Goal: Task Accomplishment & Management: Manage account settings

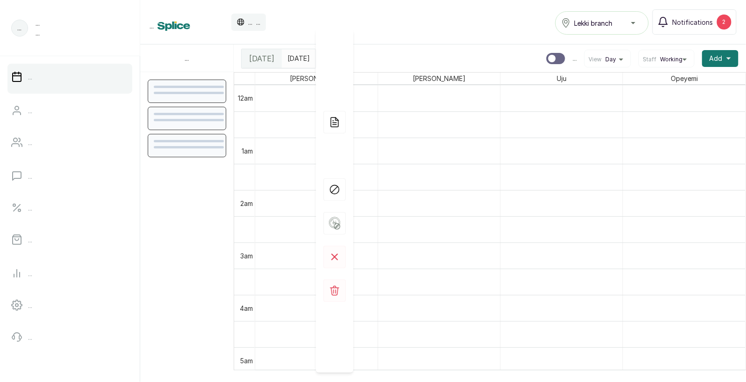
scroll to position [592, 0]
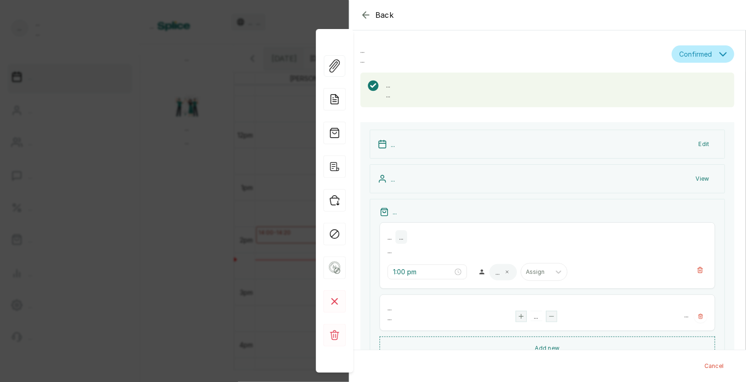
click at [128, 251] on div "Back ... ... ... Confirmed ... ... ... Online Walk-in Phone ... 2025/08/19 ... …" at bounding box center [373, 191] width 746 height 382
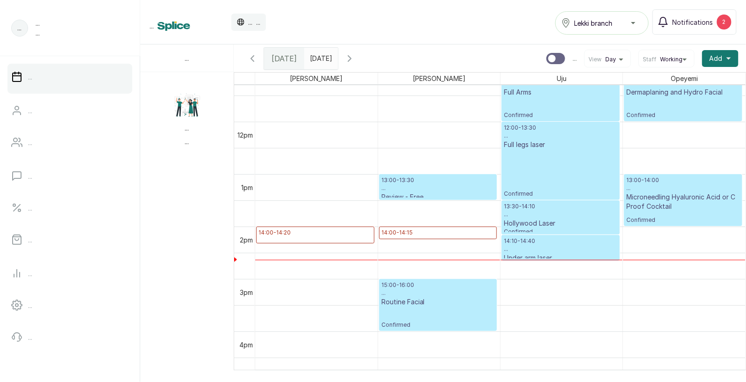
click at [666, 182] on p "13:00 - 14:00" at bounding box center [684, 179] width 114 height 7
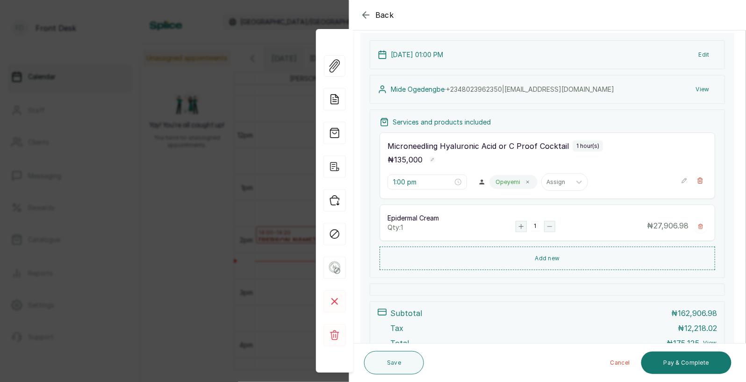
scroll to position [185, 0]
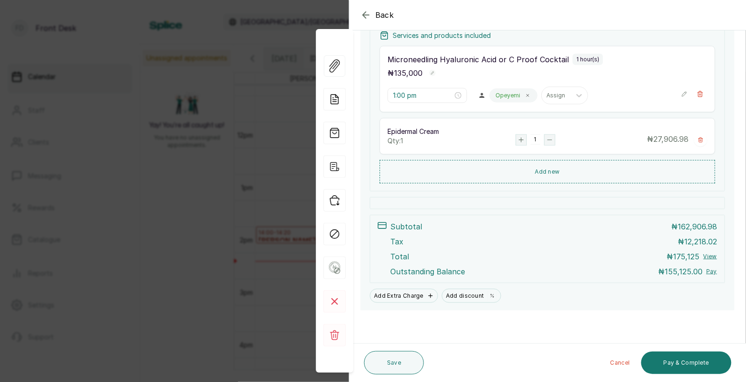
click at [222, 305] on div "Back Appointment Details Edit appointment 💻 Booked Online Make changes to appoi…" at bounding box center [373, 191] width 746 height 382
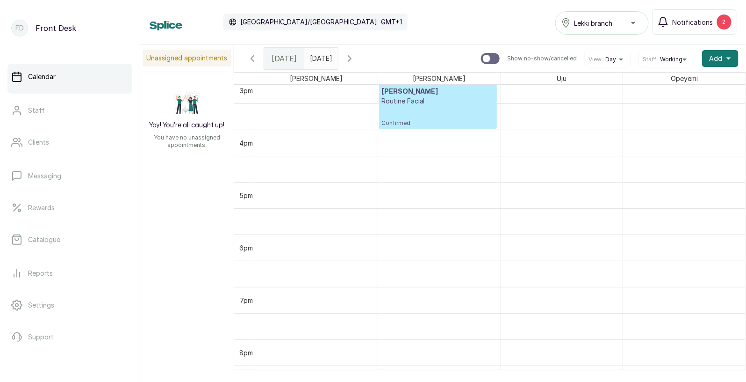
scroll to position [0, 0]
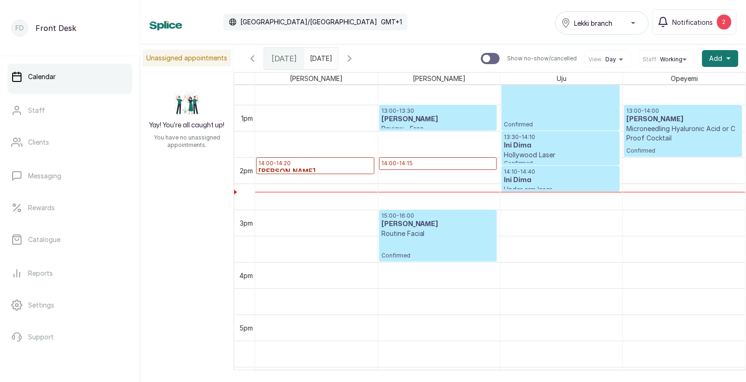
click at [287, 162] on p "14:00 - 14:20" at bounding box center [316, 162] width 114 height 7
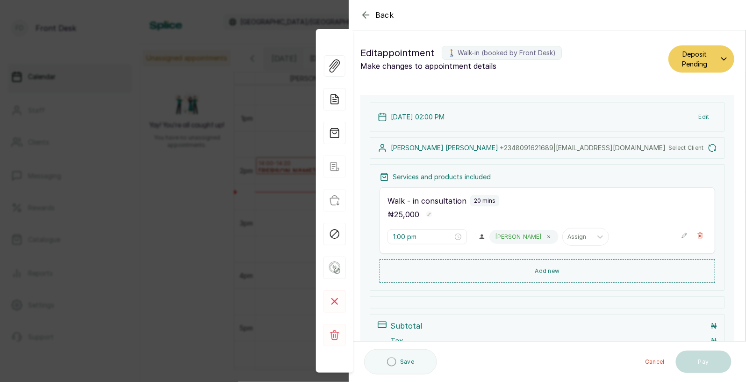
type input "2:00 pm"
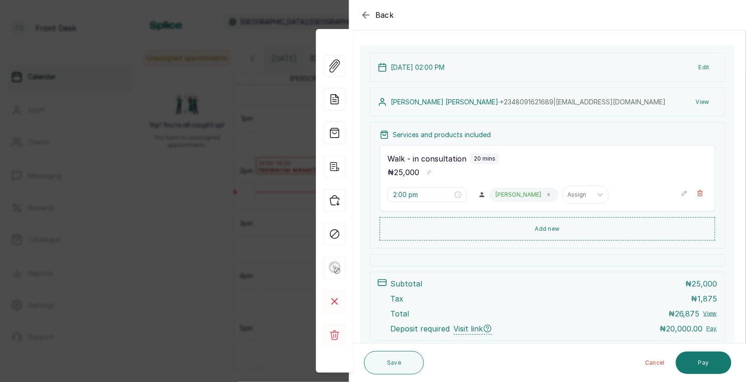
click at [257, 217] on div "Back Appointment Details Edit appointment 🚶 Walk-in (booked by Front Desk) Make…" at bounding box center [373, 191] width 746 height 382
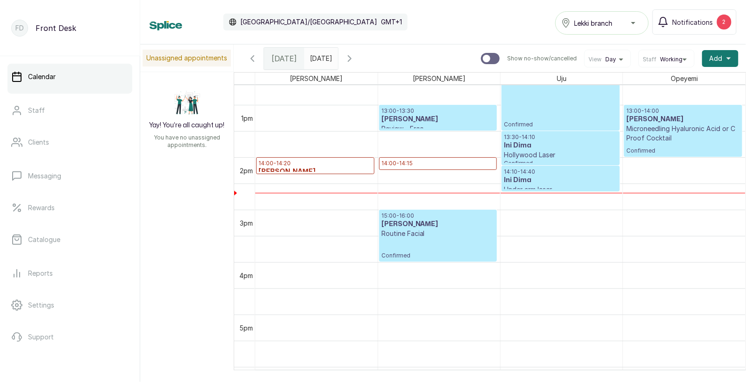
click at [428, 163] on p "14:00 - 14:15" at bounding box center [439, 162] width 114 height 7
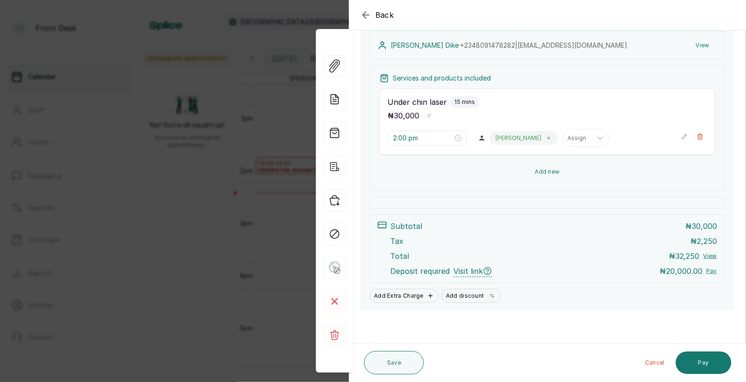
click at [541, 170] on button "Add new" at bounding box center [548, 171] width 336 height 22
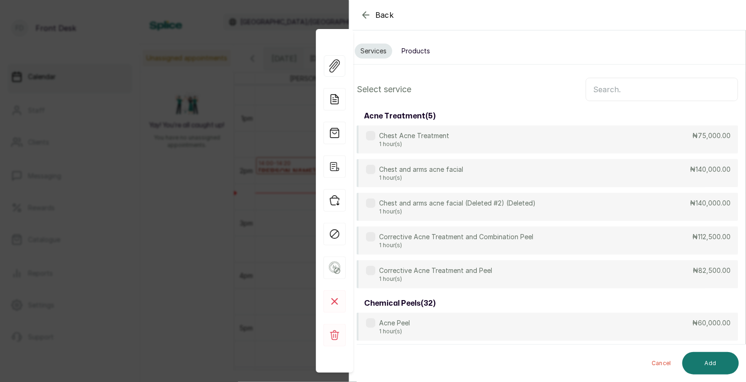
click at [602, 89] on input "text" at bounding box center [662, 89] width 152 height 23
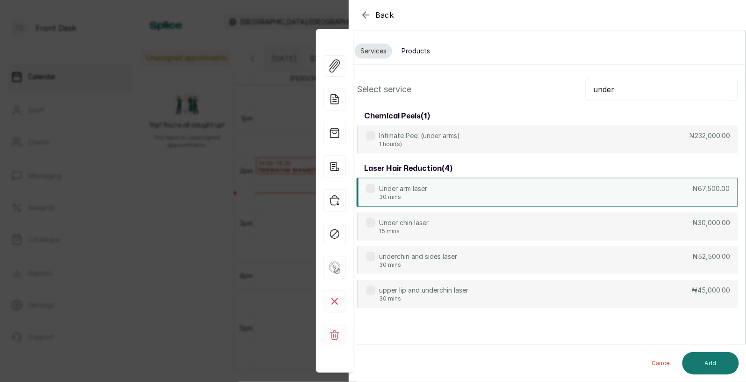
click at [427, 194] on p "30 mins" at bounding box center [403, 196] width 48 height 7
click at [621, 93] on input "under" at bounding box center [662, 89] width 152 height 23
type input "u"
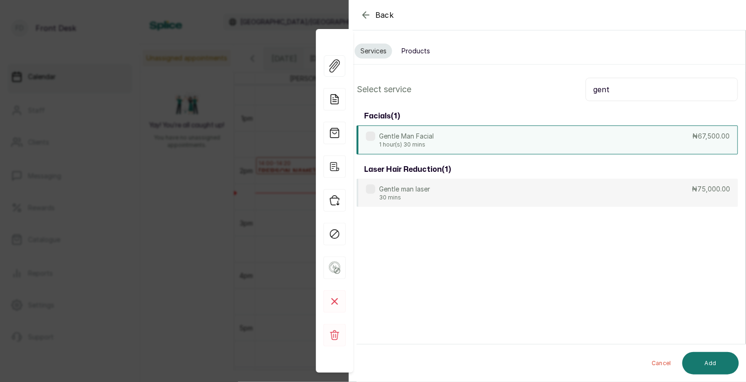
type input "gent"
click at [490, 146] on div "Gentle Man Facial 1 hour(s) 30 mins ₦67,500.00" at bounding box center [548, 139] width 382 height 29
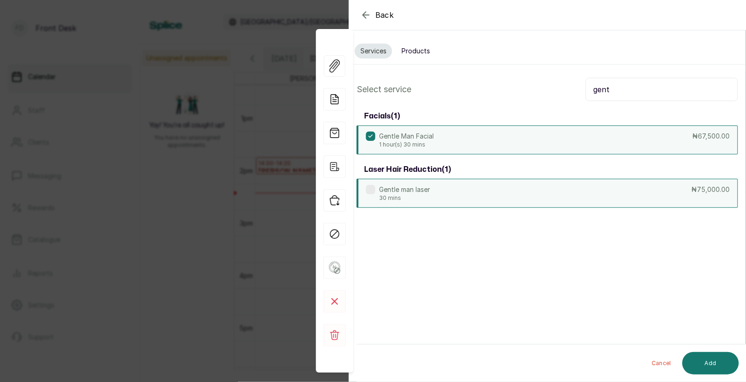
click at [474, 188] on div "Gentle man laser 30 mins ₦75,000.00" at bounding box center [548, 193] width 382 height 29
click at [509, 137] on div "Gentle Man Facial 1 hour(s) 30 mins ₦67,500.00" at bounding box center [548, 139] width 382 height 29
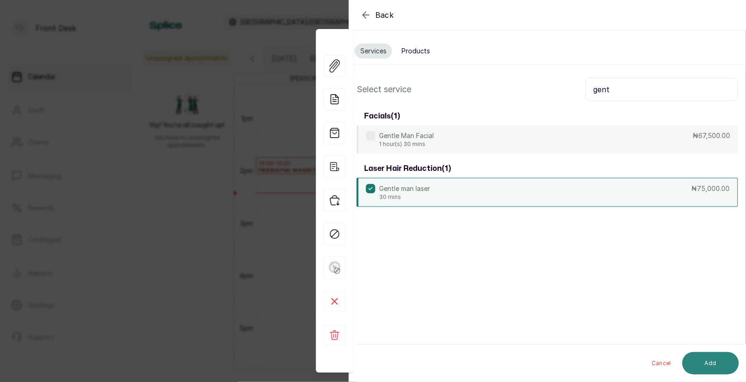
click at [708, 360] on button "Add" at bounding box center [711, 363] width 57 height 22
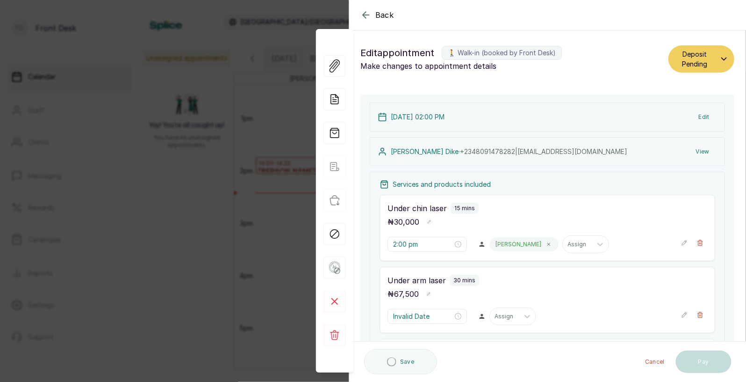
type input "2:15 pm"
type input "2:45 pm"
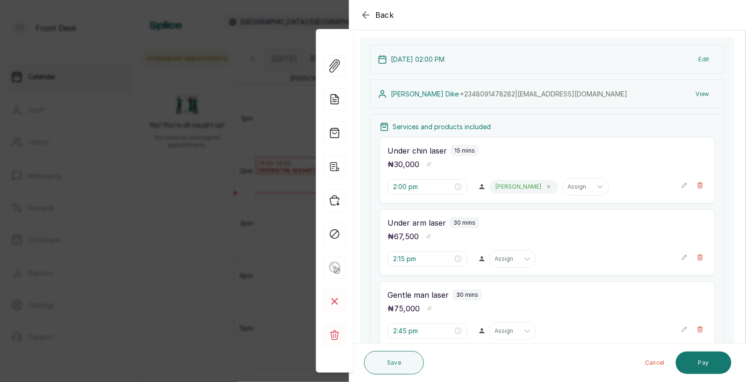
scroll to position [65, 0]
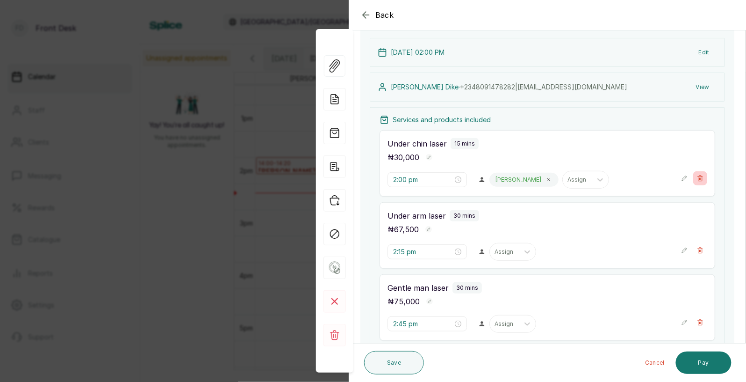
click at [701, 178] on icon "button" at bounding box center [700, 178] width 5 height 6
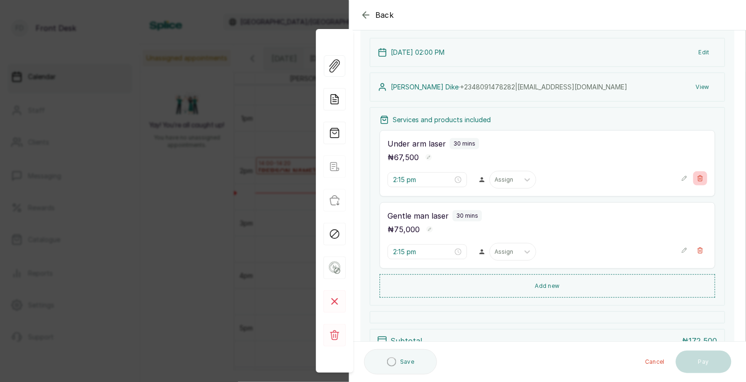
type input "2:15 pm"
type input "2:45 pm"
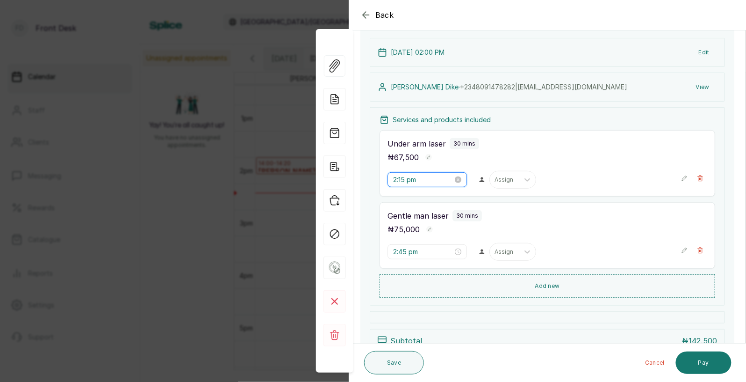
click at [399, 180] on input "2:15 pm" at bounding box center [423, 179] width 60 height 10
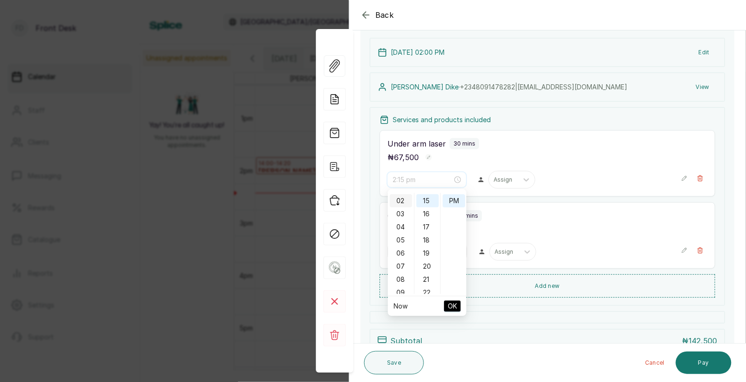
scroll to position [0, 0]
click at [399, 210] on div "01" at bounding box center [401, 212] width 22 height 13
click at [402, 211] on div "02" at bounding box center [401, 213] width 22 height 13
click at [452, 305] on span "OK" at bounding box center [452, 306] width 9 height 18
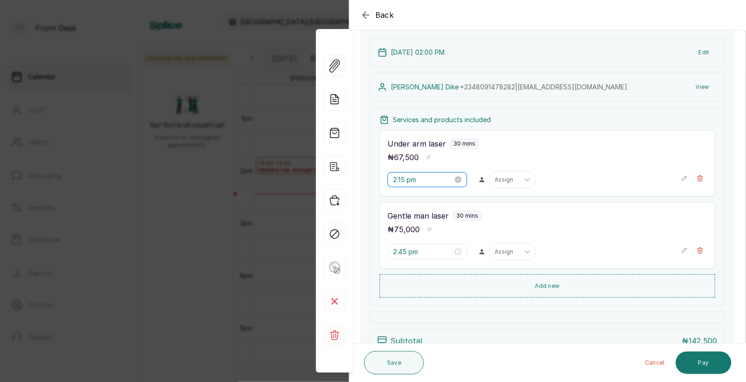
click at [406, 181] on input "2:15 pm" at bounding box center [423, 179] width 60 height 10
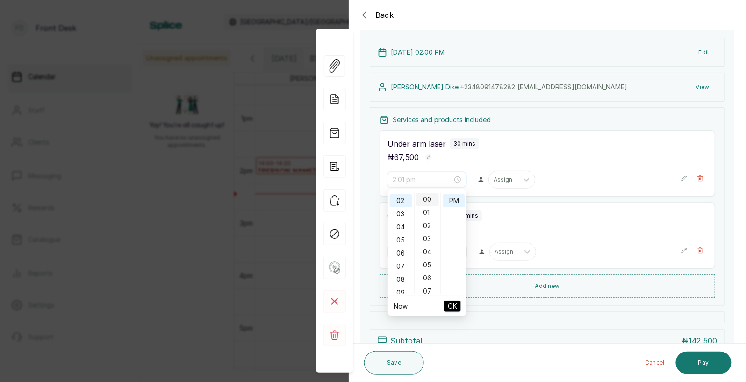
type input "2:00 pm"
click at [425, 195] on div "00" at bounding box center [428, 199] width 22 height 13
click at [454, 302] on span "OK" at bounding box center [452, 306] width 9 height 18
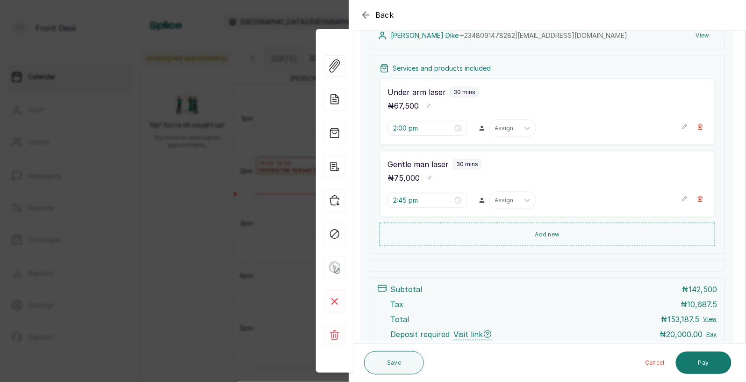
scroll to position [117, 0]
click at [409, 202] on input "2:45 pm" at bounding box center [423, 199] width 60 height 10
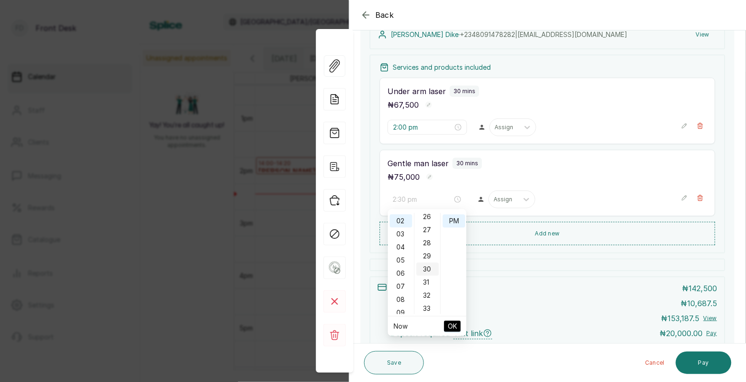
click at [424, 268] on div "30" at bounding box center [428, 268] width 22 height 13
type input "2:30 pm"
click at [454, 323] on span "OK" at bounding box center [452, 326] width 9 height 18
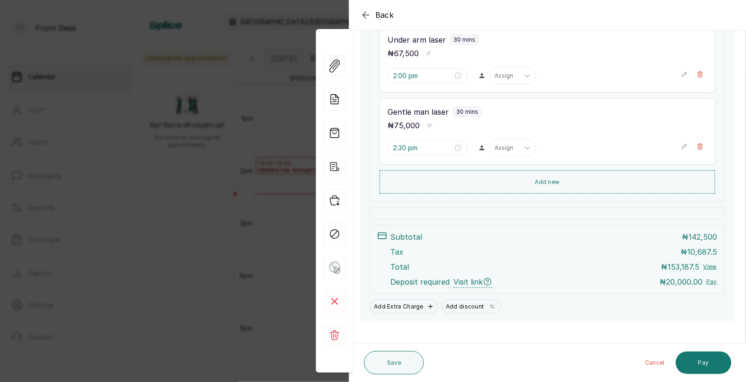
scroll to position [180, 0]
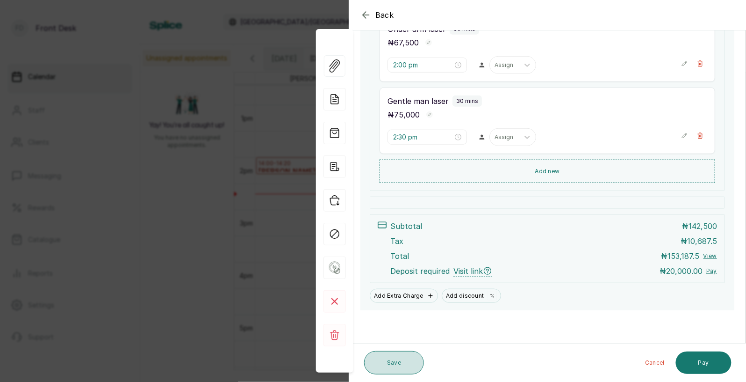
click at [391, 360] on button "Save" at bounding box center [394, 362] width 60 height 23
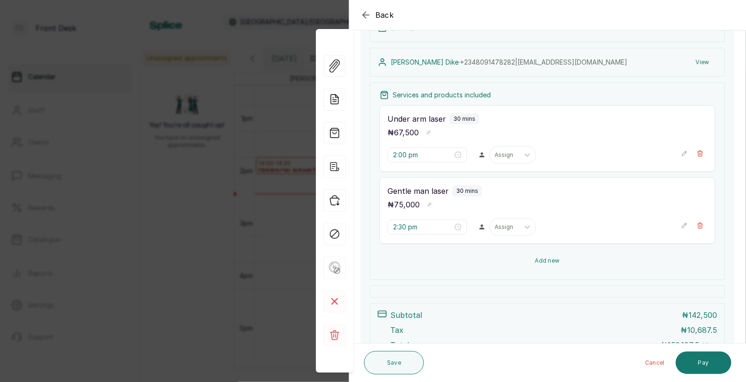
scroll to position [72, 0]
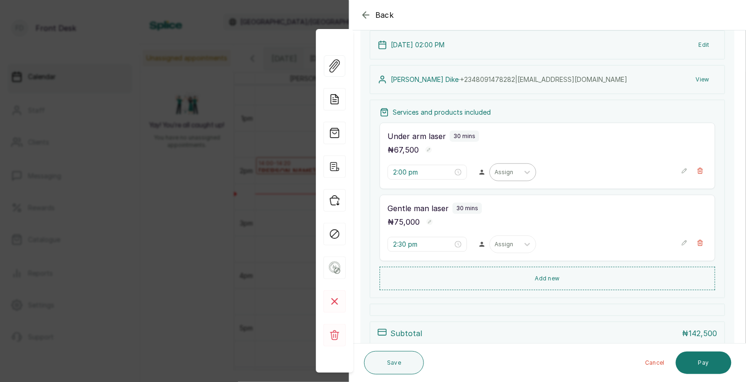
click at [495, 168] on div at bounding box center [505, 172] width 20 height 8
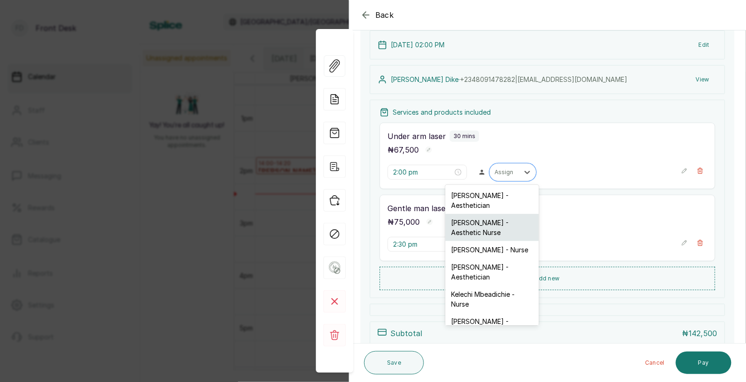
click at [480, 222] on div "Uju Agu - Aesthetic Nurse" at bounding box center [493, 227] width 94 height 27
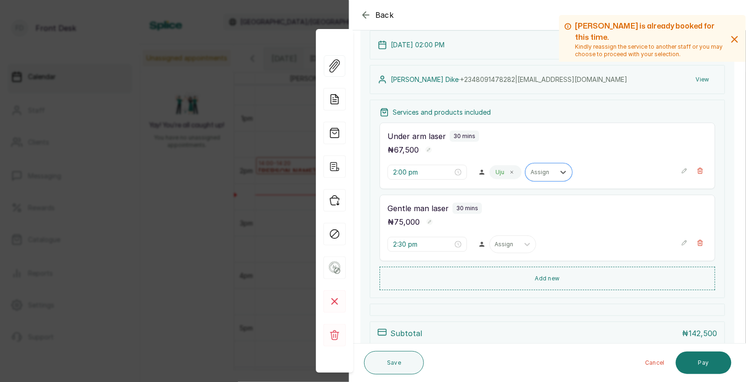
scroll to position [98, 0]
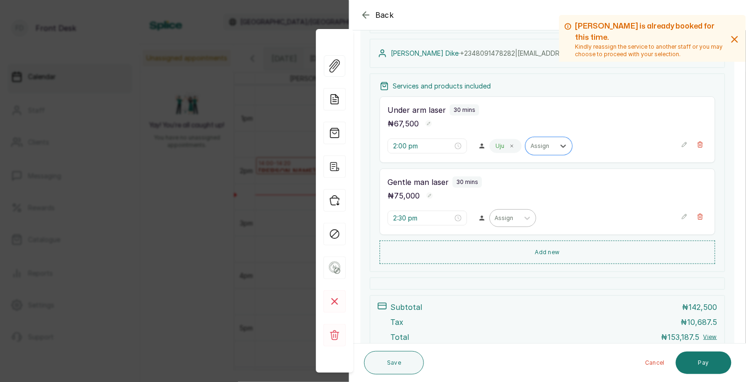
click at [495, 219] on div at bounding box center [505, 218] width 20 height 8
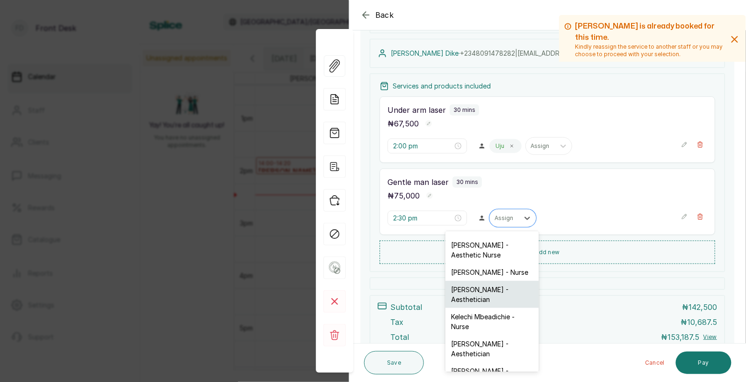
scroll to position [0, 0]
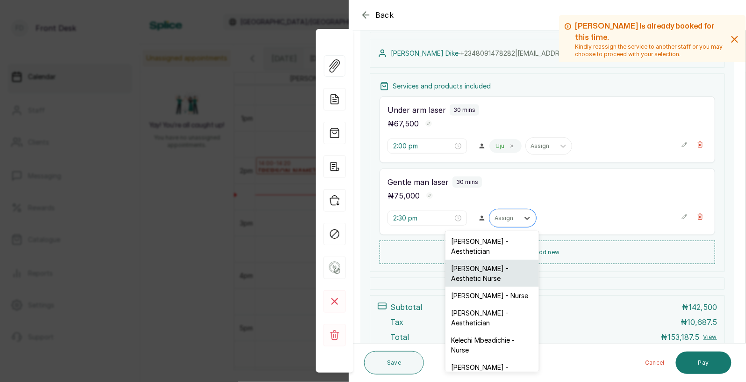
click at [483, 267] on div "Uju Agu - Aesthetic Nurse" at bounding box center [493, 273] width 94 height 27
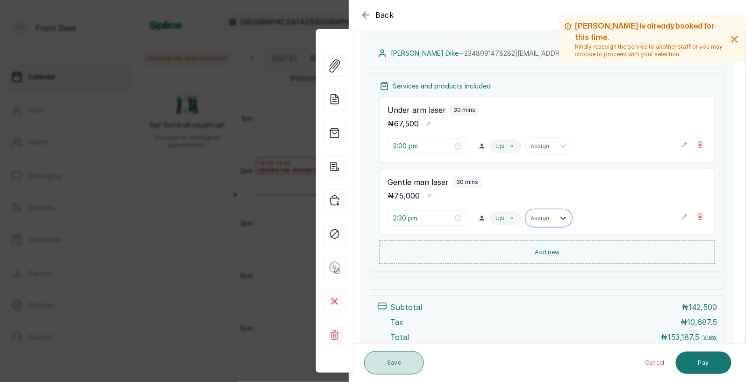
click at [387, 364] on button "Save" at bounding box center [394, 362] width 60 height 23
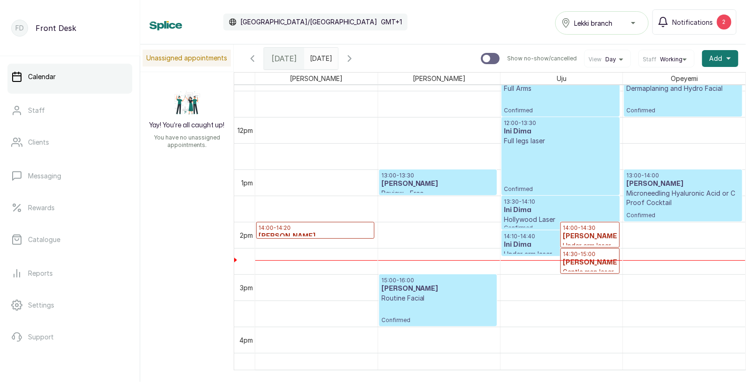
scroll to position [599, 0]
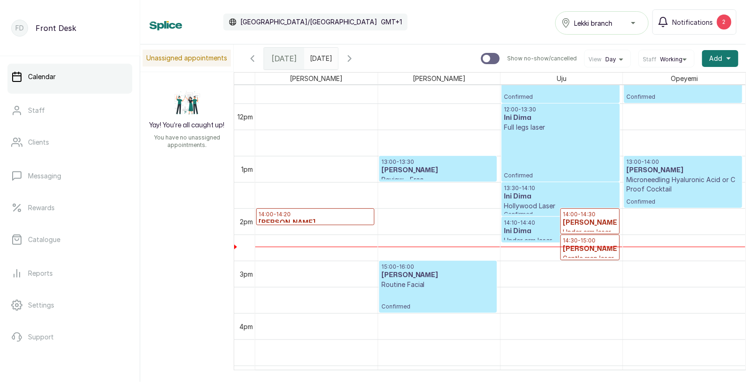
click at [521, 197] on h3 "Ini Dima" at bounding box center [561, 196] width 114 height 9
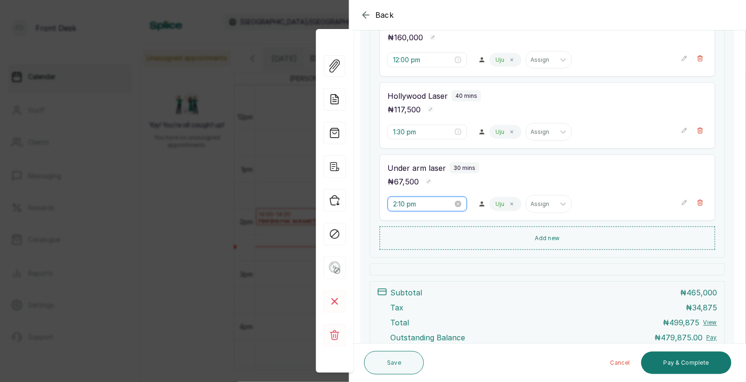
click at [400, 203] on input "2:10 pm" at bounding box center [423, 204] width 60 height 10
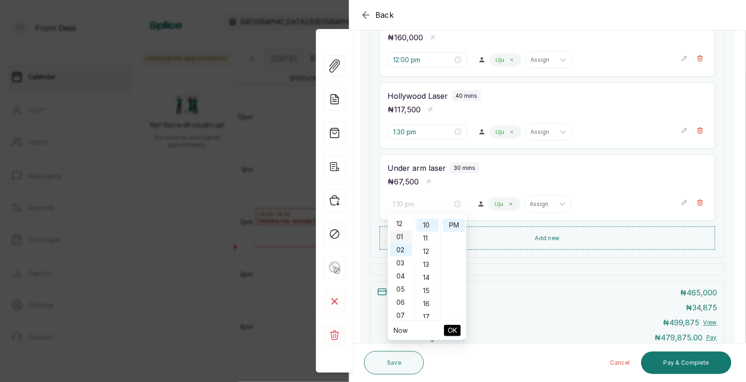
click at [400, 233] on div "01" at bounding box center [401, 236] width 22 height 13
type input "1:10 pm"
click at [449, 327] on span "OK" at bounding box center [452, 330] width 9 height 18
type input "1:10 pm"
type input "1:30 pm"
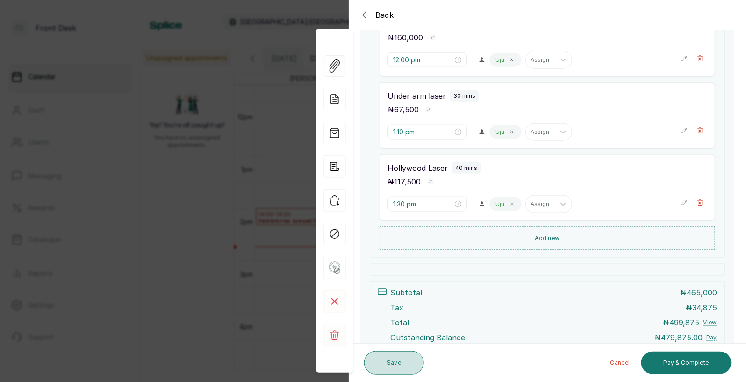
click at [392, 360] on button "Save" at bounding box center [394, 362] width 60 height 23
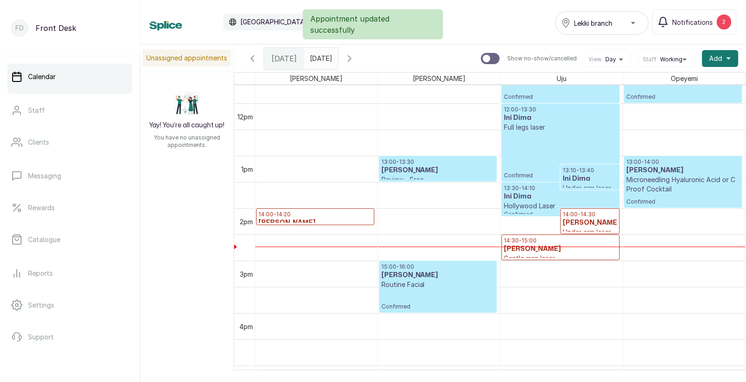
click at [544, 163] on div "12:00 - 13:30 Ini Dima Full legs laser Confirmed" at bounding box center [561, 142] width 114 height 73
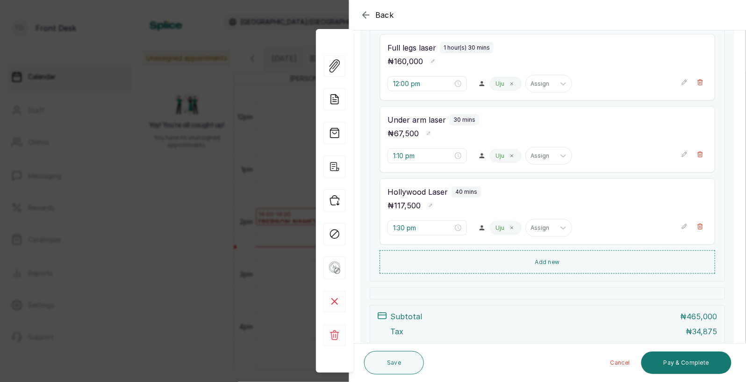
click at [195, 217] on div "Back Appointment Details Edit appointment 🚶 Walk-in (booked by Front Desk) Make…" at bounding box center [373, 191] width 746 height 382
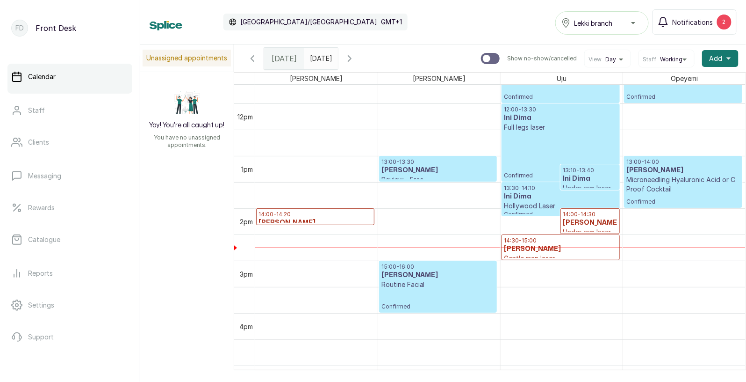
click at [521, 195] on h3 "Ini Dima" at bounding box center [561, 196] width 114 height 9
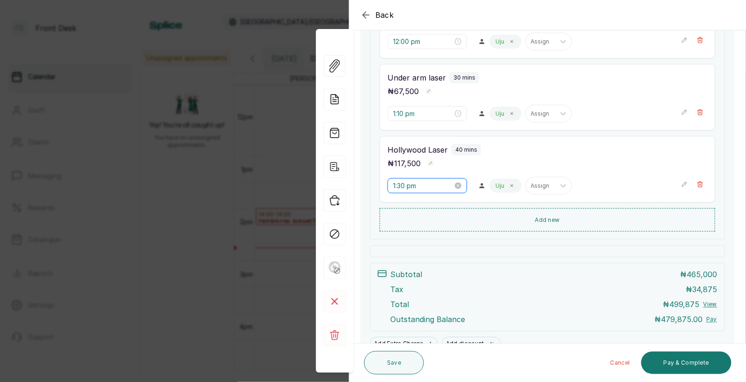
click at [403, 187] on input "1:30 pm" at bounding box center [423, 186] width 60 height 10
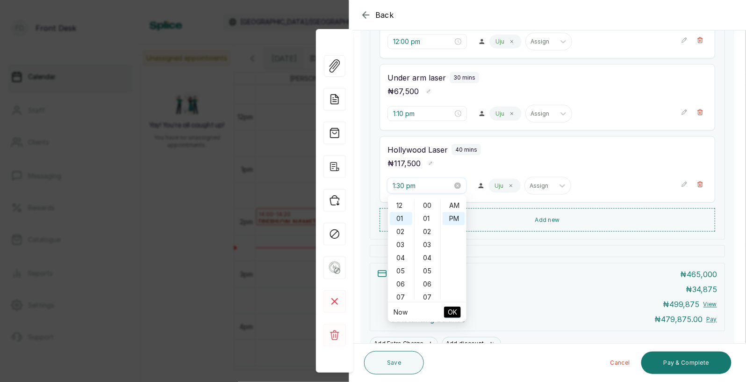
scroll to position [12, 0]
type input "1:30 pm"
click at [149, 239] on div "Back Appointment Details Edit appointment 🚶 Walk-in (booked by Front Desk) Make…" at bounding box center [373, 191] width 746 height 382
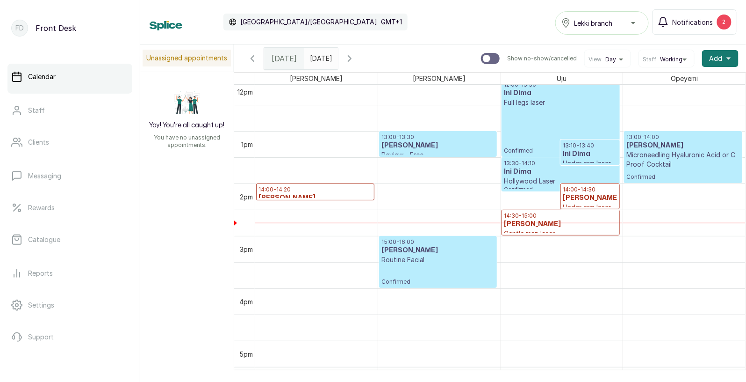
scroll to position [641, 0]
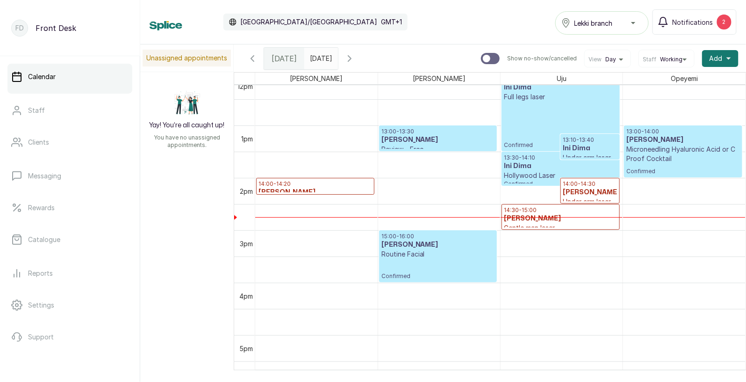
click at [583, 189] on h3 "Ella Dike" at bounding box center [590, 192] width 54 height 9
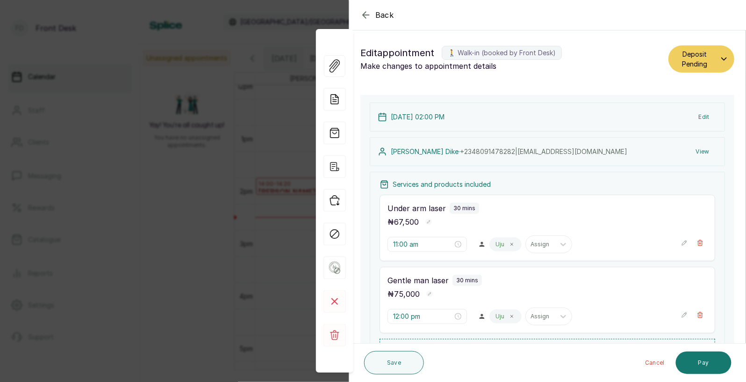
type input "2:00 pm"
type input "2:30 pm"
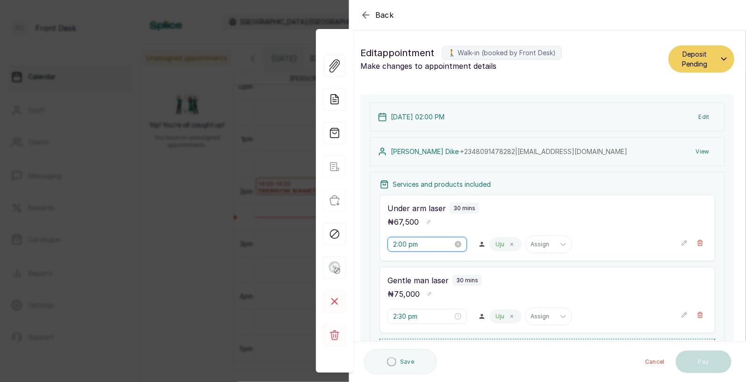
click at [407, 245] on input "2:00 pm" at bounding box center [423, 244] width 60 height 10
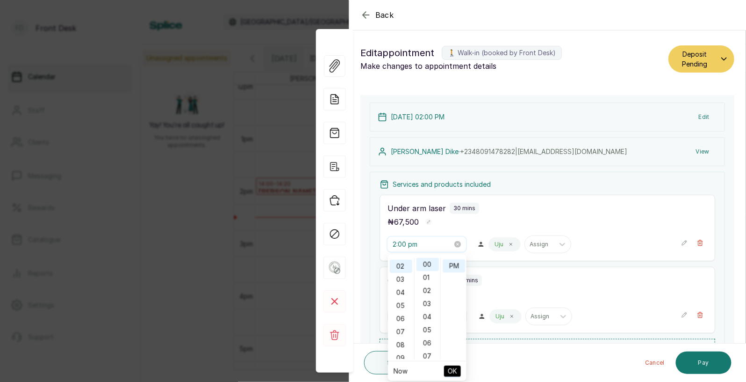
scroll to position [25, 0]
click at [439, 218] on div "₦ 67,500" at bounding box center [548, 222] width 320 height 12
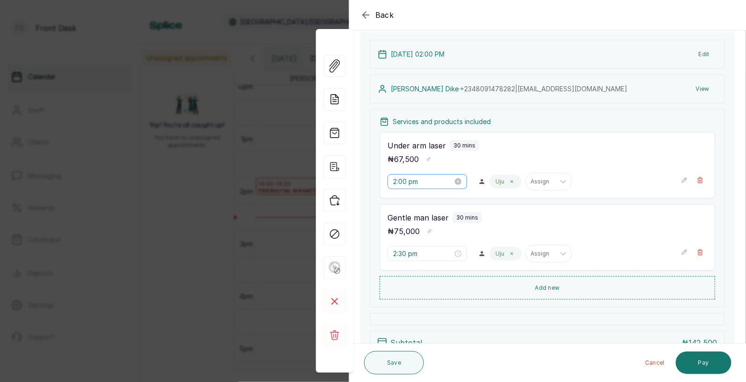
scroll to position [63, 0]
click at [413, 181] on input "2:00 pm" at bounding box center [423, 181] width 60 height 10
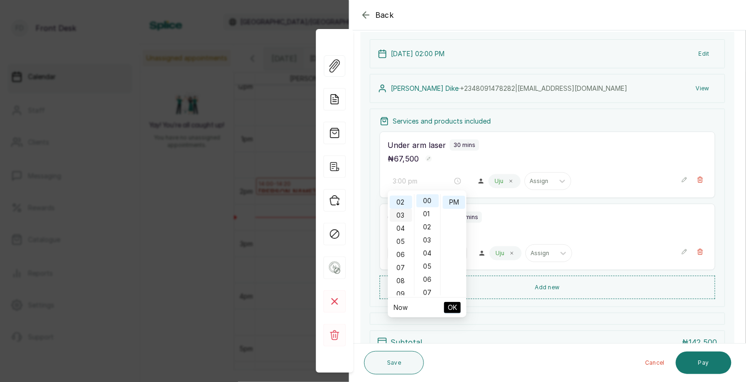
click at [401, 210] on div "03" at bounding box center [401, 215] width 22 height 13
click at [453, 300] on span "OK" at bounding box center [452, 307] width 9 height 18
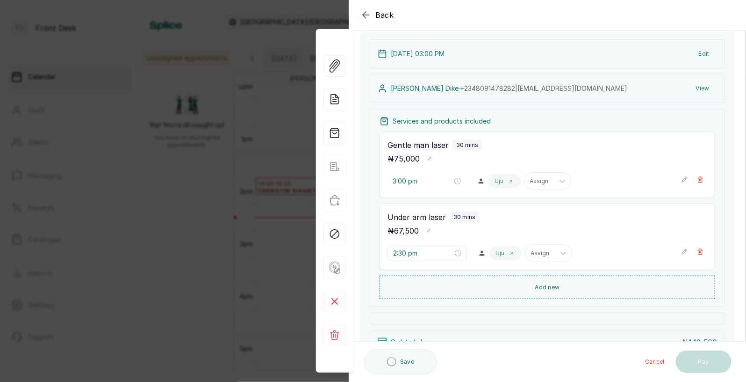
type input "2:30 pm"
type input "3:00 pm"
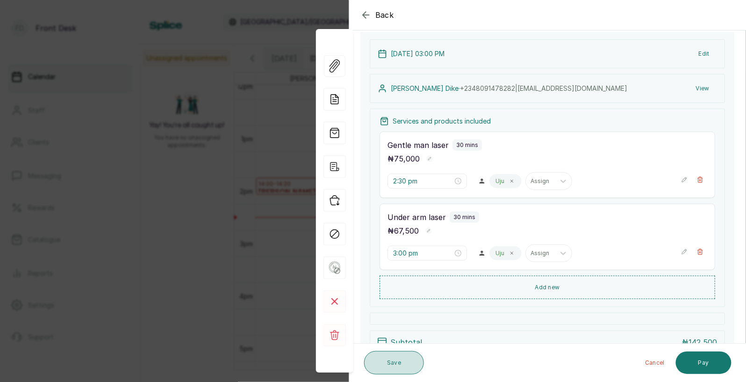
click at [387, 365] on button "Save" at bounding box center [394, 362] width 60 height 23
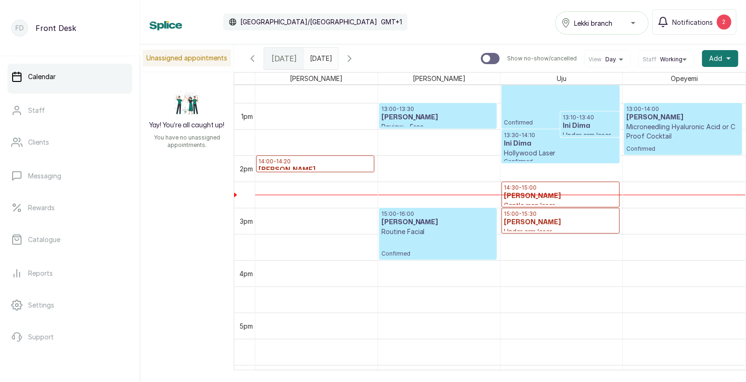
scroll to position [654, 0]
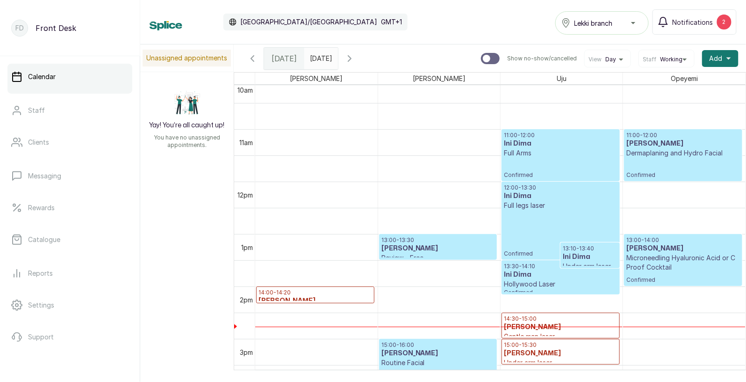
click at [667, 152] on p "Dermaplaning and Hydro Facial" at bounding box center [684, 152] width 114 height 9
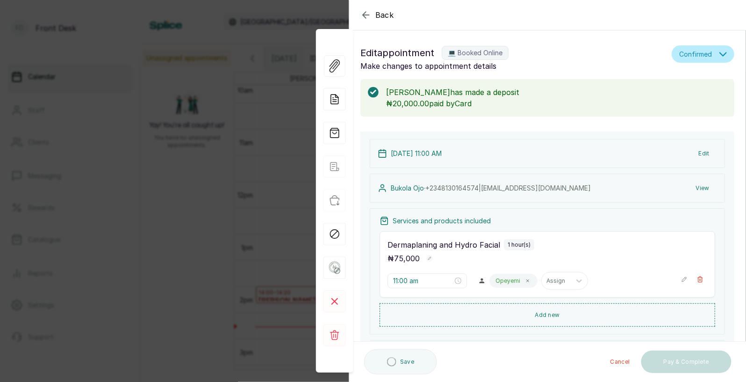
click at [139, 225] on div "Back Appointment Details Edit appointment 💻 Booked Online Make changes to appoi…" at bounding box center [373, 191] width 746 height 382
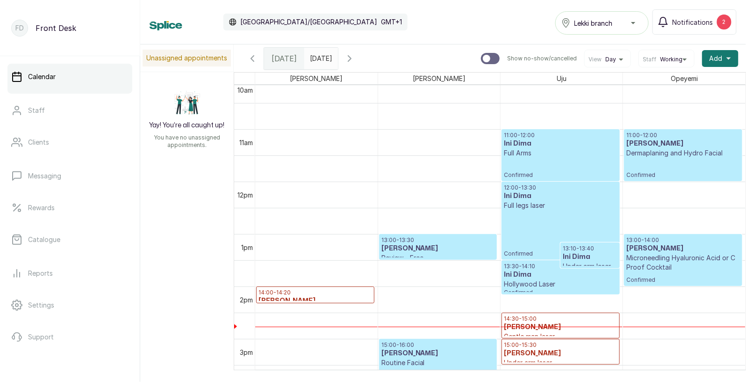
type input "dd/MM/yyyy"
click at [320, 58] on input "dd/MM/yyyy" at bounding box center [312, 56] width 15 height 16
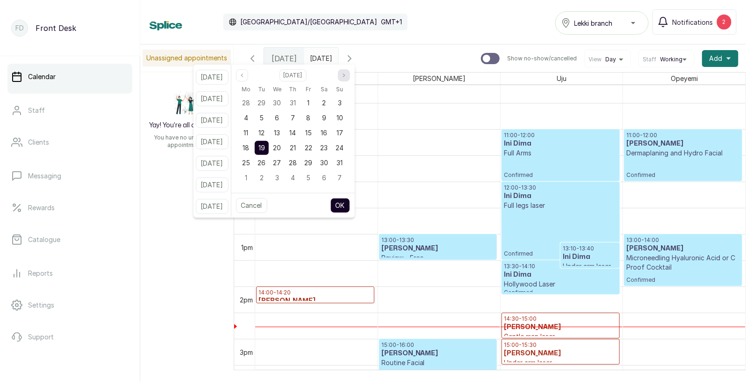
click at [347, 75] on icon "page next" at bounding box center [344, 75] width 6 height 6
click at [295, 177] on span "9" at bounding box center [293, 178] width 4 height 8
click at [350, 205] on button "OK" at bounding box center [341, 205] width 20 height 15
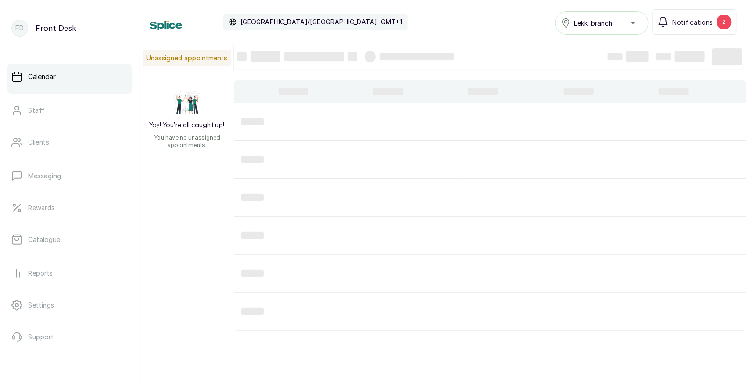
type input "09/10/2025"
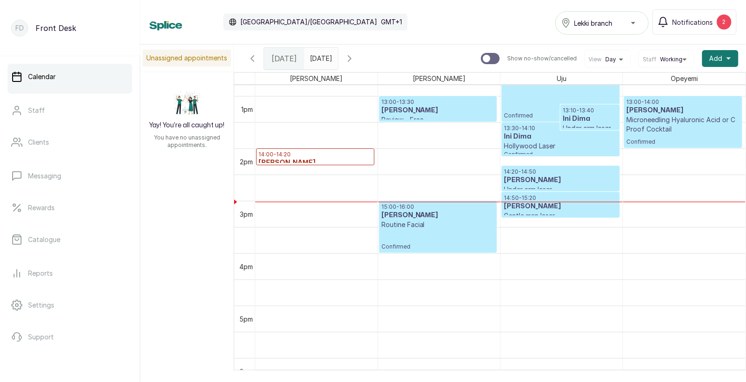
click at [563, 192] on div "14:50 - 15:20 [PERSON_NAME] man laser Confirmed" at bounding box center [560, 204] width 117 height 25
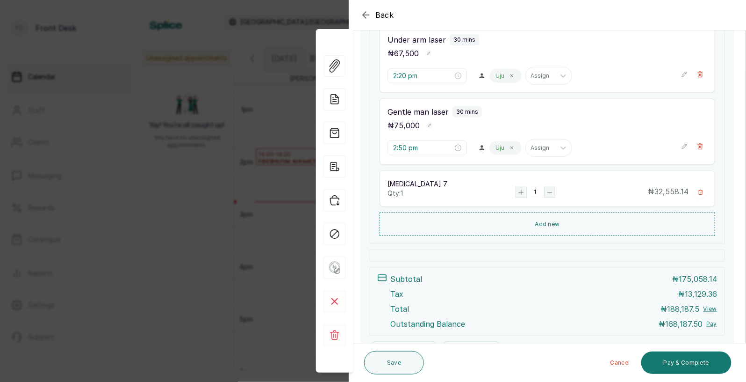
scroll to position [242, 0]
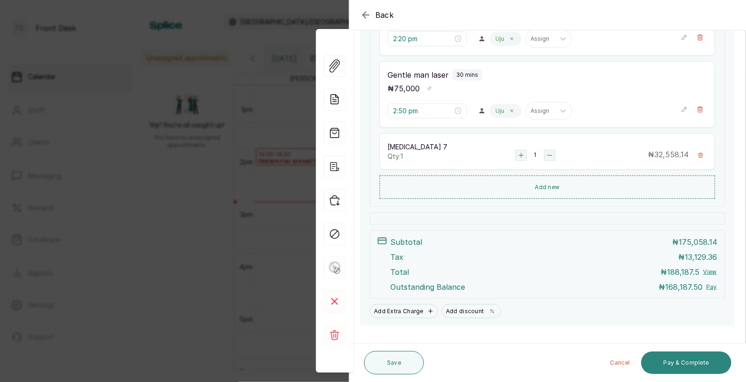
click at [680, 363] on button "Pay & Complete" at bounding box center [687, 362] width 90 height 22
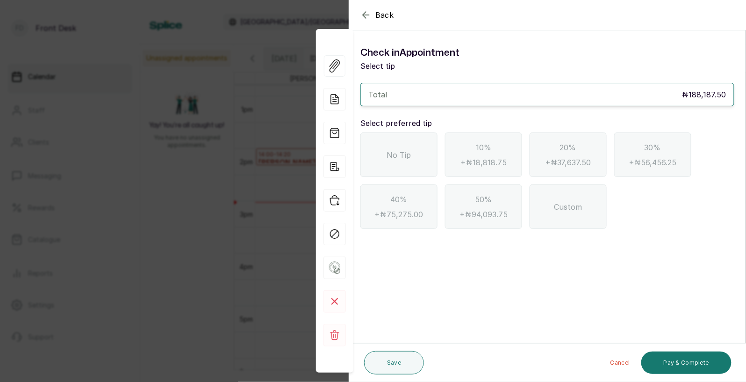
scroll to position [0, 0]
click at [367, 14] on icon "button" at bounding box center [366, 15] width 6 height 6
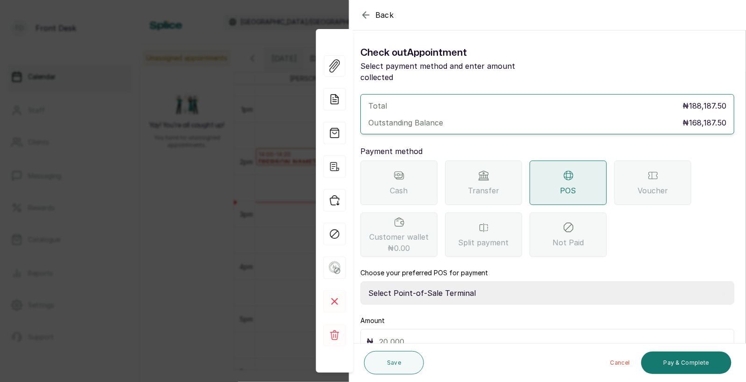
click at [503, 281] on select "Select Point-of-Sale Terminal SKN ANALYTICS MED AESTHETIC LIMITED Fairmoney Mic…" at bounding box center [548, 292] width 374 height 23
select select "43129536-bd7e-4b6d-8e8c-ab2c46322d67"
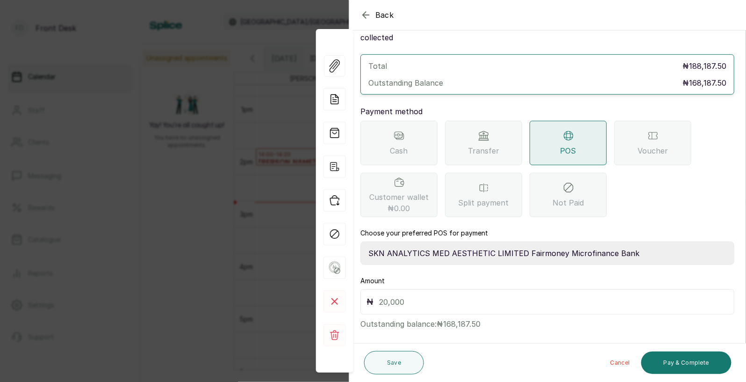
click at [417, 295] on input "text" at bounding box center [553, 301] width 349 height 13
type input "168,187.5"
click at [674, 358] on button "Pay & Complete" at bounding box center [687, 362] width 90 height 22
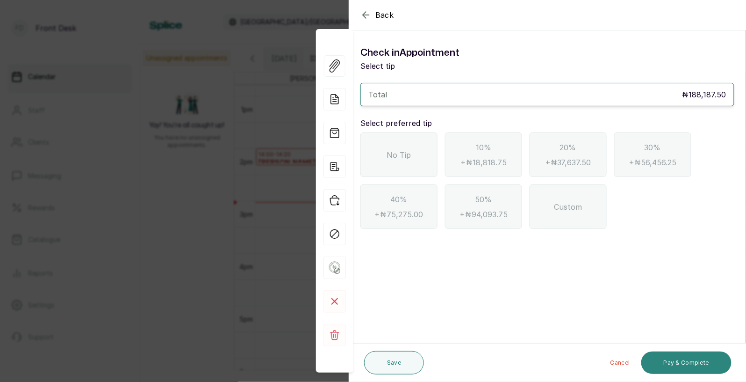
scroll to position [0, 0]
click at [399, 154] on span "No Tip" at bounding box center [399, 154] width 24 height 11
click at [688, 361] on button "Pay & Complete" at bounding box center [687, 362] width 90 height 22
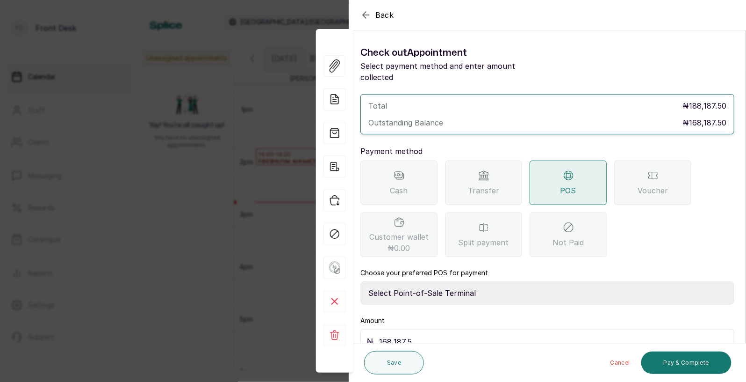
scroll to position [40, 0]
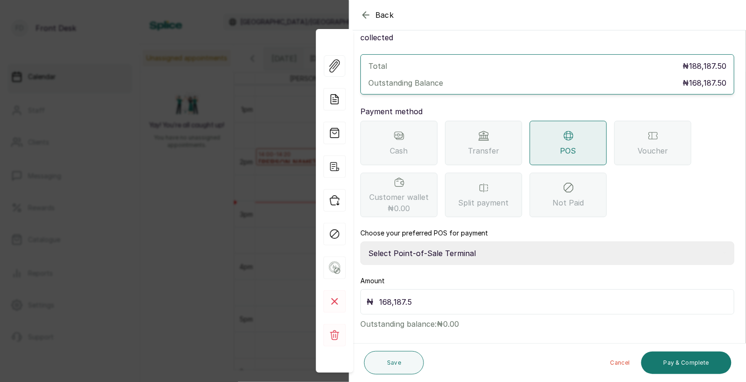
click at [428, 241] on select "Select Point-of-Sale Terminal SKN ANALYTICS MED AESTHETIC LIMITED Fairmoney Mic…" at bounding box center [548, 252] width 374 height 23
select select "43129536-bd7e-4b6d-8e8c-ab2c46322d67"
click at [687, 358] on button "Pay & Complete" at bounding box center [687, 362] width 90 height 22
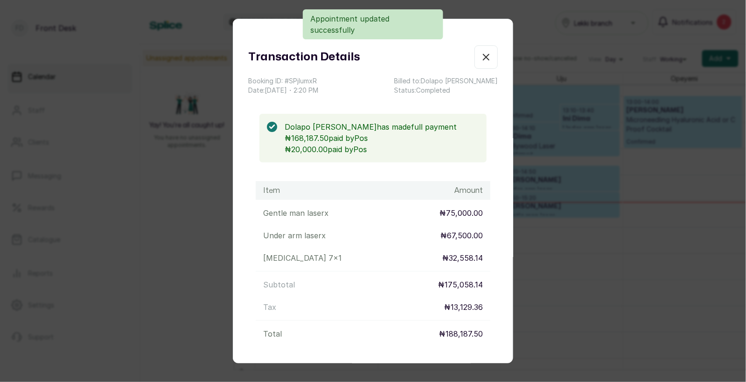
scroll to position [80, 0]
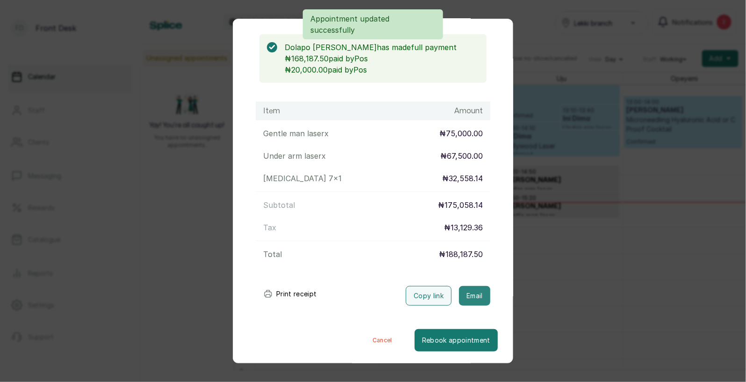
click at [472, 294] on button "Email" at bounding box center [474, 296] width 31 height 20
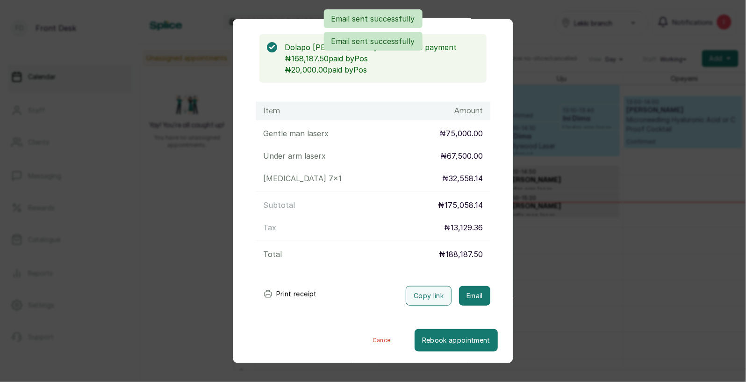
click at [539, 289] on div "Transaction Details Booking ID: # SPjlumxR Date: 19 Aug, 2025 ・ 2:20 PM Billed …" at bounding box center [373, 191] width 746 height 382
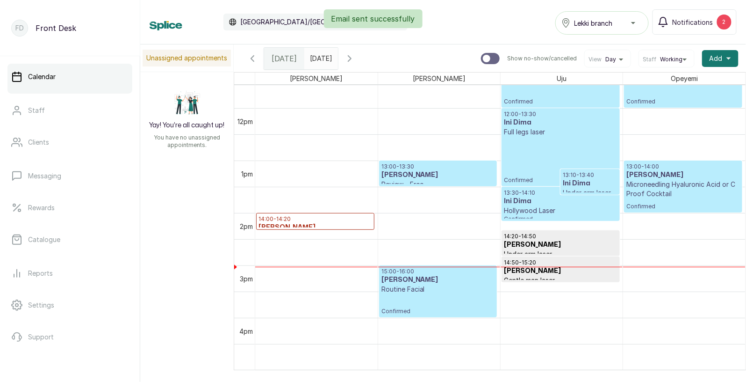
scroll to position [621, 0]
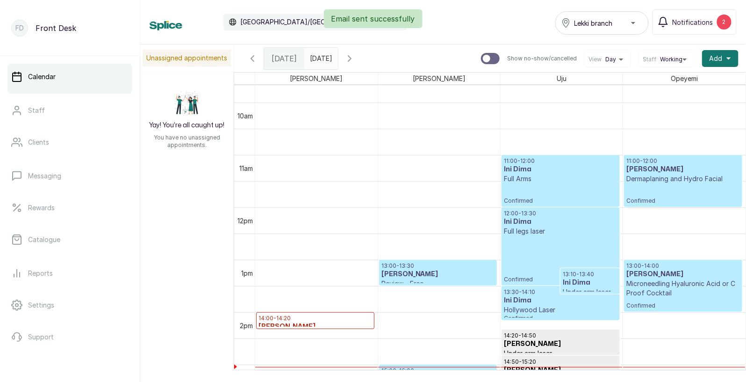
click at [547, 210] on p "12:00 - 13:30" at bounding box center [561, 213] width 114 height 7
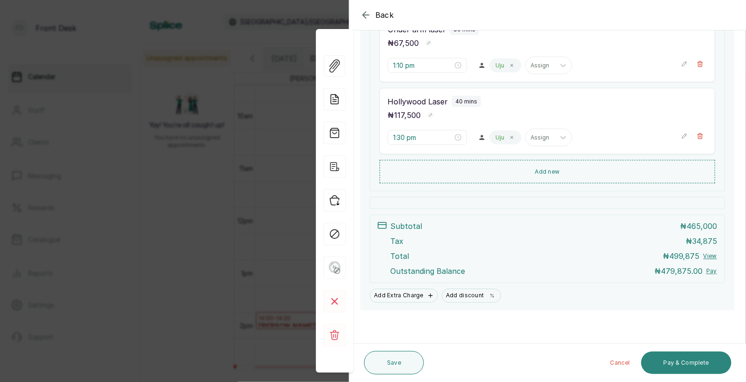
click at [683, 358] on button "Pay & Complete" at bounding box center [687, 362] width 90 height 22
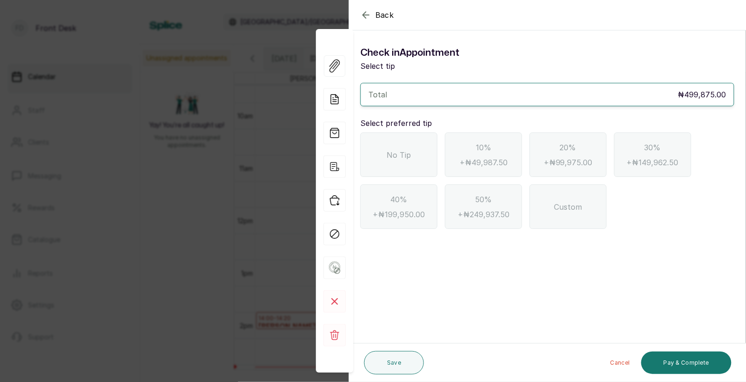
click at [367, 14] on icon "button" at bounding box center [366, 14] width 11 height 11
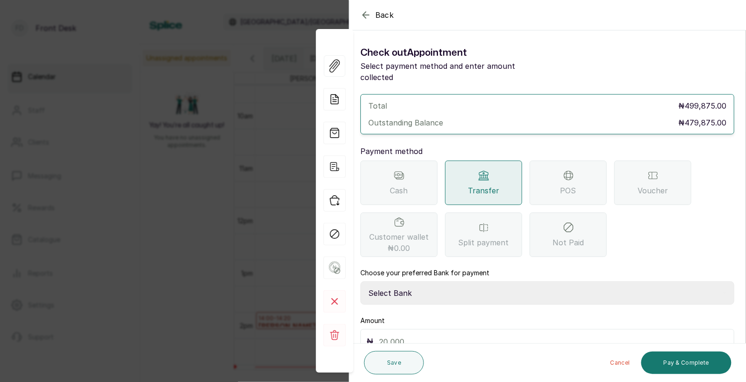
click at [562, 185] on span "POS" at bounding box center [569, 190] width 16 height 11
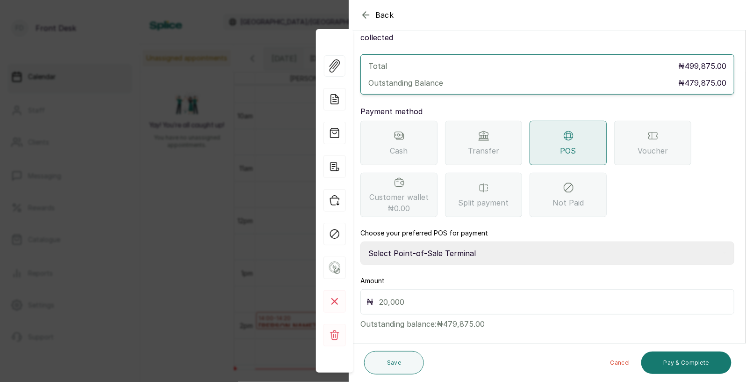
click at [456, 243] on select "Select Point-of-Sale Terminal SKN ANALYTICS MED AESTHETIC LIMITED Fairmoney Mic…" at bounding box center [548, 252] width 374 height 23
select select "43129536-bd7e-4b6d-8e8c-ab2c46322d67"
click at [686, 360] on button "Pay & Complete" at bounding box center [687, 362] width 90 height 22
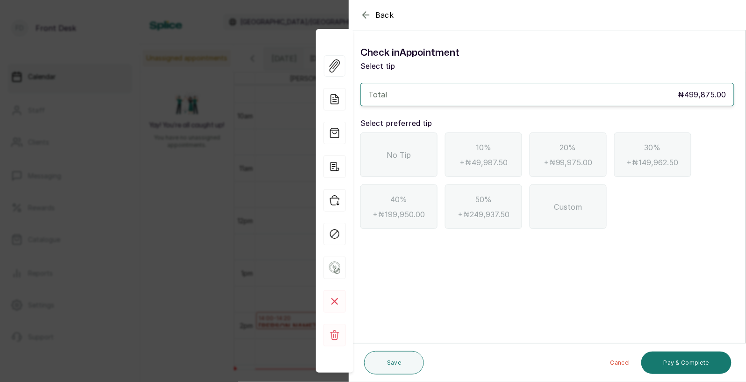
click at [392, 150] on span "No Tip" at bounding box center [399, 154] width 24 height 11
click at [366, 17] on icon "button" at bounding box center [366, 15] width 6 height 6
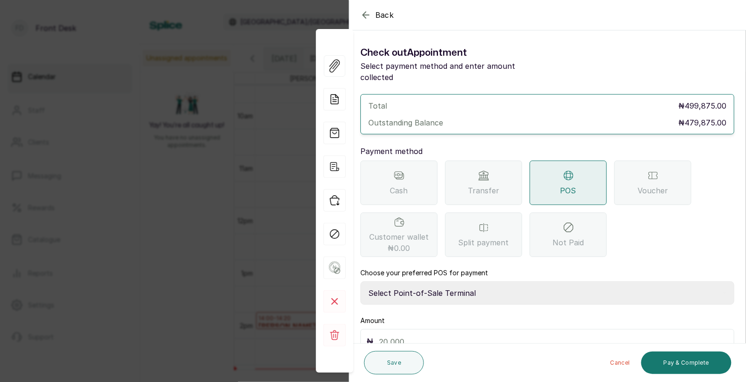
scroll to position [40, 0]
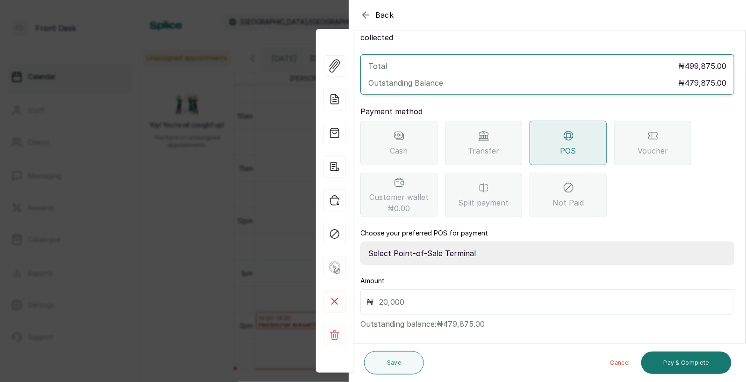
click at [453, 241] on select "Select Point-of-Sale Terminal SKN ANALYTICS MED AESTHETIC LIMITED Fairmoney Mic…" at bounding box center [548, 252] width 374 height 23
select select "43129536-bd7e-4b6d-8e8c-ab2c46322d67"
click at [419, 295] on input "text" at bounding box center [553, 301] width 349 height 13
type input "479,875"
click at [672, 364] on button "Pay & Complete" at bounding box center [687, 362] width 90 height 22
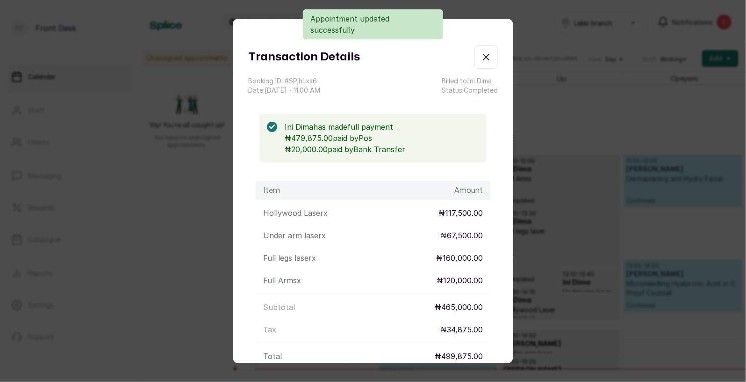
scroll to position [101, 0]
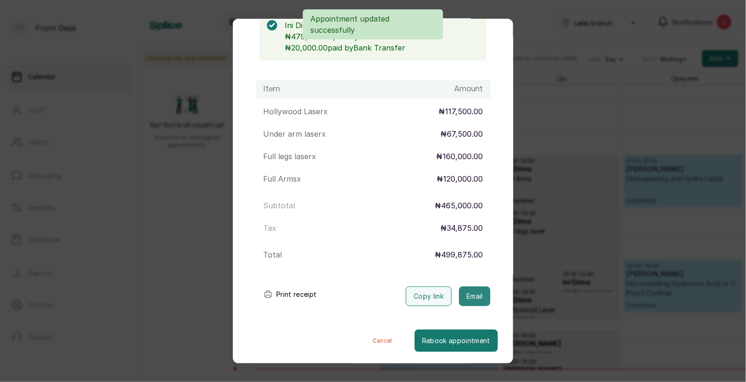
click at [475, 297] on button "Email" at bounding box center [474, 296] width 31 height 20
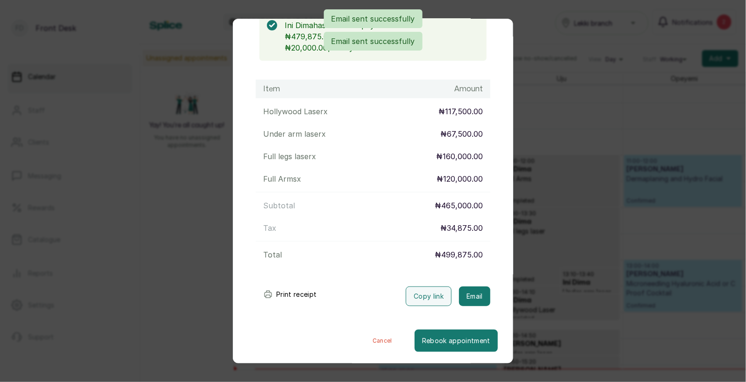
click at [529, 282] on div "Transaction Details Booking ID: # SPjhLxs6 Date: 19 Aug, 2025 ・ 11:00 AM Billed…" at bounding box center [373, 191] width 746 height 382
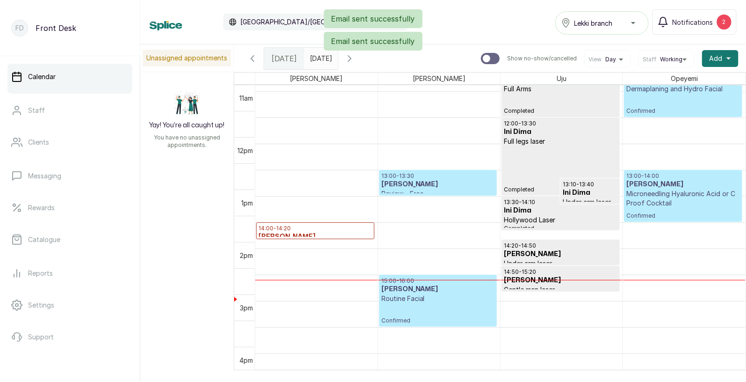
scroll to position [604, 0]
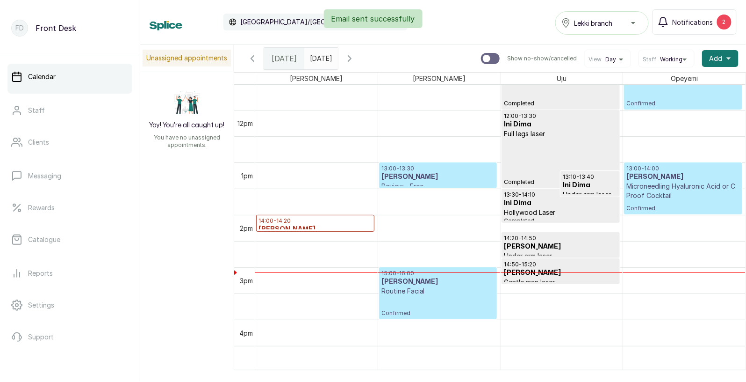
click at [411, 179] on h3 "Dolapo Disu" at bounding box center [439, 176] width 114 height 9
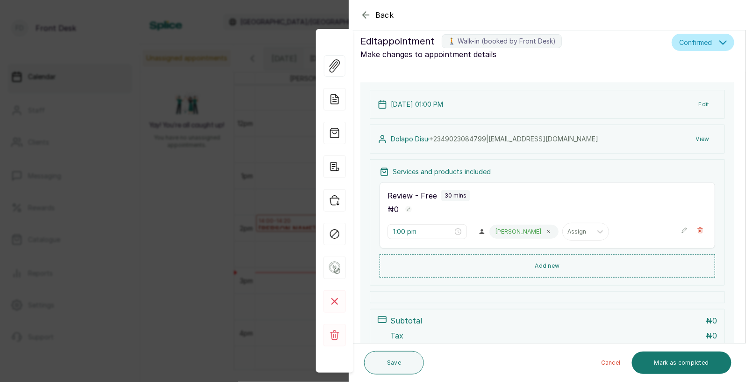
scroll to position [0, 0]
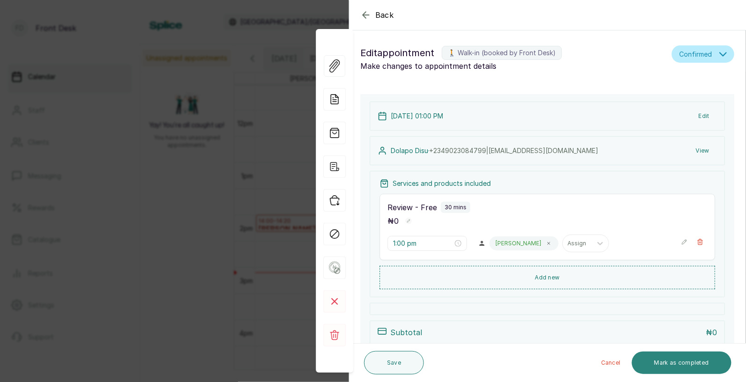
click at [684, 365] on button "Mark as completed" at bounding box center [682, 362] width 100 height 22
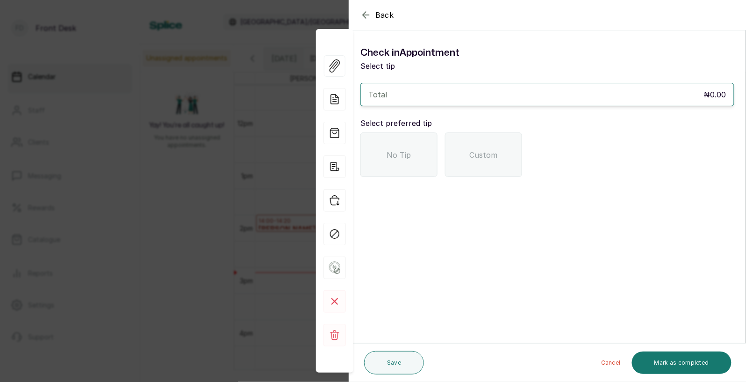
click at [382, 149] on div "No Tip" at bounding box center [399, 154] width 77 height 44
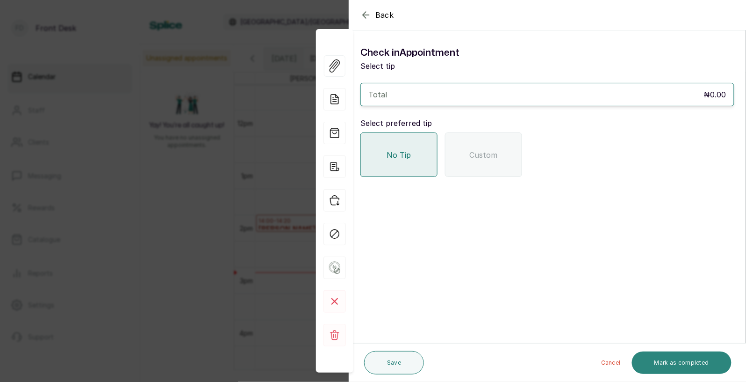
click at [676, 359] on button "Mark as completed" at bounding box center [682, 362] width 100 height 22
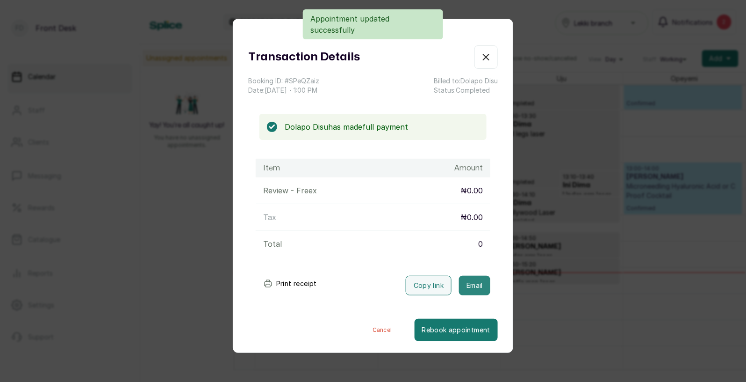
click at [475, 280] on button "Email" at bounding box center [474, 285] width 31 height 20
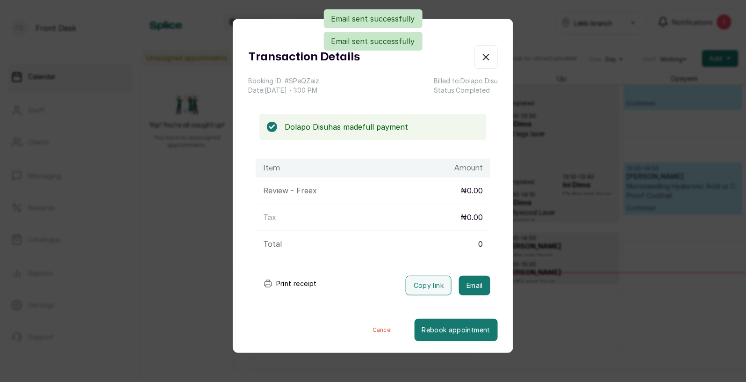
click at [575, 266] on div "Transaction Details Booking ID: # SPeQZaiz Date: 19 Aug, 2025 ・ 1:00 PM Billed …" at bounding box center [373, 191] width 746 height 382
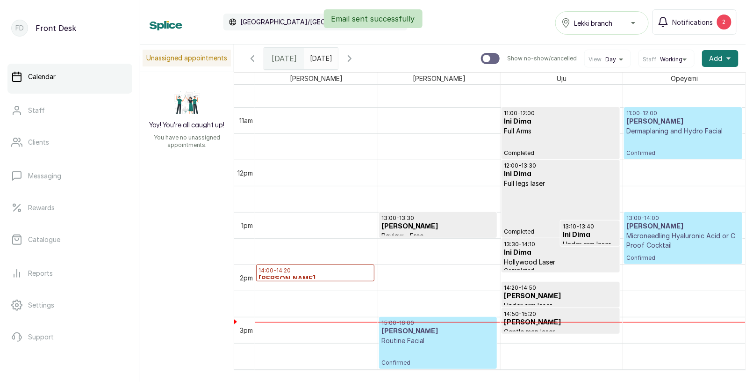
scroll to position [560, 0]
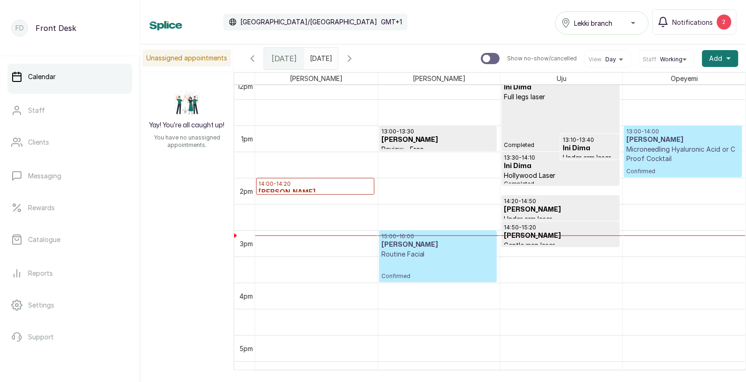
click at [666, 149] on p "Microneedling Hyaluronic Acid or C Proof Cocktail" at bounding box center [684, 154] width 114 height 19
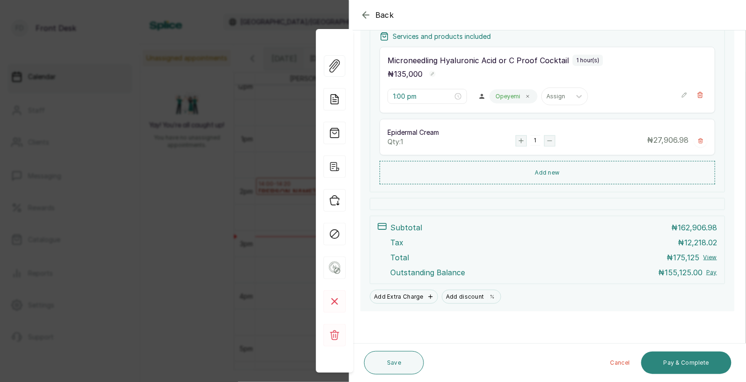
click at [688, 354] on button "Pay & Complete" at bounding box center [687, 362] width 90 height 22
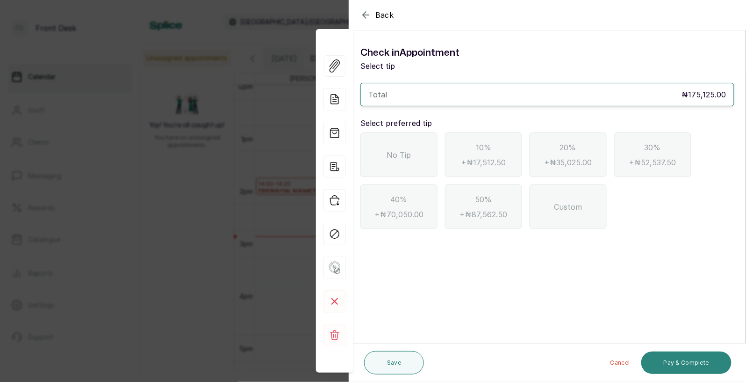
scroll to position [0, 0]
click at [367, 12] on icon "button" at bounding box center [366, 14] width 11 height 11
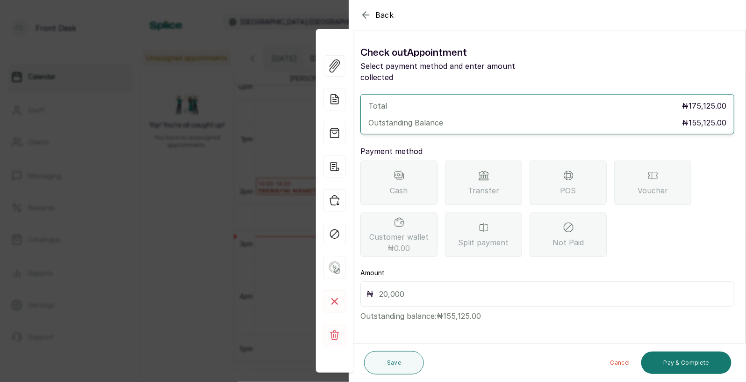
click at [580, 174] on div "POS" at bounding box center [568, 182] width 77 height 44
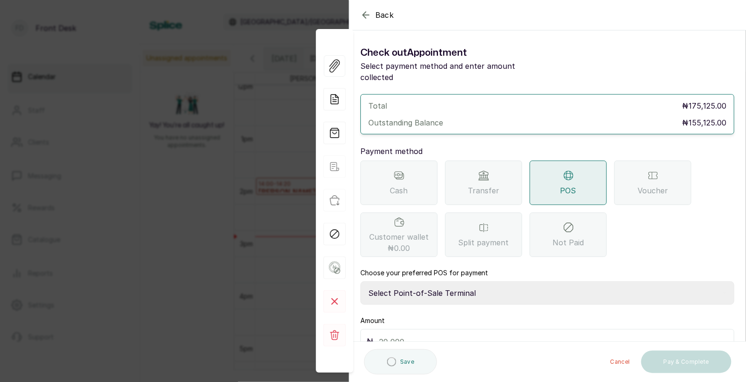
scroll to position [40, 0]
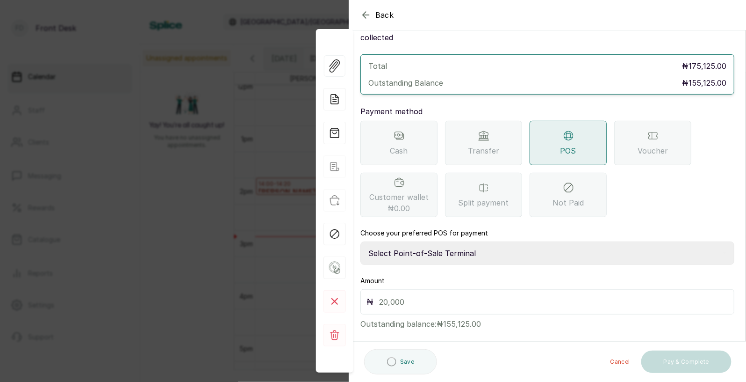
click at [466, 241] on select "Select Point-of-Sale Terminal SKN ANALYTICS MED AESTHETIC LIMITED Fairmoney Mic…" at bounding box center [548, 252] width 374 height 23
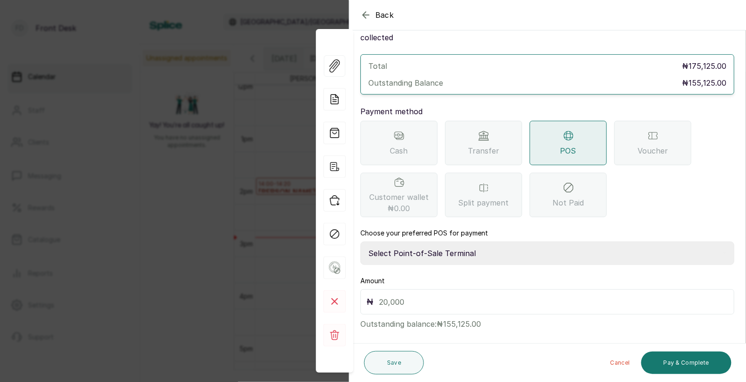
select select "43129536-bd7e-4b6d-8e8c-ab2c46322d67"
click at [427, 295] on input "text" at bounding box center [553, 301] width 349 height 13
type input "155,125"
click at [692, 362] on button "Pay & Complete" at bounding box center [687, 362] width 90 height 22
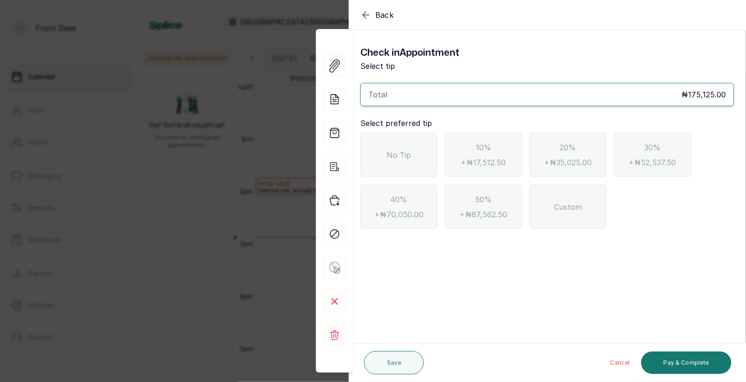
click at [396, 156] on span "No Tip" at bounding box center [399, 154] width 24 height 11
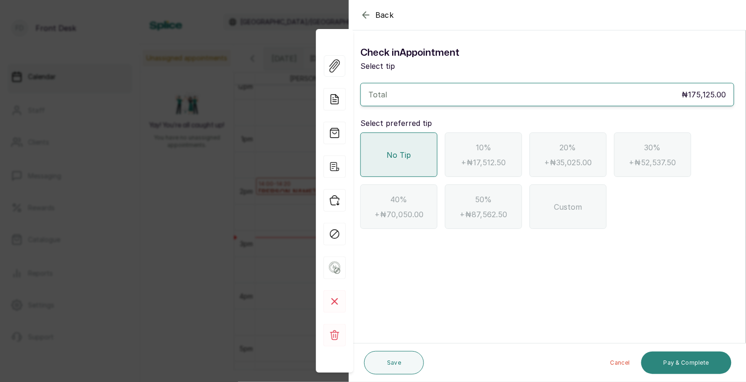
click at [673, 363] on button "Pay & Complete" at bounding box center [687, 362] width 90 height 22
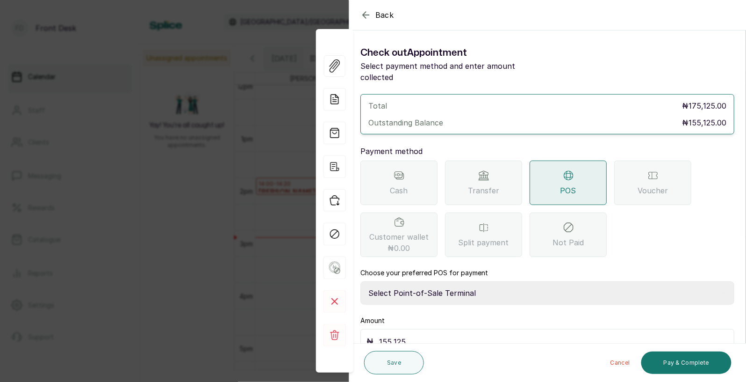
click at [445, 282] on select "Select Point-of-Sale Terminal SKN ANALYTICS MED AESTHETIC LIMITED Fairmoney Mic…" at bounding box center [548, 292] width 374 height 23
select select "43129536-bd7e-4b6d-8e8c-ab2c46322d67"
click at [670, 360] on button "Pay & Complete" at bounding box center [687, 362] width 90 height 22
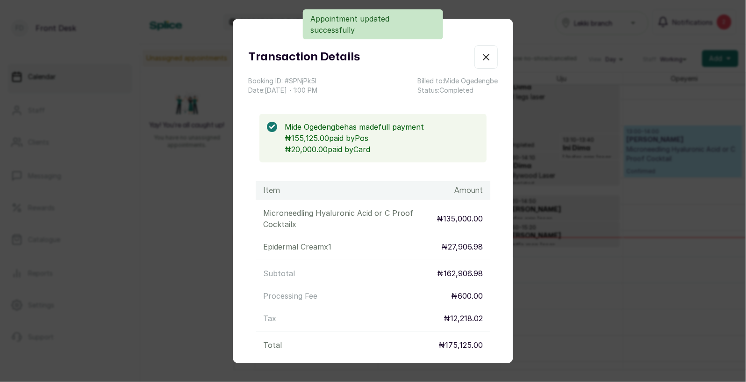
scroll to position [90, 0]
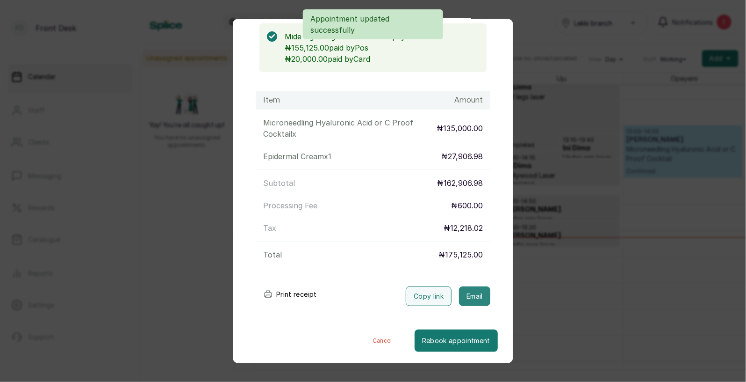
click at [474, 297] on button "Email" at bounding box center [474, 296] width 31 height 20
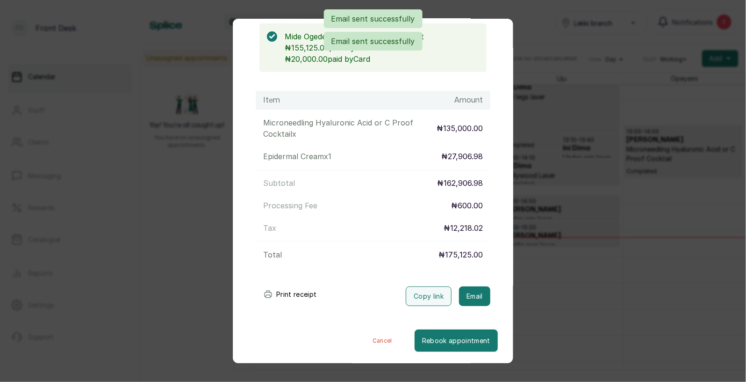
click at [539, 275] on div "Transaction Details Booking ID: # SPNjPk5l Date: 19 Aug, 2025 ・ 1:00 PM Billed …" at bounding box center [373, 191] width 746 height 382
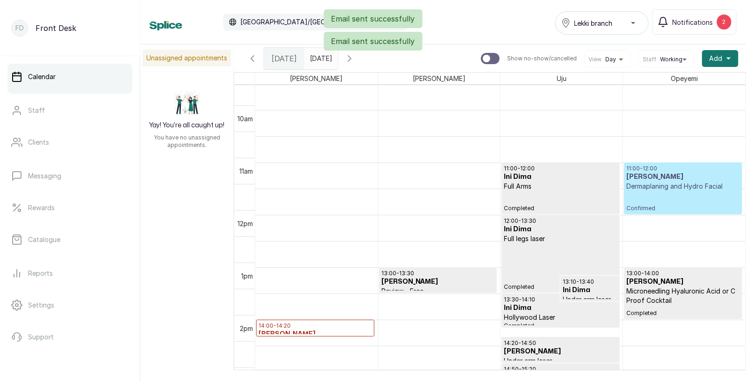
scroll to position [499, 0]
click at [673, 190] on p "Dermaplaning and Hydro Facial" at bounding box center [684, 185] width 114 height 9
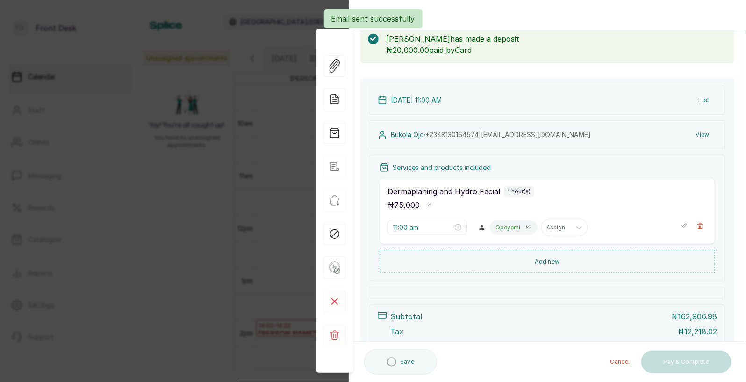
scroll to position [143, 0]
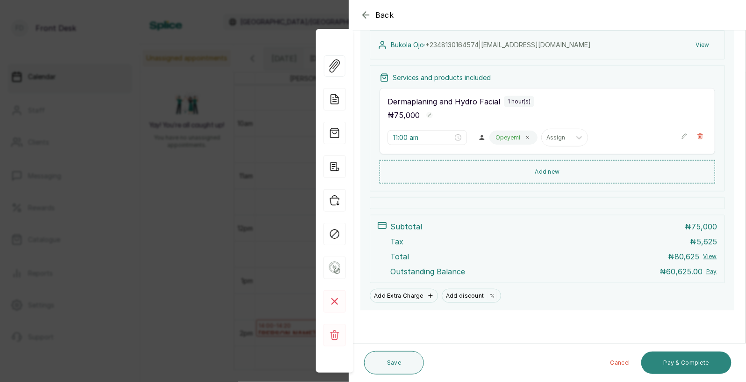
click at [682, 362] on button "Pay & Complete" at bounding box center [687, 362] width 90 height 22
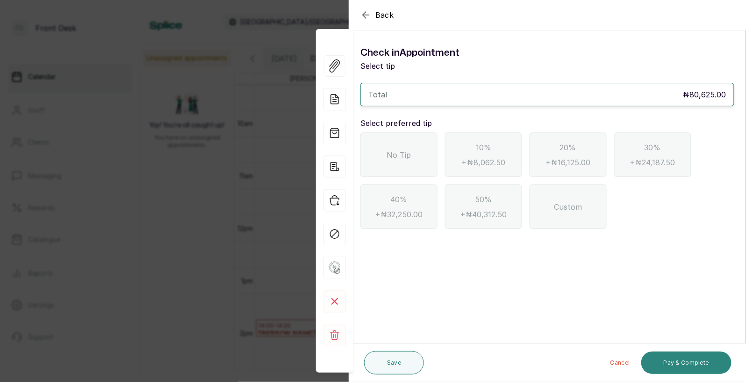
scroll to position [0, 0]
click at [367, 13] on icon "button" at bounding box center [366, 14] width 11 height 11
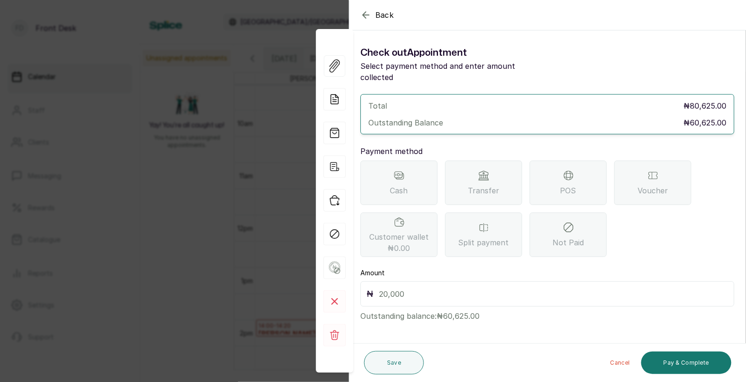
click at [366, 13] on icon "button" at bounding box center [366, 15] width 6 height 6
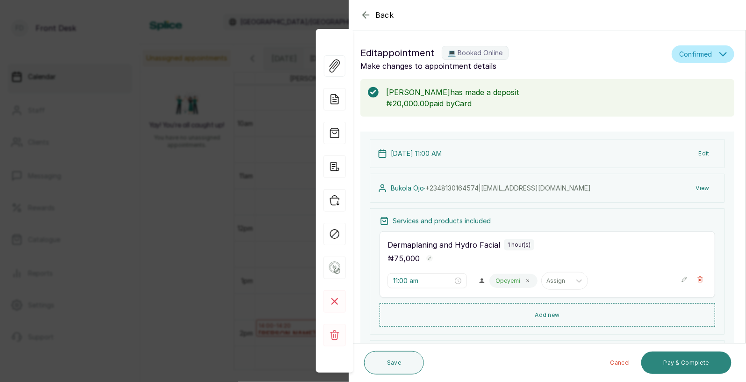
click at [690, 359] on button "Pay & Complete" at bounding box center [687, 362] width 90 height 22
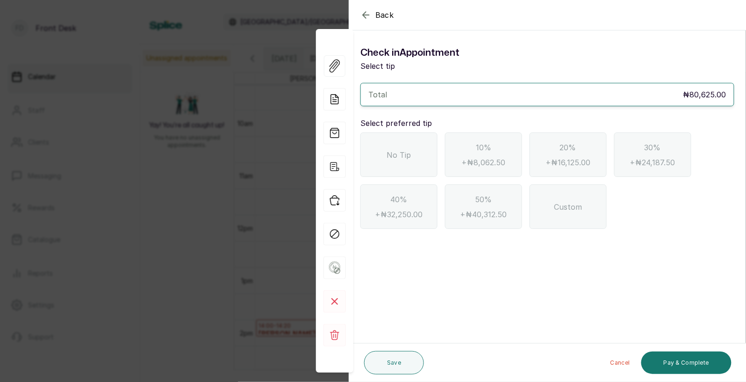
click at [367, 13] on icon "button" at bounding box center [366, 14] width 11 height 11
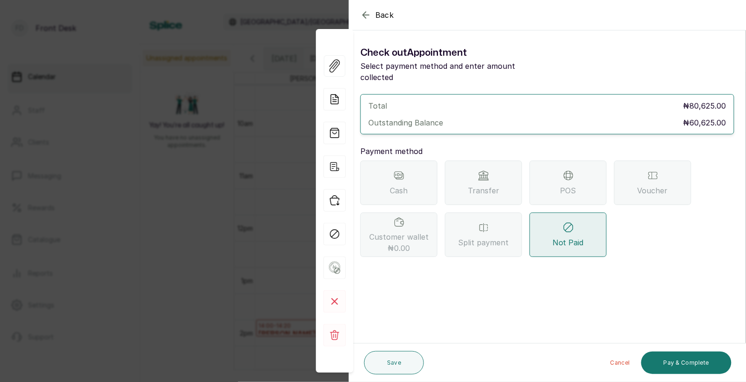
click at [570, 185] on span "POS" at bounding box center [569, 190] width 16 height 11
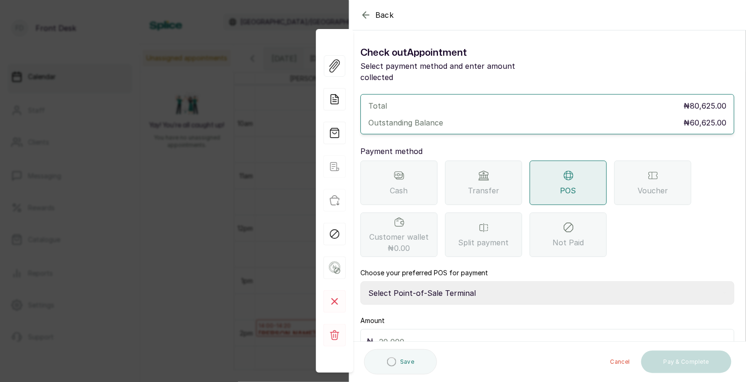
scroll to position [40, 0]
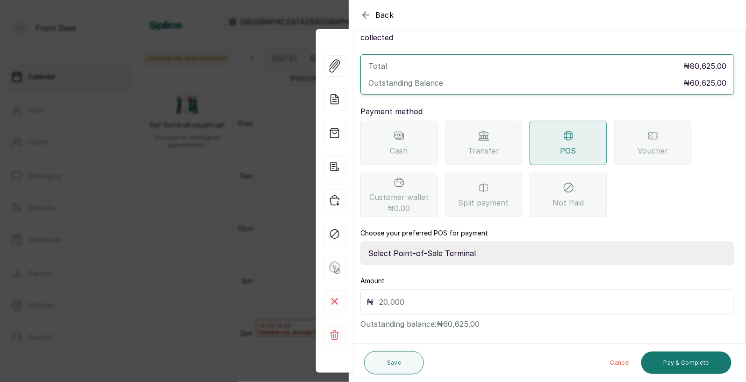
click at [482, 243] on select "Select Point-of-Sale Terminal SKN ANALYTICS MED AESTHETIC LIMITED Fairmoney Mic…" at bounding box center [548, 252] width 374 height 23
select select "43129536-bd7e-4b6d-8e8c-ab2c46322d67"
click at [442, 295] on input "text" at bounding box center [553, 301] width 349 height 13
type input "60,625"
click at [676, 360] on button "Pay & Complete" at bounding box center [687, 362] width 90 height 22
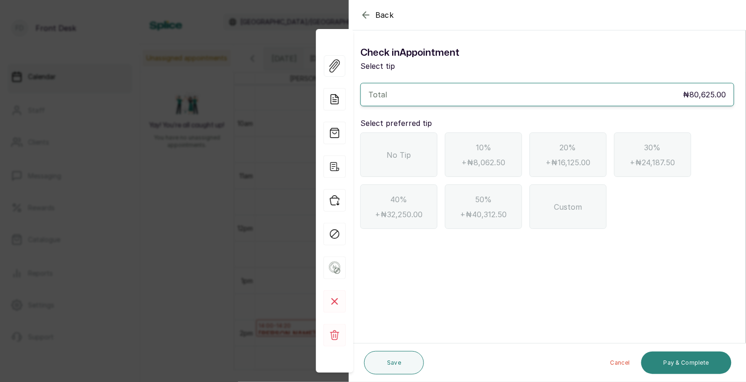
scroll to position [0, 0]
click at [395, 147] on div "No Tip" at bounding box center [399, 154] width 77 height 44
click at [700, 359] on button "Pay & Complete" at bounding box center [687, 362] width 90 height 22
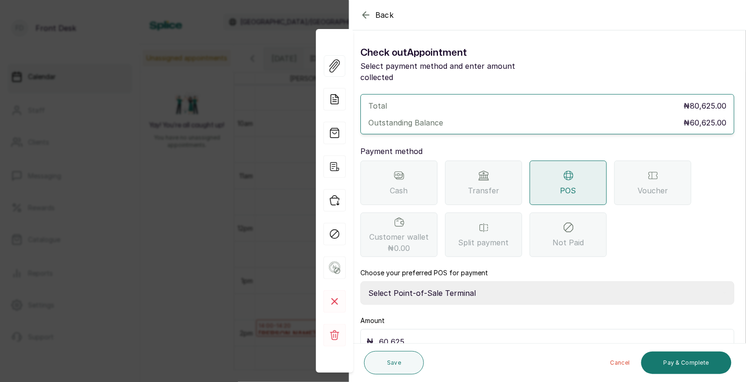
scroll to position [40, 0]
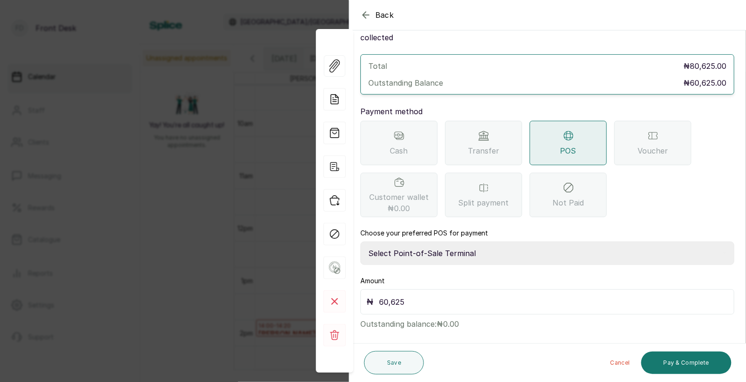
click at [524, 241] on select "Select Point-of-Sale Terminal SKN ANALYTICS MED AESTHETIC LIMITED Fairmoney Mic…" at bounding box center [548, 252] width 374 height 23
select select "43129536-bd7e-4b6d-8e8c-ab2c46322d67"
click at [675, 362] on button "Pay & Complete" at bounding box center [687, 362] width 90 height 22
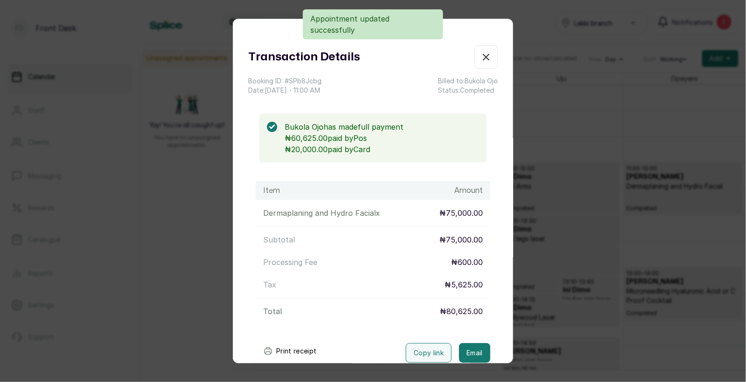
scroll to position [57, 0]
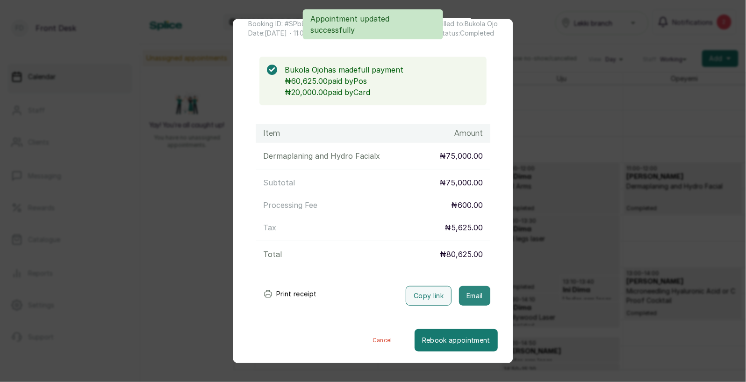
click at [475, 298] on button "Email" at bounding box center [474, 296] width 31 height 20
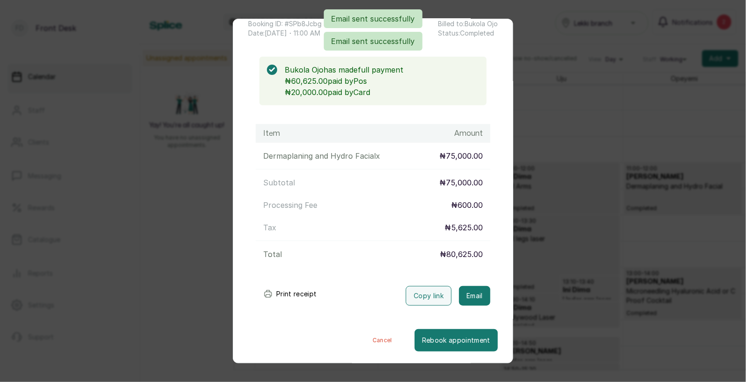
click at [569, 268] on div "Transaction Details Booking ID: # SPb8Jcbg Date: 19 Aug, 2025 ・ 11:00 AM Billed…" at bounding box center [373, 191] width 746 height 382
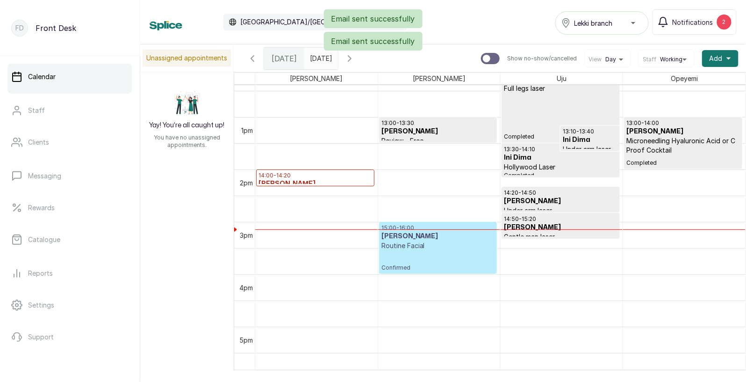
scroll to position [675, 0]
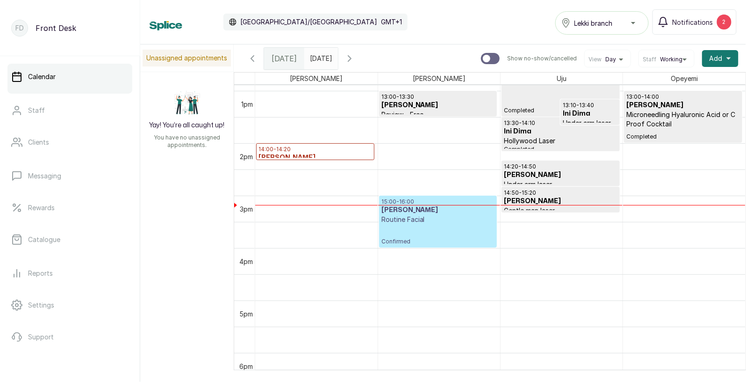
click at [338, 54] on span at bounding box center [329, 56] width 18 height 16
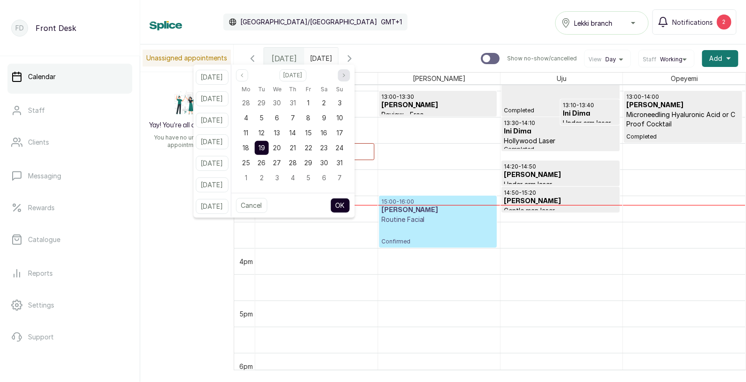
click at [350, 80] on button "Next month" at bounding box center [344, 75] width 12 height 12
click at [309, 203] on div "Cancel OK" at bounding box center [293, 205] width 123 height 25
click at [265, 134] on span "16" at bounding box center [262, 133] width 7 height 8
click at [350, 207] on button "OK" at bounding box center [341, 205] width 20 height 15
type input "16/09/2025"
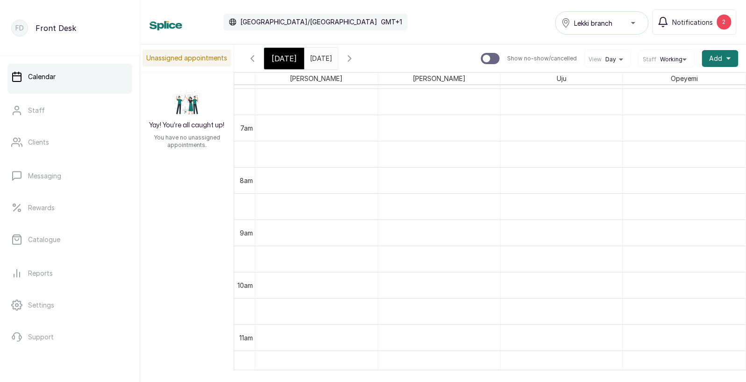
scroll to position [297, 0]
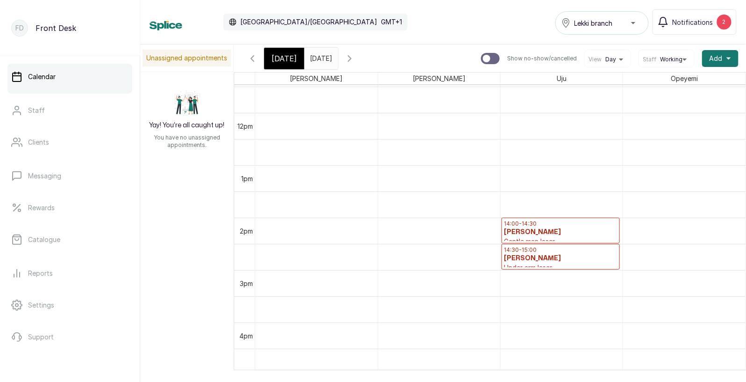
click at [289, 60] on span "[DATE]" at bounding box center [284, 58] width 25 height 11
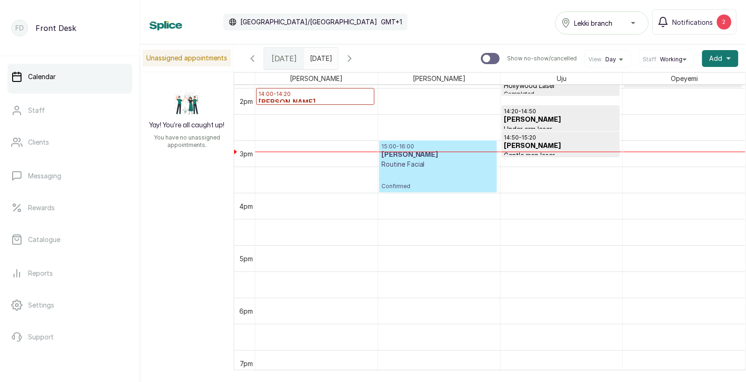
click at [320, 58] on input "16/09/2025" at bounding box center [312, 56] width 15 height 16
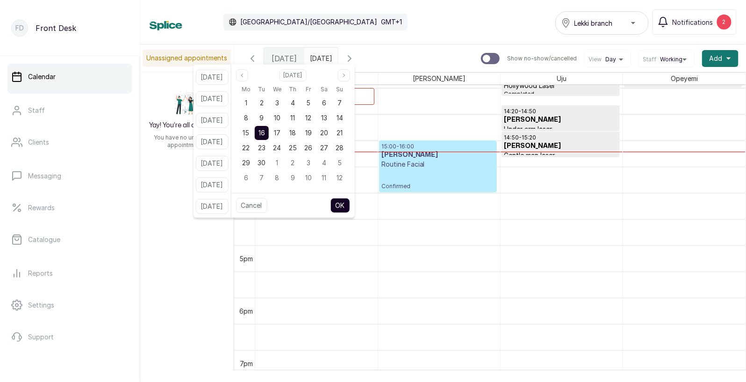
click at [348, 83] on div "Su" at bounding box center [339, 89] width 15 height 12
click at [350, 79] on button "Next month" at bounding box center [344, 75] width 12 height 12
click at [248, 71] on button "Previous month" at bounding box center [242, 75] width 12 height 12
click at [281, 132] on span "17" at bounding box center [277, 133] width 7 height 8
click at [265, 132] on span "16" at bounding box center [262, 133] width 7 height 8
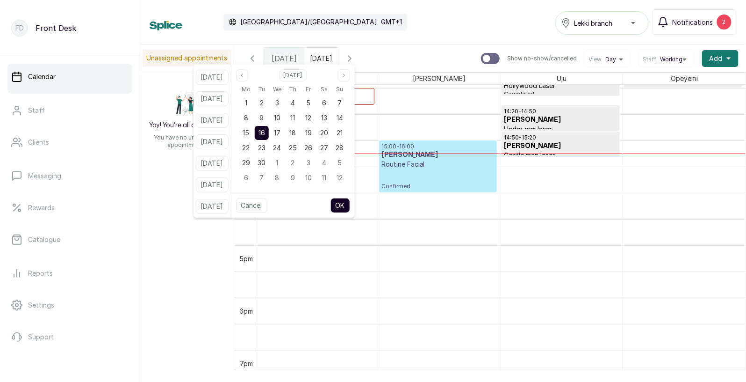
click at [118, 11] on div "FD Front Desk" at bounding box center [70, 28] width 140 height 56
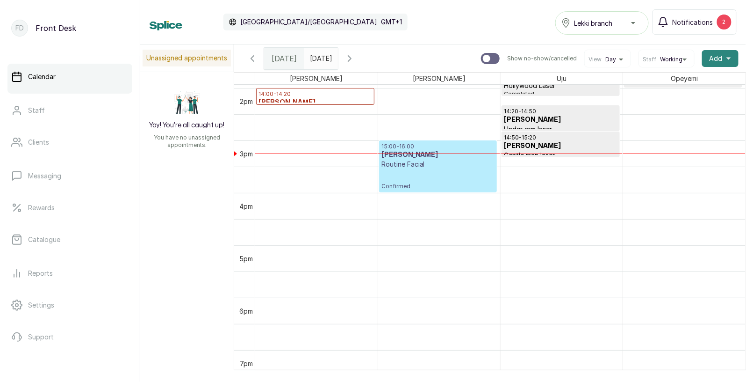
click at [720, 58] on span "Add" at bounding box center [716, 58] width 13 height 9
click at [670, 81] on span "Add Appointment" at bounding box center [687, 83] width 90 height 11
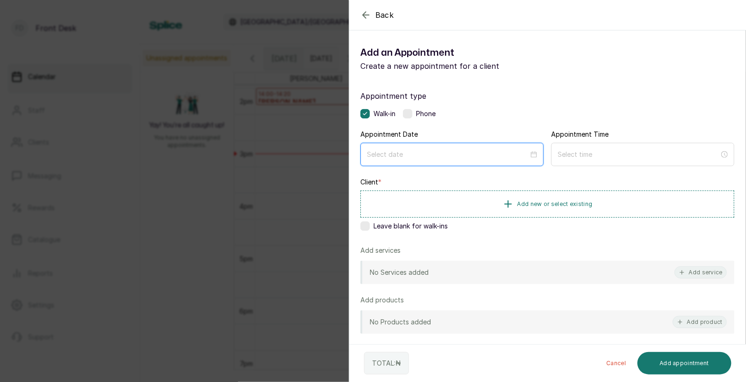
click at [491, 152] on input at bounding box center [448, 154] width 162 height 10
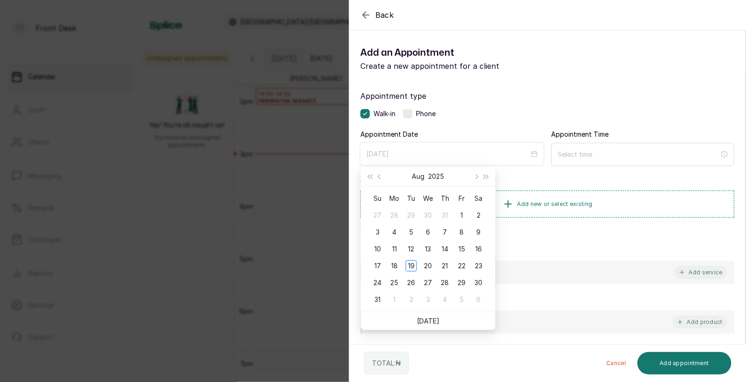
type input "[DATE]"
click at [478, 179] on button "Next month (PageDown)" at bounding box center [476, 176] width 10 height 19
click at [483, 177] on button "Next year (Control + right)" at bounding box center [487, 176] width 10 height 19
click at [480, 247] on div "19" at bounding box center [478, 248] width 11 height 11
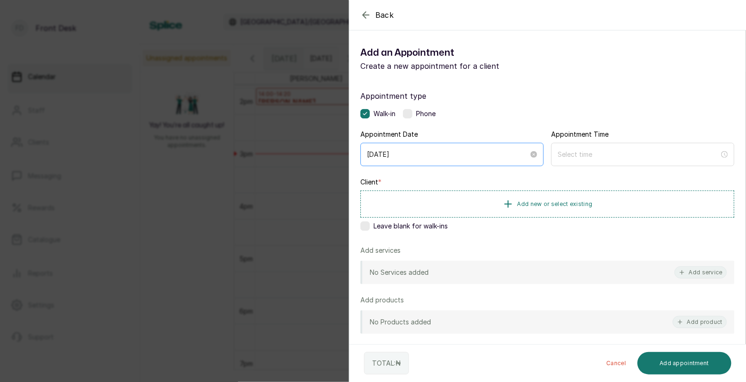
click at [503, 147] on div "2026/09/19" at bounding box center [452, 154] width 183 height 23
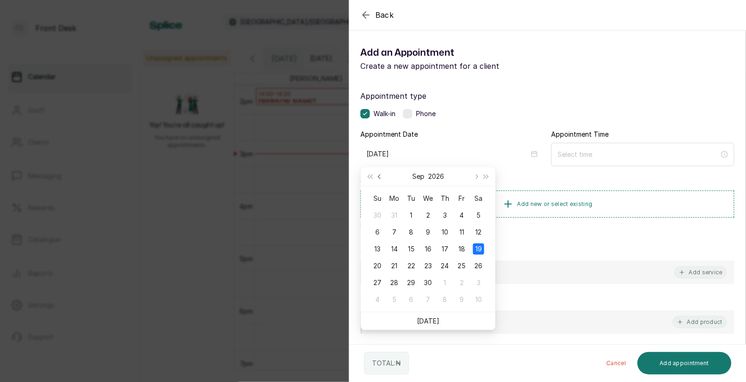
click at [380, 176] on span "Previous month (PageUp)" at bounding box center [380, 176] width 5 height 5
click at [563, 130] on label "Appointment Time" at bounding box center [580, 134] width 58 height 9
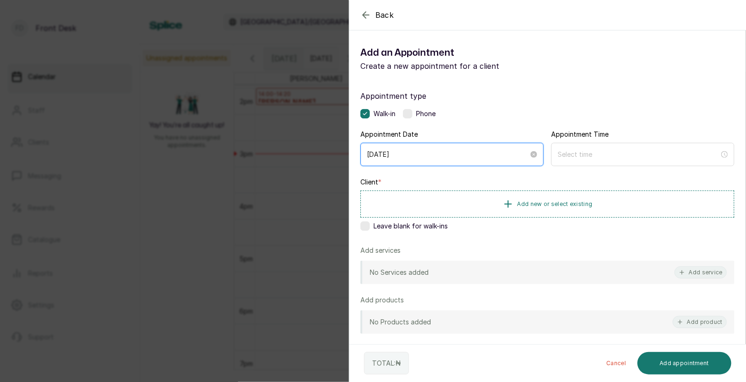
click at [458, 152] on input "2026/09/19" at bounding box center [448, 154] width 162 height 10
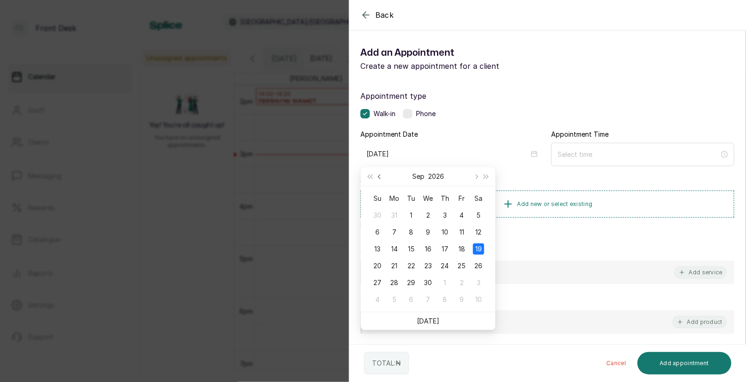
click at [379, 173] on button "Previous month (PageUp)" at bounding box center [380, 176] width 10 height 19
type input "2026/09/19"
click at [487, 138] on div "Appointment Date 2026/09/19" at bounding box center [452, 148] width 183 height 36
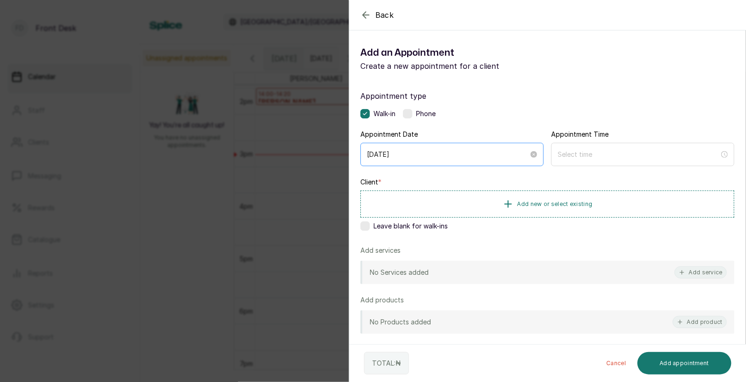
click at [534, 150] on div "2026/09/19" at bounding box center [452, 154] width 170 height 10
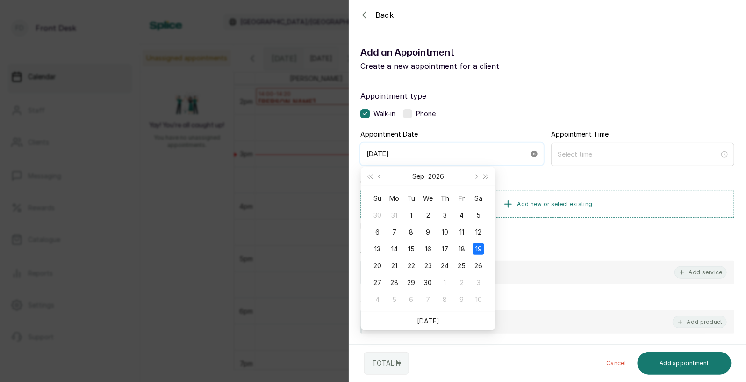
click at [535, 151] on icon "close-circle" at bounding box center [534, 154] width 7 height 7
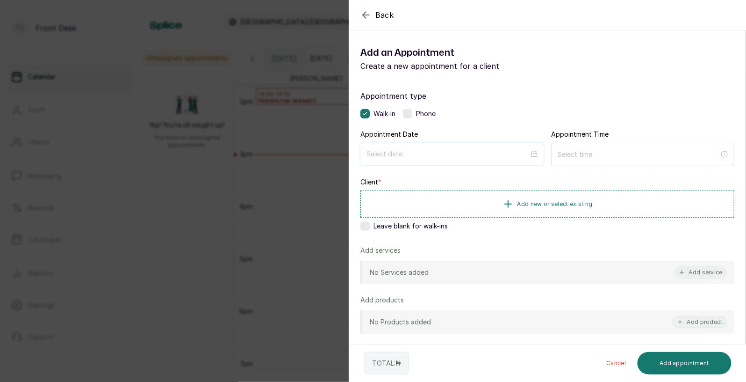
click at [459, 145] on div at bounding box center [452, 154] width 183 height 22
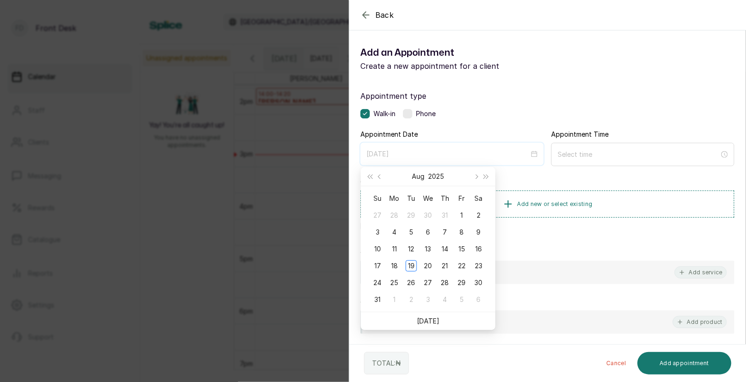
type input "2025/08/01"
click at [477, 174] on button "Next month (PageDown)" at bounding box center [476, 176] width 10 height 19
type input "[DATE]"
click at [412, 247] on div "16" at bounding box center [411, 248] width 11 height 11
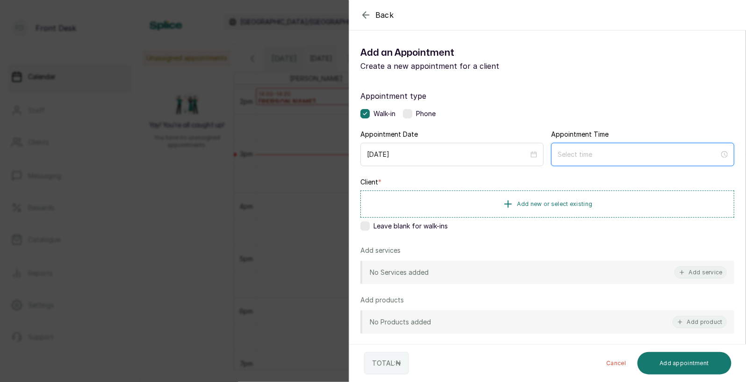
click at [609, 156] on input at bounding box center [639, 154] width 162 height 10
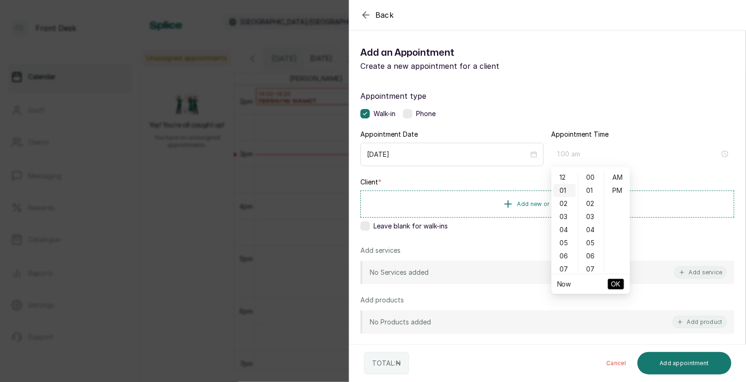
click at [565, 189] on div "01" at bounding box center [565, 190] width 22 height 13
click at [621, 191] on div "PM" at bounding box center [618, 190] width 22 height 13
type input "1:00 pm"
click at [616, 281] on span "OK" at bounding box center [616, 284] width 9 height 18
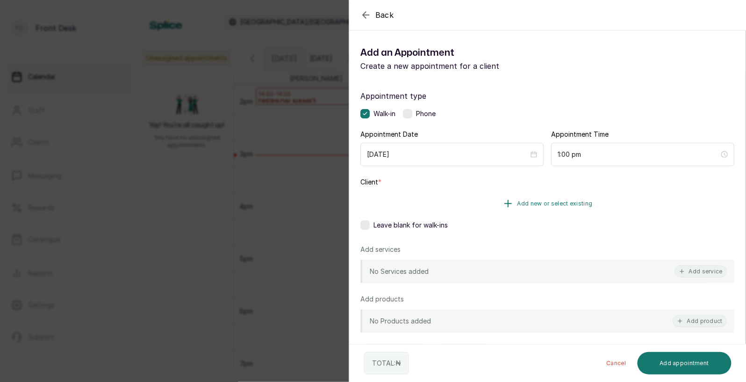
click at [568, 202] on span "Add new or select existing" at bounding box center [555, 203] width 75 height 7
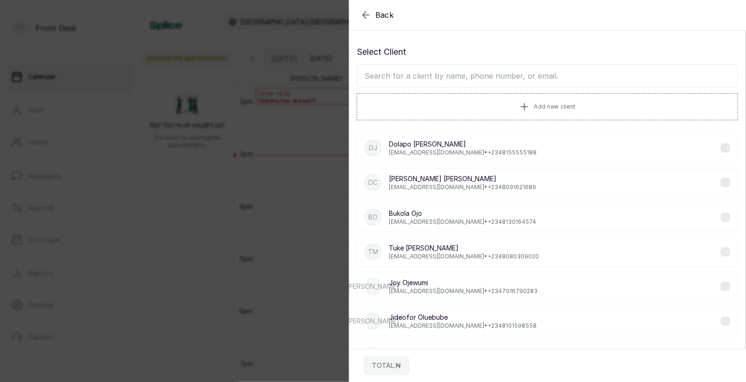
click at [464, 77] on input "text" at bounding box center [548, 75] width 382 height 23
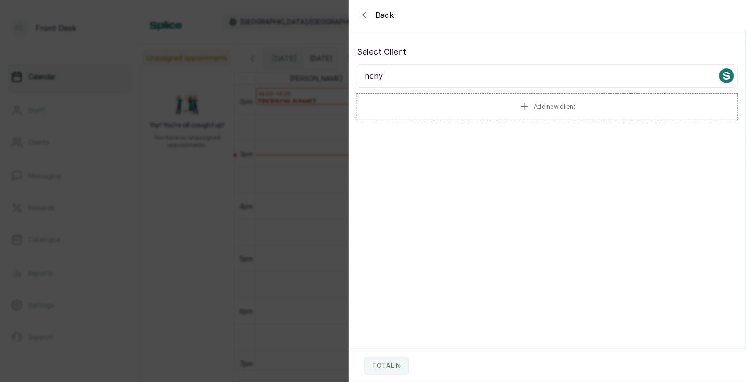
type input "nonye"
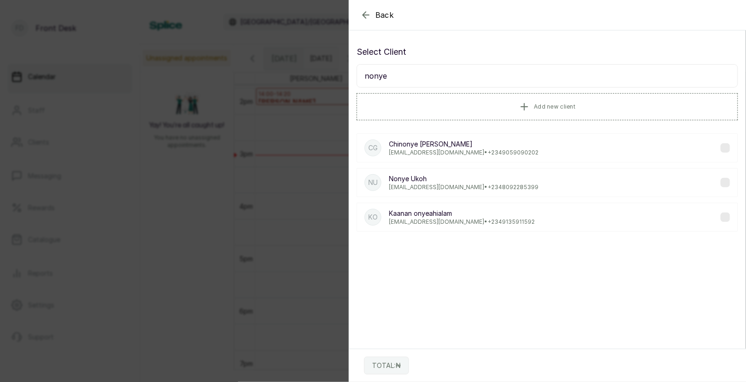
click at [459, 152] on p "Godwinnonye7@gmail.com • +234 9059090202" at bounding box center [464, 152] width 150 height 7
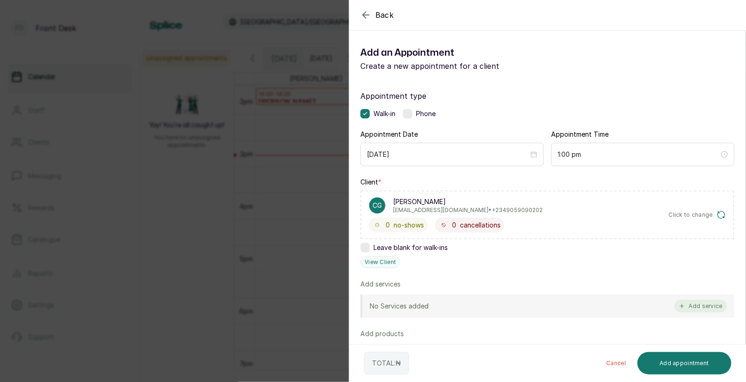
click at [702, 306] on button "Add service" at bounding box center [701, 306] width 52 height 12
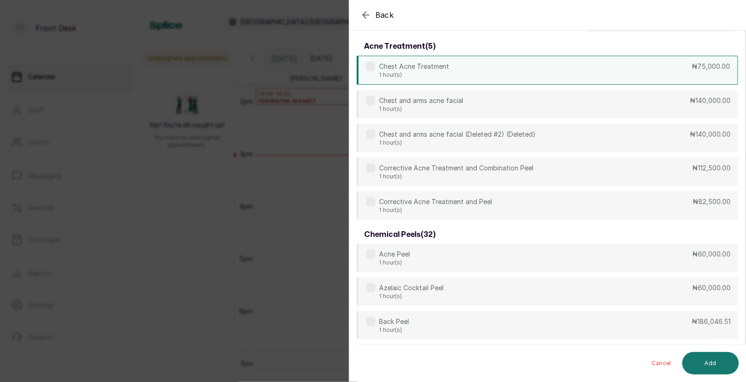
scroll to position [0, 0]
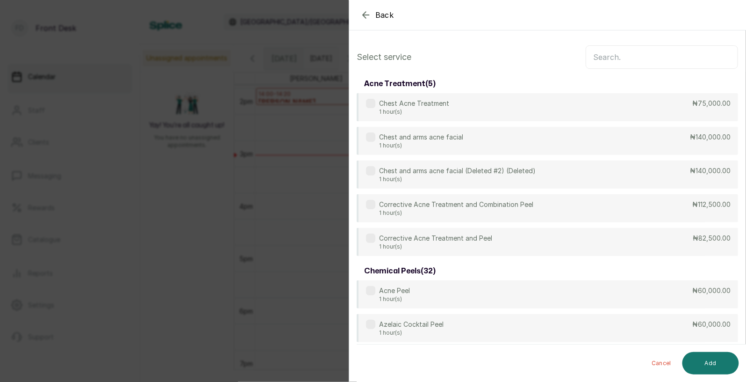
click at [620, 56] on input "text" at bounding box center [662, 56] width 152 height 23
click at [364, 12] on icon "button" at bounding box center [366, 14] width 11 height 11
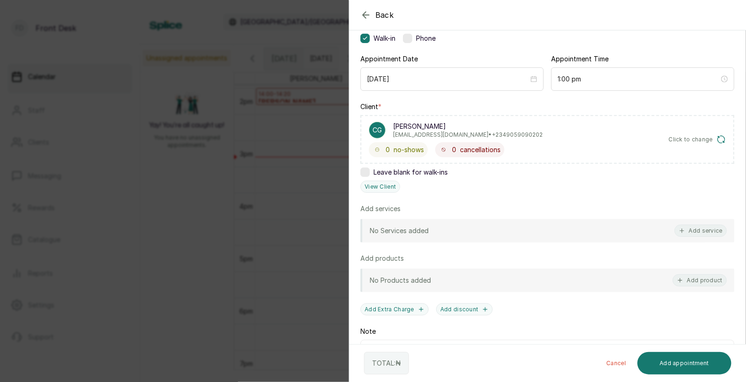
scroll to position [85, 0]
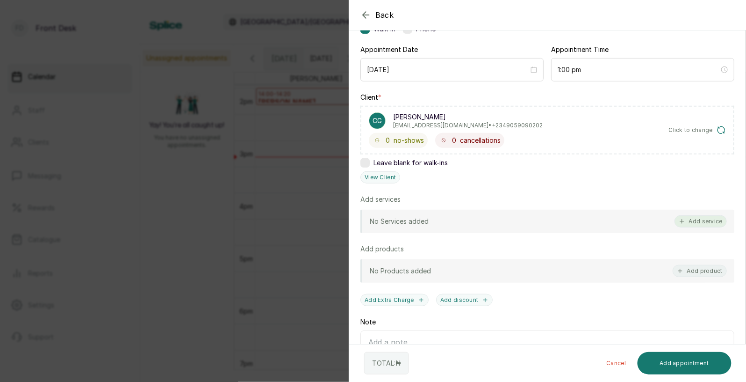
click at [700, 222] on button "Add service" at bounding box center [701, 221] width 52 height 12
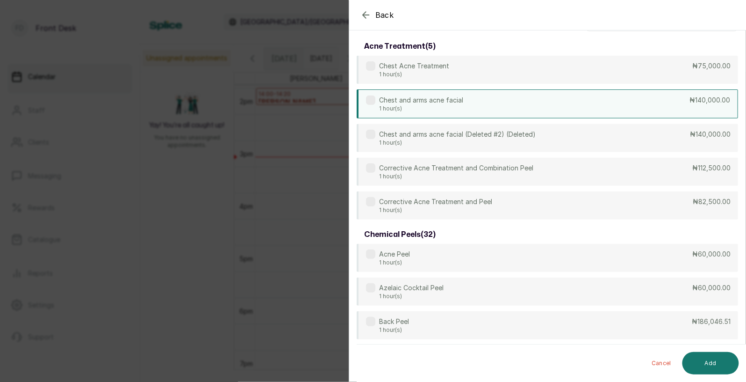
scroll to position [0, 0]
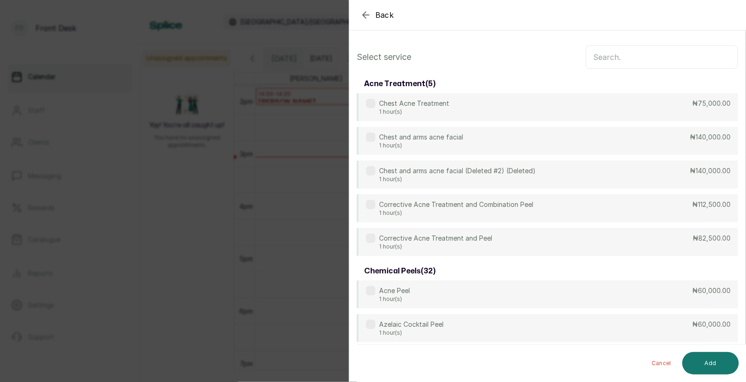
click at [633, 58] on input "text" at bounding box center [662, 56] width 152 height 23
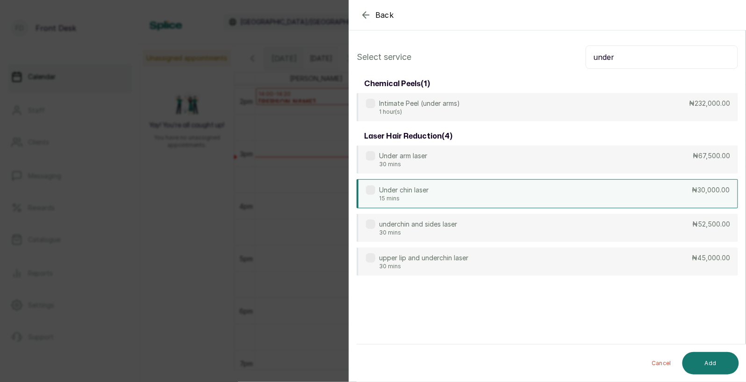
type input "under"
click at [452, 186] on div "Under chin laser 15 mins ₦30,000.00" at bounding box center [548, 193] width 382 height 29
click at [709, 357] on button "Add" at bounding box center [711, 363] width 57 height 22
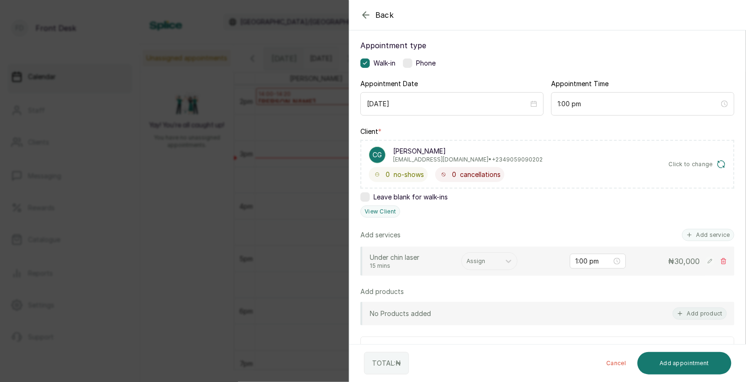
scroll to position [63, 0]
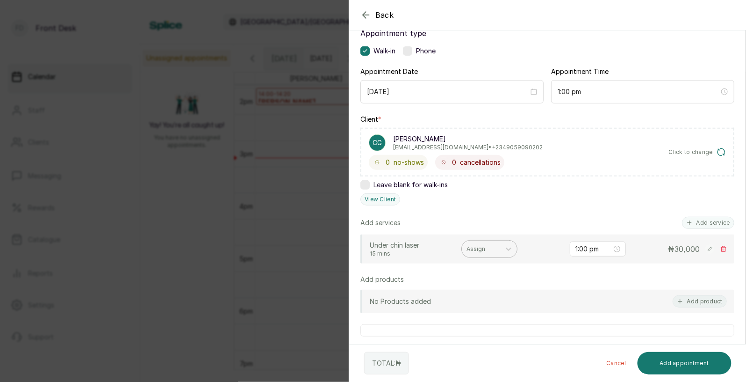
click at [485, 246] on div at bounding box center [481, 249] width 29 height 8
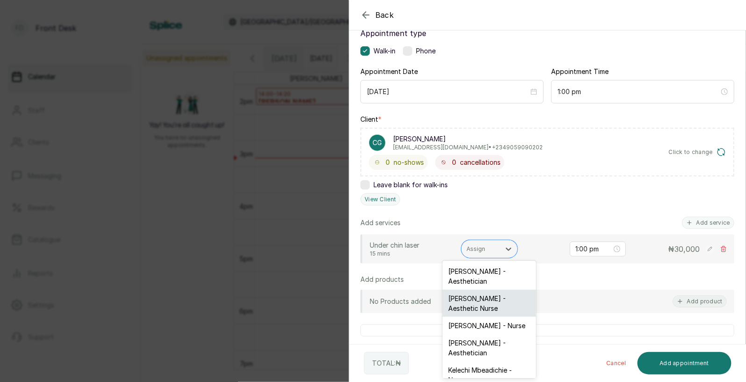
click at [480, 297] on div "[PERSON_NAME] - Aesthetic Nurse" at bounding box center [490, 303] width 94 height 27
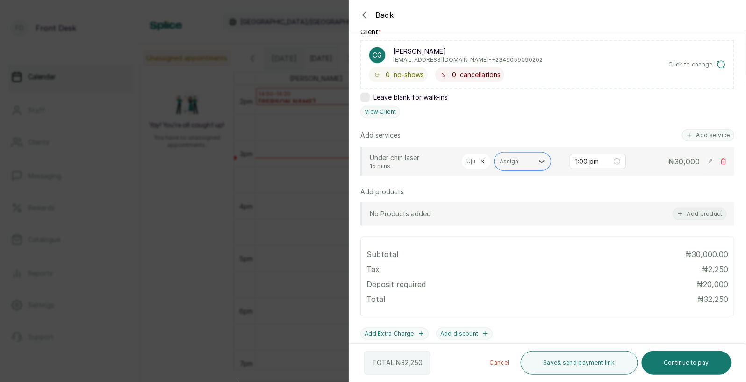
scroll to position [196, 0]
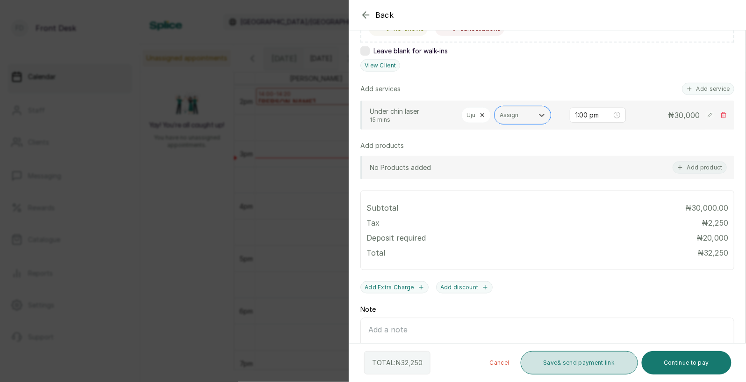
click at [604, 362] on button "Save & send payment link" at bounding box center [579, 362] width 117 height 23
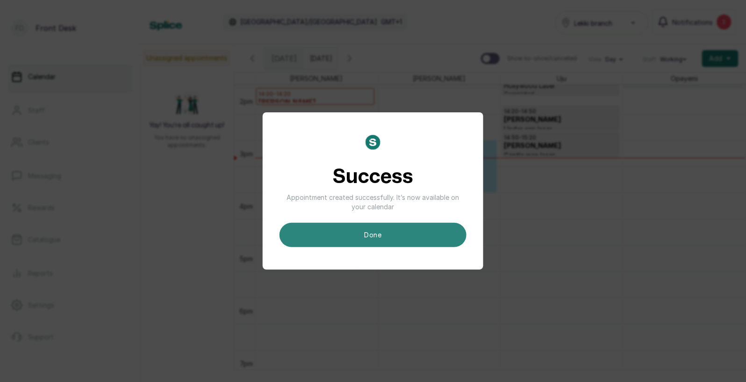
click at [424, 234] on button "done" at bounding box center [373, 235] width 187 height 24
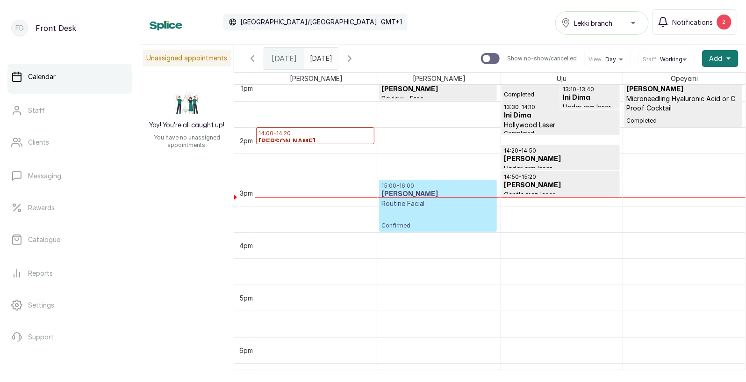
scroll to position [709, 0]
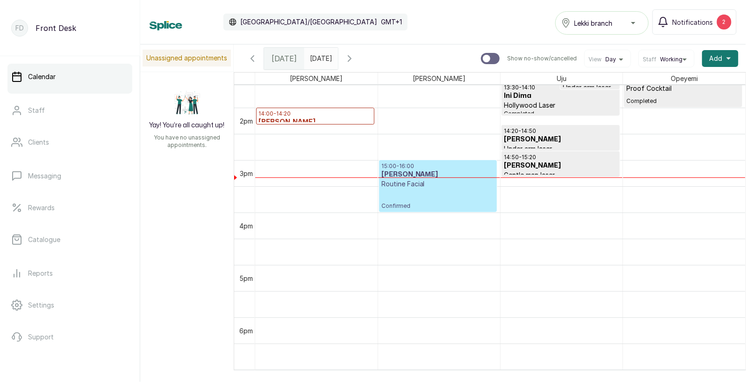
click at [320, 57] on input "16/09/2025" at bounding box center [312, 56] width 15 height 16
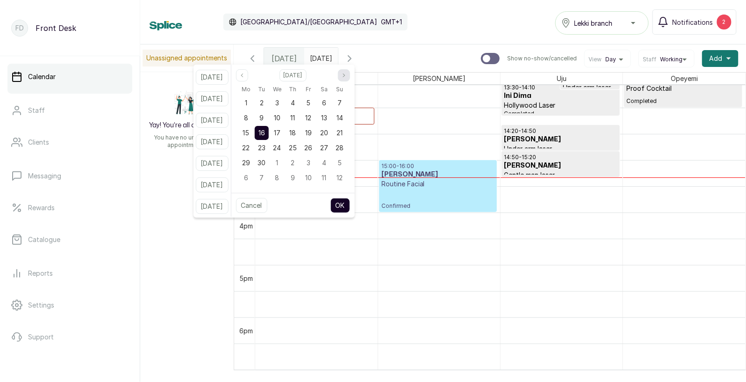
click at [347, 72] on icon "page next" at bounding box center [344, 75] width 6 height 6
click at [245, 74] on icon "page previous" at bounding box center [242, 75] width 6 height 6
click at [281, 132] on span "17" at bounding box center [277, 133] width 7 height 8
click at [265, 135] on span "16" at bounding box center [262, 133] width 7 height 8
click at [350, 203] on button "OK" at bounding box center [341, 205] width 20 height 15
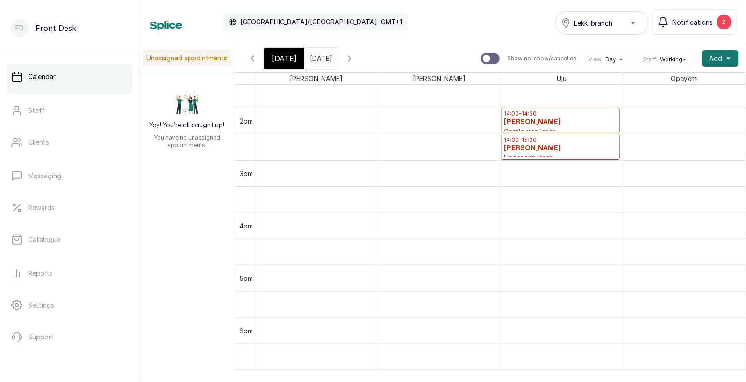
scroll to position [314, 0]
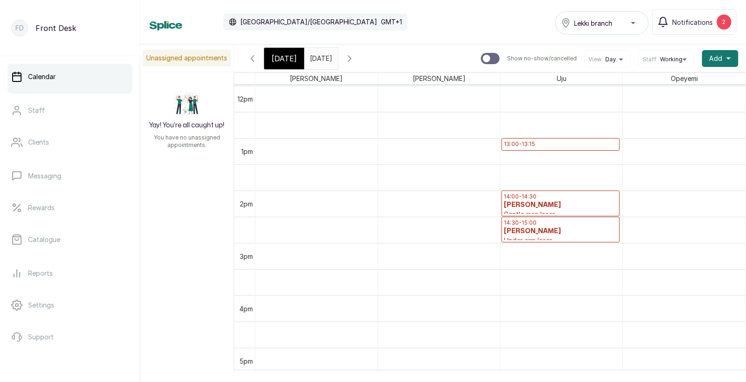
click at [278, 57] on span "[DATE]" at bounding box center [284, 58] width 25 height 11
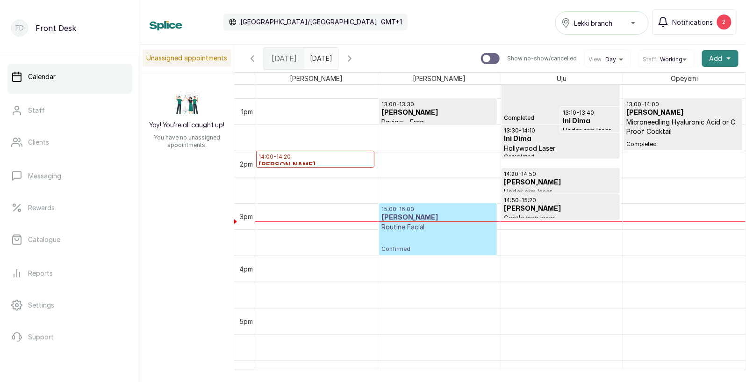
click at [720, 56] on span "Add" at bounding box center [716, 58] width 13 height 9
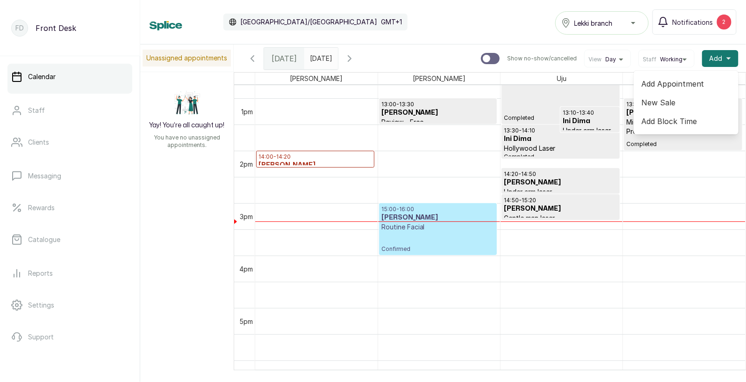
click at [674, 82] on span "Add Appointment" at bounding box center [687, 83] width 90 height 11
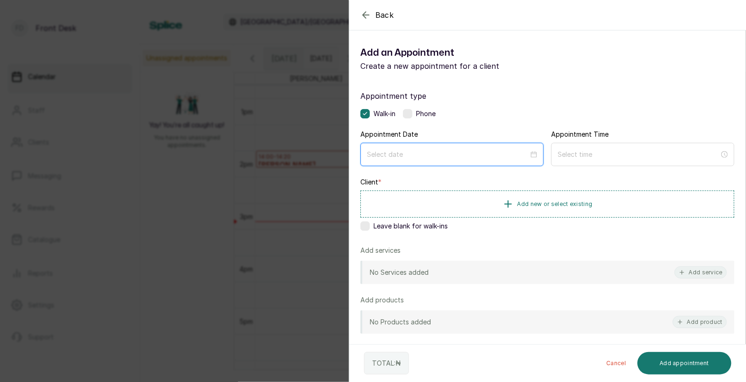
click at [405, 158] on input at bounding box center [448, 154] width 162 height 10
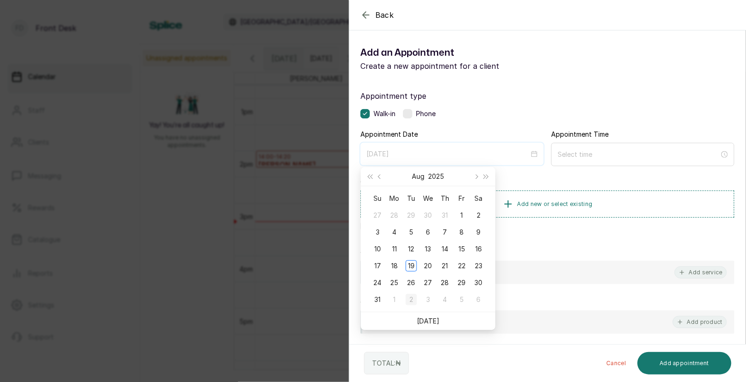
type input "2025/09/02"
click at [427, 319] on link "[DATE]" at bounding box center [428, 321] width 22 height 8
type input "2025/08/19"
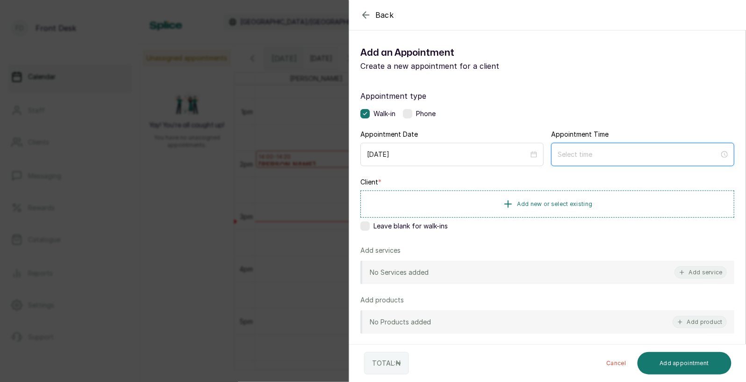
click at [579, 152] on input at bounding box center [639, 154] width 162 height 10
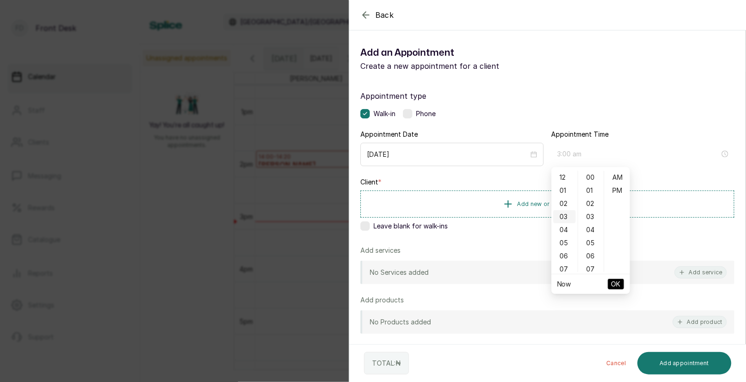
click at [565, 222] on div "03" at bounding box center [565, 216] width 22 height 13
type input "3:00 pm"
click at [614, 194] on div "PM" at bounding box center [618, 190] width 22 height 13
click at [616, 284] on span "OK" at bounding box center [616, 284] width 9 height 18
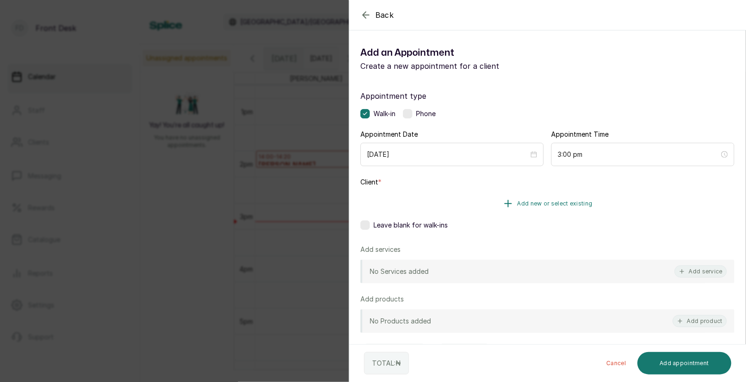
click at [560, 200] on span "Add new or select existing" at bounding box center [555, 203] width 75 height 7
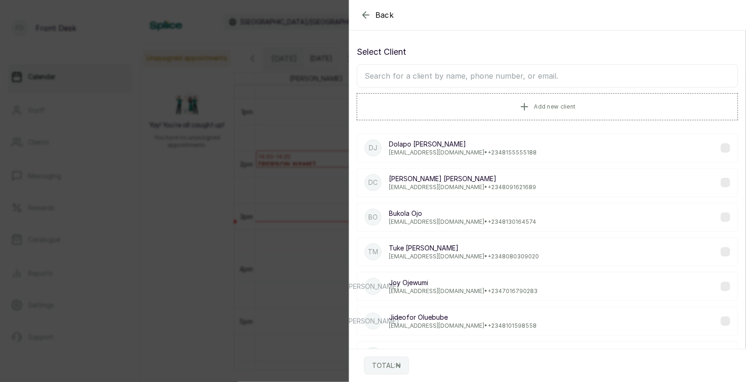
click at [506, 75] on input "text" at bounding box center [548, 75] width 382 height 23
type input "chino"
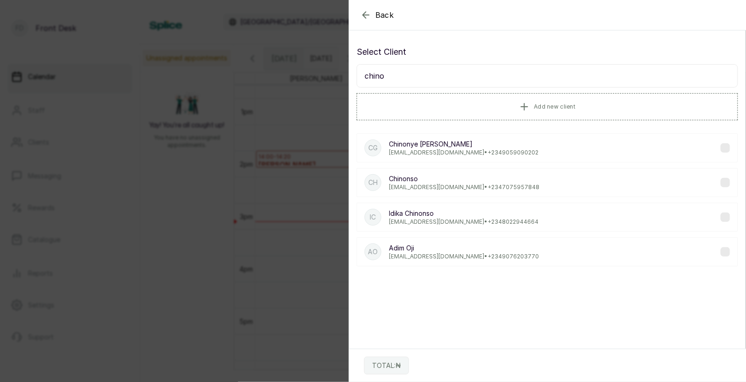
click at [450, 145] on p "Chinonye Godwin" at bounding box center [464, 143] width 150 height 9
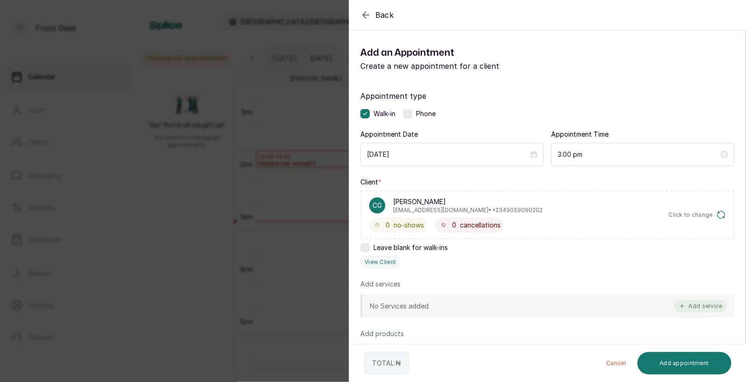
click at [699, 304] on button "Add service" at bounding box center [701, 306] width 52 height 12
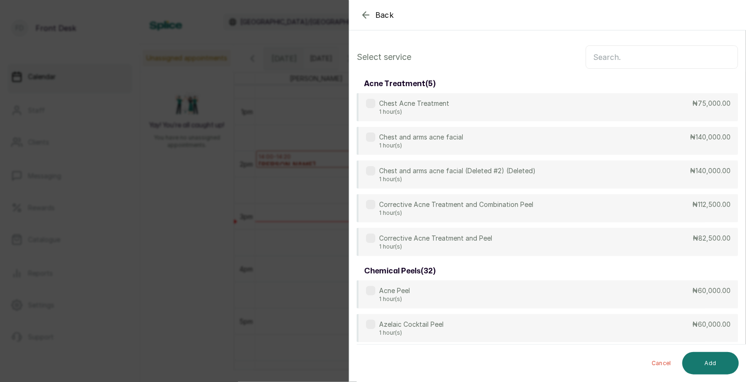
click at [632, 58] on input "text" at bounding box center [662, 56] width 152 height 23
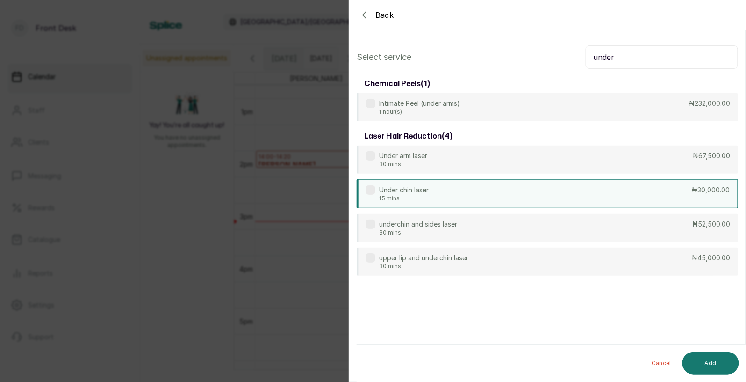
type input "under"
click at [433, 192] on div "Under chin laser 15 mins ₦30,000.00" at bounding box center [548, 193] width 382 height 29
click at [712, 358] on button "Add" at bounding box center [711, 363] width 57 height 22
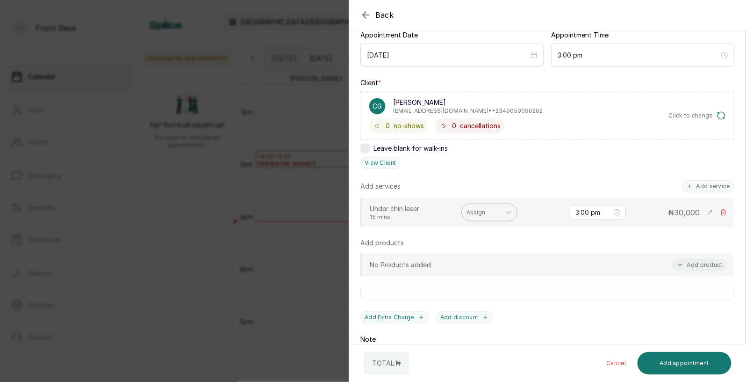
click at [475, 208] on div at bounding box center [481, 212] width 29 height 8
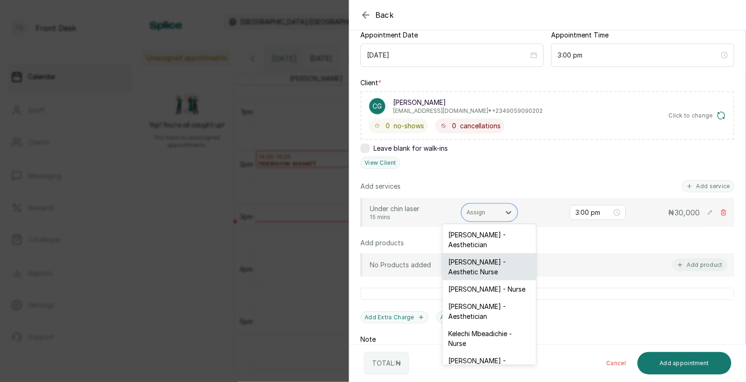
click at [473, 263] on div "[PERSON_NAME] - Aesthetic Nurse" at bounding box center [490, 266] width 94 height 27
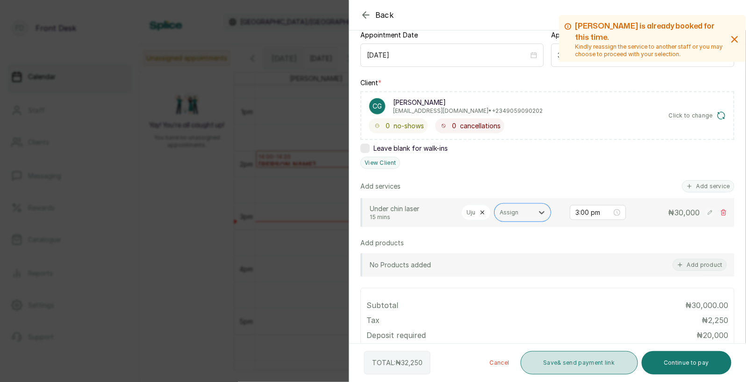
click at [585, 361] on button "Save & send payment link" at bounding box center [579, 362] width 117 height 23
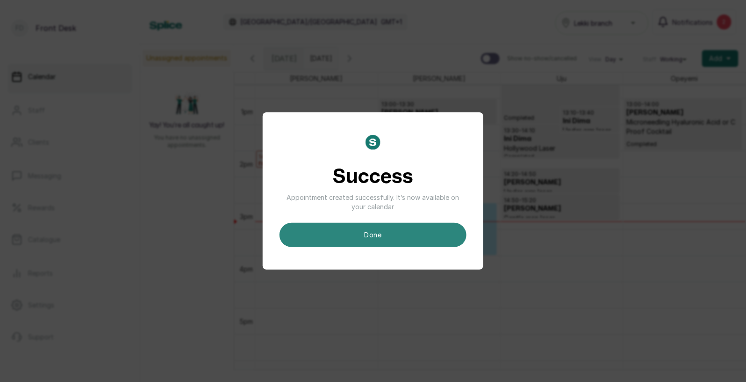
click at [410, 237] on button "done" at bounding box center [373, 235] width 187 height 24
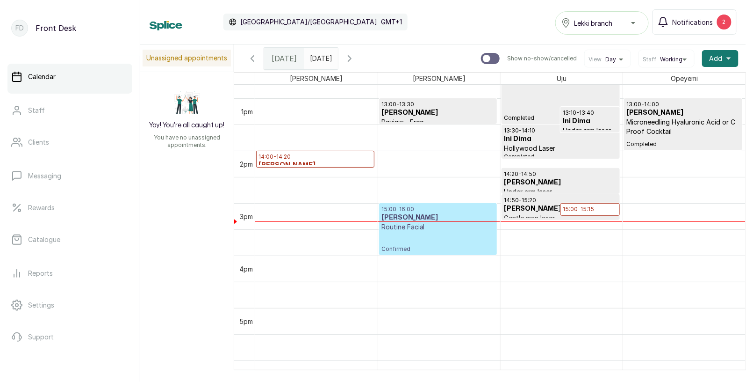
click at [586, 208] on p "15:00 - 15:15" at bounding box center [590, 208] width 54 height 7
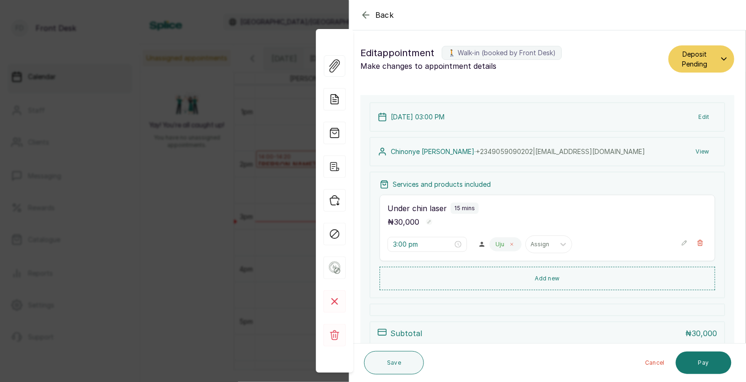
click at [510, 245] on icon at bounding box center [512, 244] width 5 height 5
click at [495, 247] on div at bounding box center [505, 244] width 20 height 8
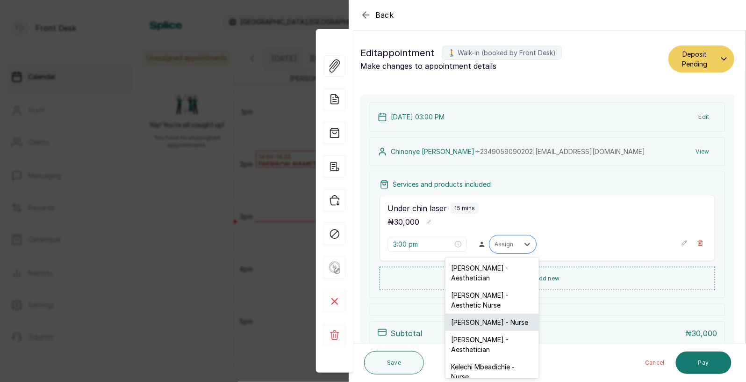
scroll to position [43, 0]
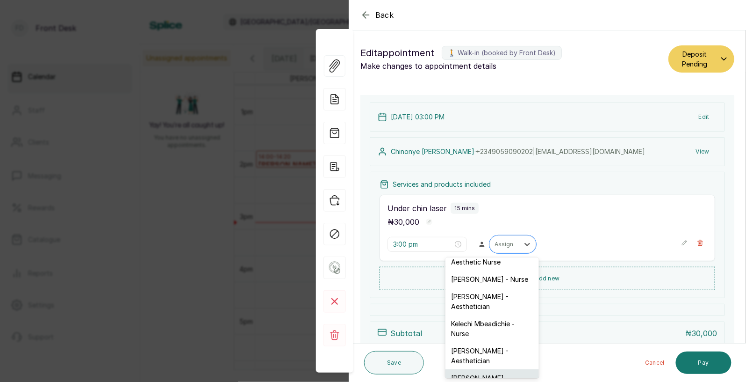
click at [464, 369] on div "[PERSON_NAME] - Aesthetician" at bounding box center [493, 382] width 94 height 27
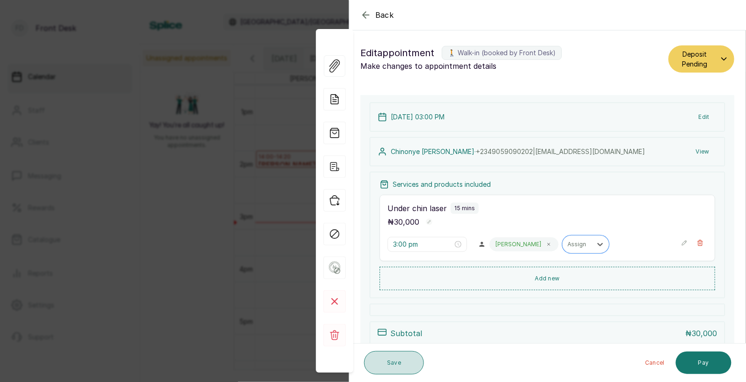
click at [397, 365] on button "Save" at bounding box center [394, 362] width 60 height 23
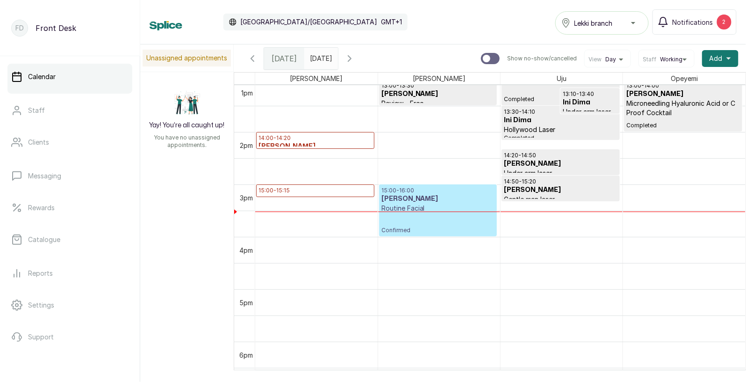
scroll to position [672, 0]
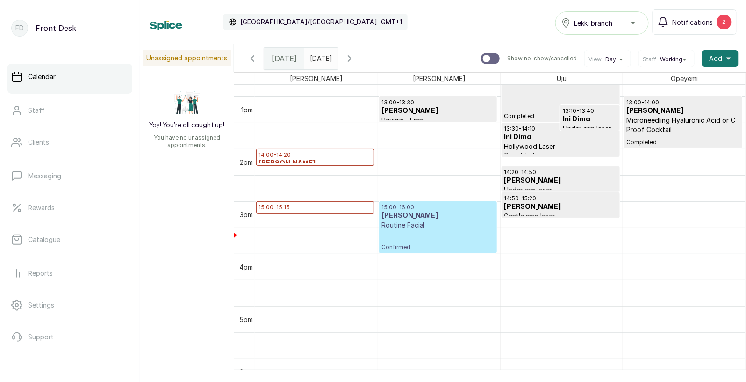
click at [437, 218] on h3 "[PERSON_NAME]" at bounding box center [439, 215] width 114 height 9
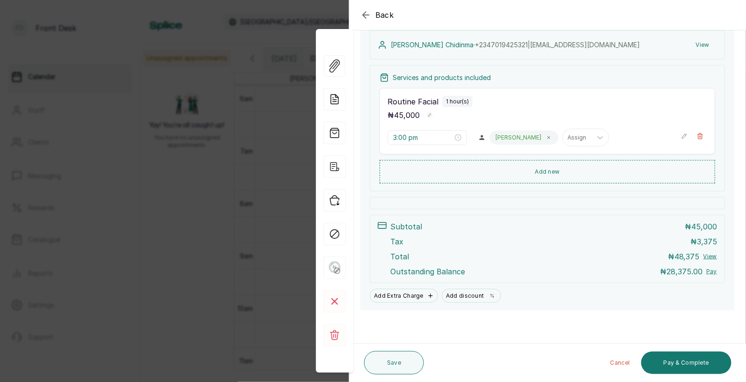
scroll to position [143, 0]
click at [390, 19] on span "Back" at bounding box center [385, 14] width 19 height 11
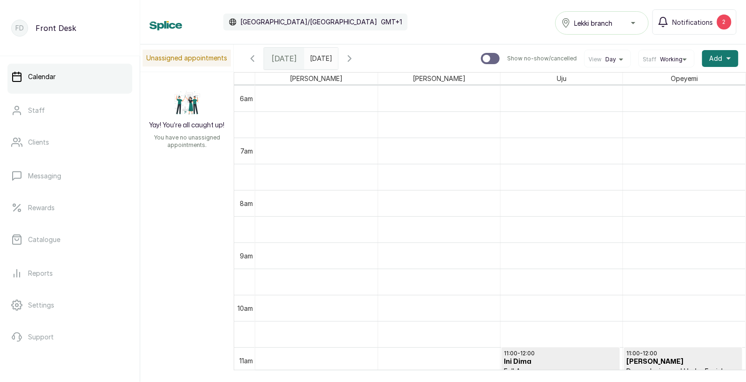
click at [320, 59] on input "[DATE]" at bounding box center [312, 56] width 15 height 16
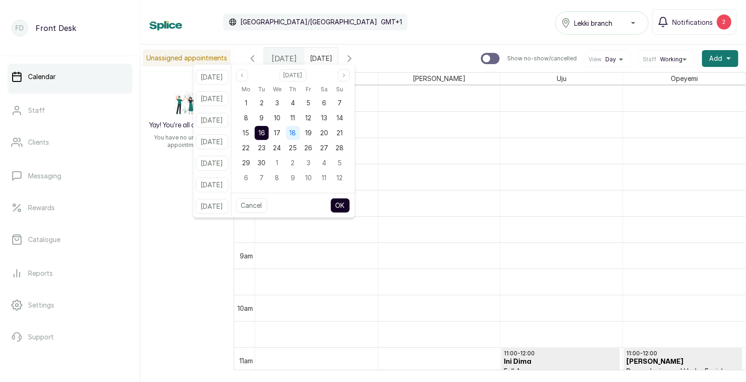
click at [300, 134] on div "18" at bounding box center [293, 133] width 14 height 14
click at [283, 60] on span "[DATE]" at bounding box center [284, 58] width 25 height 11
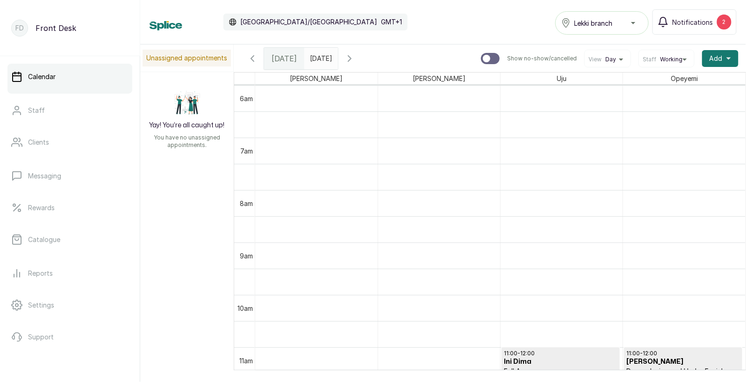
click at [283, 60] on span "[DATE]" at bounding box center [284, 58] width 25 height 11
click at [320, 57] on input "[DATE]" at bounding box center [312, 56] width 15 height 16
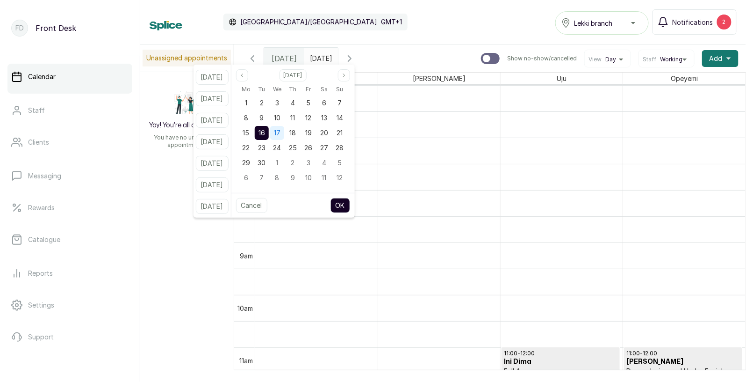
click at [281, 131] on span "17" at bounding box center [277, 133] width 7 height 8
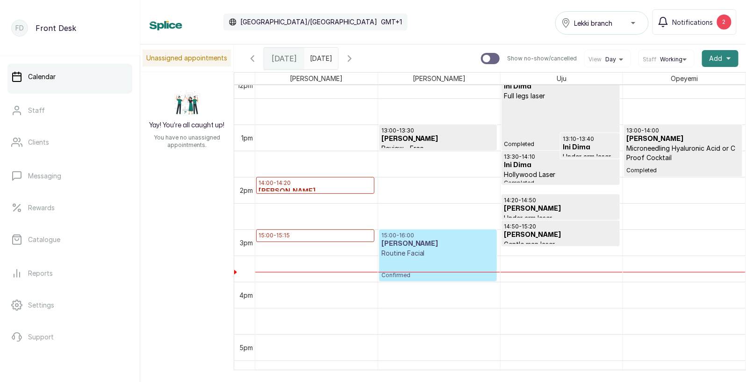
click at [722, 63] on span "Add" at bounding box center [716, 58] width 13 height 9
click at [718, 58] on span "Add" at bounding box center [716, 58] width 13 height 9
click at [725, 58] on button "Add +" at bounding box center [720, 58] width 36 height 17
click at [676, 81] on span "Add Appointment" at bounding box center [687, 83] width 90 height 11
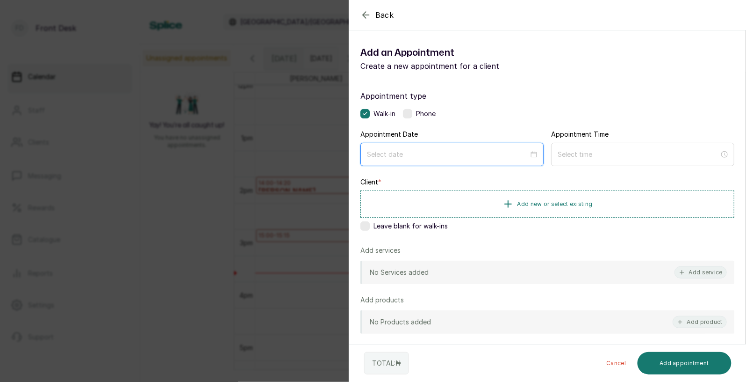
click at [494, 152] on input at bounding box center [448, 154] width 162 height 10
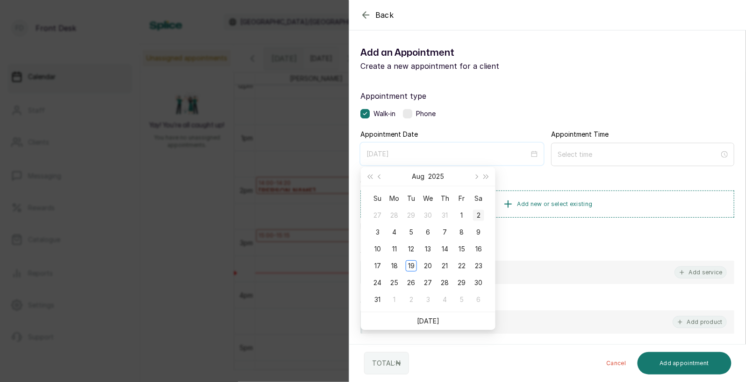
type input "2025/08/02"
click at [477, 178] on button "Next month (PageDown)" at bounding box center [476, 176] width 10 height 19
type input "2025/09/19"
click at [460, 248] on div "19" at bounding box center [461, 248] width 11 height 11
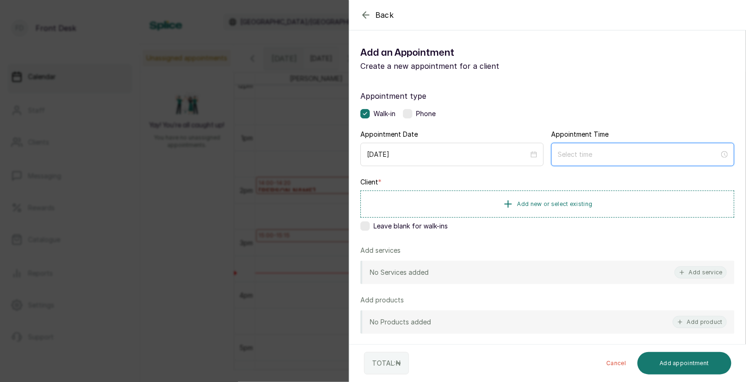
click at [578, 153] on input at bounding box center [639, 154] width 162 height 10
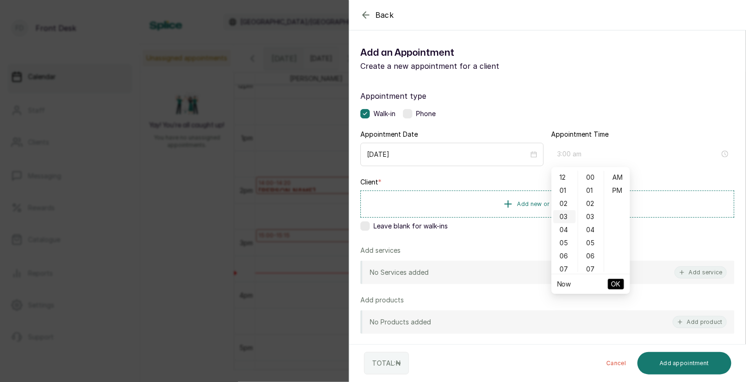
click at [567, 218] on div "03" at bounding box center [565, 216] width 22 height 13
type input "3:00 pm"
click at [618, 190] on div "PM" at bounding box center [618, 190] width 22 height 13
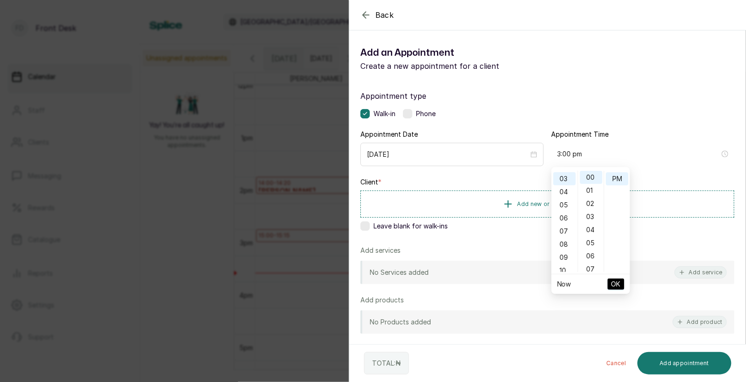
click at [619, 288] on span "OK" at bounding box center [616, 284] width 9 height 18
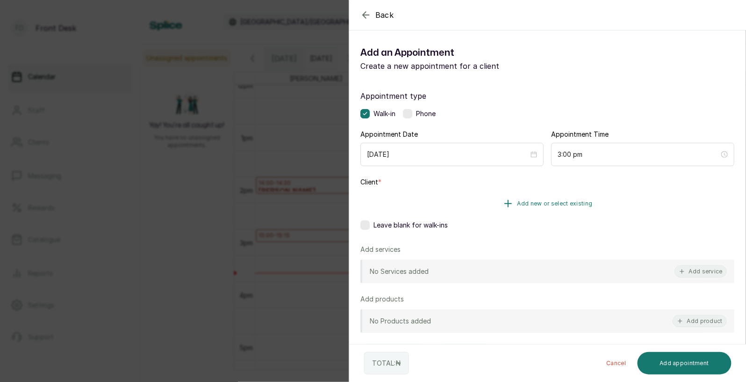
click at [565, 203] on span "Add new or select existing" at bounding box center [555, 203] width 75 height 7
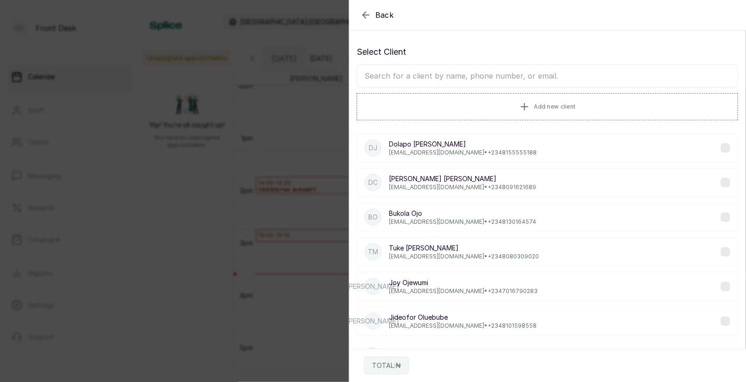
click at [490, 80] on input "text" at bounding box center [548, 75] width 382 height 23
type input "nwoko"
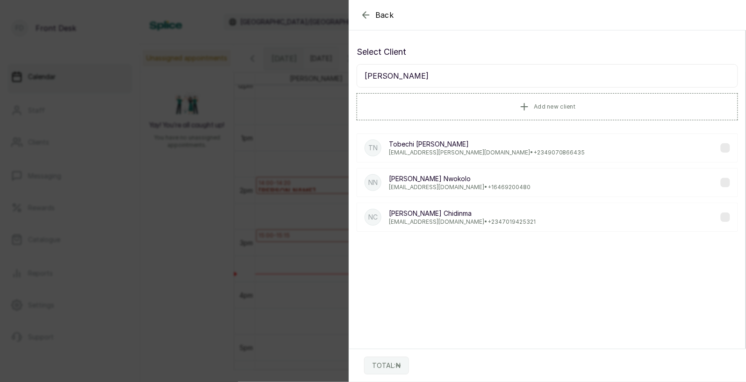
click at [421, 221] on p "magdalynnwoko@yahoo.com • +234 7019425321" at bounding box center [462, 221] width 147 height 7
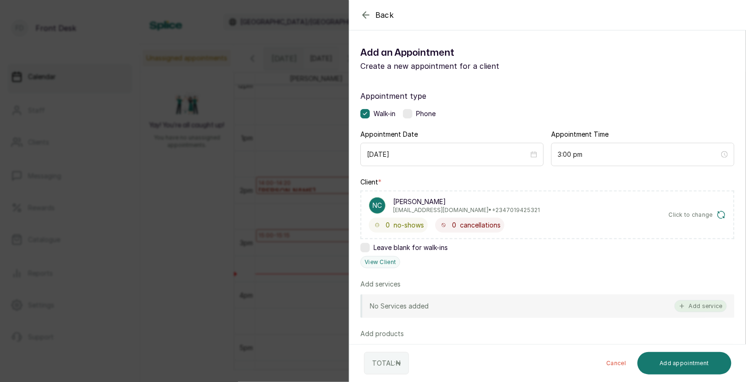
click at [697, 309] on button "Add service" at bounding box center [701, 306] width 52 height 12
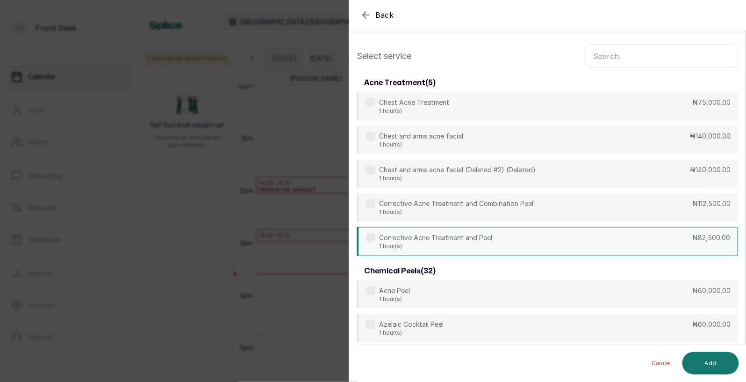
scroll to position [0, 0]
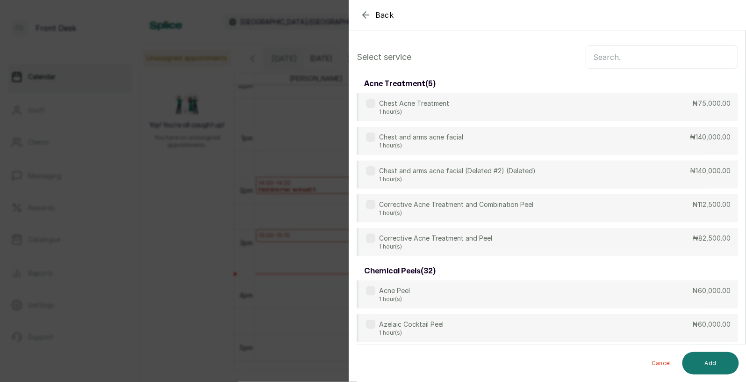
click at [637, 53] on input "text" at bounding box center [662, 56] width 152 height 23
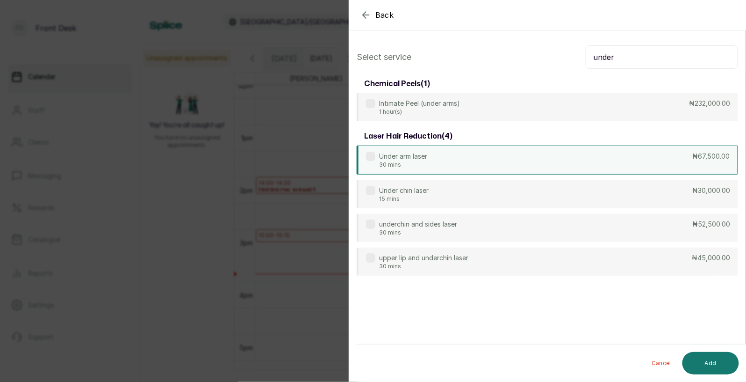
type input "under"
click at [528, 159] on div "Under arm laser 30 mins ₦67,500.00" at bounding box center [548, 159] width 382 height 29
click at [710, 360] on button "Add" at bounding box center [711, 363] width 57 height 22
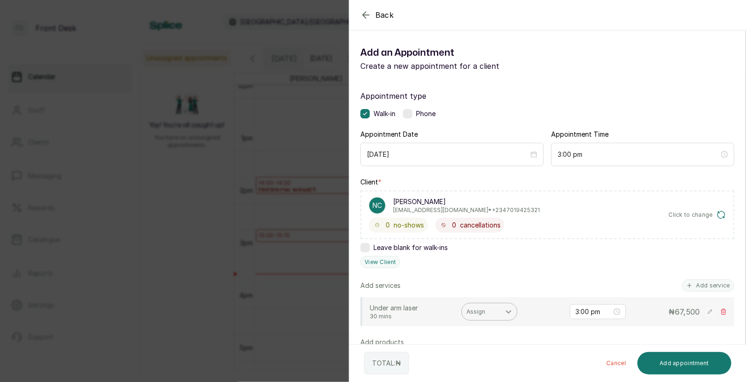
click at [513, 316] on div at bounding box center [508, 311] width 17 height 17
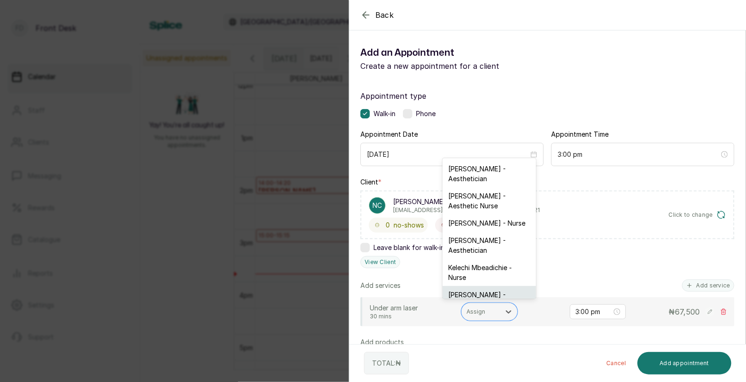
scroll to position [24, 0]
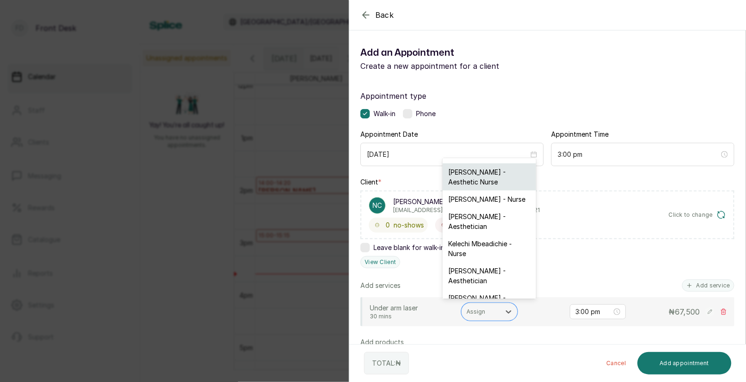
click at [476, 173] on div "[PERSON_NAME] - Aesthetic Nurse" at bounding box center [490, 176] width 94 height 27
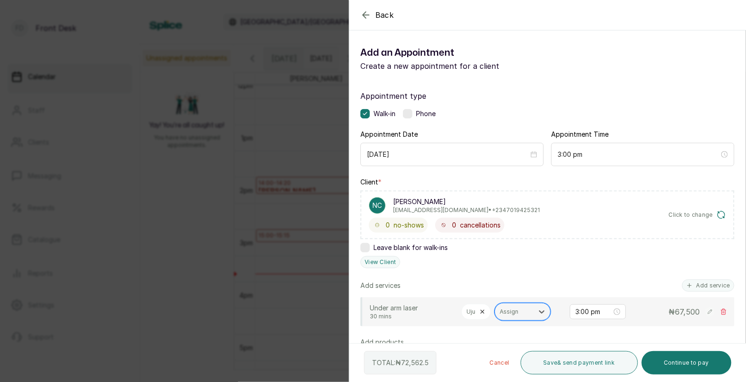
click at [510, 311] on div at bounding box center [514, 311] width 29 height 8
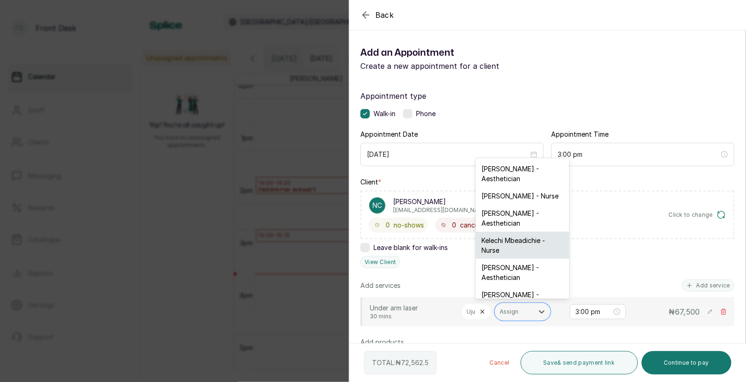
scroll to position [6, 0]
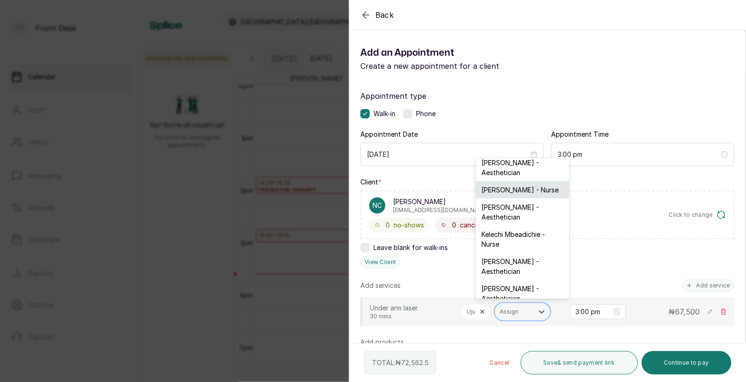
click at [506, 192] on div "[PERSON_NAME] - Nurse" at bounding box center [523, 189] width 94 height 17
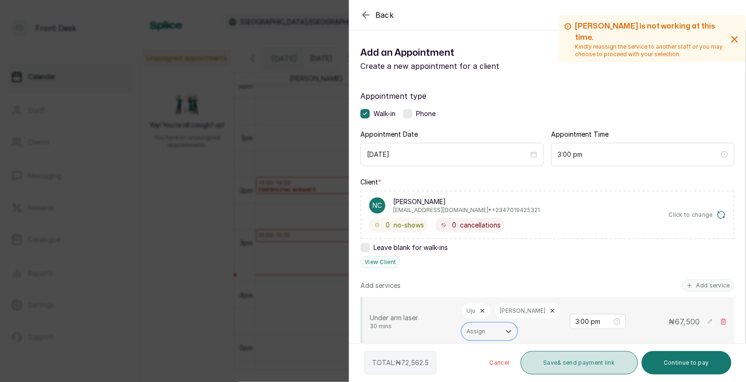
click at [589, 354] on button "Save & send payment link" at bounding box center [579, 362] width 117 height 23
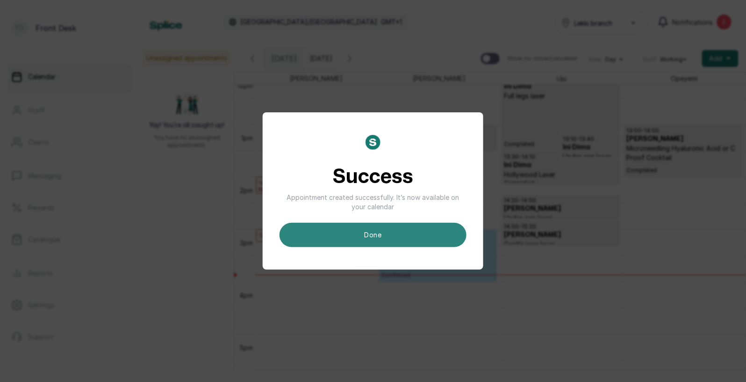
click at [363, 231] on button "done" at bounding box center [373, 235] width 187 height 24
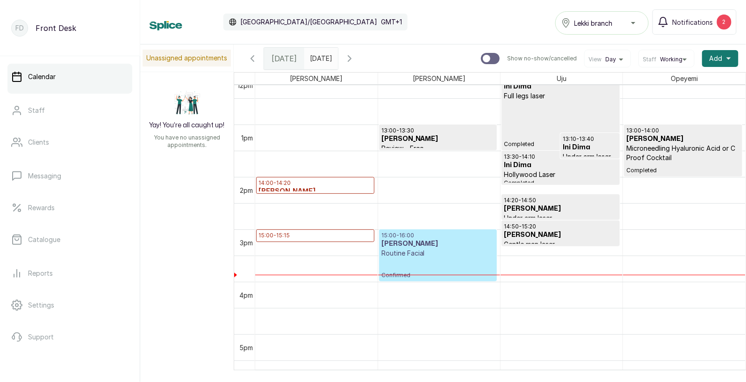
click at [320, 57] on input "text" at bounding box center [312, 56] width 15 height 16
type input "dd/MM/yyyy"
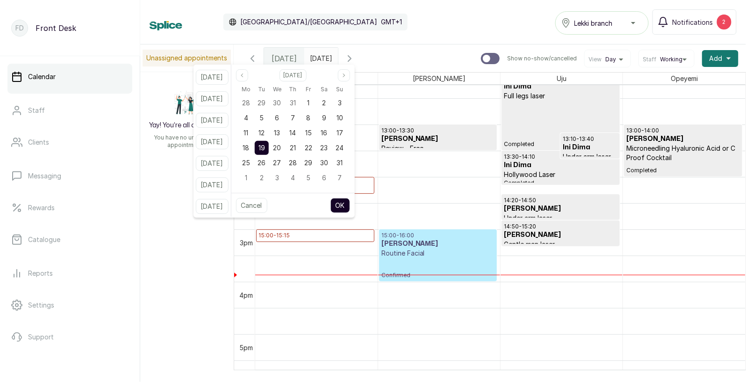
scroll to position [314, 0]
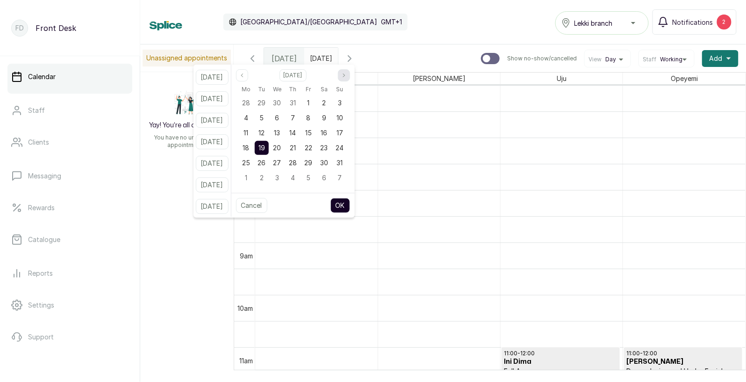
click at [350, 76] on button "Next month" at bounding box center [344, 75] width 12 height 12
click at [313, 148] on span "26" at bounding box center [309, 148] width 8 height 8
click at [316, 132] on div "19" at bounding box center [309, 133] width 14 height 14
click at [350, 201] on button "OK" at bounding box center [341, 205] width 20 height 15
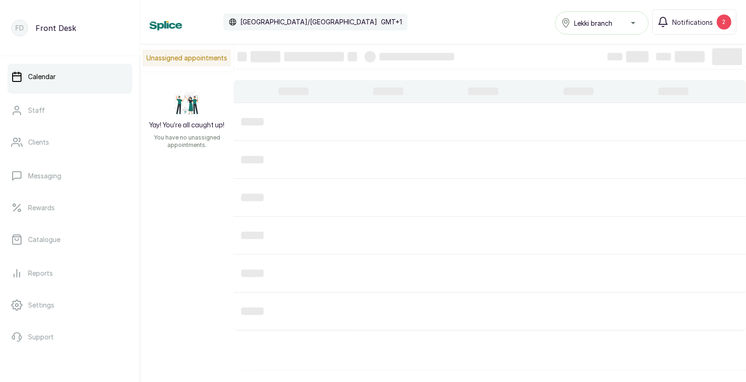
type input "19/09/2025"
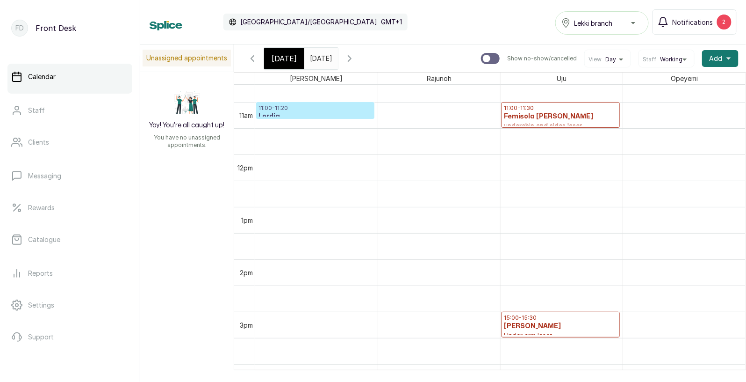
scroll to position [564, 0]
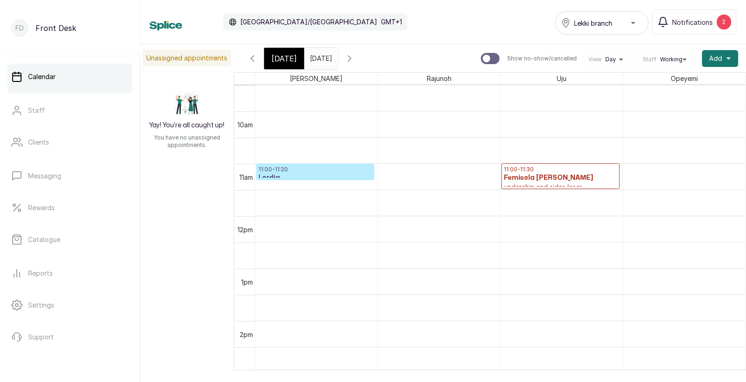
click at [687, 58] on button "Staff Working" at bounding box center [667, 59] width 48 height 7
click at [657, 104] on span "All" at bounding box center [667, 103] width 40 height 7
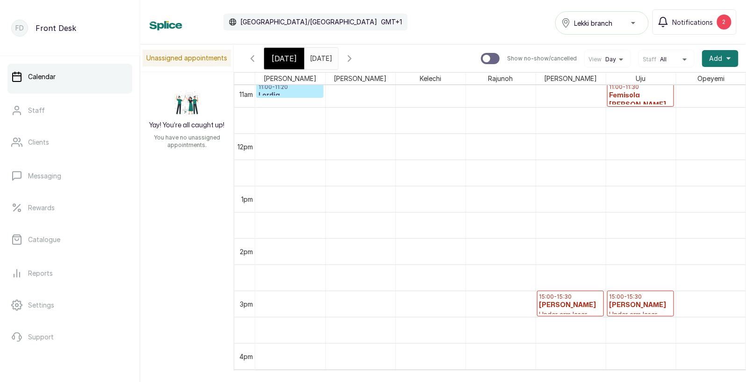
click at [579, 303] on h3 "[PERSON_NAME]" at bounding box center [571, 304] width 62 height 9
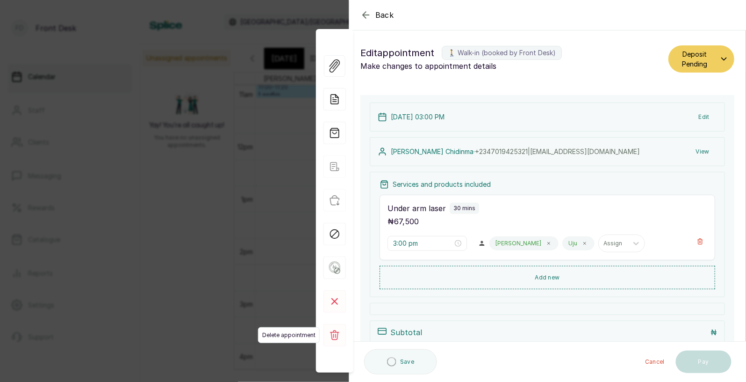
click at [340, 331] on rect at bounding box center [335, 335] width 22 height 22
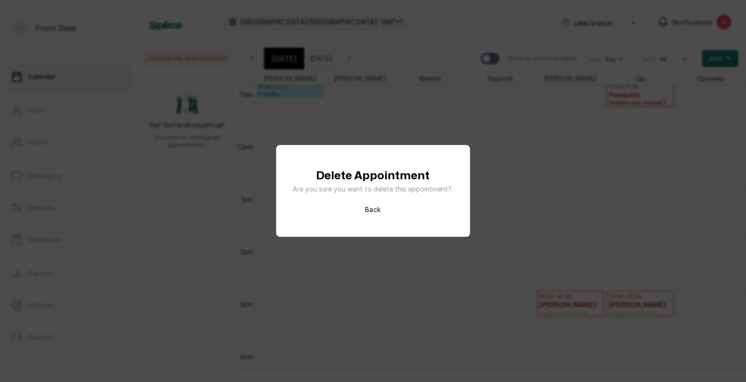
click at [379, 209] on button "Back" at bounding box center [372, 209] width 15 height 9
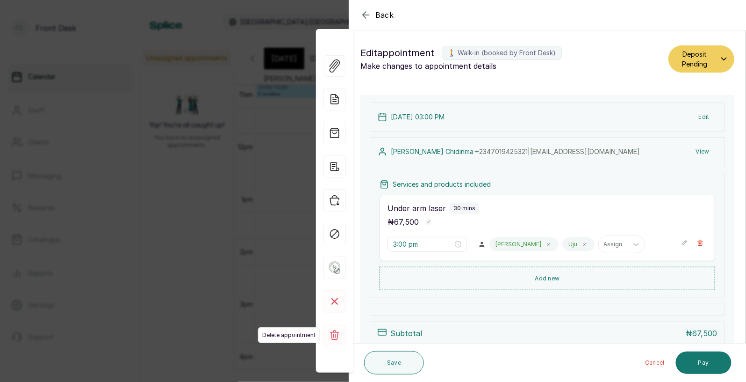
click at [333, 335] on rect at bounding box center [335, 335] width 22 height 22
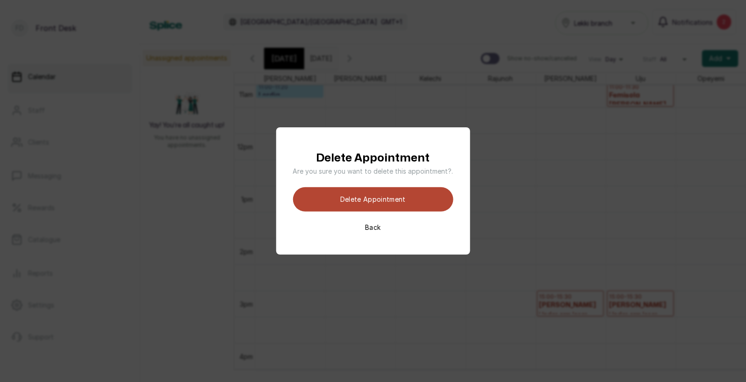
click at [375, 198] on button "Delete appointment" at bounding box center [373, 199] width 160 height 24
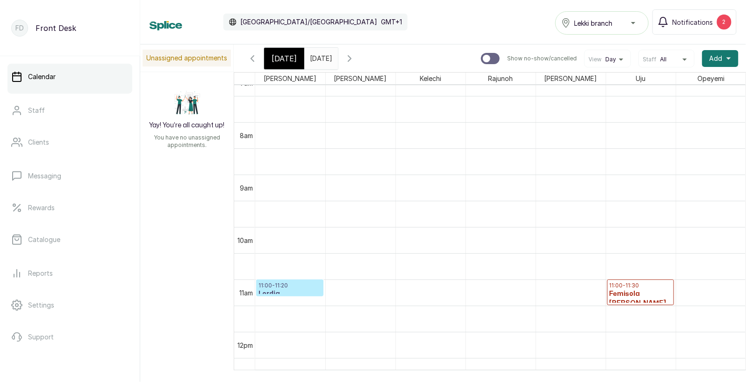
click at [677, 58] on button "Staff All" at bounding box center [667, 59] width 48 height 7
click at [663, 83] on li "Working" at bounding box center [667, 88] width 48 height 15
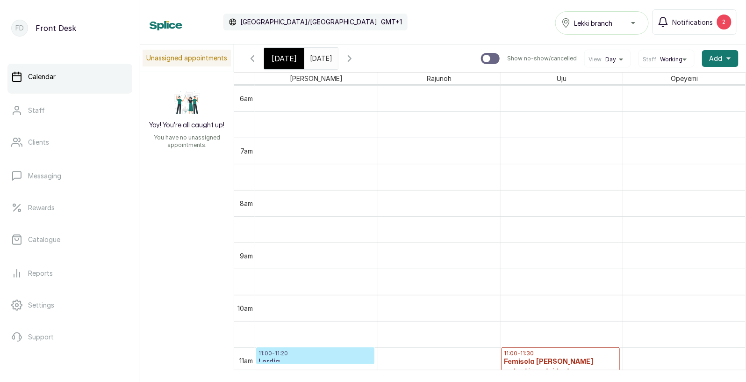
click at [297, 54] on div "[DATE]" at bounding box center [284, 59] width 40 height 22
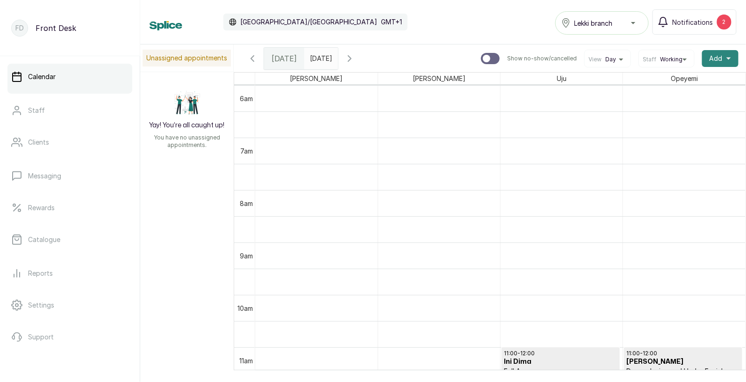
click at [717, 55] on span "Add" at bounding box center [716, 58] width 13 height 9
click at [687, 82] on span "Add Appointment" at bounding box center [687, 83] width 90 height 11
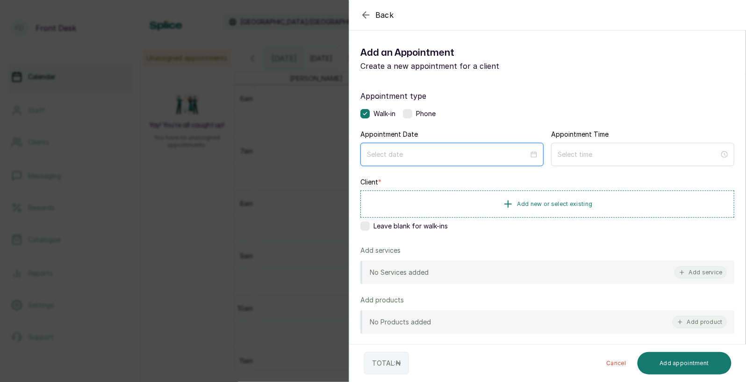
click at [507, 153] on input at bounding box center [448, 154] width 162 height 10
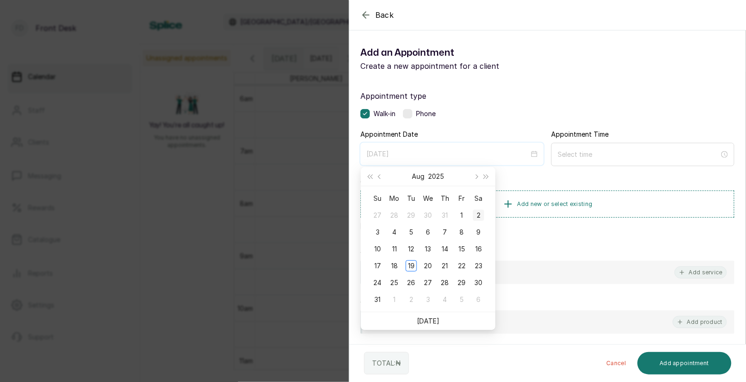
type input "[DATE]"
click at [478, 180] on button "Next month (PageDown)" at bounding box center [476, 176] width 10 height 19
type input "2025/09/19"
click at [464, 246] on div "19" at bounding box center [461, 248] width 11 height 11
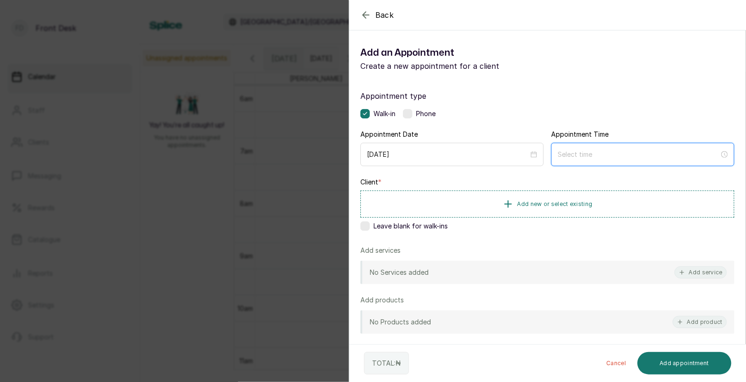
click at [580, 155] on input at bounding box center [639, 154] width 162 height 10
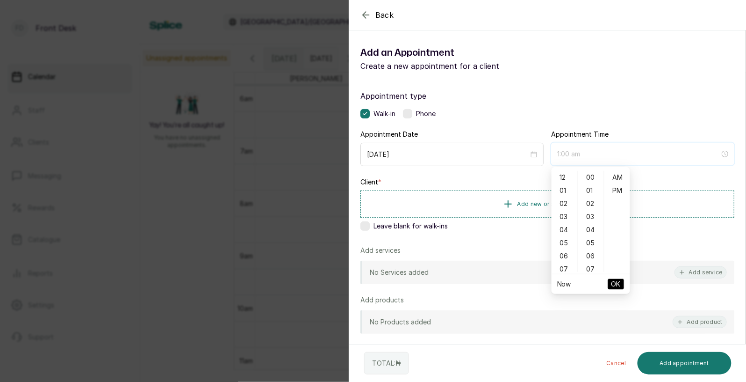
type input "2:00 am"
click at [569, 216] on div "03" at bounding box center [565, 216] width 22 height 13
type input "3:00 pm"
click at [620, 192] on div "PM" at bounding box center [618, 190] width 22 height 13
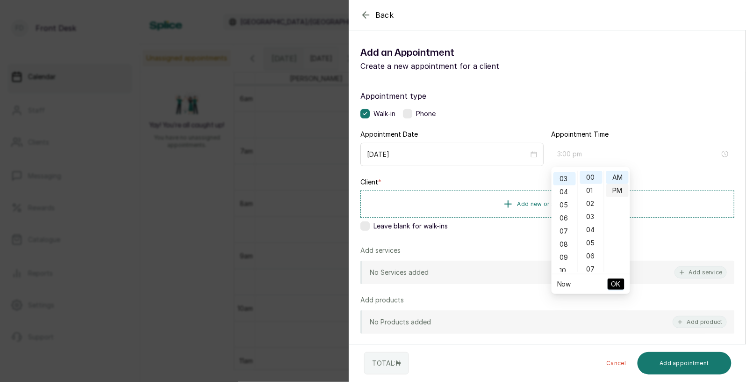
scroll to position [12, 0]
click at [615, 281] on span "OK" at bounding box center [616, 284] width 9 height 18
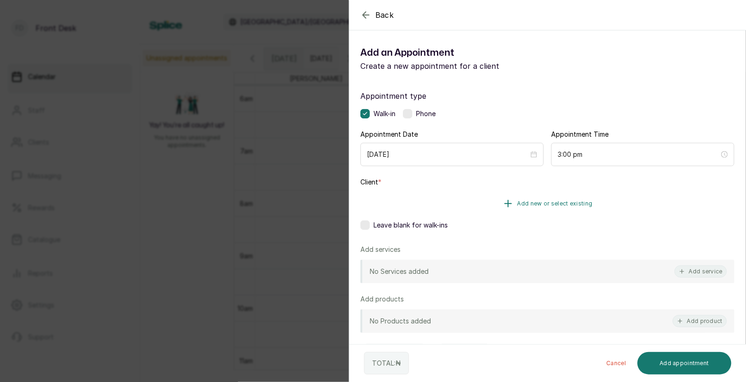
click at [549, 202] on span "Add new or select existing" at bounding box center [555, 203] width 75 height 7
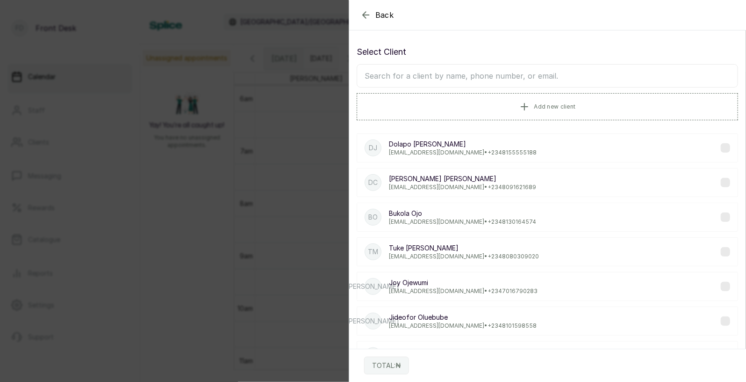
click at [504, 71] on input "text" at bounding box center [548, 75] width 382 height 23
type input "nwoko"
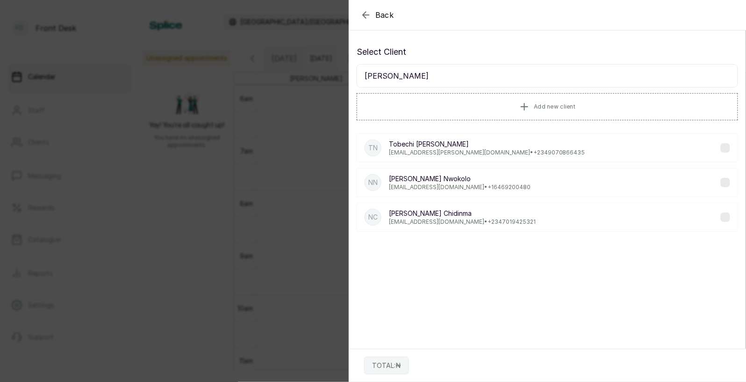
click at [424, 217] on p "Nwoko Chidinma" at bounding box center [462, 213] width 147 height 9
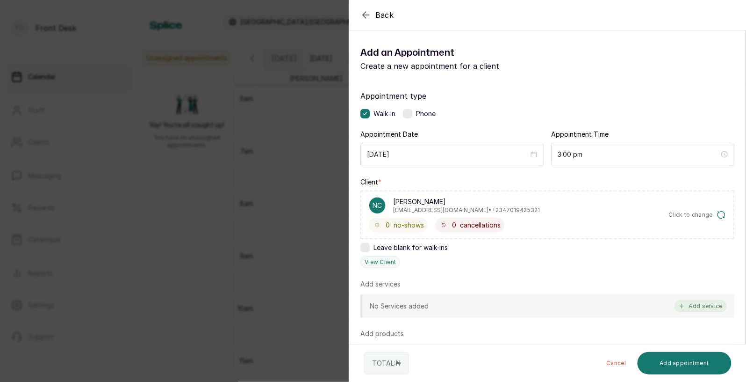
click at [695, 302] on button "Add service" at bounding box center [701, 306] width 52 height 12
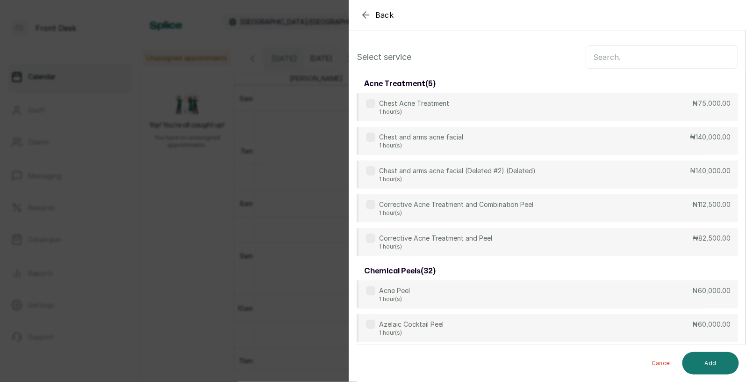
click at [671, 56] on input "text" at bounding box center [662, 56] width 152 height 23
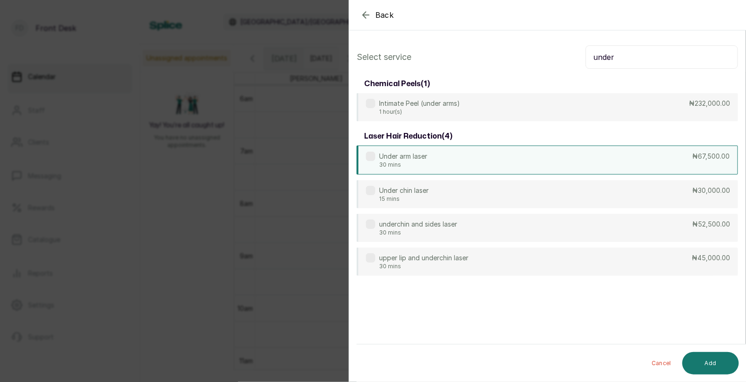
type input "under"
click at [542, 157] on div "Under arm laser 30 mins ₦67,500.00" at bounding box center [548, 159] width 382 height 29
click at [704, 367] on button "Add" at bounding box center [711, 363] width 57 height 22
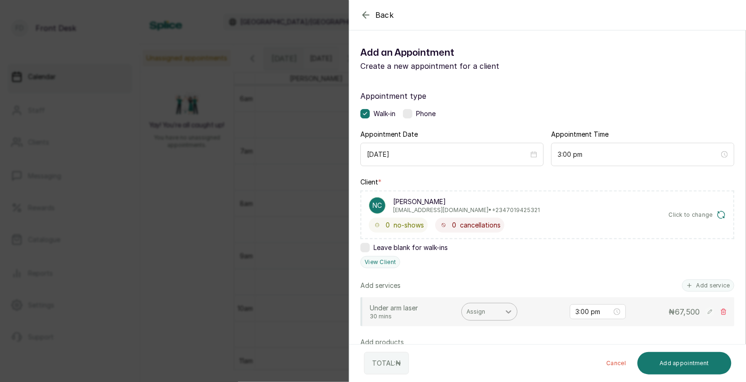
click at [515, 310] on div at bounding box center [508, 311] width 17 height 17
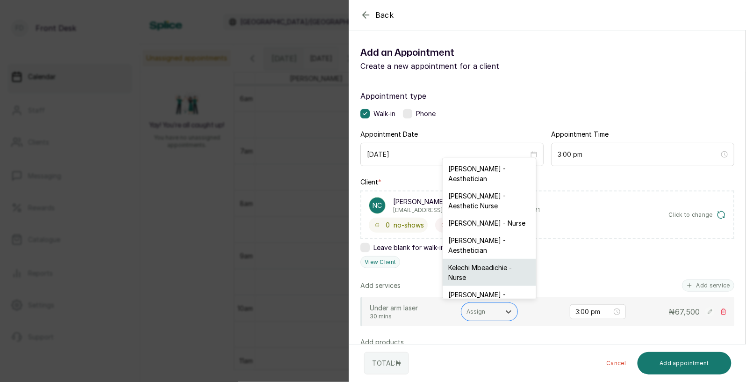
scroll to position [0, 0]
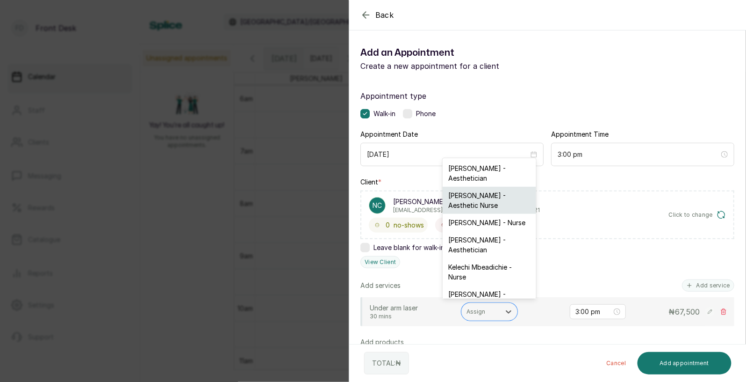
click at [494, 194] on div "[PERSON_NAME] - Aesthetic Nurse" at bounding box center [490, 200] width 94 height 27
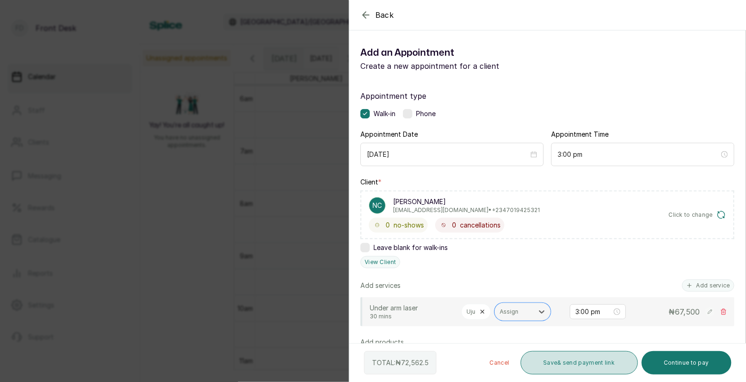
click at [568, 370] on button "Save & send payment link" at bounding box center [579, 362] width 117 height 23
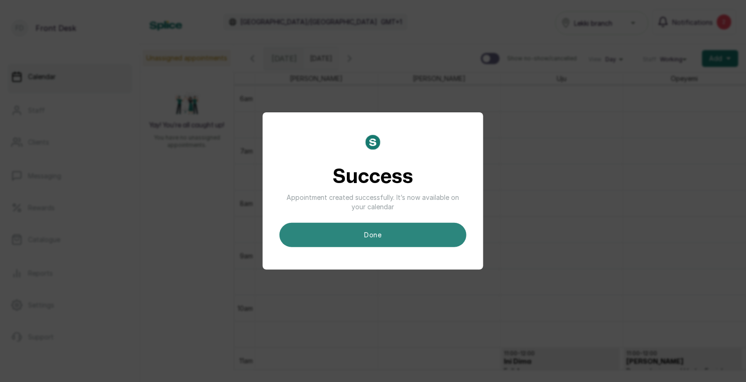
click at [415, 232] on button "done" at bounding box center [373, 235] width 187 height 24
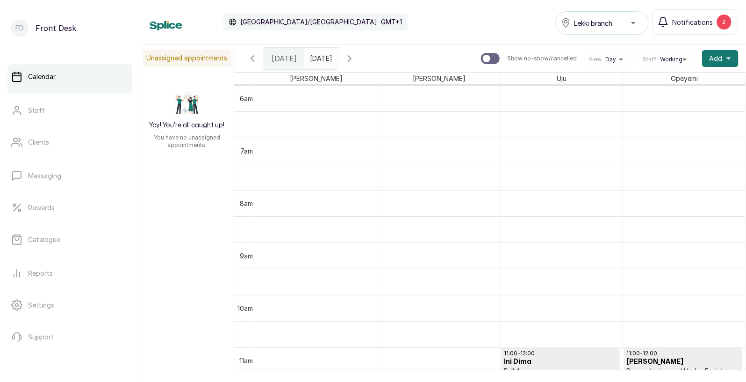
click at [320, 57] on input "19/09/2025" at bounding box center [312, 56] width 15 height 16
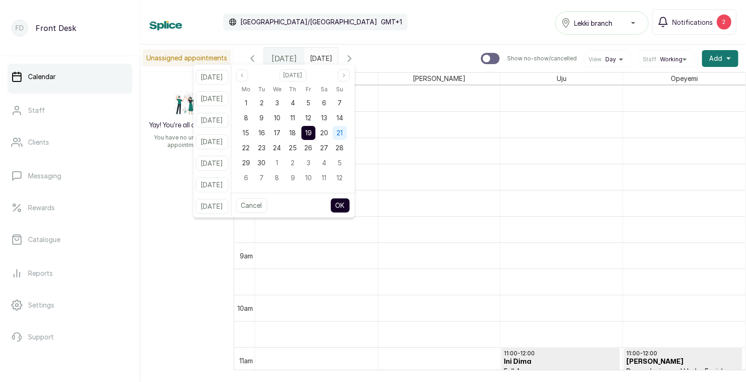
click at [343, 134] on span "21" at bounding box center [340, 133] width 6 height 8
click at [328, 133] on span "20" at bounding box center [324, 133] width 8 height 8
click at [245, 72] on icon "page previous" at bounding box center [242, 75] width 6 height 6
click at [328, 150] on span "23" at bounding box center [323, 148] width 7 height 8
click at [350, 206] on button "OK" at bounding box center [341, 205] width 20 height 15
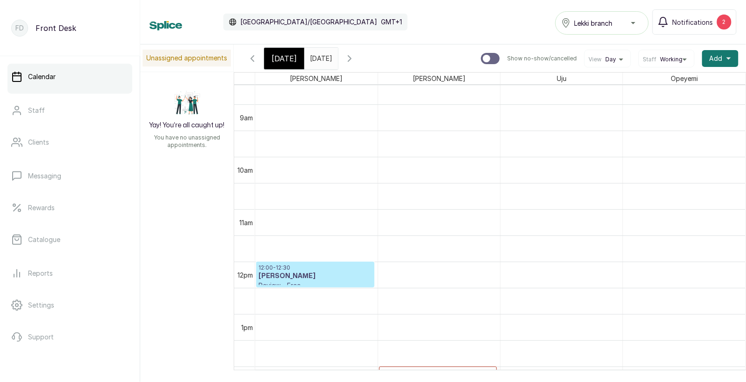
scroll to position [442, 0]
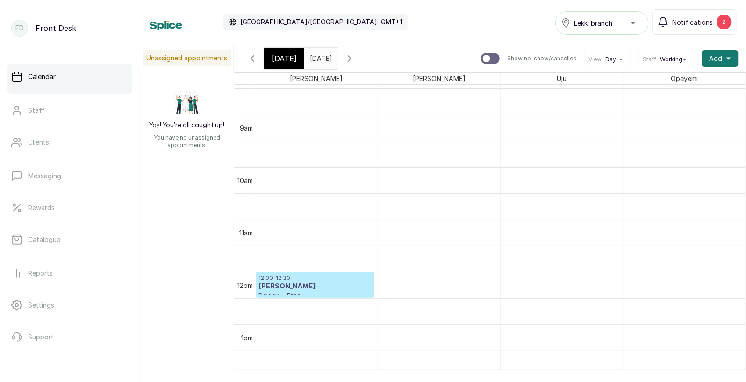
click at [338, 58] on span at bounding box center [329, 56] width 18 height 16
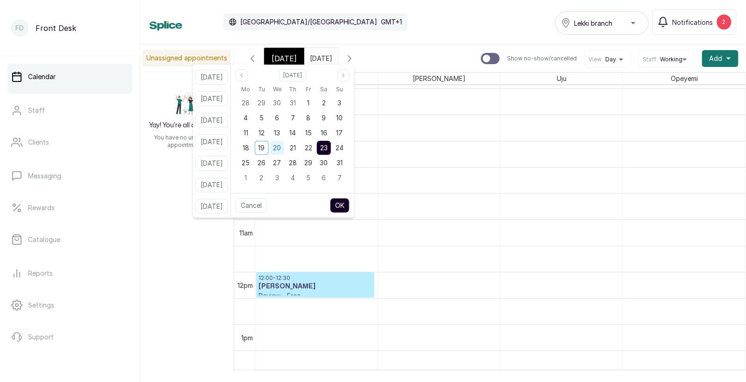
click at [284, 148] on div "20" at bounding box center [277, 148] width 14 height 14
click at [350, 203] on button "OK" at bounding box center [340, 205] width 20 height 15
type input "20/08/2025"
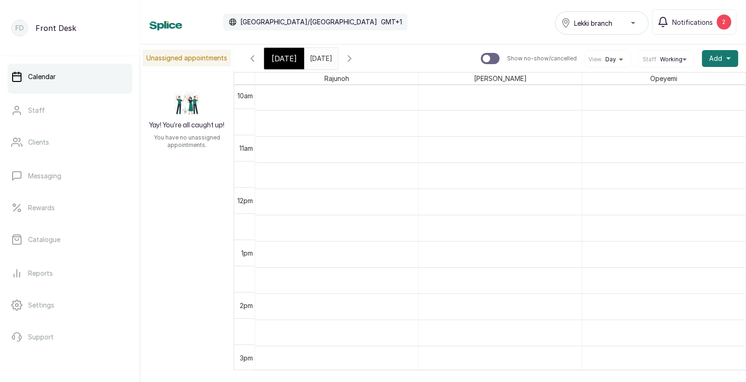
scroll to position [604, 0]
click at [289, 63] on span "[DATE]" at bounding box center [284, 58] width 25 height 11
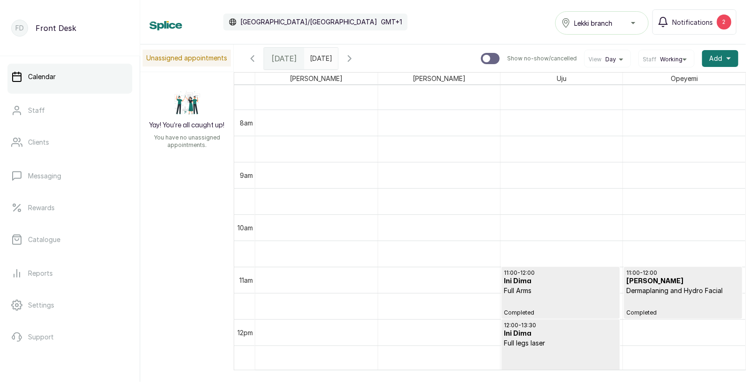
scroll to position [491, 0]
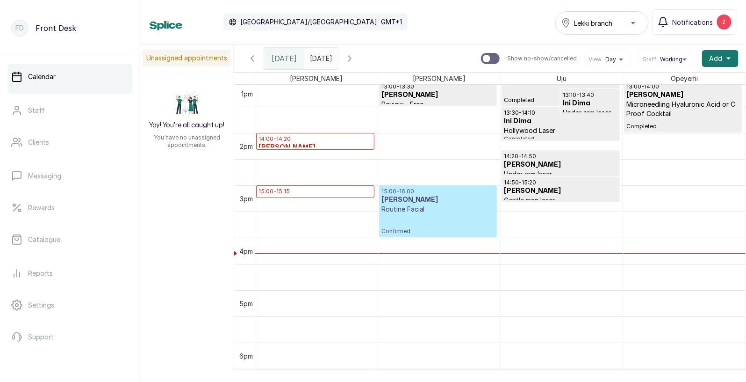
click at [333, 135] on p "14:00 - 14:20" at bounding box center [316, 138] width 114 height 7
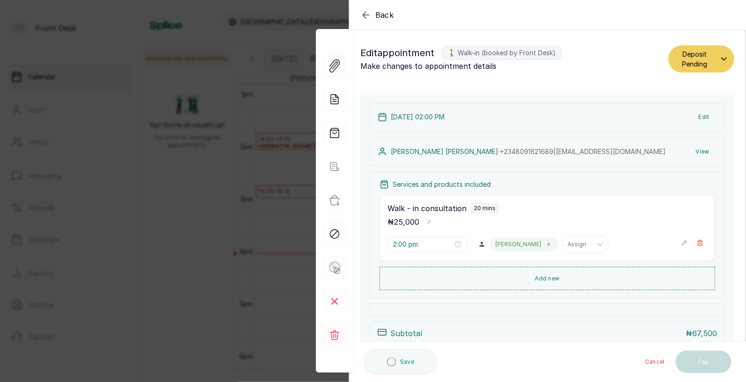
type input "2:00 pm"
click at [380, 12] on span "Back" at bounding box center [385, 14] width 19 height 11
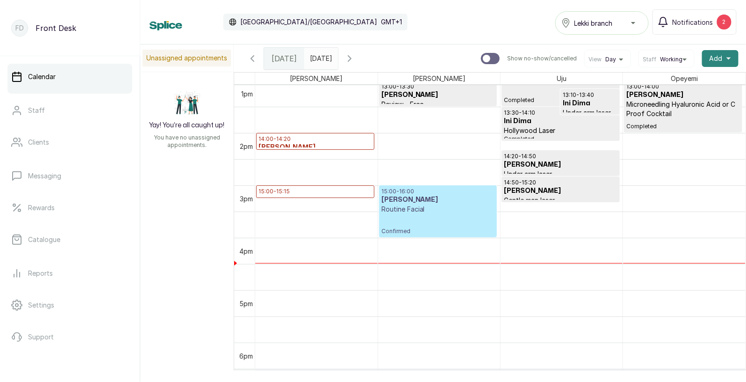
click at [724, 62] on button "Add +" at bounding box center [720, 58] width 36 height 17
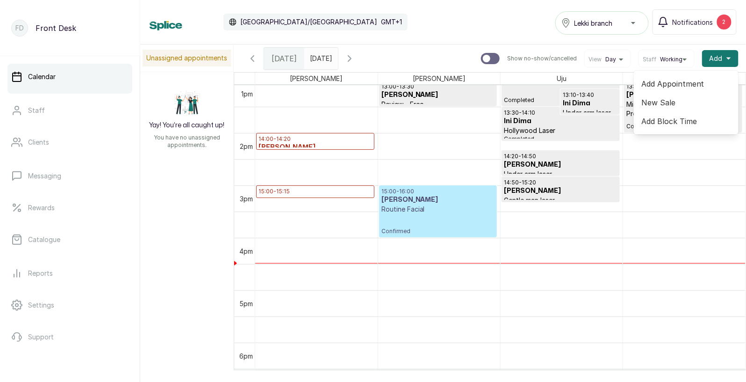
click at [678, 84] on span "Add Appointment" at bounding box center [687, 83] width 90 height 11
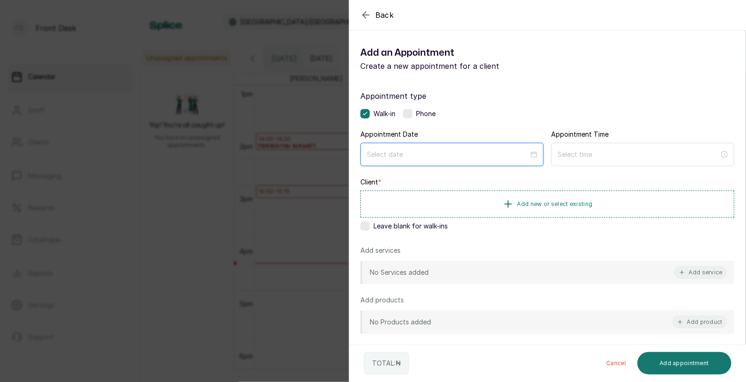
click at [501, 159] on div at bounding box center [452, 154] width 183 height 23
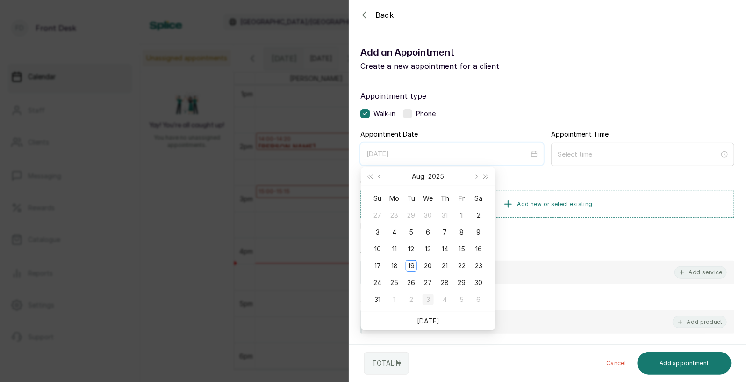
type input "[DATE]"
click at [432, 323] on link "[DATE]" at bounding box center [428, 321] width 22 height 8
type input "[DATE]"
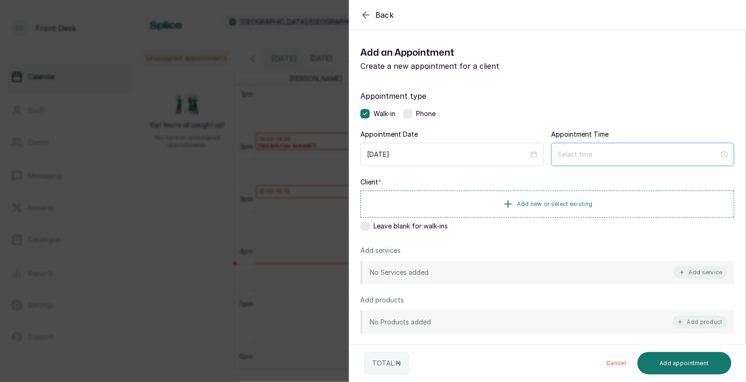
click at [596, 147] on div at bounding box center [642, 154] width 183 height 23
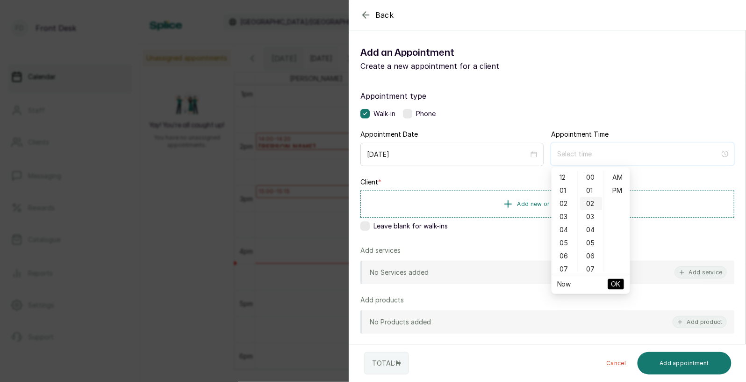
type input "12:02 am"
click at [570, 241] on div "05" at bounding box center [565, 242] width 22 height 13
type input "5:00 pm"
click at [617, 189] on div "PM" at bounding box center [618, 190] width 22 height 13
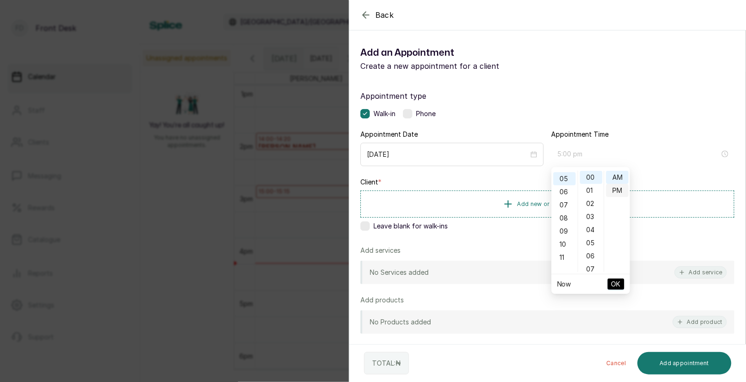
scroll to position [12, 0]
click at [614, 283] on span "OK" at bounding box center [616, 284] width 9 height 18
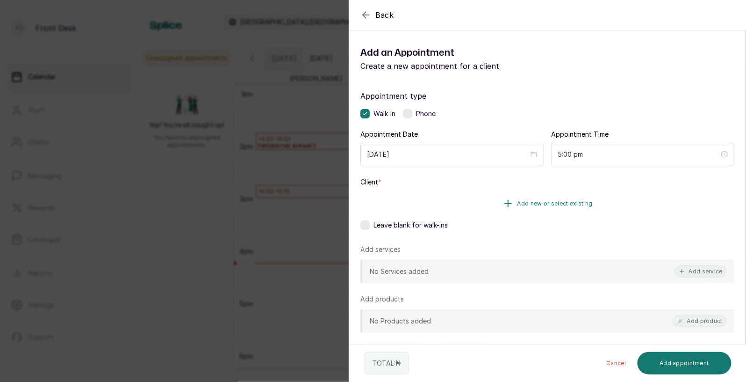
click at [536, 202] on span "Add new or select existing" at bounding box center [555, 203] width 75 height 7
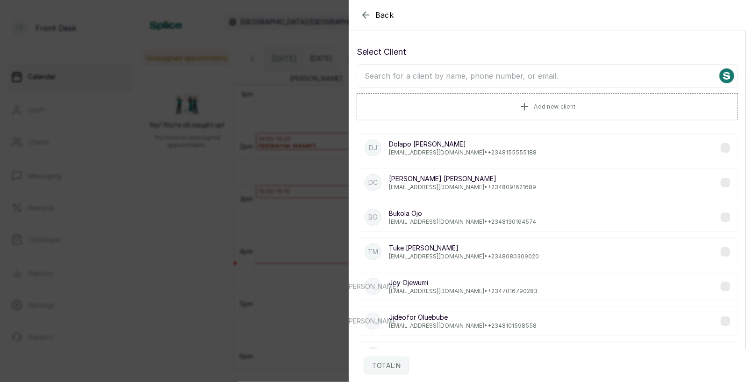
click at [455, 78] on input "text" at bounding box center [548, 75] width 382 height 23
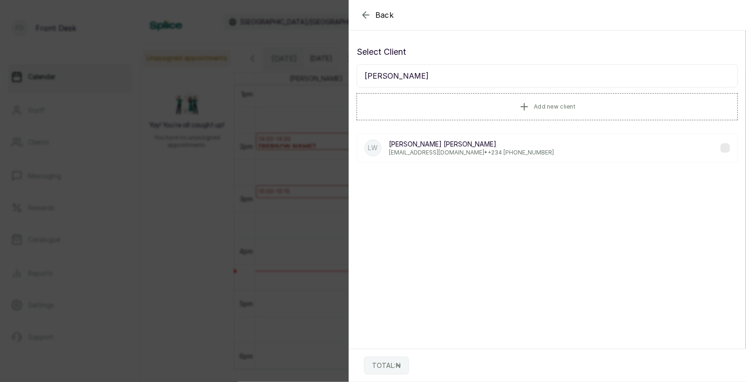
type input "lauretta"
click at [429, 150] on p "Laurettafw@gmail.com • +234 ‪ 905 583 3333‬" at bounding box center [471, 152] width 165 height 7
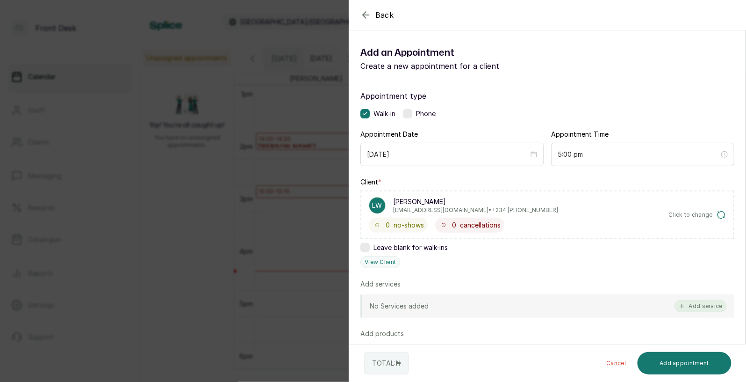
click at [708, 307] on button "Add service" at bounding box center [701, 306] width 52 height 12
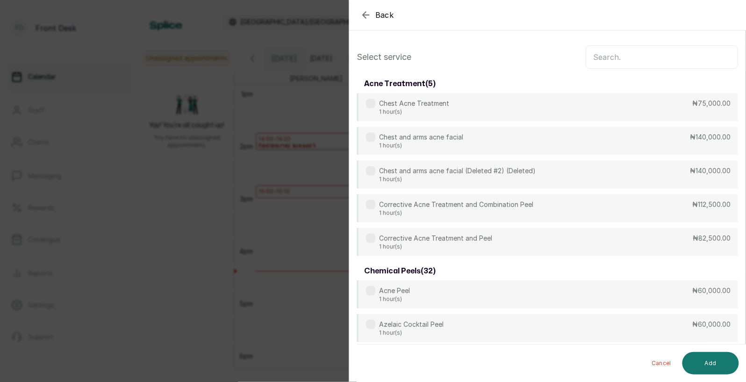
click at [615, 58] on input "text" at bounding box center [662, 56] width 152 height 23
click at [291, 95] on div "Back Add Appointment Select service acne treatment ( 5 ) Chest Acne Treatment 1…" at bounding box center [373, 191] width 746 height 382
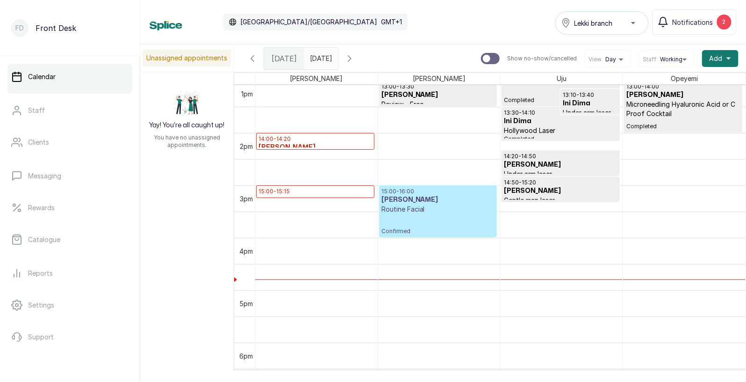
click at [280, 194] on p "15:00 - 15:15" at bounding box center [316, 191] width 114 height 7
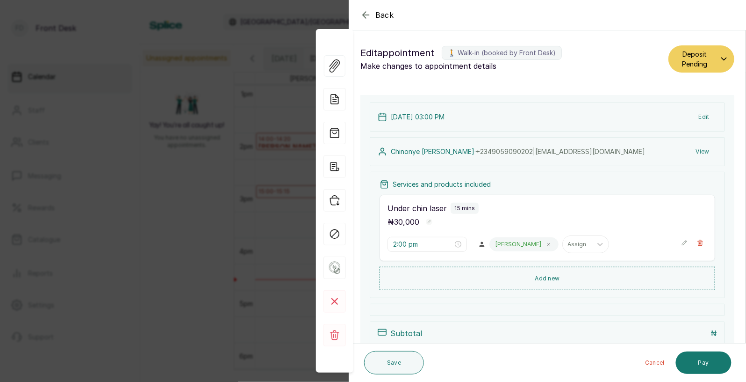
type input "3:00 pm"
click at [290, 185] on div "Back Appointment Details Edit appointment 🚶 Walk-in (booked by Front Desk) Make…" at bounding box center [373, 191] width 746 height 382
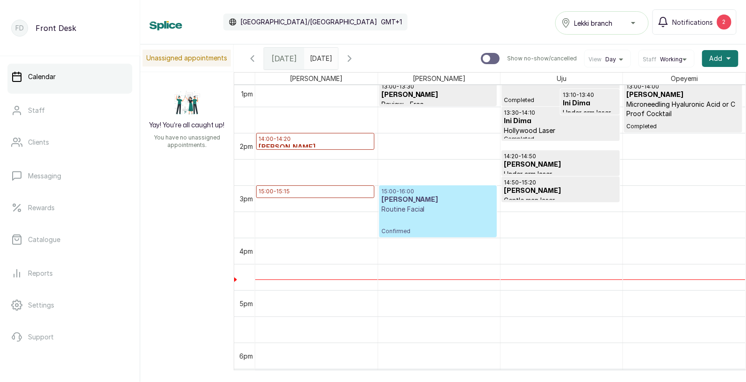
click at [290, 144] on h3 "[PERSON_NAME] [PERSON_NAME]" at bounding box center [316, 152] width 114 height 19
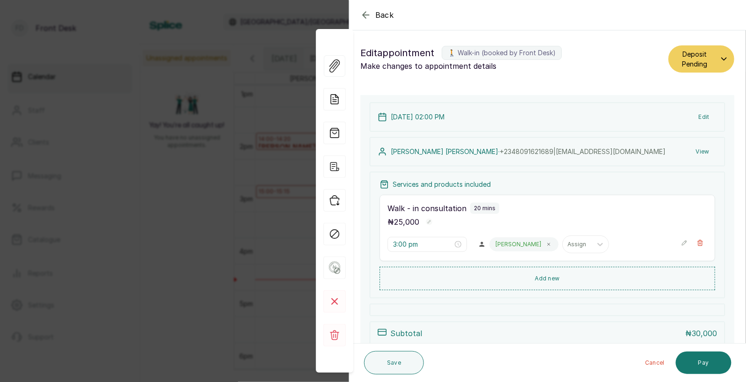
type input "2:00 pm"
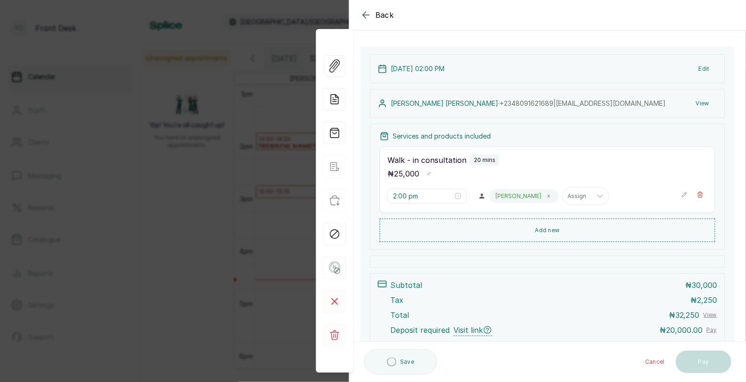
scroll to position [53, 0]
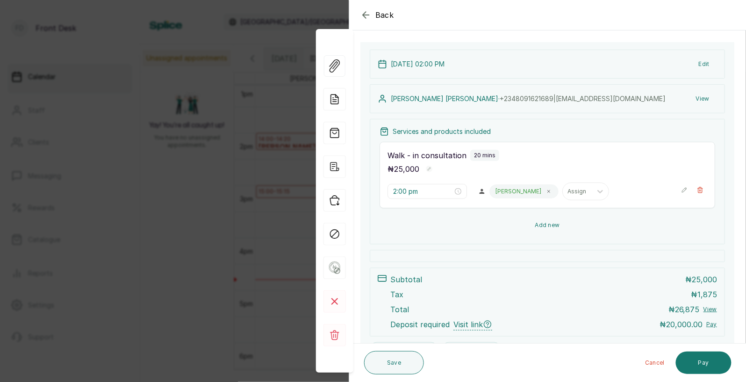
click at [541, 221] on button "Add new" at bounding box center [548, 225] width 336 height 22
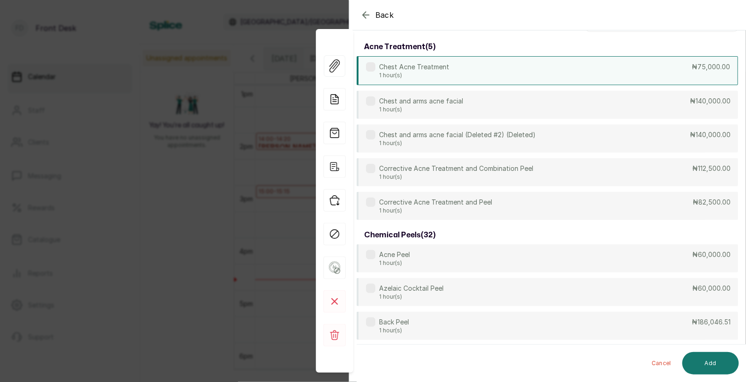
scroll to position [0, 0]
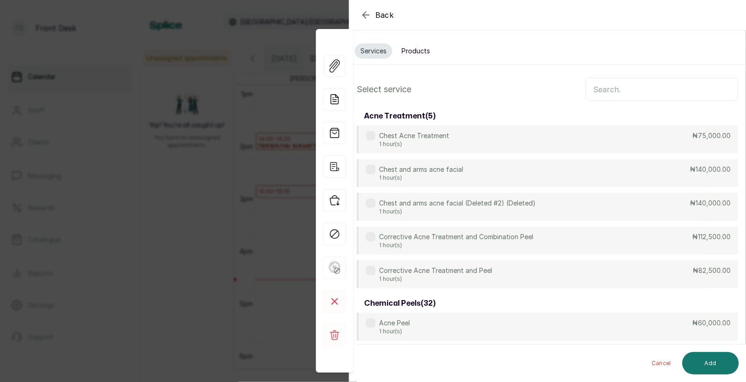
click at [608, 87] on input "text" at bounding box center [662, 89] width 152 height 23
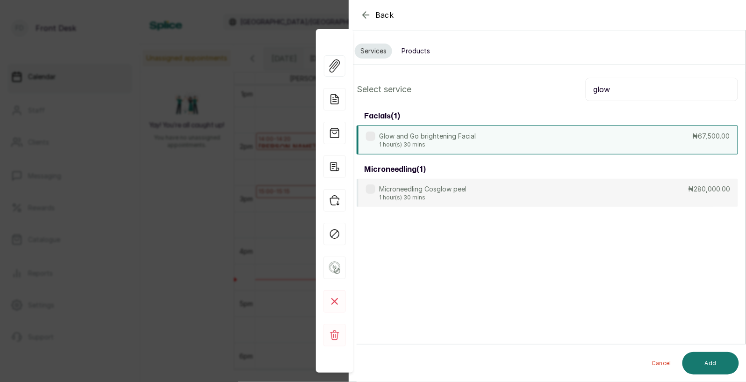
type input "glow"
click at [438, 139] on p "Glow and Go brightening Facial" at bounding box center [427, 135] width 97 height 9
click at [715, 361] on button "Add" at bounding box center [711, 363] width 57 height 22
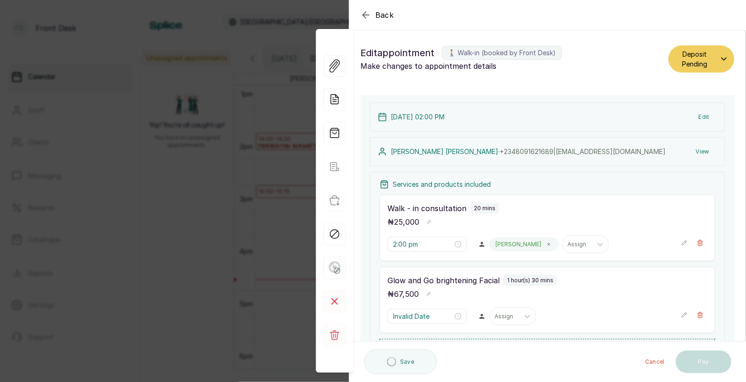
type input "2:20 pm"
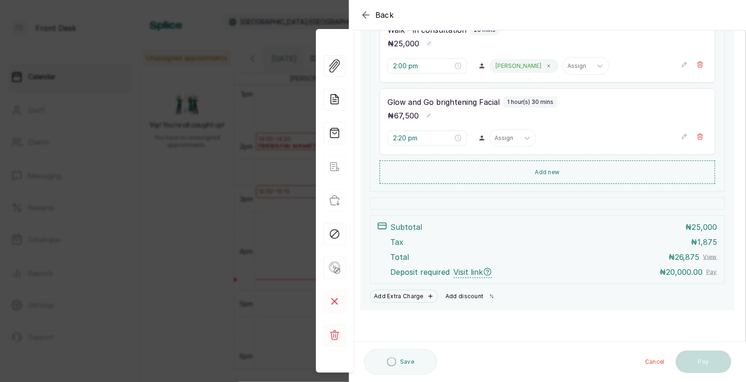
scroll to position [179, 0]
click at [466, 297] on button "Add discount" at bounding box center [471, 296] width 59 height 13
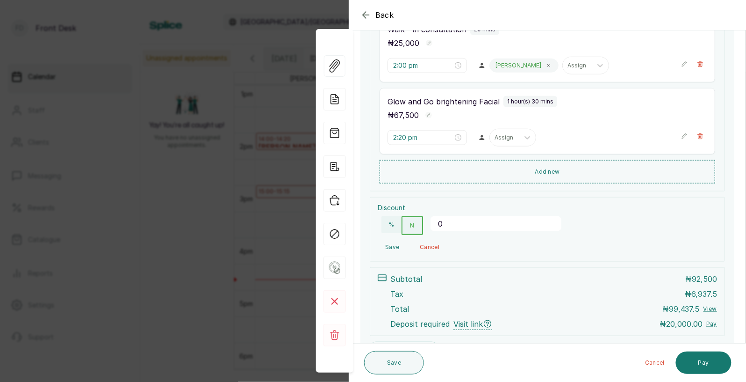
click at [468, 222] on input "0" at bounding box center [496, 223] width 131 height 15
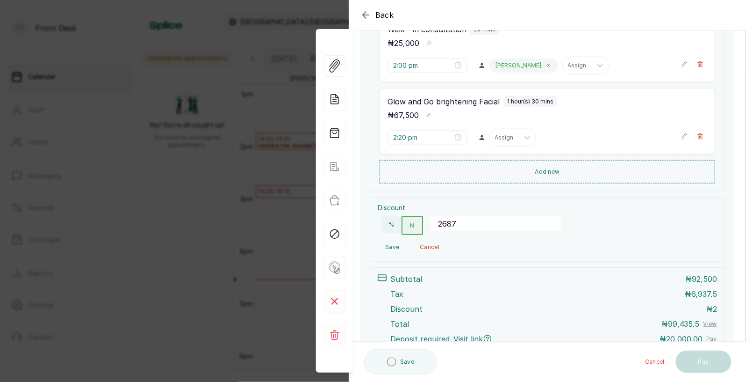
type input "26875"
click at [393, 246] on button "Save" at bounding box center [392, 247] width 29 height 17
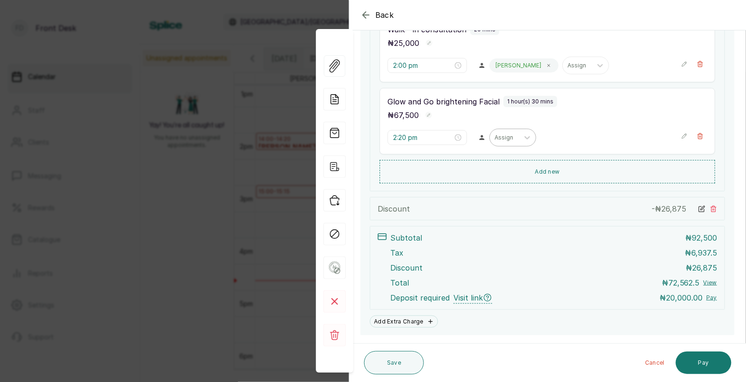
click at [495, 136] on div at bounding box center [505, 137] width 20 height 8
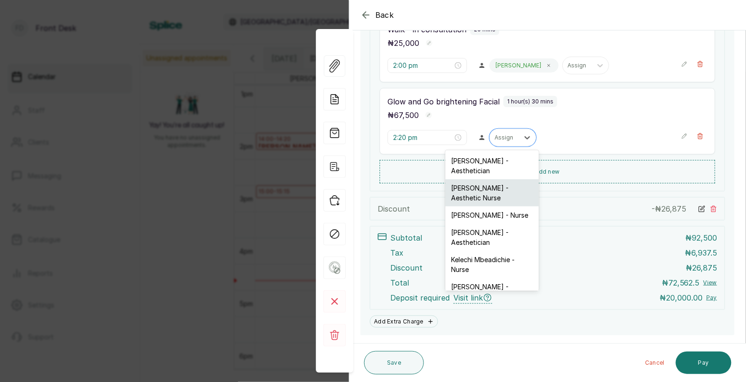
click at [479, 189] on div "[PERSON_NAME] - Aesthetic Nurse" at bounding box center [493, 192] width 94 height 27
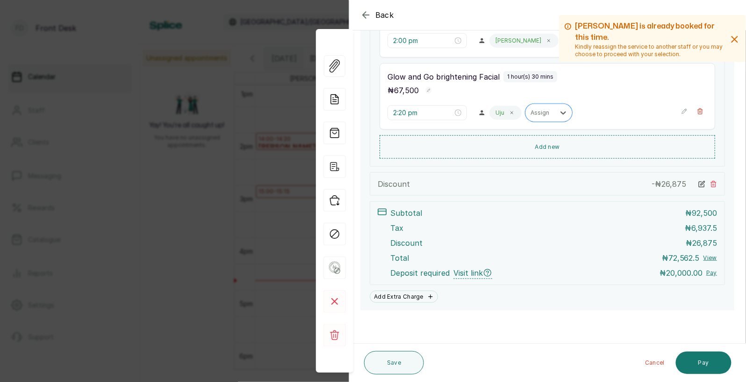
scroll to position [204, 0]
click at [393, 360] on button "Save" at bounding box center [394, 362] width 60 height 23
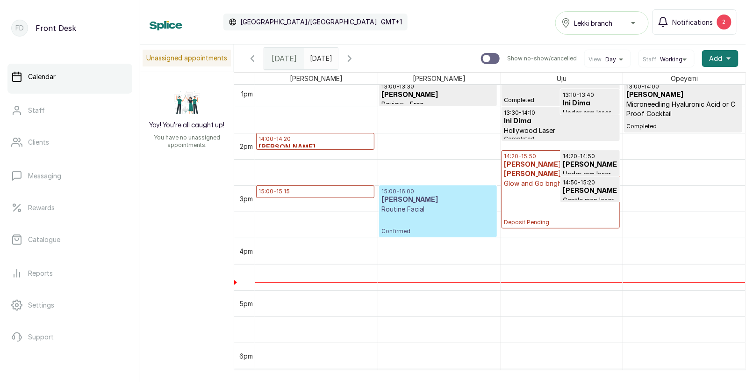
click at [287, 138] on p "14:00 - 14:20" at bounding box center [316, 138] width 114 height 7
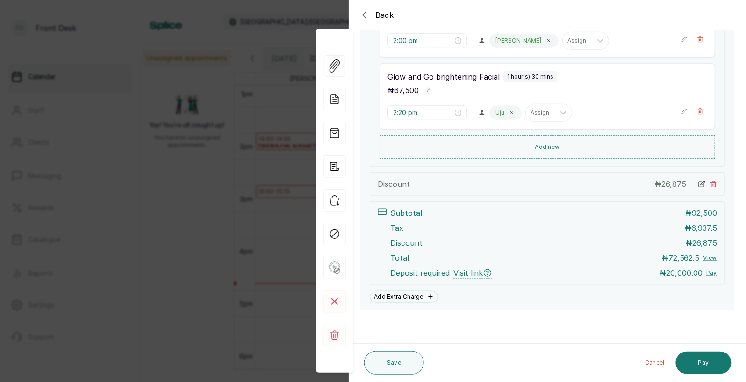
click at [260, 195] on div "Back Appointment Details Edit appointment 🚶 Walk-in (booked by Front Desk) Make…" at bounding box center [373, 191] width 746 height 382
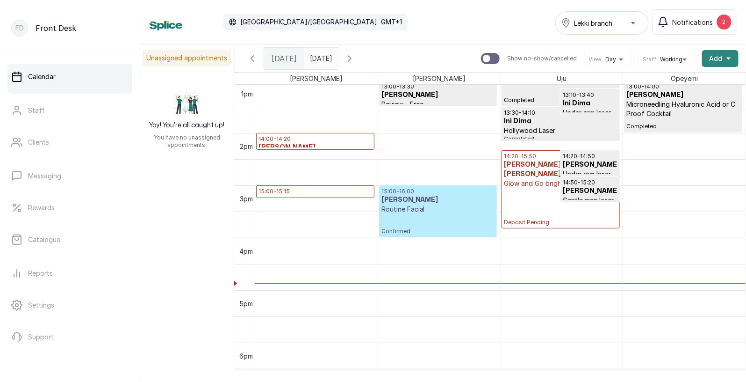
click at [720, 56] on span "Add" at bounding box center [716, 58] width 13 height 9
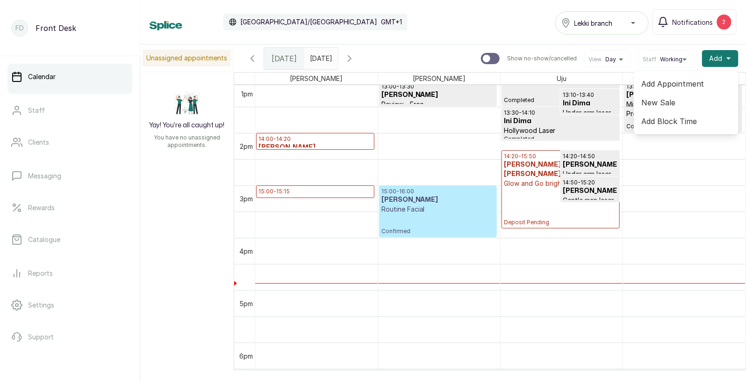
click at [676, 81] on span "Add Appointment" at bounding box center [687, 83] width 90 height 11
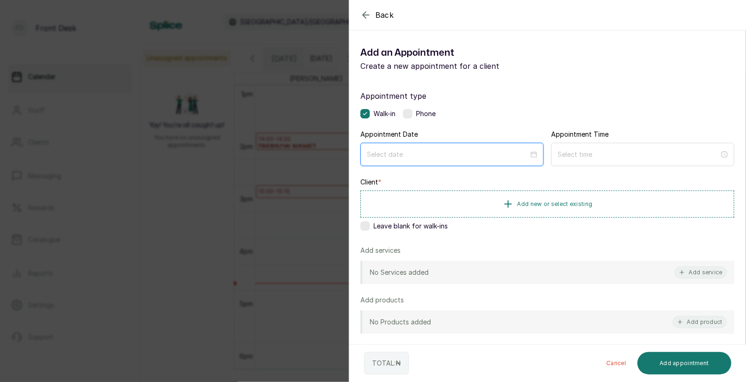
click at [431, 155] on input at bounding box center [448, 154] width 162 height 10
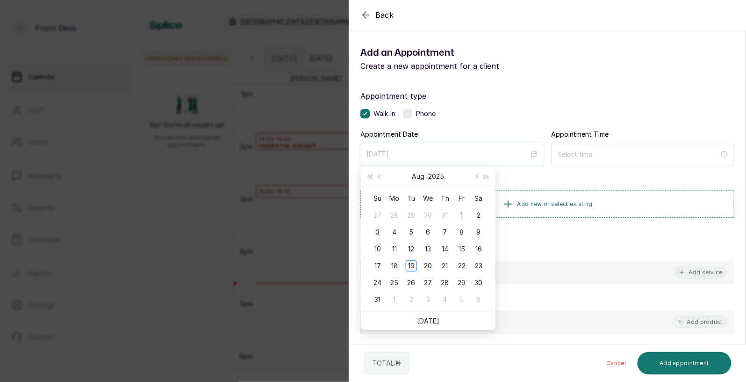
type input "2025/08/30"
click at [479, 281] on div "30" at bounding box center [478, 282] width 11 height 11
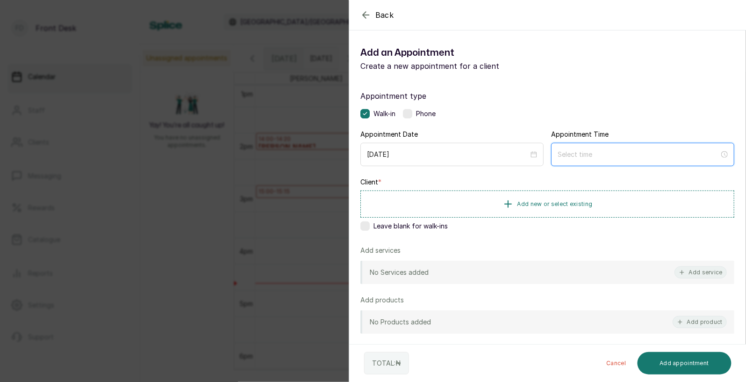
click at [590, 157] on input at bounding box center [639, 154] width 162 height 10
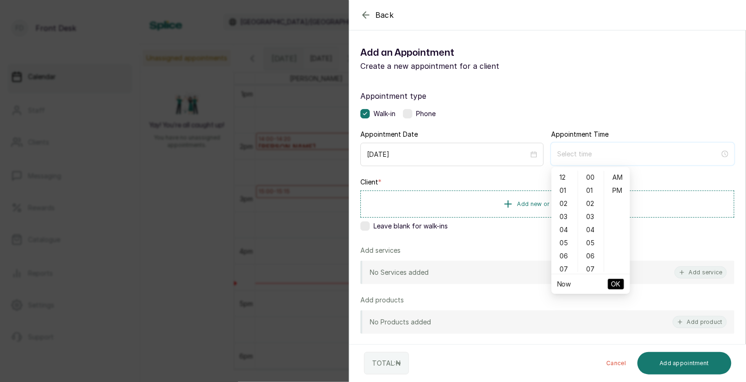
type input "12:00 am"
click at [565, 264] on div "11" at bounding box center [565, 268] width 22 height 13
type input "11:00 am"
click at [619, 283] on span "OK" at bounding box center [616, 284] width 9 height 18
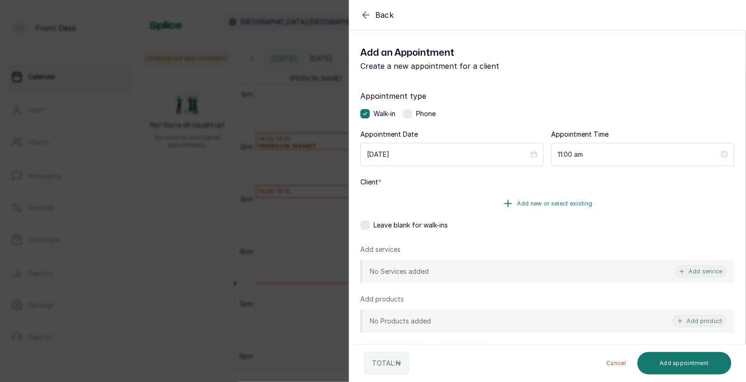
click at [551, 198] on button "Add new or select existing" at bounding box center [548, 203] width 374 height 26
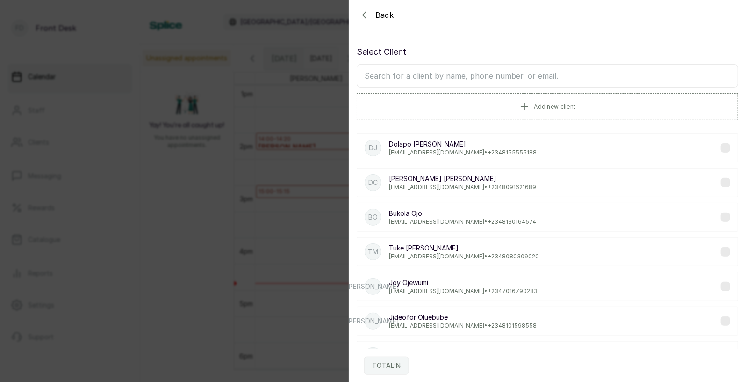
click at [494, 78] on input "text" at bounding box center [548, 75] width 382 height 23
type input "dora"
click at [420, 181] on p "Dora chris" at bounding box center [462, 178] width 147 height 9
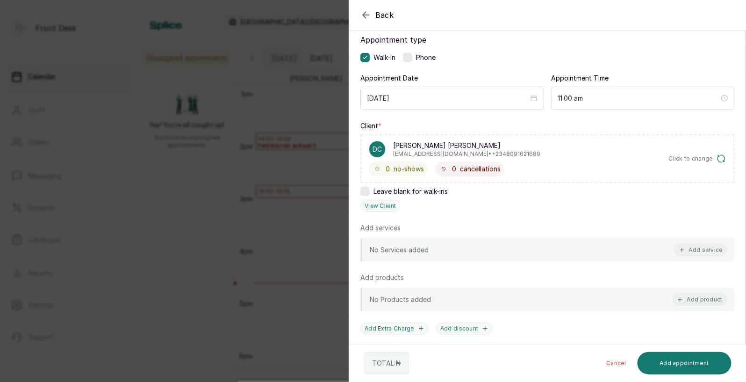
scroll to position [57, 0]
click at [703, 246] on button "Add service" at bounding box center [701, 249] width 52 height 12
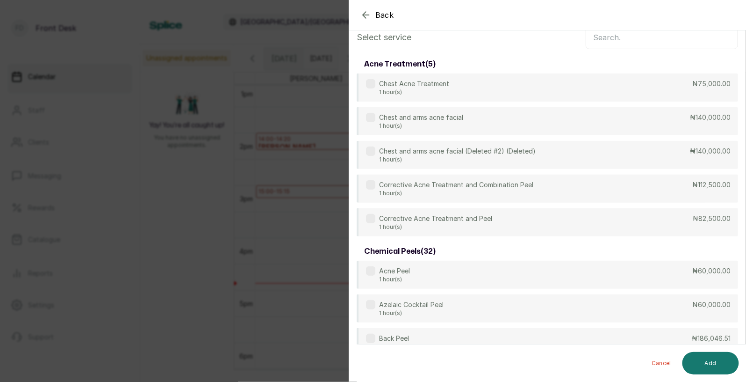
scroll to position [0, 0]
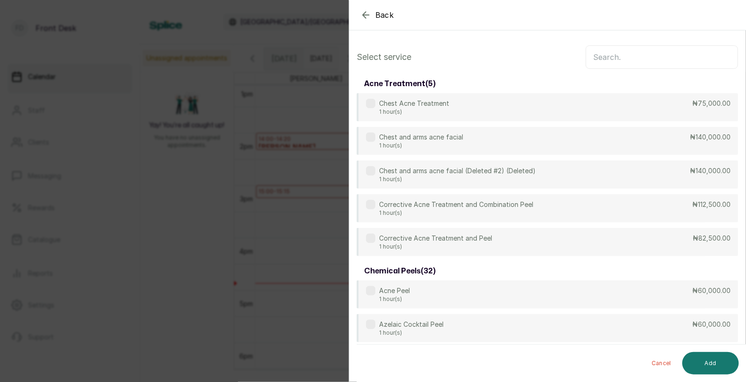
click at [613, 58] on input "text" at bounding box center [662, 56] width 152 height 23
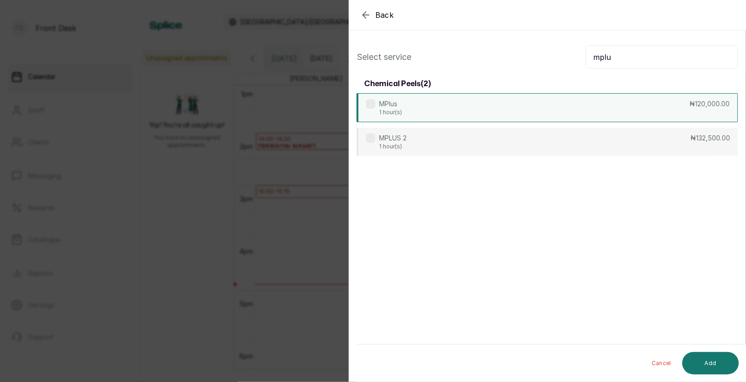
type input "mplu"
click at [464, 106] on div "MPlus 1 hour(s) ₦120,000.00" at bounding box center [548, 107] width 382 height 29
click at [707, 357] on button "Add" at bounding box center [711, 363] width 57 height 22
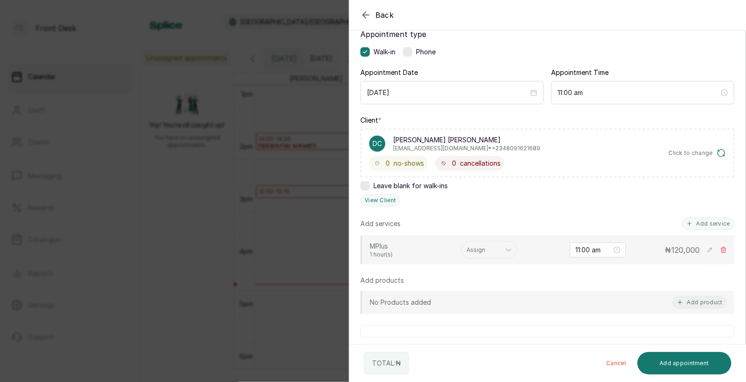
scroll to position [63, 0]
click at [468, 247] on input "text" at bounding box center [467, 248] width 1 height 7
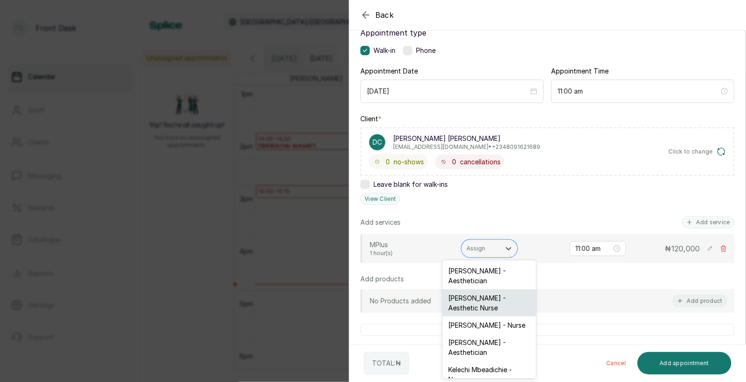
click at [472, 295] on div "[PERSON_NAME] - Aesthetic Nurse" at bounding box center [490, 302] width 94 height 27
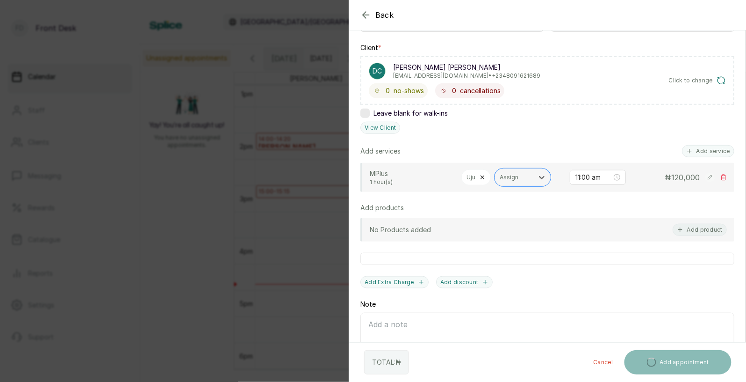
scroll to position [179, 0]
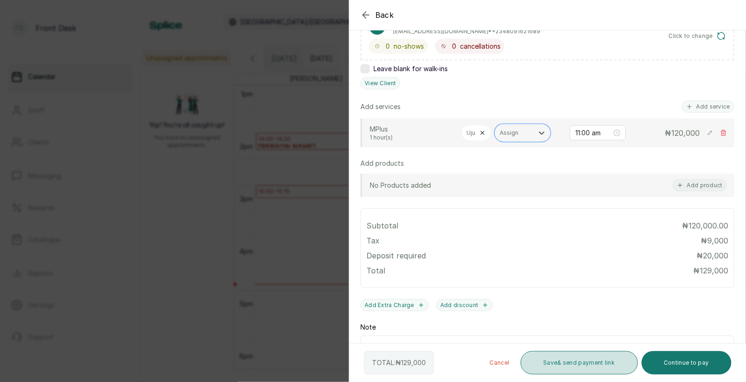
click at [562, 361] on button "Save & send payment link" at bounding box center [579, 362] width 117 height 23
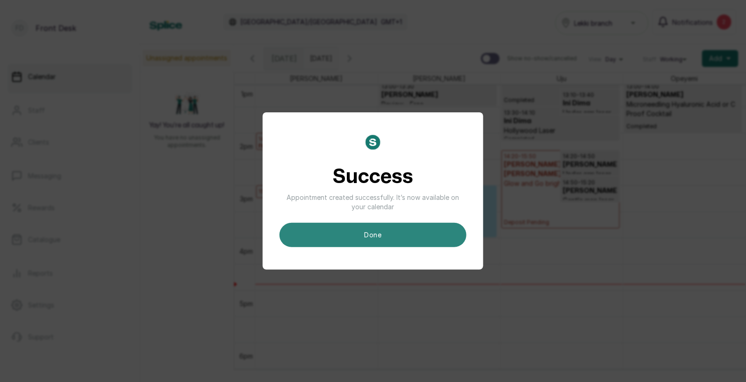
click at [395, 233] on button "done" at bounding box center [373, 235] width 187 height 24
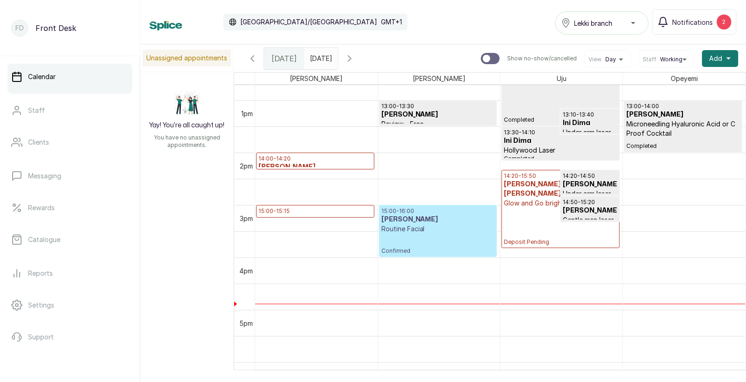
scroll to position [659, 0]
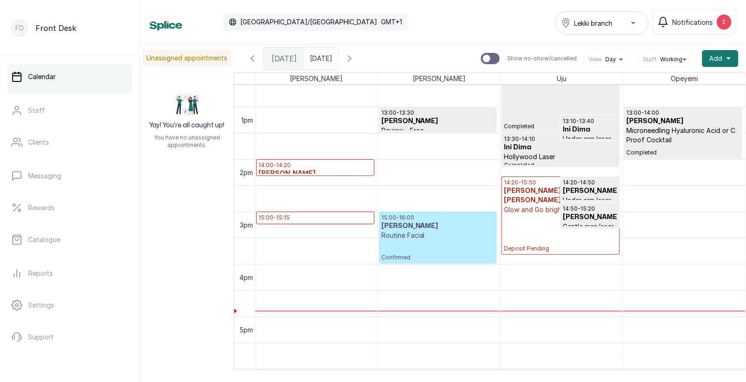
click at [532, 224] on div "14:20 - 15:50 Dora chris Glow and Go brightening Facial Deposit Pending" at bounding box center [561, 215] width 114 height 73
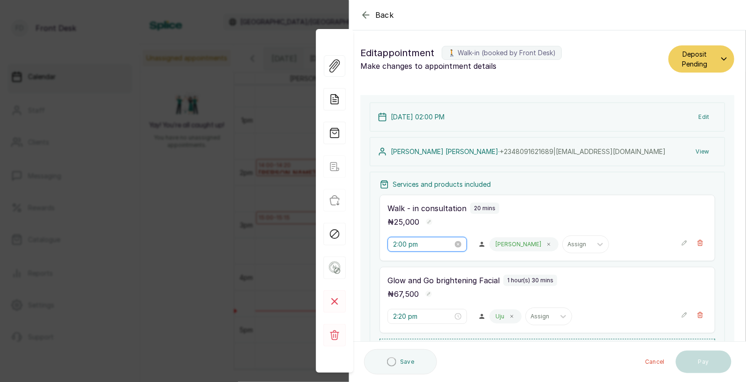
click at [407, 246] on input "2:00 pm" at bounding box center [423, 244] width 60 height 10
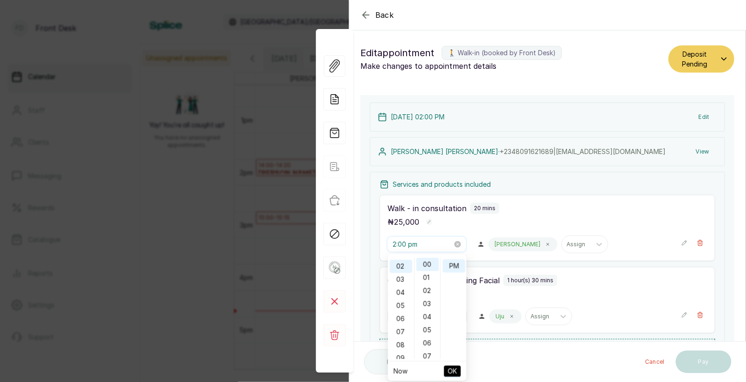
scroll to position [25, 0]
click at [402, 276] on div "03" at bounding box center [401, 278] width 22 height 13
click at [452, 369] on span "OK" at bounding box center [452, 371] width 9 height 18
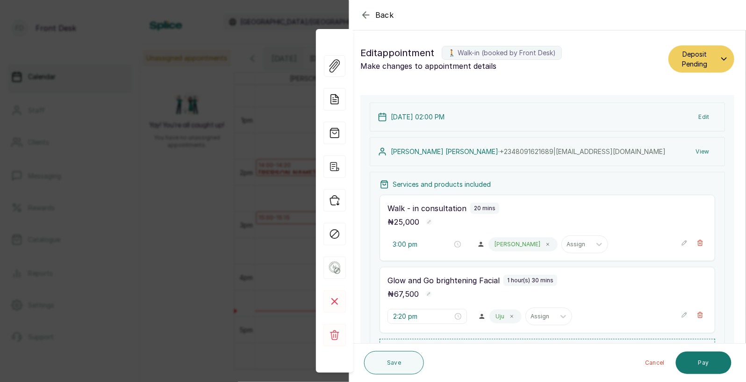
type input "2:00 pm"
click at [383, 361] on button "Save" at bounding box center [394, 362] width 60 height 23
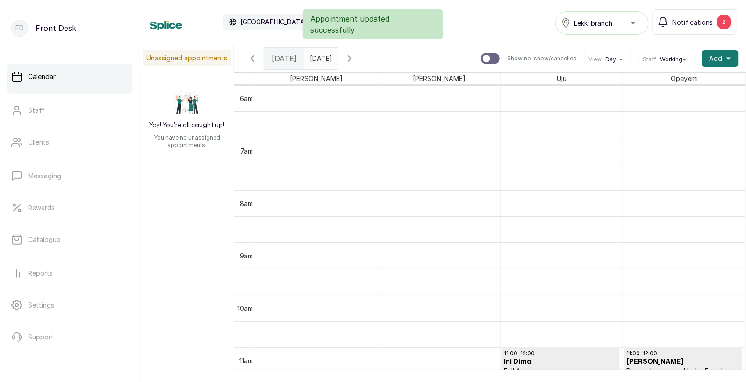
click at [320, 58] on input "20/08/2025" at bounding box center [312, 56] width 15 height 16
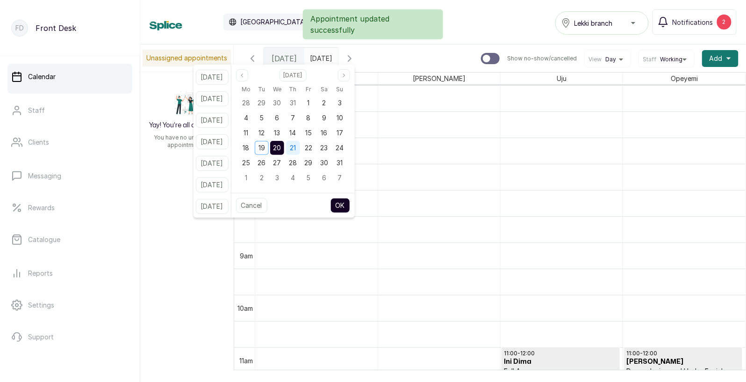
click at [300, 148] on div "21" at bounding box center [293, 148] width 14 height 14
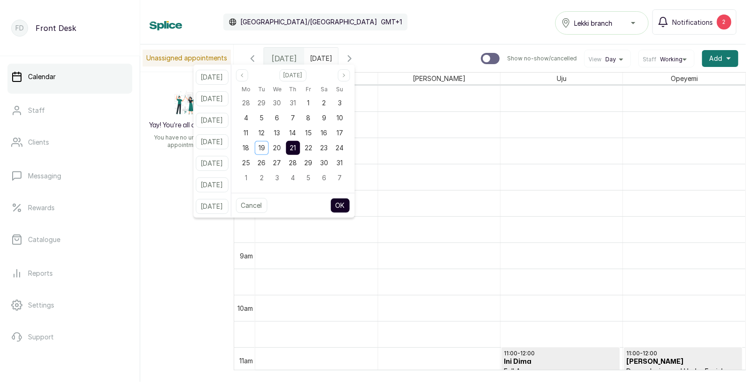
click at [350, 204] on button "OK" at bounding box center [341, 205] width 20 height 15
type input "21/08/2025"
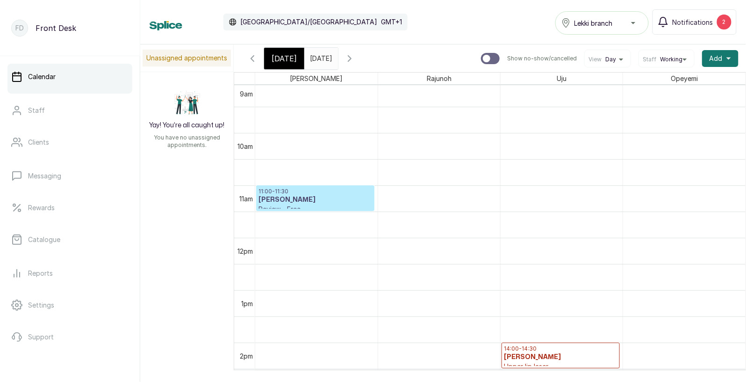
scroll to position [530, 0]
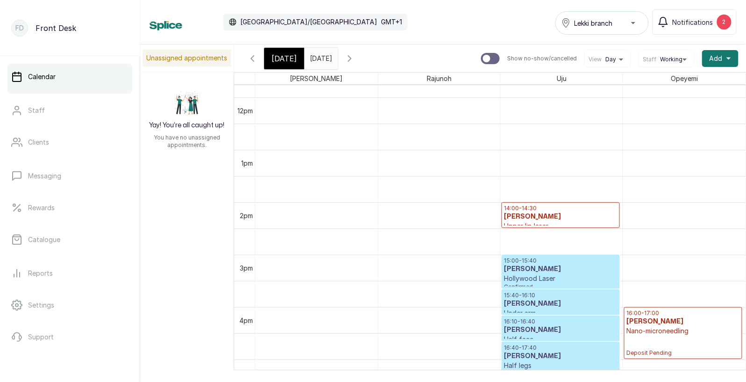
click at [527, 217] on h3 "Nexxa Peters" at bounding box center [561, 216] width 114 height 9
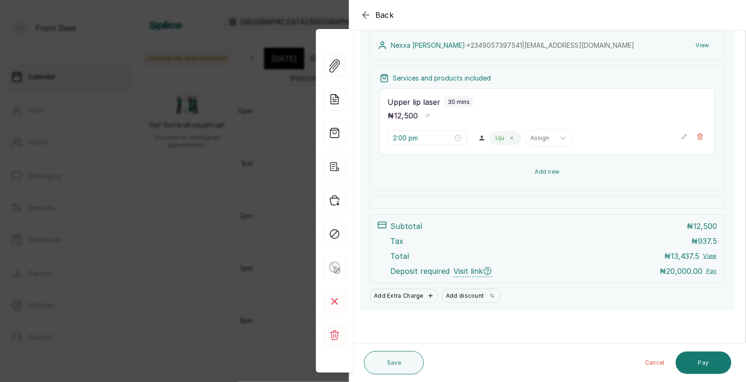
click at [542, 167] on button "Add new" at bounding box center [548, 171] width 336 height 22
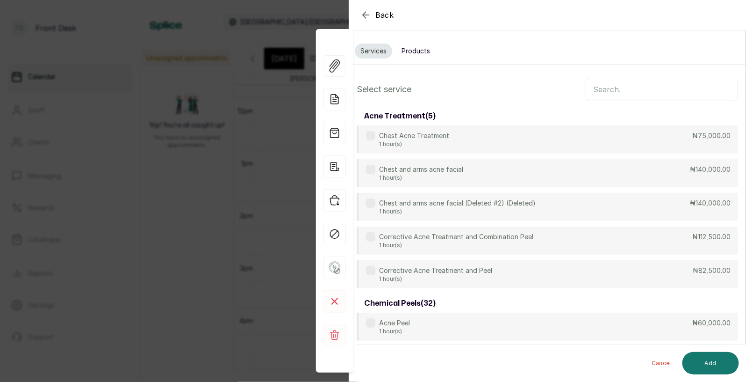
click at [614, 93] on input "text" at bounding box center [662, 89] width 152 height 23
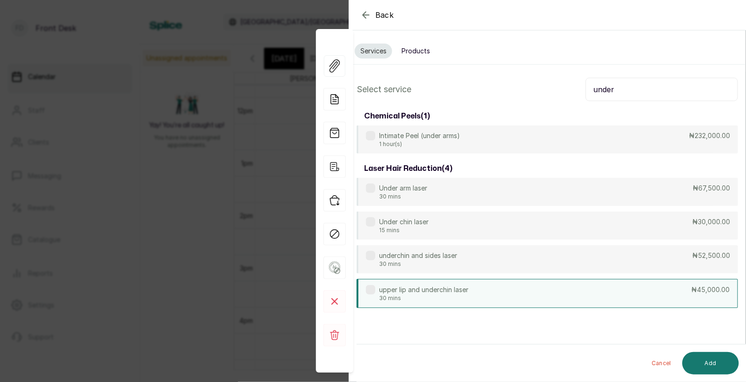
type input "under"
click at [463, 297] on p "30 mins" at bounding box center [423, 297] width 89 height 7
click at [712, 364] on button "Add" at bounding box center [711, 363] width 57 height 22
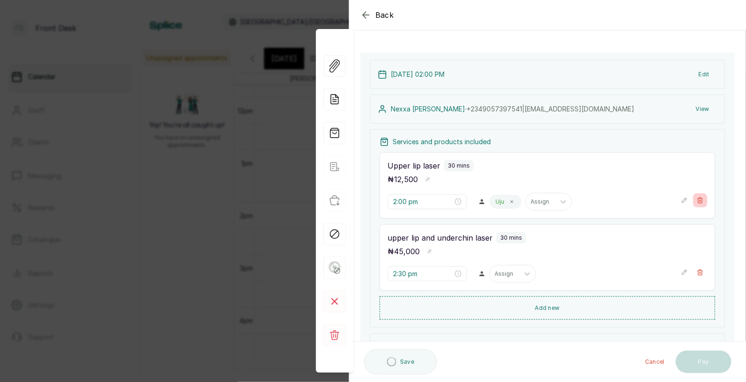
click at [703, 200] on icon "button" at bounding box center [700, 200] width 7 height 7
type input "2:30 pm"
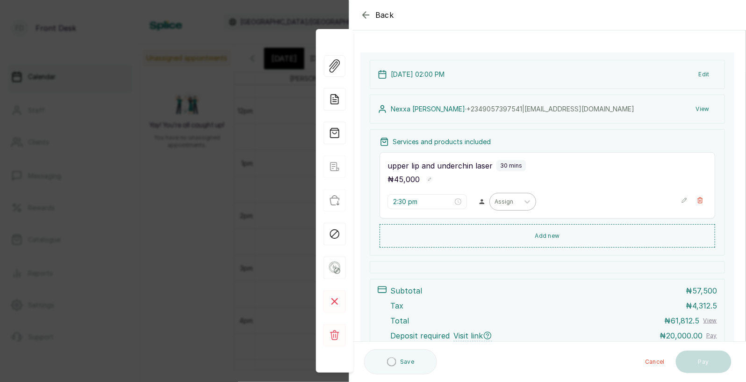
click at [495, 203] on div at bounding box center [505, 201] width 20 height 8
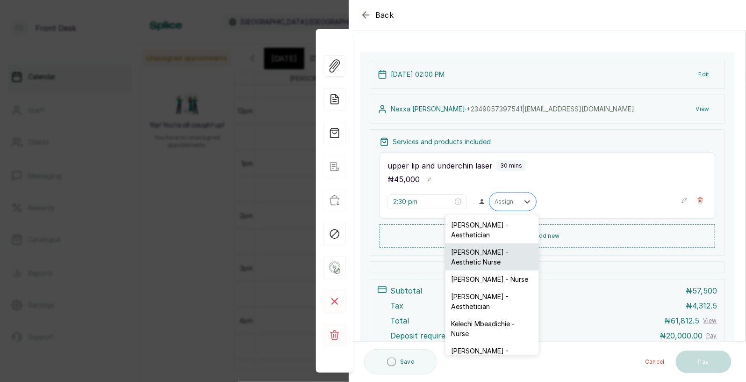
click at [487, 251] on div "[PERSON_NAME] - Aesthetic Nurse" at bounding box center [493, 256] width 94 height 27
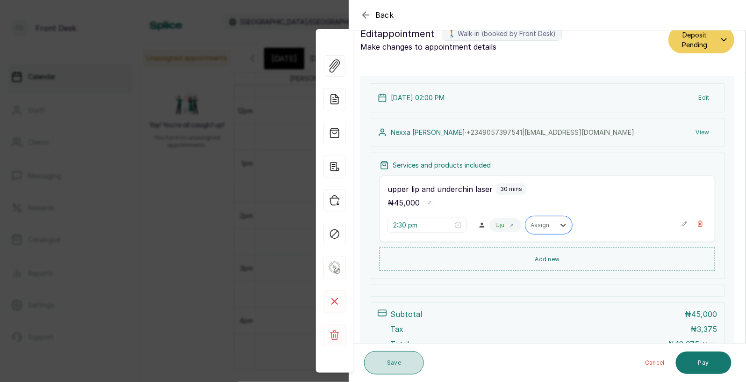
click at [402, 362] on button "Save" at bounding box center [394, 362] width 60 height 23
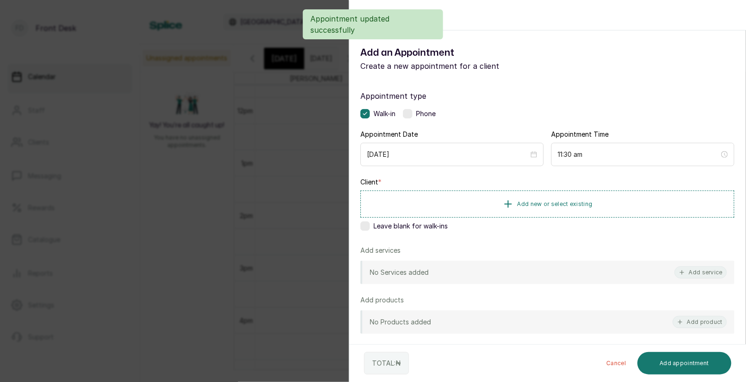
click at [267, 238] on div "Back Add Appointment Add an Appointment Create a new appointment for a client A…" at bounding box center [373, 191] width 746 height 382
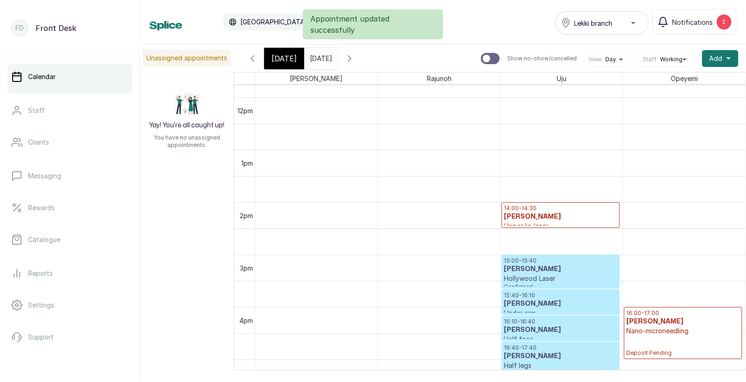
click at [531, 214] on h3 "Nexxa Peters" at bounding box center [561, 216] width 114 height 9
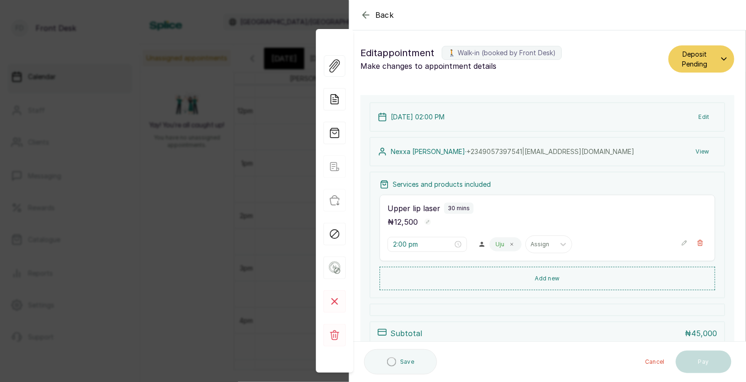
click at [702, 116] on button "Edit" at bounding box center [705, 117] width 26 height 17
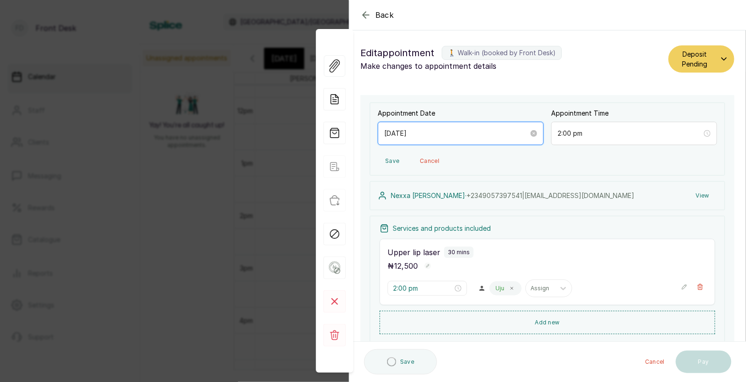
click at [468, 130] on input "[DATE]" at bounding box center [456, 133] width 145 height 10
click at [458, 138] on input "[DATE]" at bounding box center [456, 133] width 145 height 10
type input "2:30 pm"
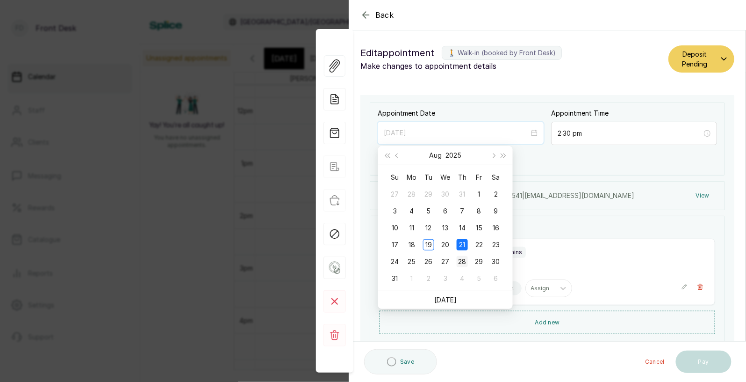
type input "2025/08/28"
click at [464, 257] on div "28" at bounding box center [462, 261] width 11 height 11
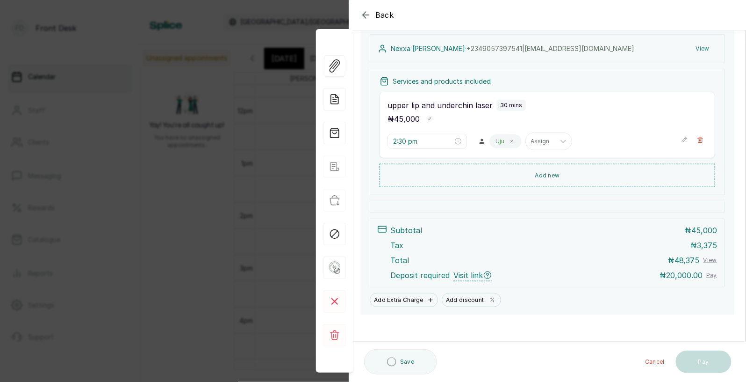
scroll to position [152, 0]
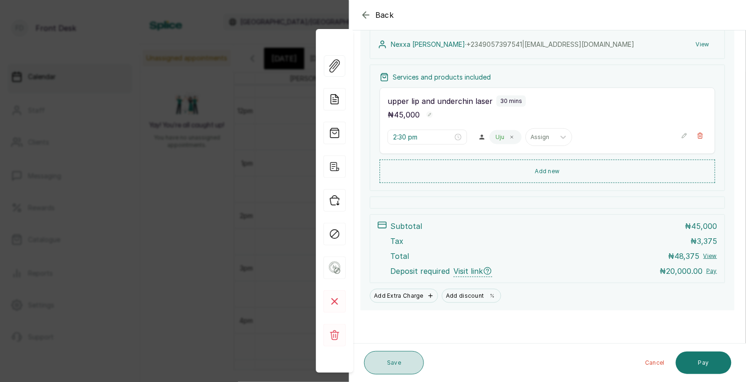
click at [398, 360] on button "Save" at bounding box center [394, 362] width 60 height 23
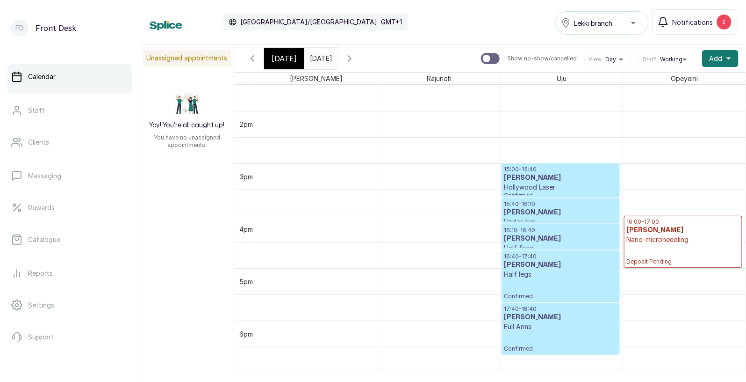
scroll to position [706, 0]
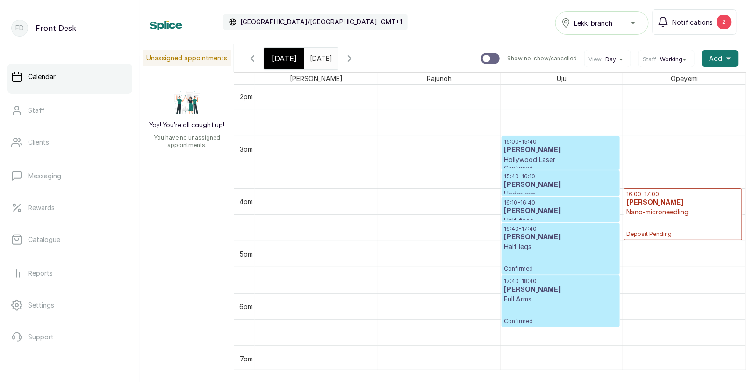
click at [320, 59] on input "21/08/2025" at bounding box center [312, 56] width 15 height 16
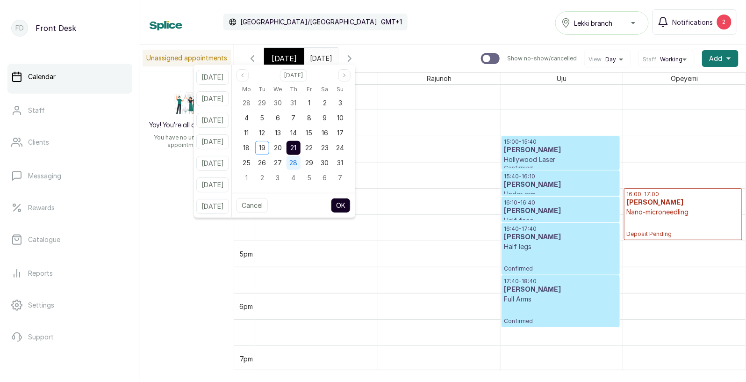
click at [301, 166] on div "28" at bounding box center [294, 163] width 14 height 14
click at [351, 204] on button "OK" at bounding box center [341, 205] width 20 height 15
type input "28/08/2025"
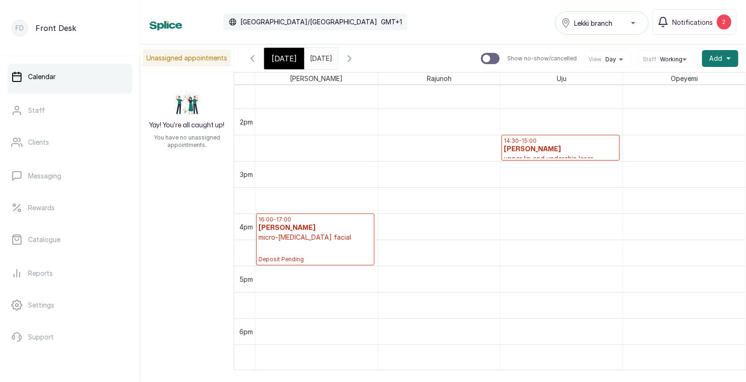
scroll to position [721, 0]
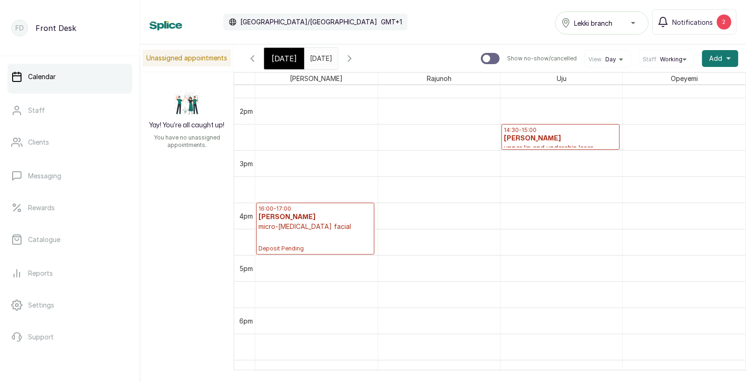
click at [552, 133] on p "14:30 - 15:00" at bounding box center [561, 129] width 114 height 7
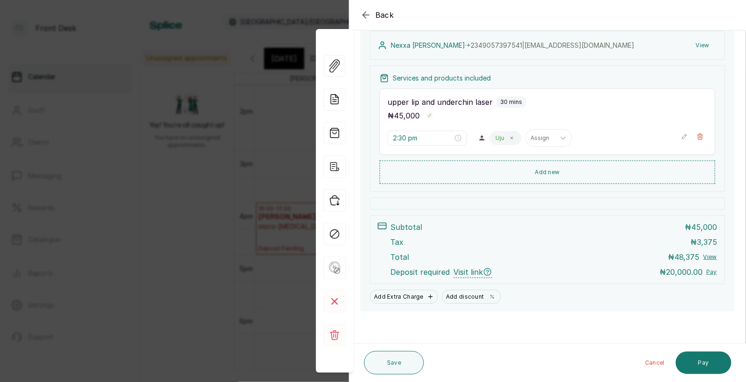
scroll to position [108, 0]
click at [706, 360] on button "Pay" at bounding box center [704, 362] width 56 height 22
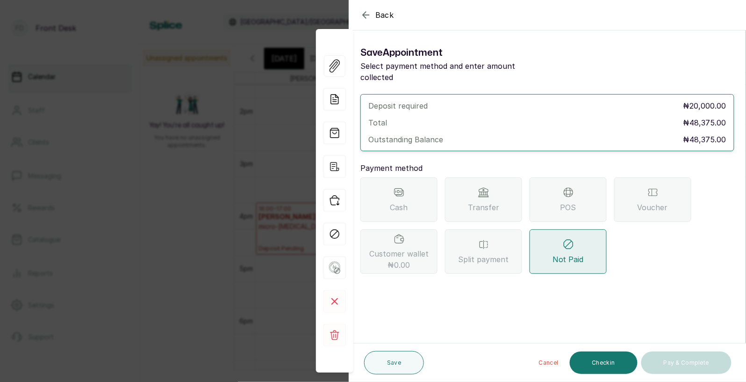
scroll to position [0, 0]
click at [486, 202] on span "Transfer" at bounding box center [483, 207] width 31 height 11
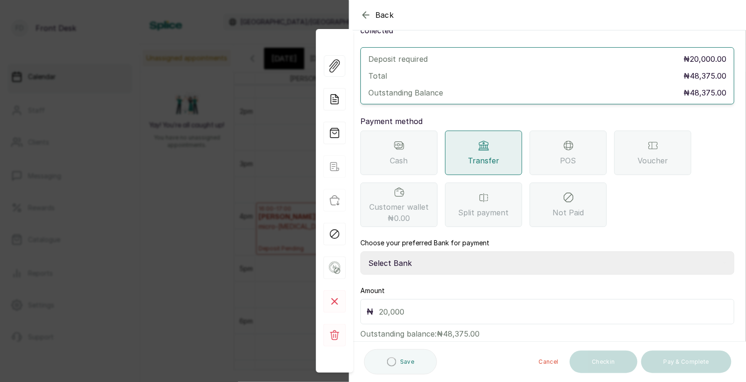
scroll to position [57, 0]
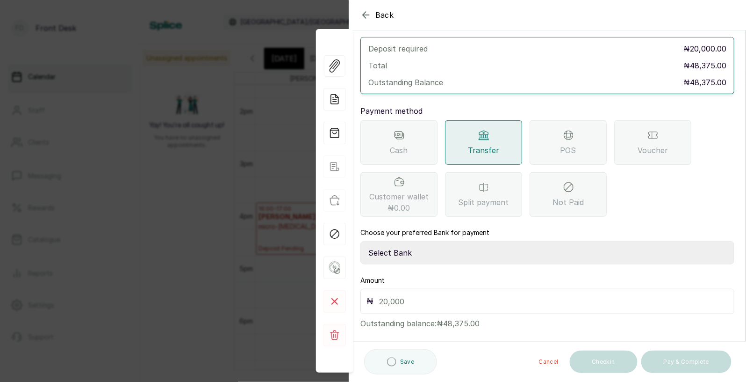
click at [428, 241] on select "Select Bank [PERSON_NAME] Fairmoney Microfinance Bank SKN ANALYTICS MED AESTH. …" at bounding box center [548, 252] width 374 height 23
select select "43272bc0-21c6-4b19-b9fb-c2093b8603c2"
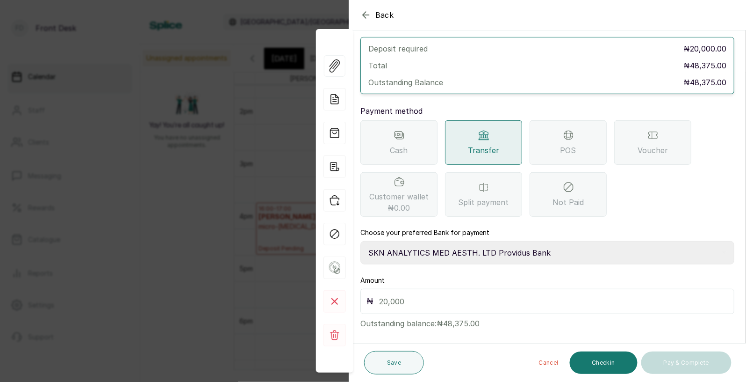
click at [388, 295] on input "text" at bounding box center [553, 301] width 349 height 13
type input "20,000"
click at [396, 361] on button "Save" at bounding box center [394, 362] width 60 height 23
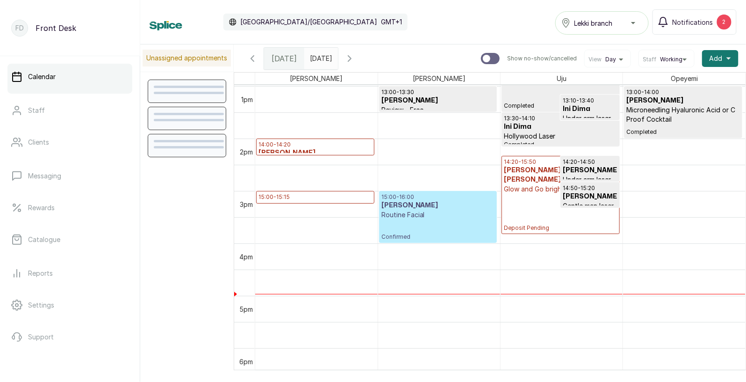
scroll to position [681, 0]
click at [37, 142] on p "Clients" at bounding box center [38, 142] width 21 height 9
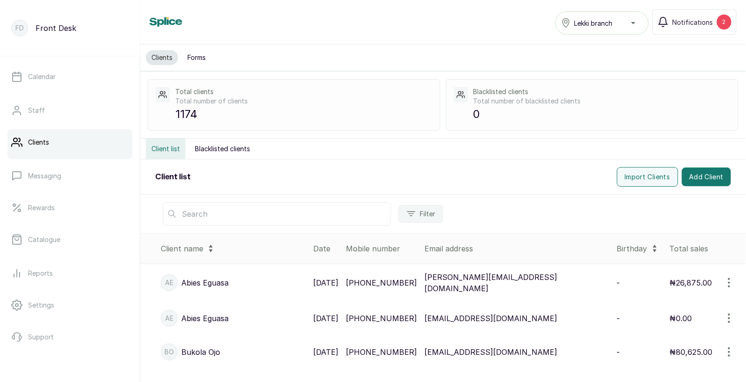
click at [239, 216] on input "text" at bounding box center [277, 213] width 229 height 23
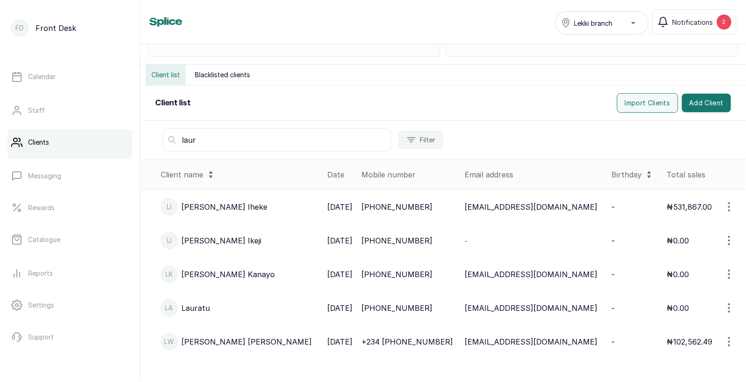
scroll to position [77, 0]
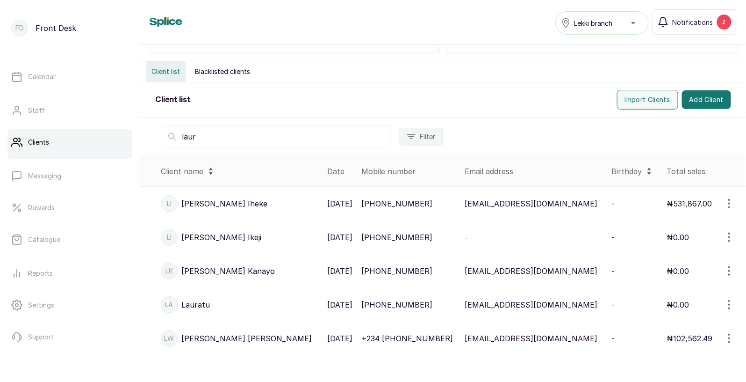
type input "laur"
click at [372, 336] on p "+234‪ [PHONE_NUMBER]‬" at bounding box center [408, 338] width 92 height 11
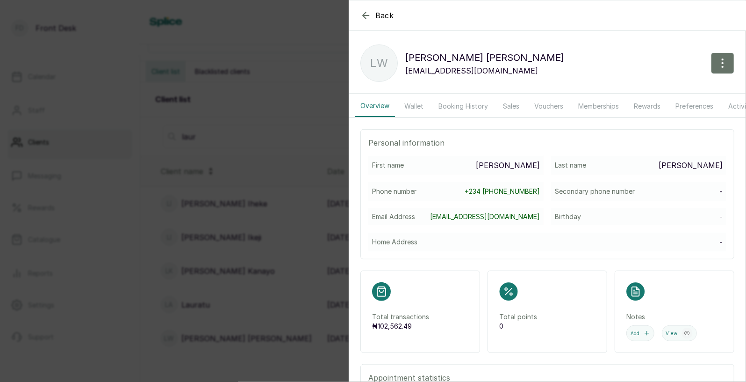
click at [458, 106] on button "Booking History" at bounding box center [463, 106] width 61 height 22
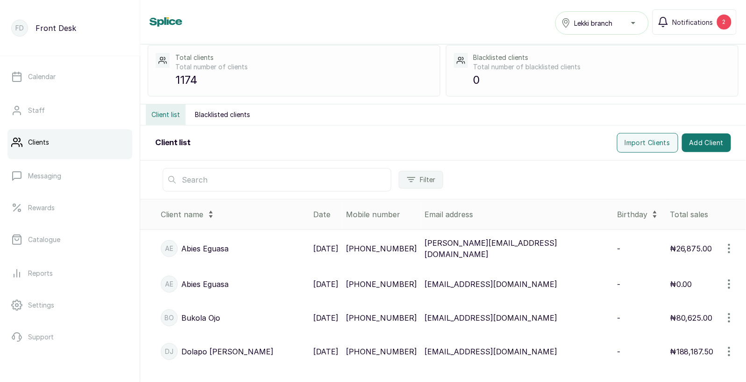
scroll to position [35, 0]
click at [283, 178] on input "text" at bounding box center [277, 178] width 229 height 23
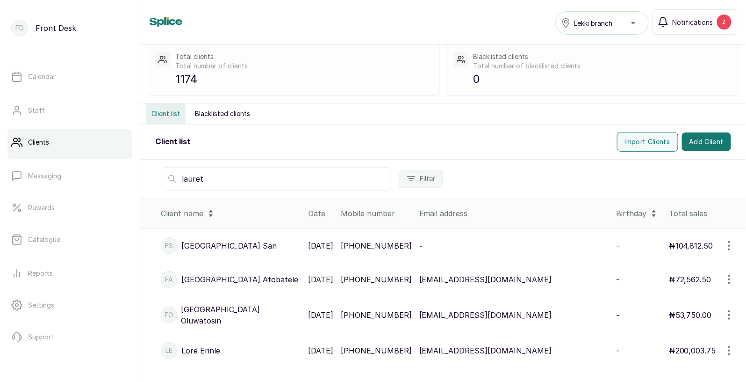
scroll to position [0, 0]
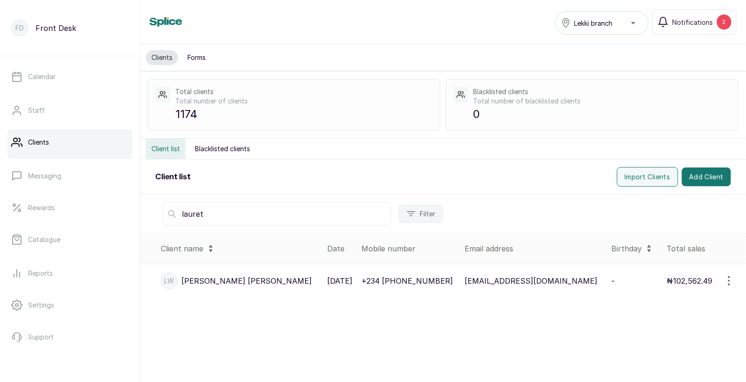
click at [380, 278] on p "+234‪ [PHONE_NUMBER]‬" at bounding box center [408, 280] width 92 height 11
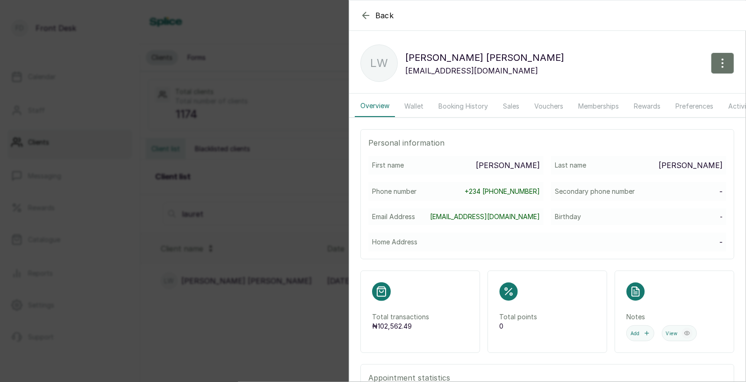
click at [465, 105] on button "Booking History" at bounding box center [463, 106] width 61 height 22
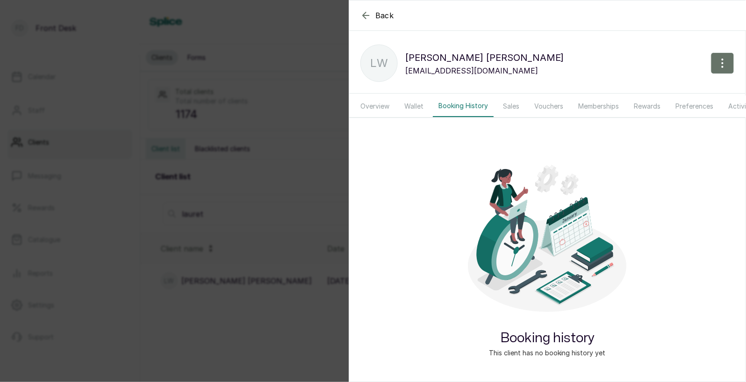
click at [145, 231] on div "Back [PERSON_NAME] [PERSON_NAME] [EMAIL_ADDRESS][DOMAIN_NAME] Overview Wallet B…" at bounding box center [373, 191] width 746 height 382
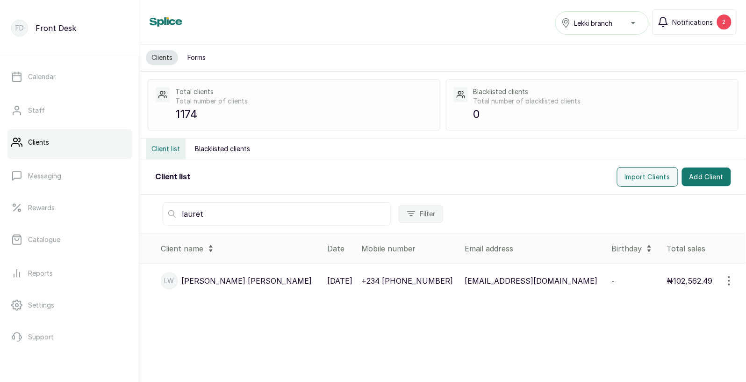
click at [212, 220] on input "lauret" at bounding box center [277, 213] width 229 height 23
type input "l"
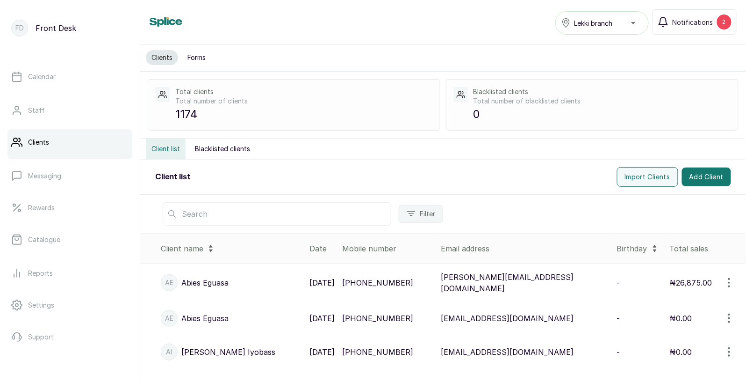
click at [220, 321] on span "AE Abies Eguasa" at bounding box center [195, 318] width 68 height 17
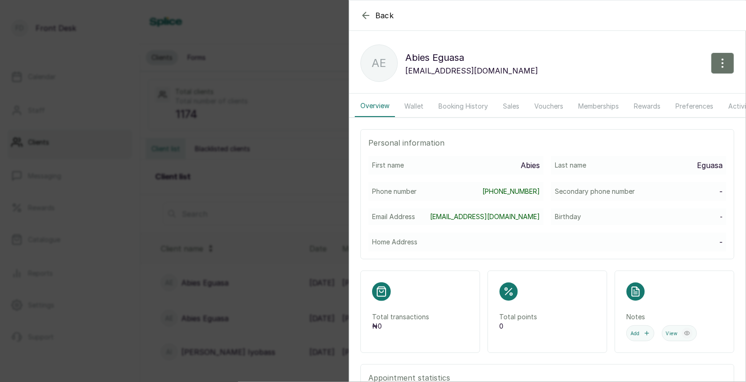
click at [458, 60] on p "Abies Eguasa" at bounding box center [471, 57] width 133 height 15
click at [465, 106] on button "Booking History" at bounding box center [463, 106] width 61 height 22
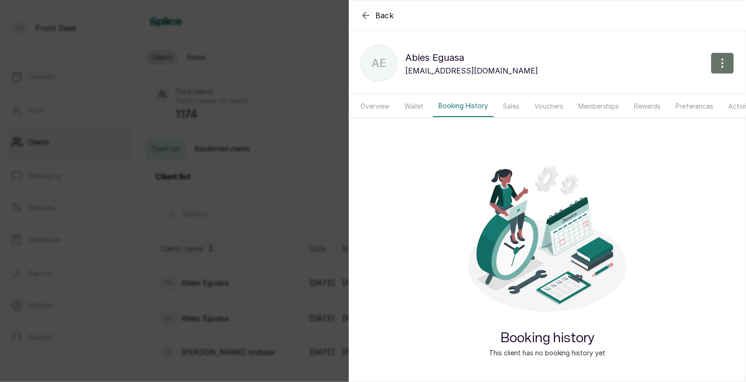
click at [278, 137] on div "Back Abies Eguasa AE Abies Eguasa ablahor@me.com Overview Wallet Booking Histor…" at bounding box center [373, 191] width 746 height 382
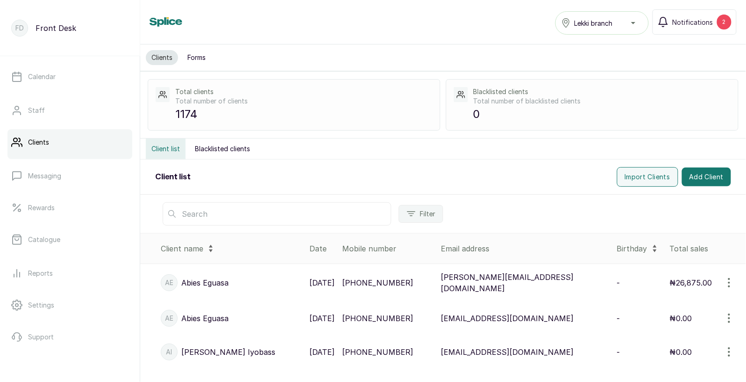
click at [215, 216] on input "text" at bounding box center [277, 213] width 229 height 23
click at [198, 215] on input "text" at bounding box center [277, 213] width 229 height 23
type input "laure"
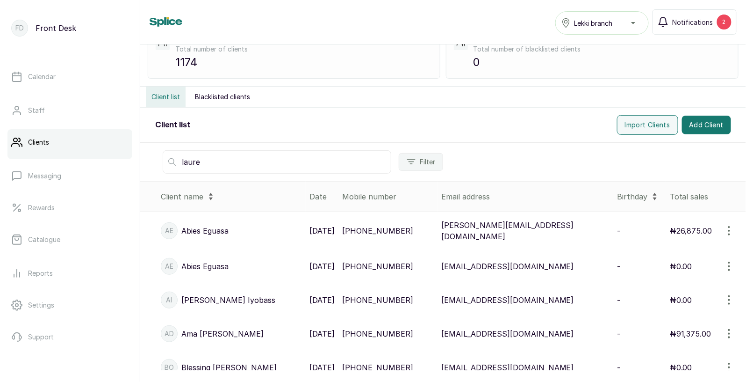
scroll to position [50, 0]
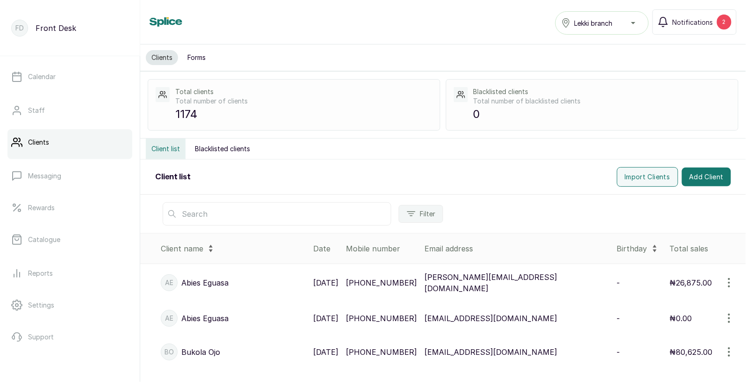
click at [231, 215] on input "text" at bounding box center [277, 213] width 229 height 23
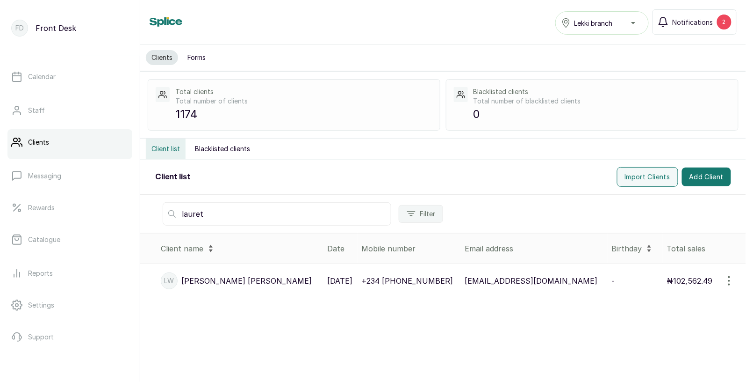
type input "lauret"
click at [365, 282] on p "+234‪ [PHONE_NUMBER]‬" at bounding box center [408, 280] width 92 height 11
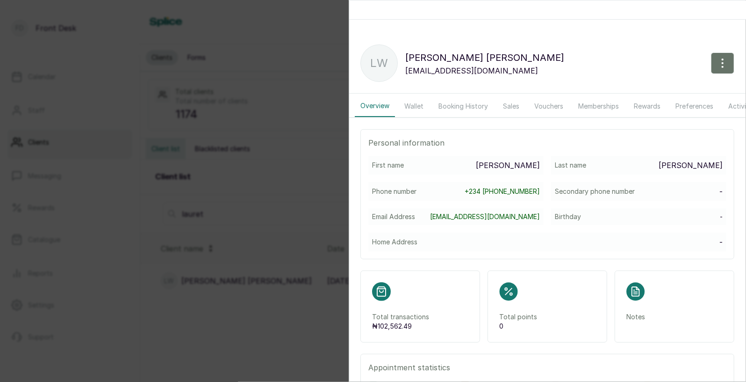
click at [460, 103] on button "Booking History" at bounding box center [463, 106] width 61 height 22
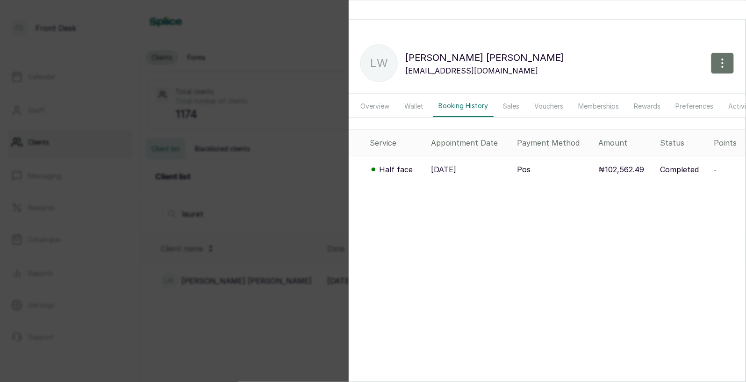
click at [456, 168] on p "[DATE]" at bounding box center [443, 169] width 25 height 11
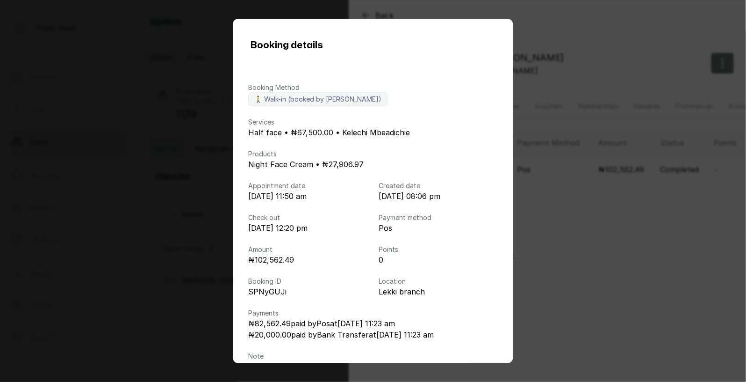
click at [549, 143] on div "Booking details Booking Method 🚶 Walk-in (booked by [PERSON_NAME]) Services Hal…" at bounding box center [373, 191] width 746 height 382
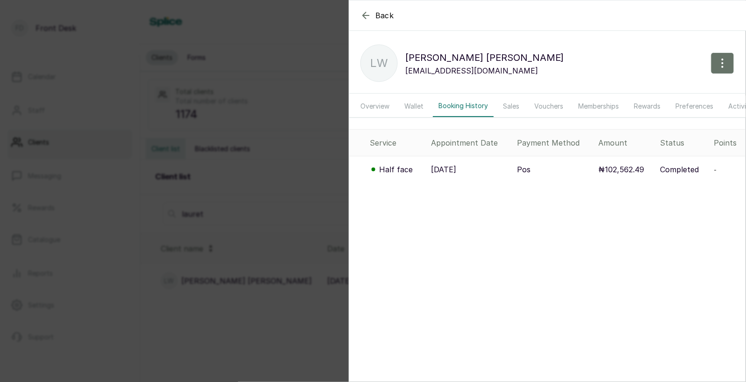
click at [296, 158] on div "Back [PERSON_NAME] [PERSON_NAME] [EMAIL_ADDRESS][DOMAIN_NAME] Overview Wallet B…" at bounding box center [373, 191] width 746 height 382
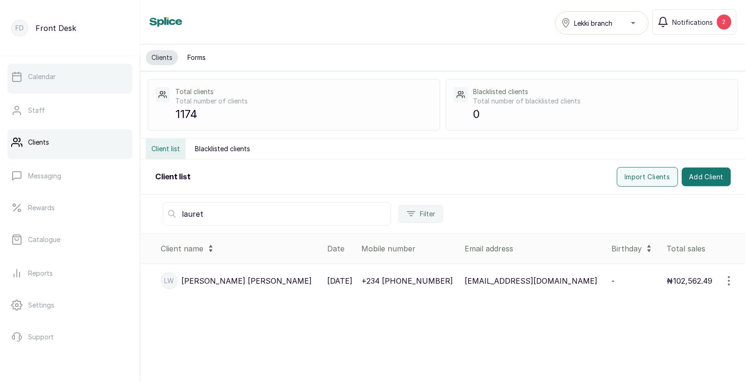
click at [60, 80] on link "Calendar" at bounding box center [69, 77] width 125 height 26
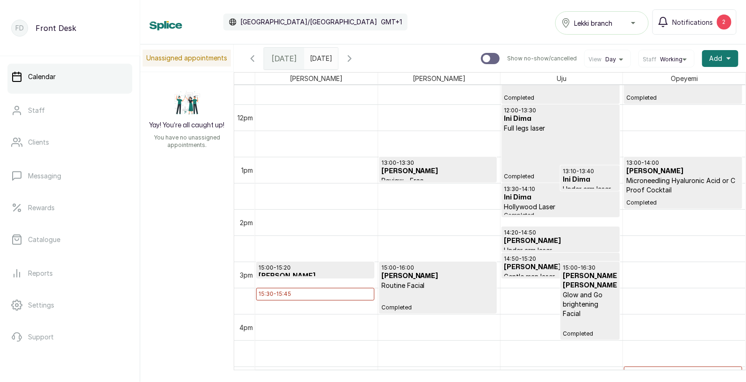
click at [588, 307] on p "Glow and Go brightening Facial" at bounding box center [590, 304] width 54 height 28
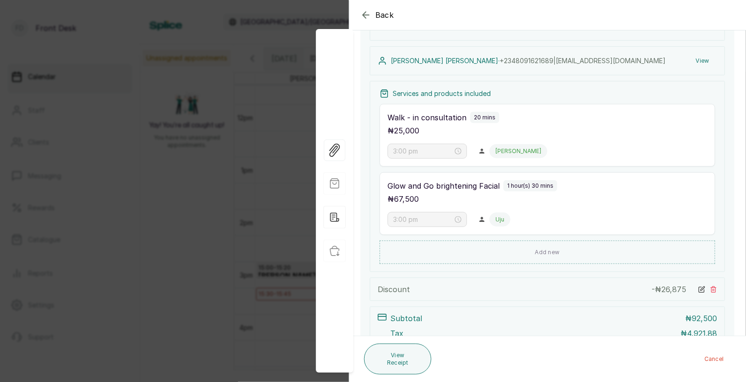
scroll to position [27, 0]
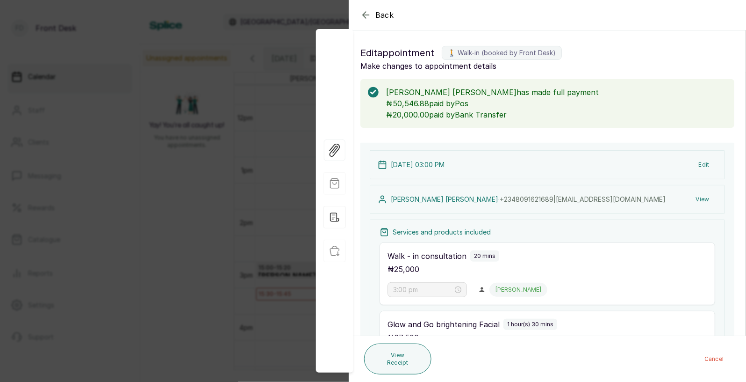
click at [703, 166] on button "Edit" at bounding box center [705, 164] width 26 height 17
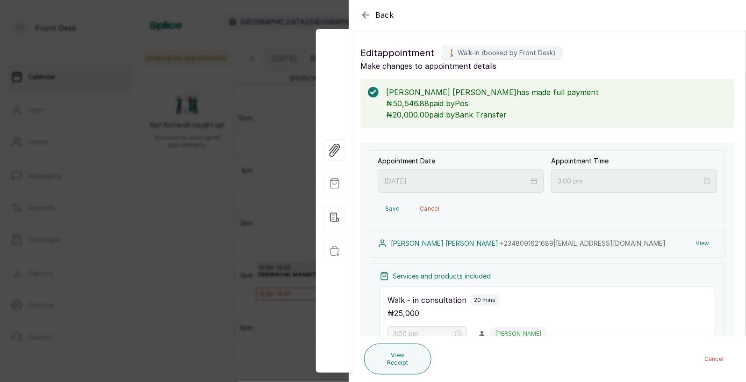
click at [393, 14] on span "Back" at bounding box center [385, 14] width 19 height 11
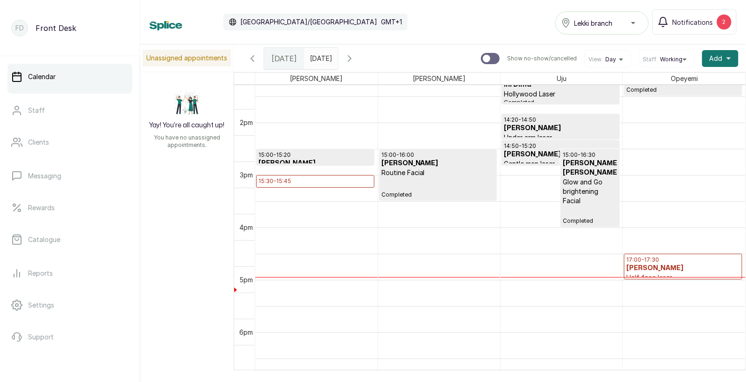
scroll to position [726, 0]
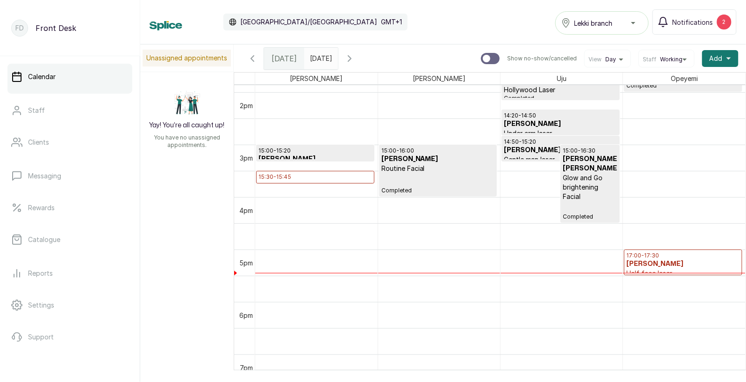
click at [657, 264] on h3 "[PERSON_NAME]" at bounding box center [684, 263] width 114 height 9
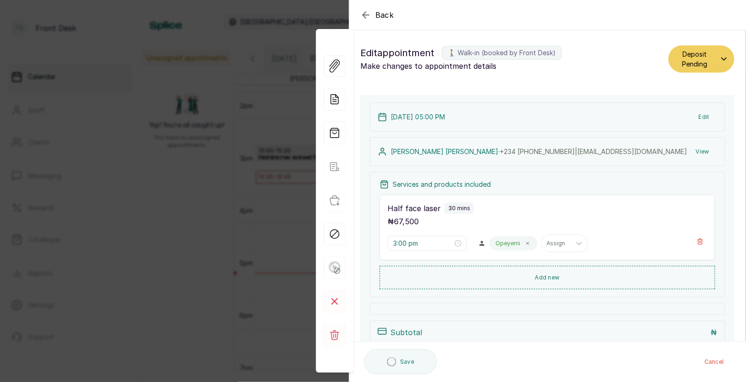
type input "5:00 pm"
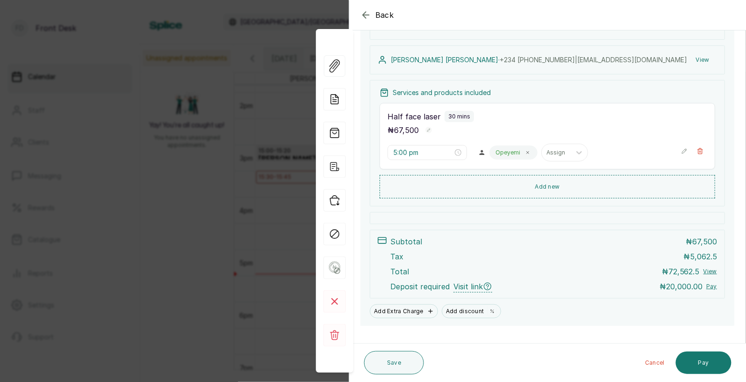
click at [189, 269] on div "Back Appointment Details Edit appointment 🚶 Walk-in (booked by Front Desk) Make…" at bounding box center [373, 191] width 746 height 382
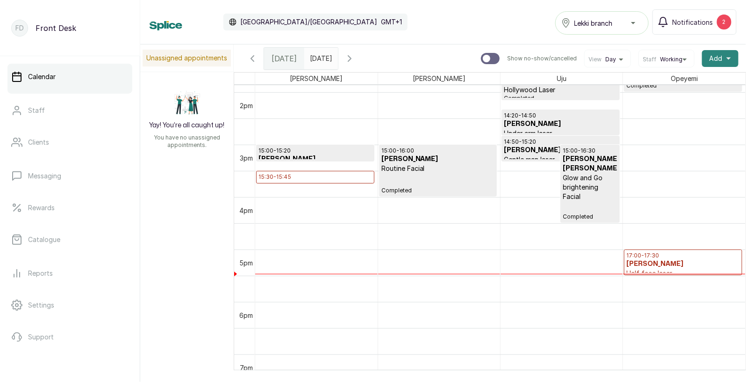
click at [719, 54] on span "Add" at bounding box center [716, 58] width 13 height 9
click at [670, 82] on span "Add Appointment" at bounding box center [687, 83] width 90 height 11
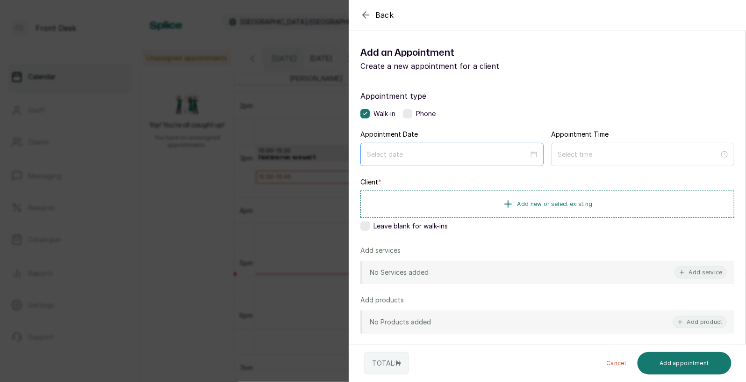
click at [503, 148] on div at bounding box center [452, 154] width 183 height 23
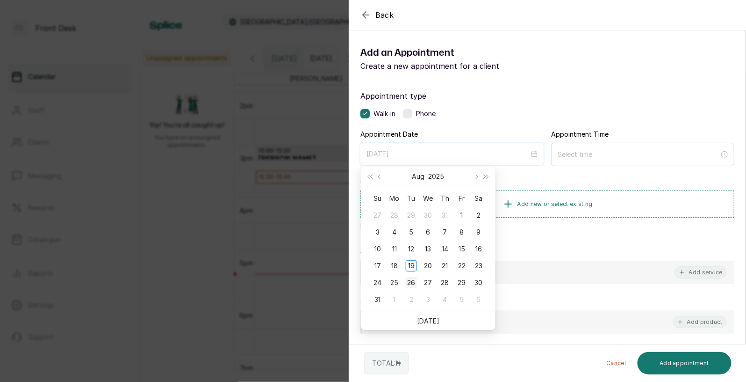
type input "[DATE]"
click at [412, 282] on div "26" at bounding box center [411, 282] width 11 height 11
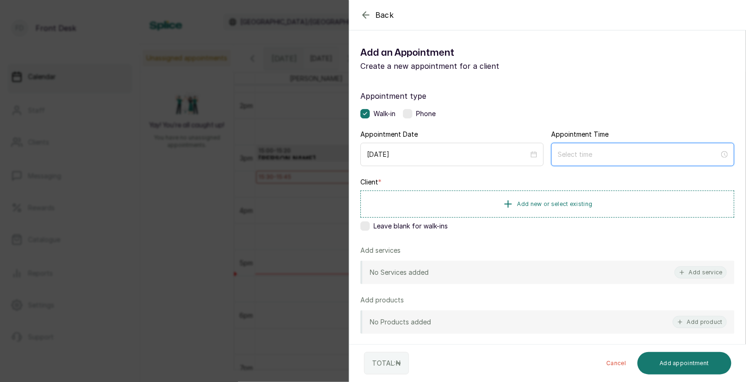
click at [605, 153] on input at bounding box center [639, 154] width 162 height 10
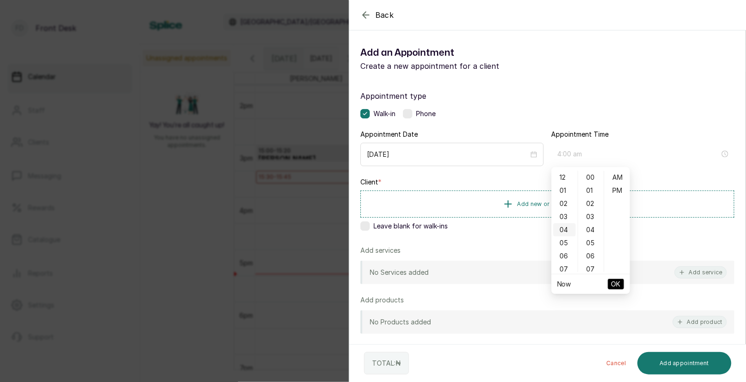
click at [566, 228] on div "04" at bounding box center [565, 229] width 22 height 13
type input "4:00 pm"
click at [612, 192] on div "PM" at bounding box center [618, 190] width 22 height 13
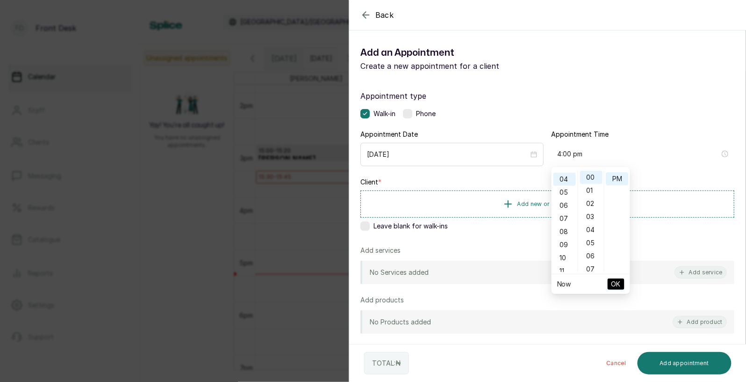
click at [614, 281] on span "OK" at bounding box center [616, 284] width 9 height 18
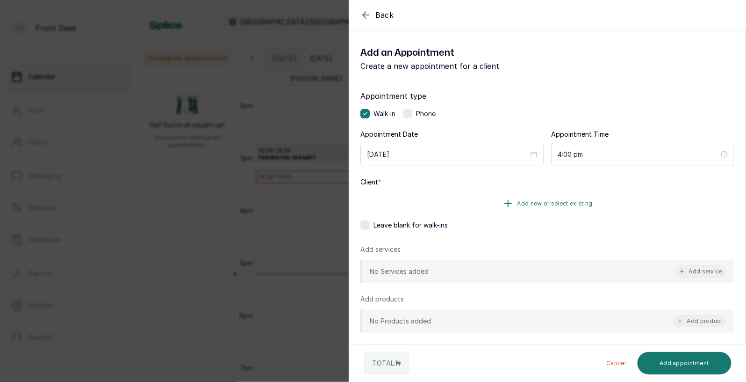
click at [557, 203] on span "Add new or select existing" at bounding box center [555, 203] width 75 height 7
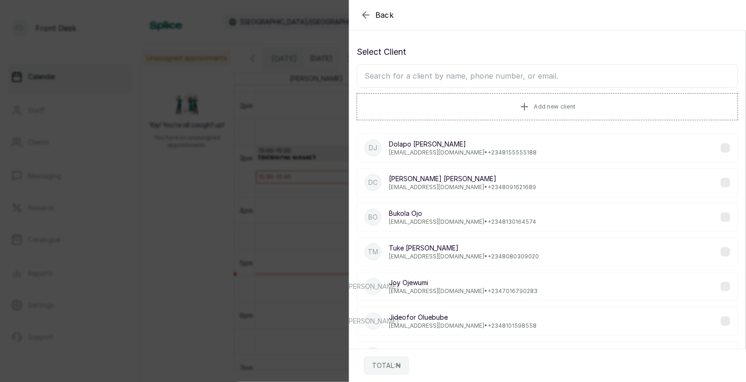
click at [496, 73] on input "text" at bounding box center [548, 75] width 382 height 23
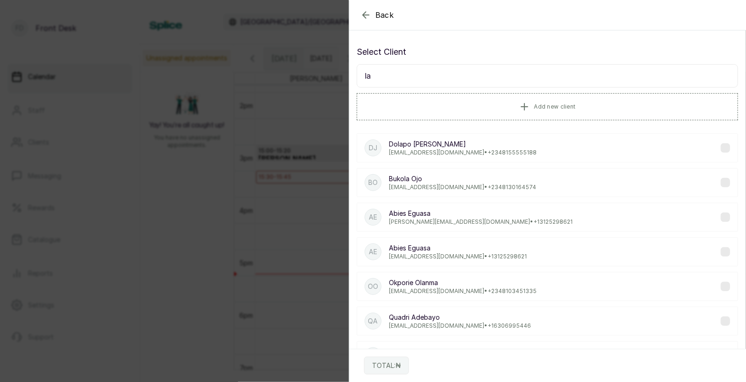
type input "[PERSON_NAME]"
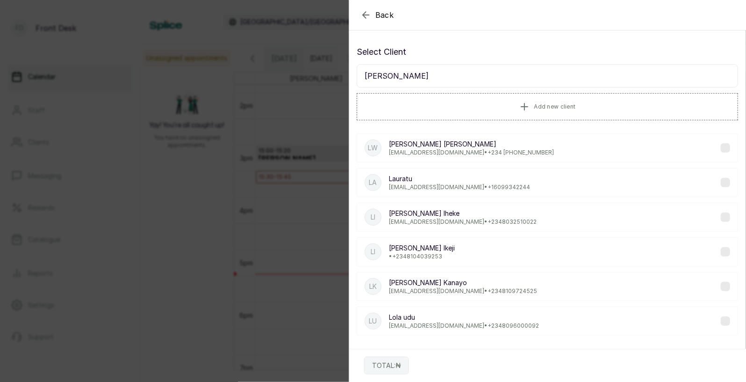
click at [423, 142] on p "[PERSON_NAME]" at bounding box center [471, 143] width 165 height 9
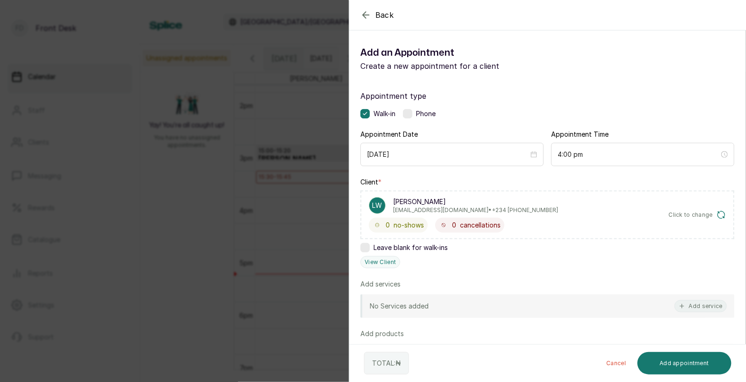
click at [507, 301] on div "No Services added Add service" at bounding box center [548, 305] width 374 height 23
click at [709, 308] on button "Add service" at bounding box center [701, 306] width 52 height 12
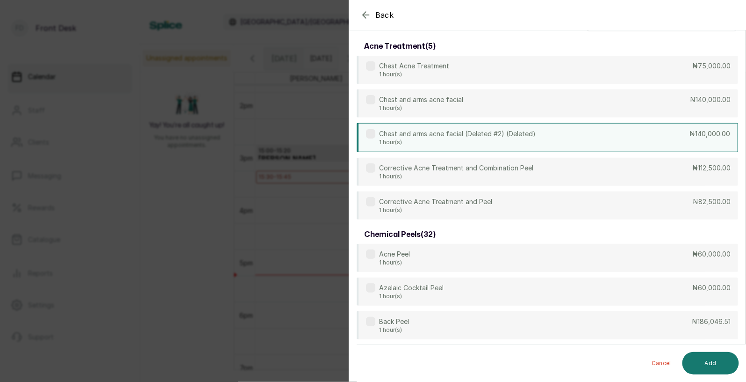
scroll to position [0, 0]
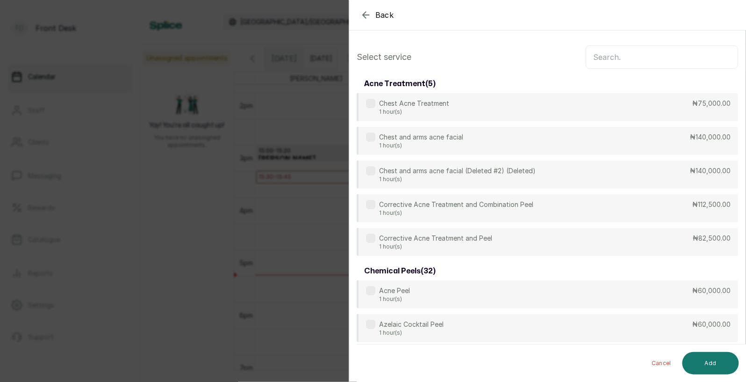
click at [612, 58] on input "text" at bounding box center [662, 56] width 152 height 23
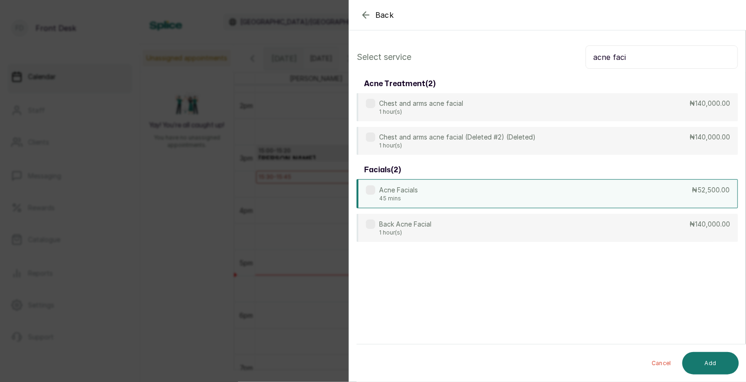
type input "acne faci"
click at [479, 192] on div "Acne Facials 45 mins ₦52,500.00" at bounding box center [548, 193] width 382 height 29
click at [710, 363] on button "Add" at bounding box center [711, 363] width 57 height 22
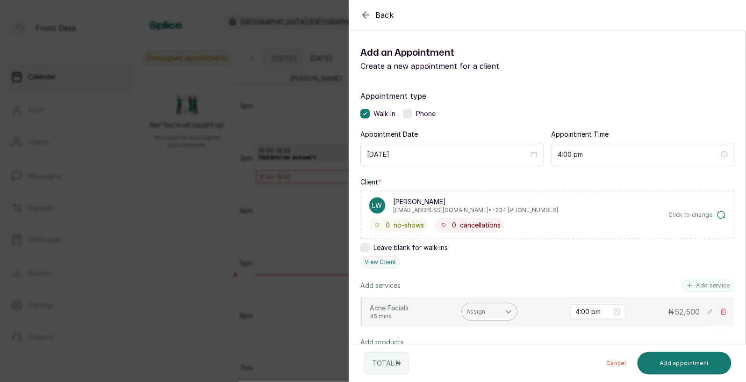
click at [511, 311] on icon at bounding box center [508, 311] width 9 height 9
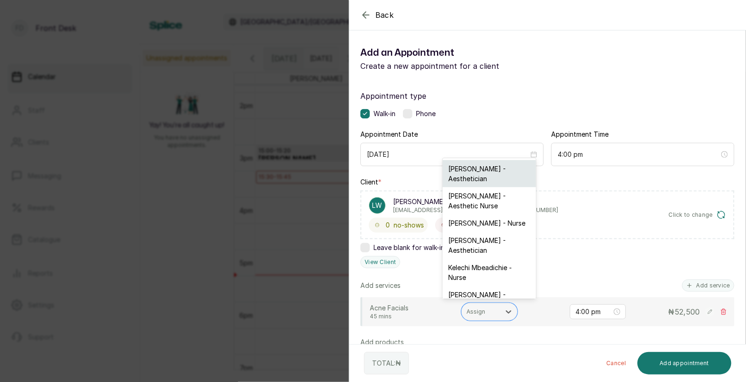
click at [478, 169] on div "[PERSON_NAME] - Aesthetician" at bounding box center [490, 173] width 94 height 27
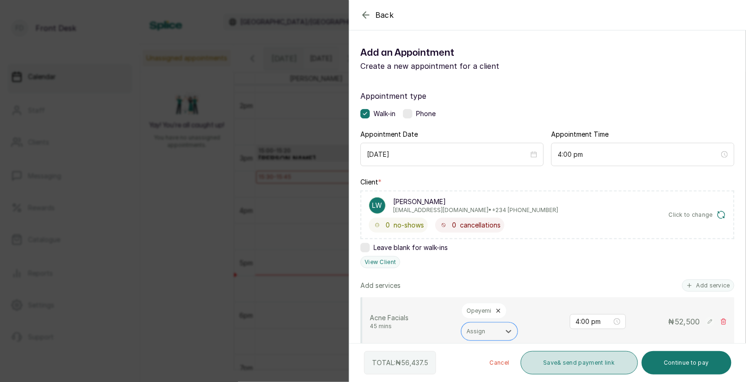
click at [586, 359] on button "Save & send payment link" at bounding box center [579, 362] width 117 height 23
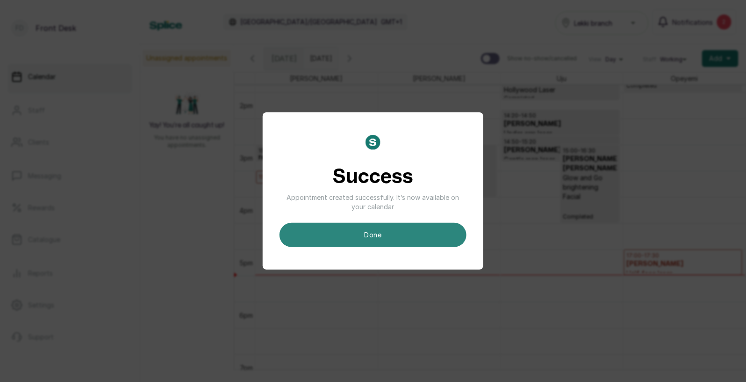
click at [422, 234] on button "done" at bounding box center [373, 235] width 187 height 24
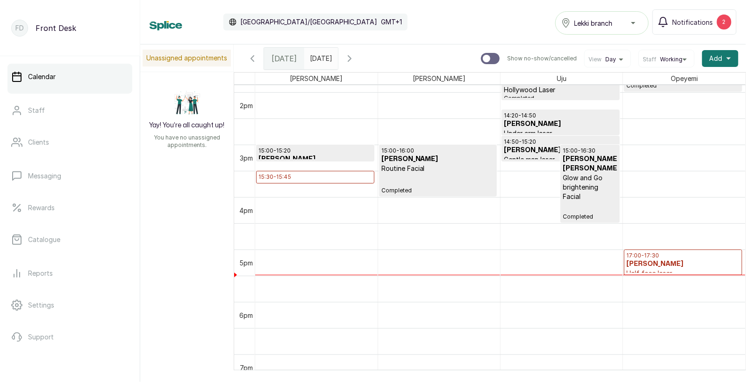
click at [644, 265] on h3 "[PERSON_NAME]" at bounding box center [684, 263] width 114 height 9
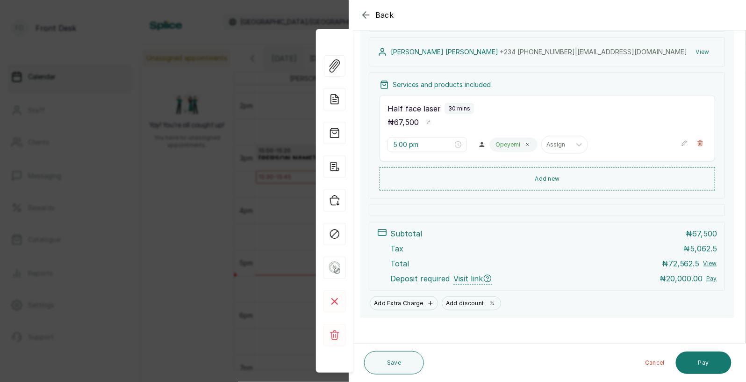
scroll to position [108, 0]
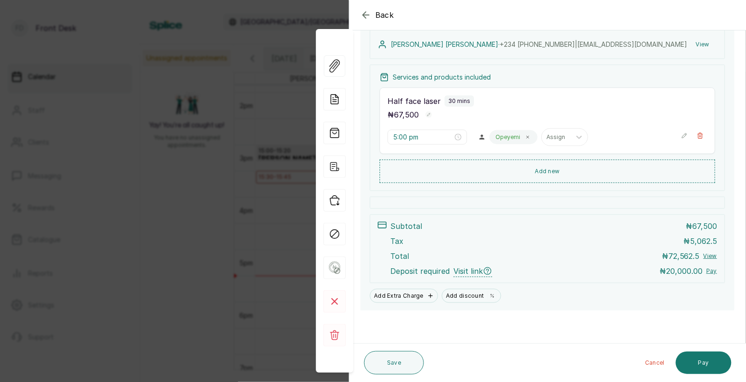
click at [239, 192] on div "Back Appointment Details Edit appointment 🚶 Walk-in (booked by Front Desk) Make…" at bounding box center [373, 191] width 746 height 382
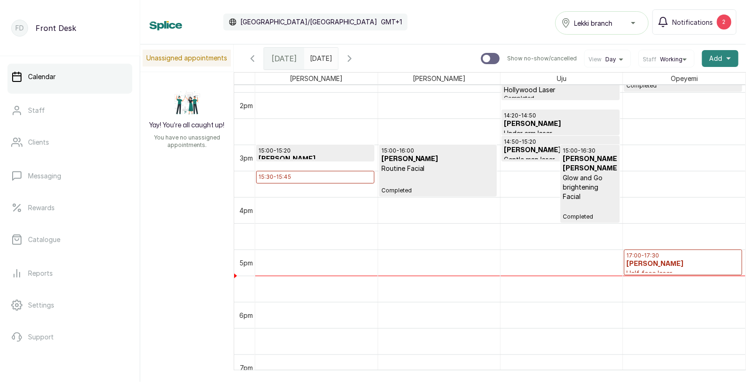
click at [721, 52] on button "Add +" at bounding box center [720, 58] width 36 height 17
click at [670, 79] on span "Add Appointment" at bounding box center [687, 83] width 90 height 11
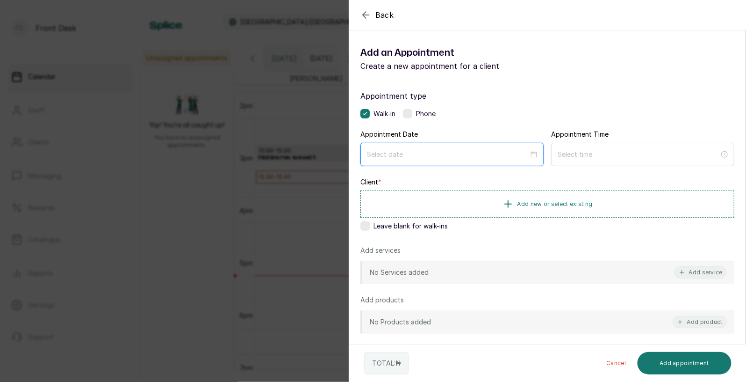
click at [447, 152] on input at bounding box center [448, 154] width 162 height 10
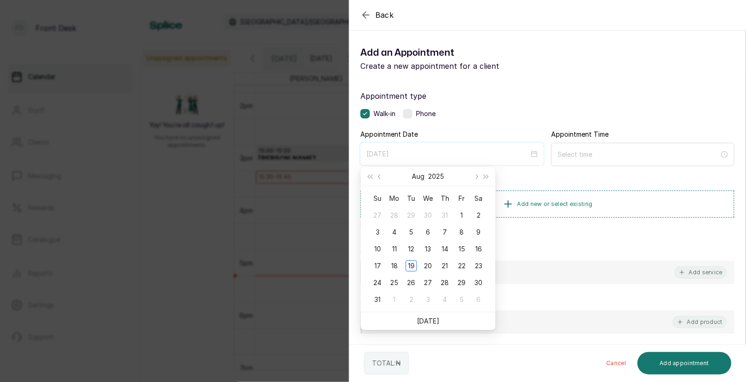
type input "2025/07/31"
click at [478, 174] on button "Next month (PageDown)" at bounding box center [476, 176] width 10 height 19
type input "[DATE]"
click at [411, 248] on div "16" at bounding box center [411, 248] width 11 height 11
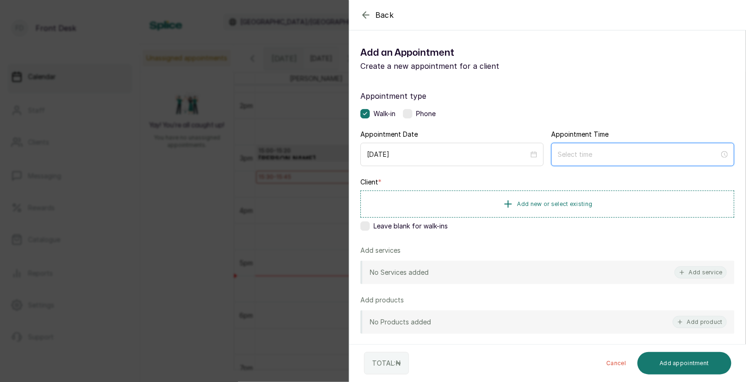
click at [580, 154] on input at bounding box center [639, 154] width 162 height 10
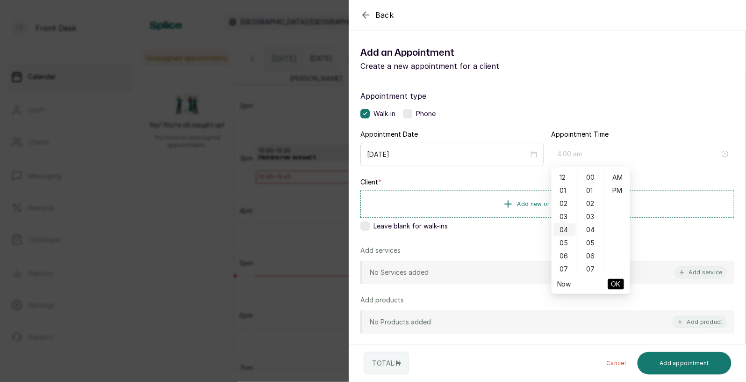
click at [565, 230] on div "04" at bounding box center [565, 229] width 22 height 13
type input "4:00 pm"
click at [618, 194] on div "PM" at bounding box center [618, 190] width 22 height 13
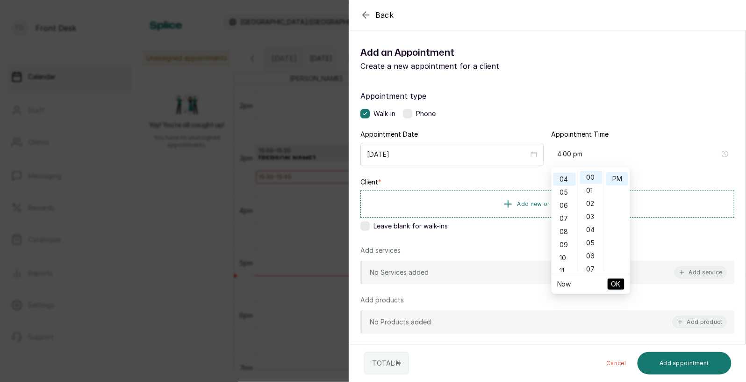
click at [617, 282] on span "OK" at bounding box center [616, 284] width 9 height 18
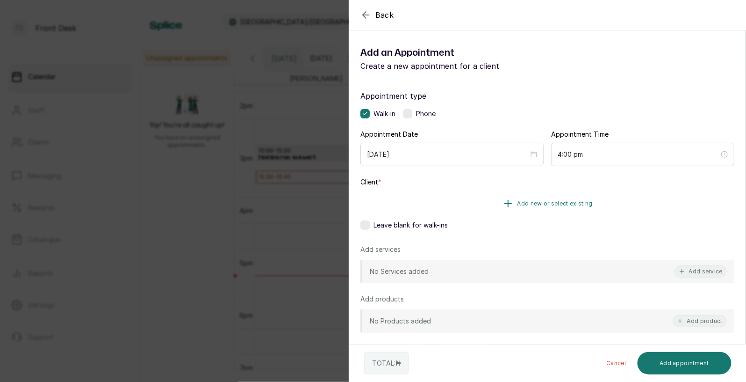
click at [565, 204] on span "Add new or select existing" at bounding box center [555, 203] width 75 height 7
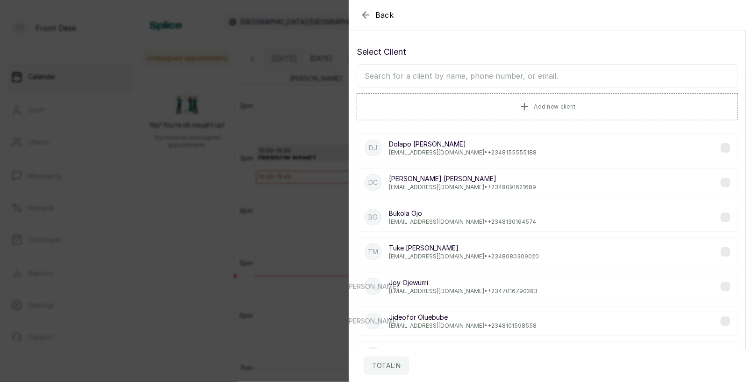
click at [503, 74] on input "text" at bounding box center [548, 75] width 382 height 23
type input "laure"
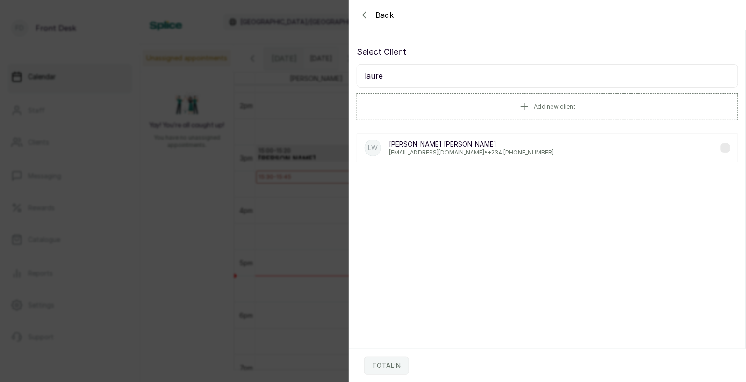
click at [414, 147] on p "[PERSON_NAME]" at bounding box center [471, 143] width 165 height 9
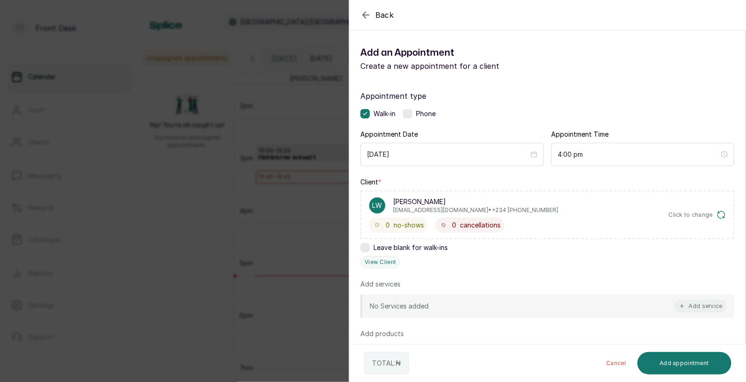
scroll to position [147, 0]
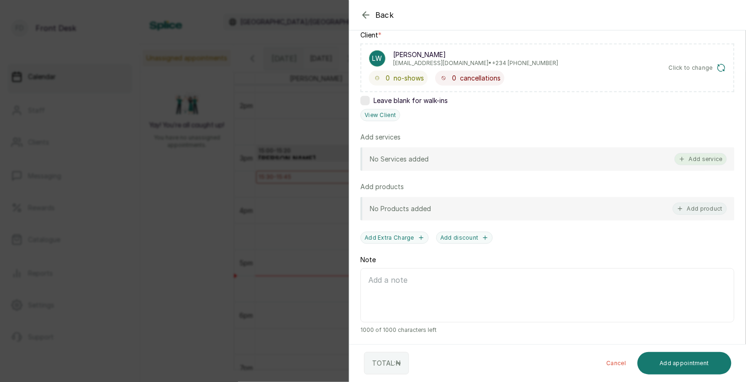
click at [704, 156] on button "Add service" at bounding box center [701, 159] width 52 height 12
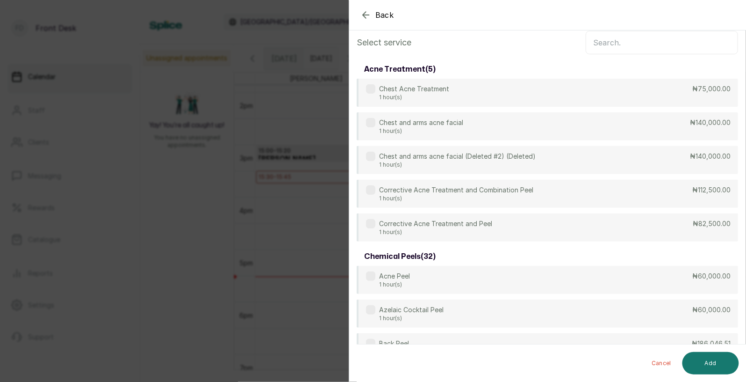
scroll to position [0, 0]
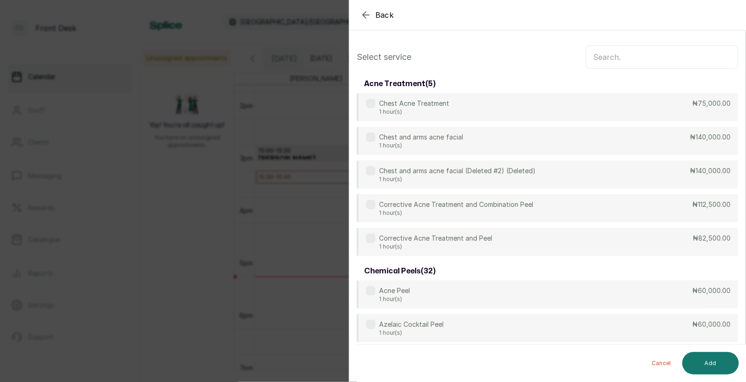
click at [636, 61] on input "text" at bounding box center [662, 56] width 152 height 23
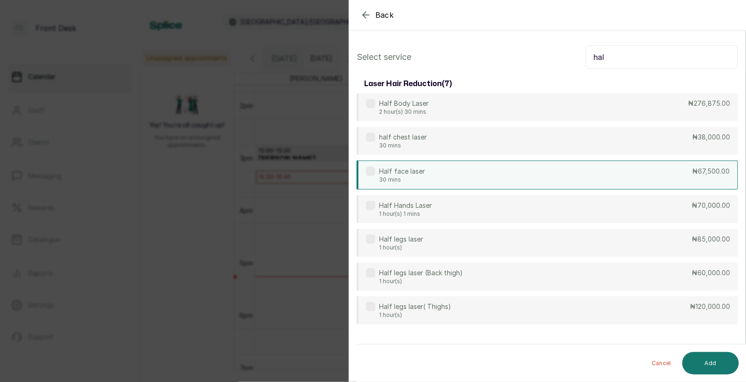
click at [448, 171] on div "Half face laser 30 mins ₦67,500.00" at bounding box center [548, 174] width 382 height 29
click at [614, 64] on input "hal" at bounding box center [662, 56] width 152 height 23
type input "h"
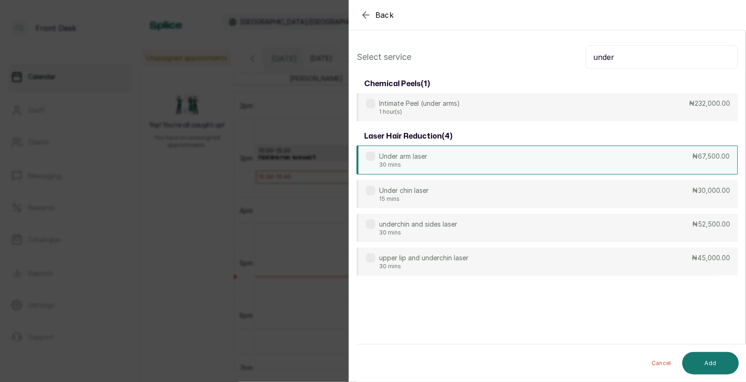
click at [412, 157] on p "Under arm laser" at bounding box center [403, 156] width 48 height 9
click at [627, 58] on input "under" at bounding box center [662, 56] width 152 height 23
type input "u"
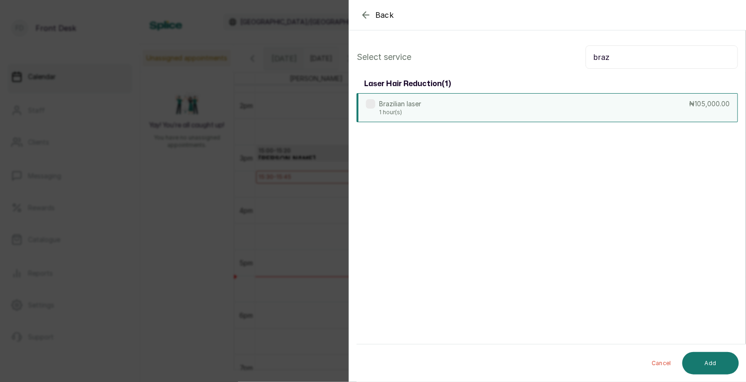
type input "braz"
click at [501, 103] on div "Brazilian laser 1 hour(s) ₦105,000.00" at bounding box center [548, 107] width 382 height 29
click at [702, 358] on button "Add" at bounding box center [711, 363] width 57 height 22
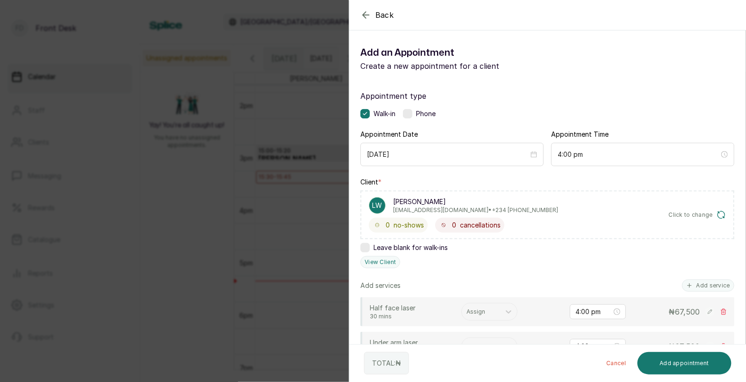
scroll to position [248, 0]
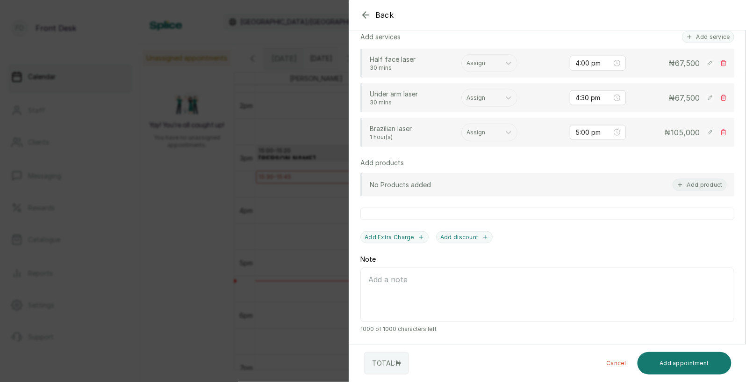
click at [239, 215] on div "Back Add Appointment Add an Appointment Create a new appointment for a client A…" at bounding box center [373, 191] width 746 height 382
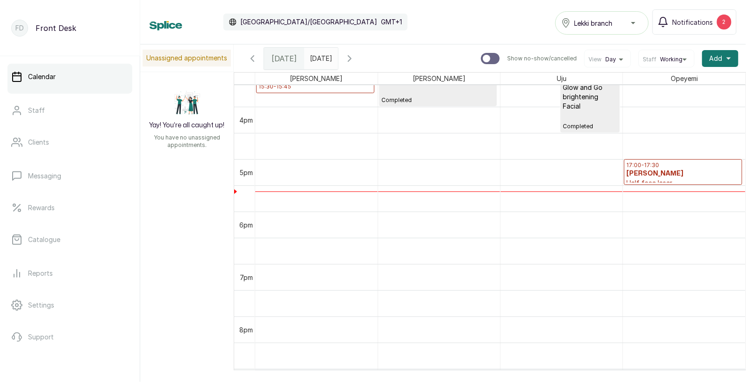
scroll to position [818, 0]
click at [719, 60] on span "Add" at bounding box center [716, 58] width 13 height 9
click at [675, 83] on span "Add Appointment" at bounding box center [687, 83] width 90 height 11
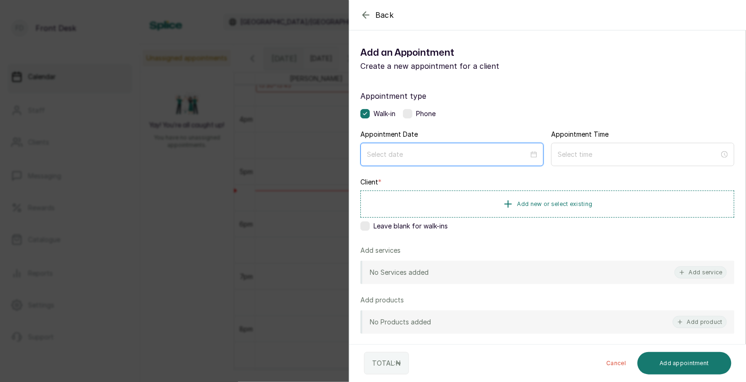
click at [453, 154] on input at bounding box center [448, 154] width 162 height 10
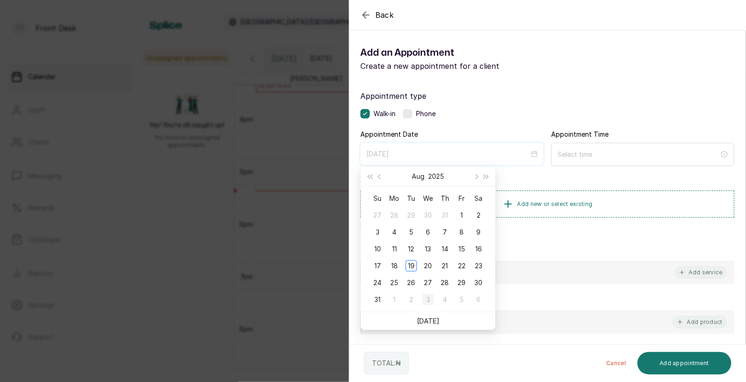
type input "[DATE]"
click at [477, 175] on span "Next month (PageDown)" at bounding box center [476, 176] width 5 height 5
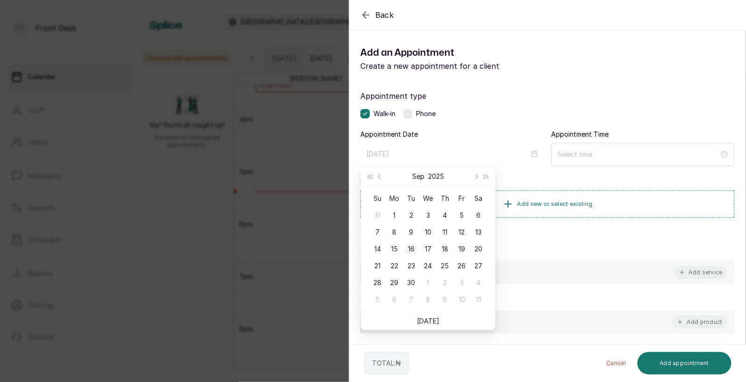
type input "[DATE]"
click at [411, 247] on div "16" at bounding box center [411, 248] width 11 height 11
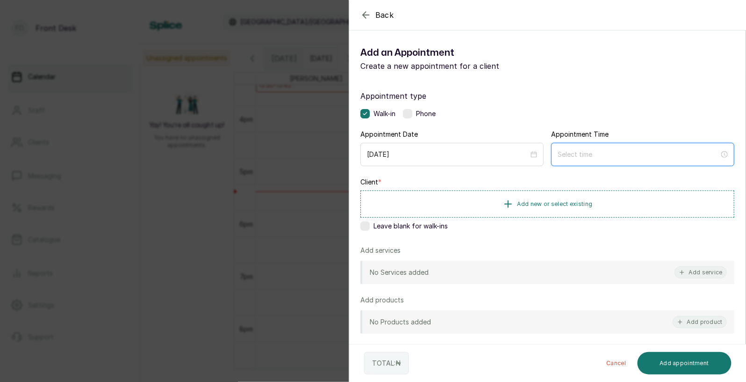
click at [575, 152] on input at bounding box center [639, 154] width 162 height 10
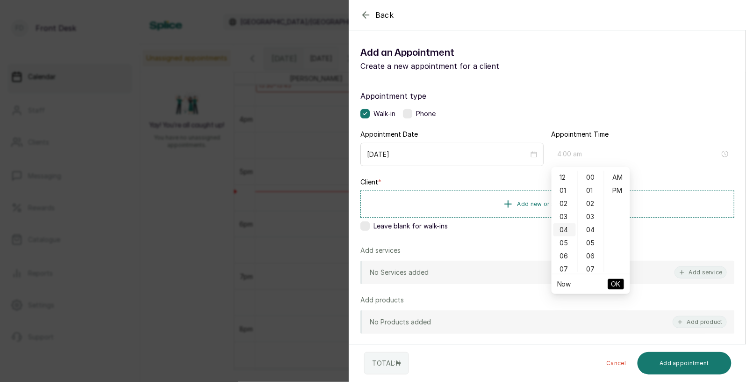
click at [565, 227] on div "04" at bounding box center [565, 229] width 22 height 13
type input "4:00 pm"
click at [617, 189] on div "PM" at bounding box center [618, 190] width 22 height 13
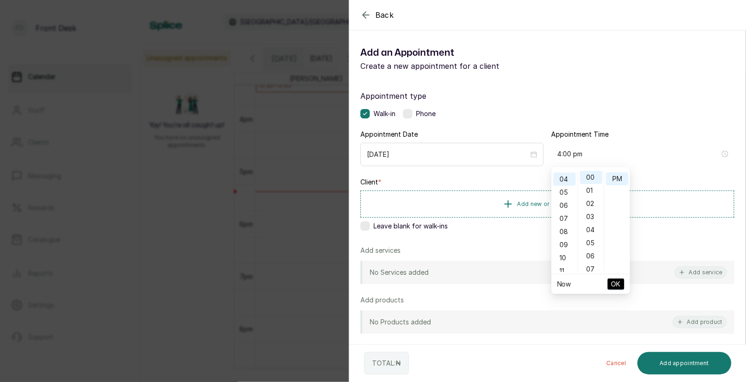
click at [616, 282] on span "OK" at bounding box center [616, 284] width 9 height 18
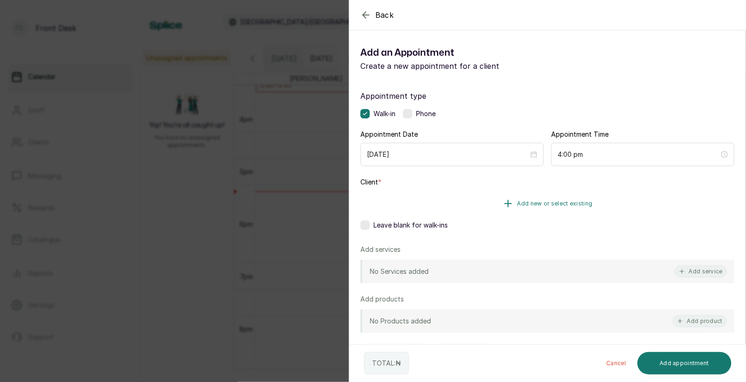
click at [565, 199] on button "Add new or select existing" at bounding box center [548, 203] width 374 height 26
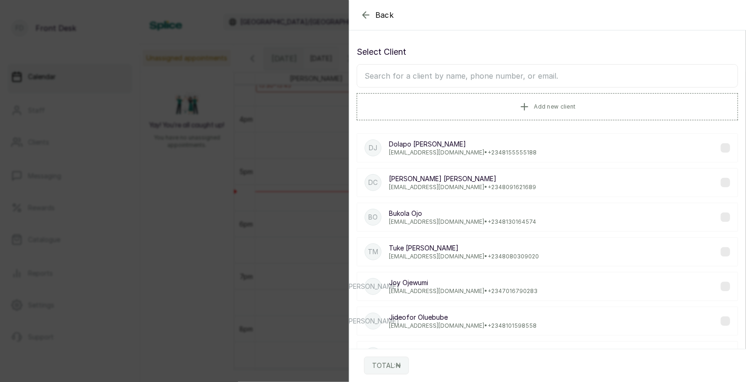
click at [514, 77] on input "text" at bounding box center [548, 75] width 382 height 23
type input "laure"
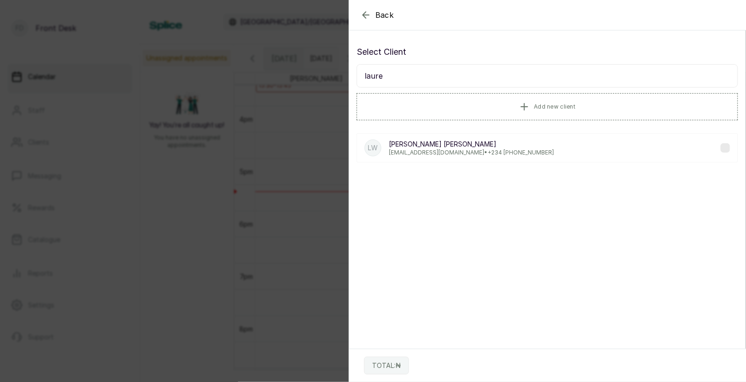
click at [450, 138] on div "[PERSON_NAME] [EMAIL_ADDRESS][DOMAIN_NAME] • +234 ‪ [PHONE_NUMBER]‬" at bounding box center [548, 147] width 382 height 29
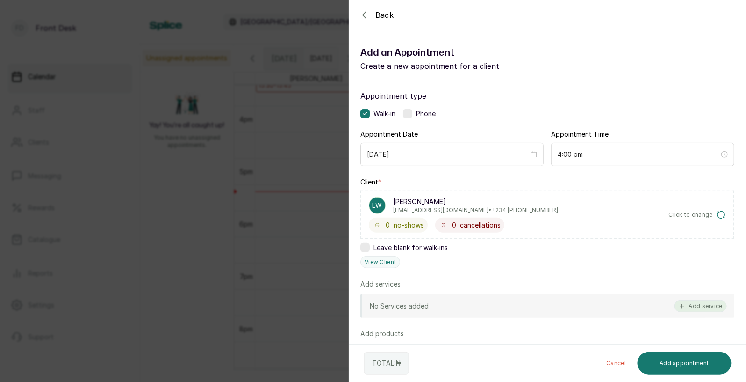
click at [703, 304] on button "Add service" at bounding box center [701, 306] width 52 height 12
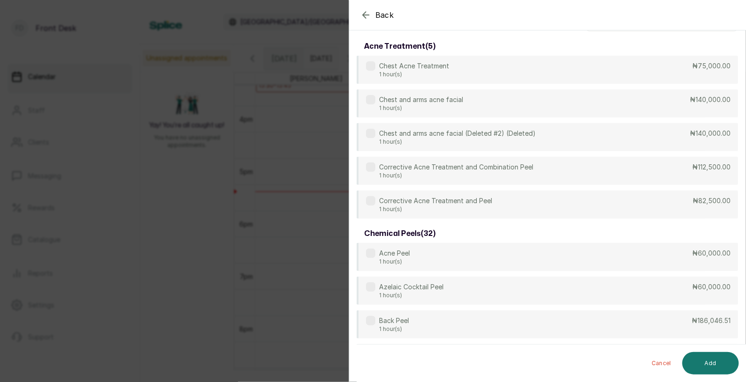
scroll to position [0, 0]
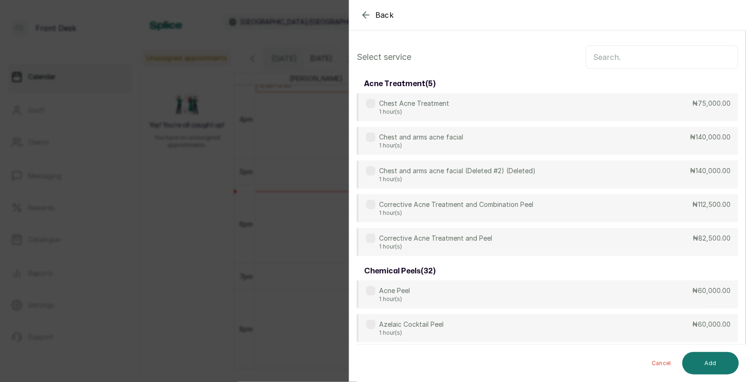
click at [639, 61] on input "text" at bounding box center [662, 56] width 152 height 23
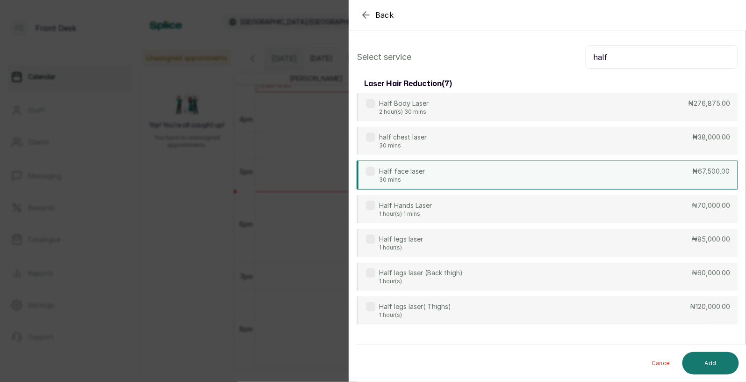
click at [430, 179] on div "Half face laser 30 mins ₦67,500.00" at bounding box center [548, 174] width 382 height 29
click at [617, 62] on input "half" at bounding box center [662, 56] width 152 height 23
type input "h"
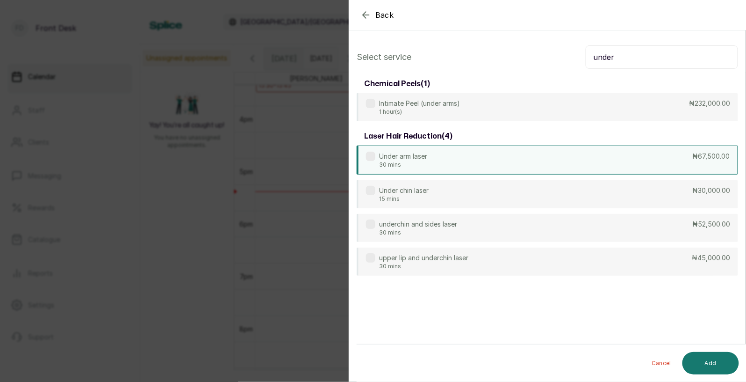
click at [445, 158] on div "Under arm laser 30 mins ₦67,500.00" at bounding box center [548, 159] width 382 height 29
click at [618, 59] on input "under" at bounding box center [662, 56] width 152 height 23
type input "u"
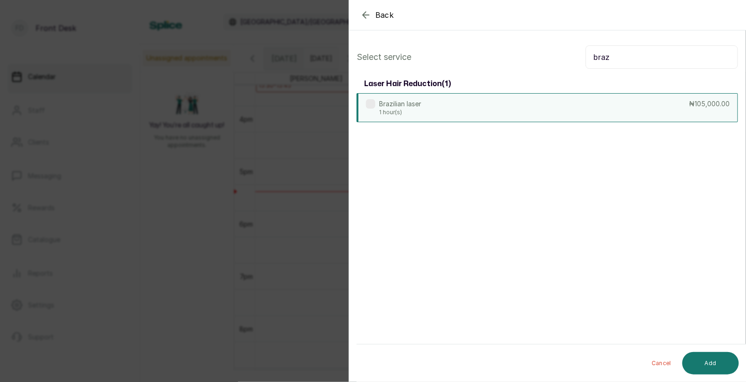
type input "braz"
click at [576, 107] on div "Brazilian laser 1 hour(s) ₦105,000.00" at bounding box center [548, 107] width 382 height 29
click at [703, 362] on button "Add" at bounding box center [711, 363] width 57 height 22
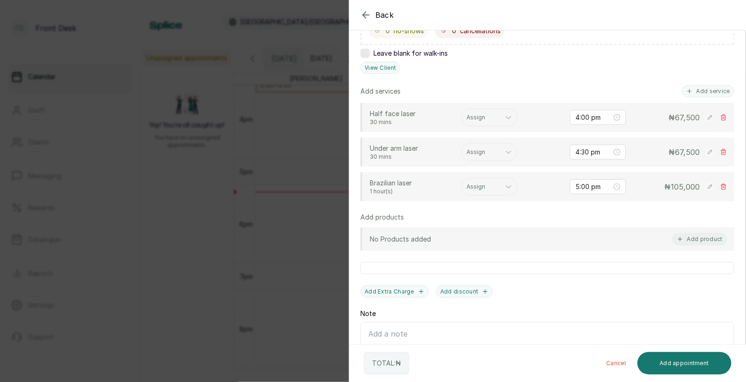
scroll to position [193, 0]
click at [479, 119] on div at bounding box center [481, 119] width 29 height 8
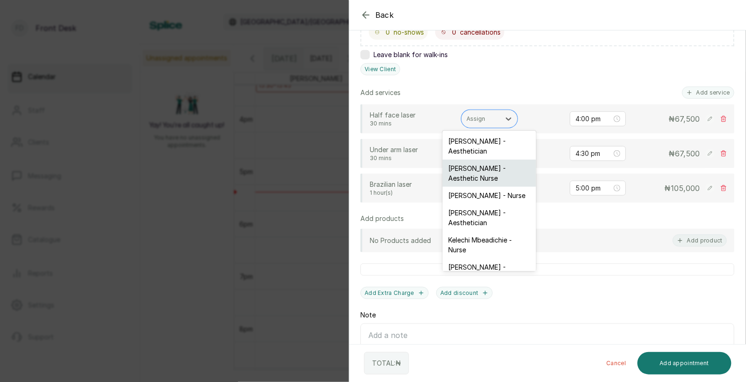
click at [478, 166] on div "[PERSON_NAME] - Aesthetic Nurse" at bounding box center [490, 172] width 94 height 27
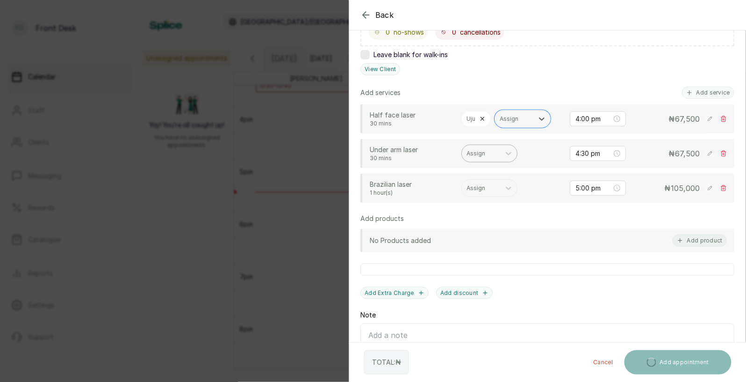
click at [483, 154] on div at bounding box center [481, 153] width 29 height 8
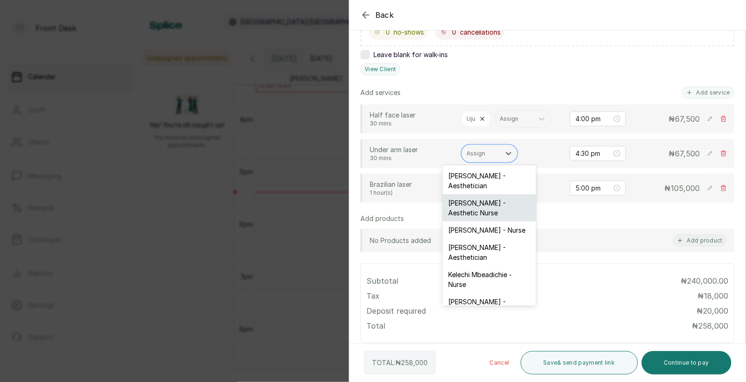
click at [483, 204] on div "[PERSON_NAME] - Aesthetic Nurse" at bounding box center [490, 207] width 94 height 27
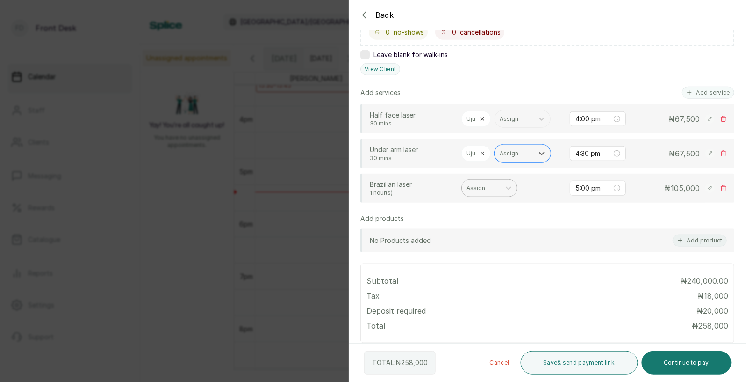
click at [483, 188] on div at bounding box center [481, 188] width 29 height 8
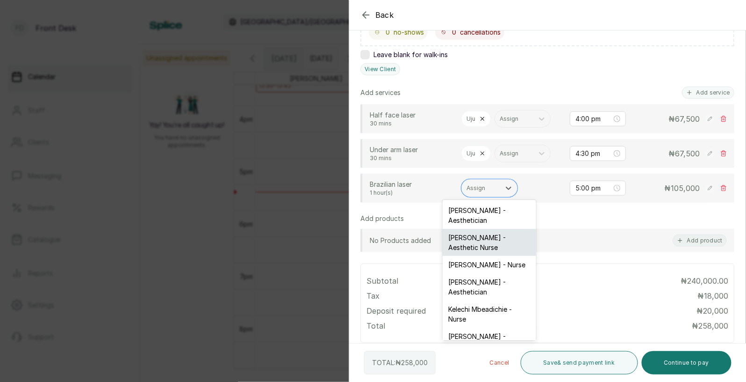
click at [484, 233] on div "[PERSON_NAME] - Aesthetic Nurse" at bounding box center [490, 242] width 94 height 27
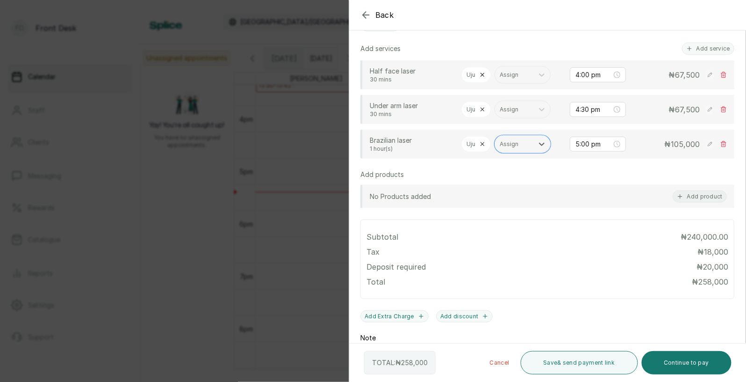
scroll to position [236, 0]
click at [567, 358] on button "Save & send payment link" at bounding box center [579, 362] width 117 height 23
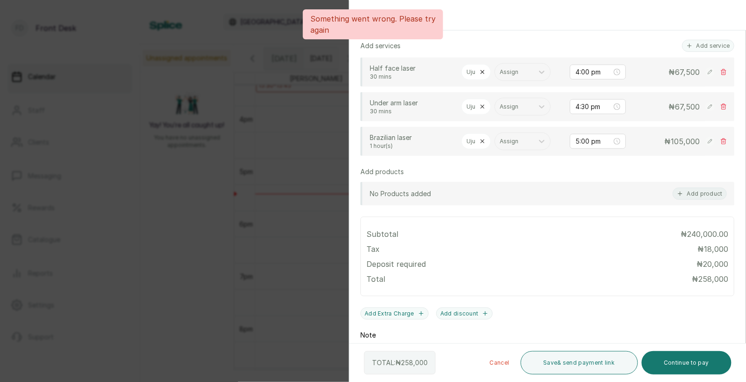
scroll to position [315, 0]
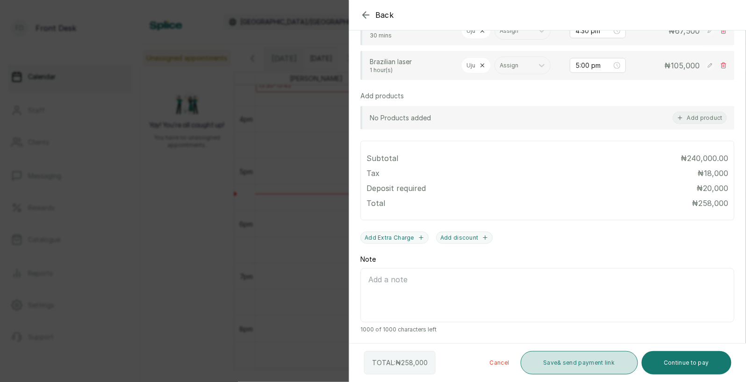
click at [586, 360] on button "Save & send payment link" at bounding box center [579, 362] width 117 height 23
click at [566, 362] on button "Save & send payment link" at bounding box center [579, 362] width 117 height 23
click at [561, 361] on button "Save & send payment link" at bounding box center [579, 362] width 117 height 23
click at [569, 359] on button "Save & send payment link" at bounding box center [579, 362] width 117 height 23
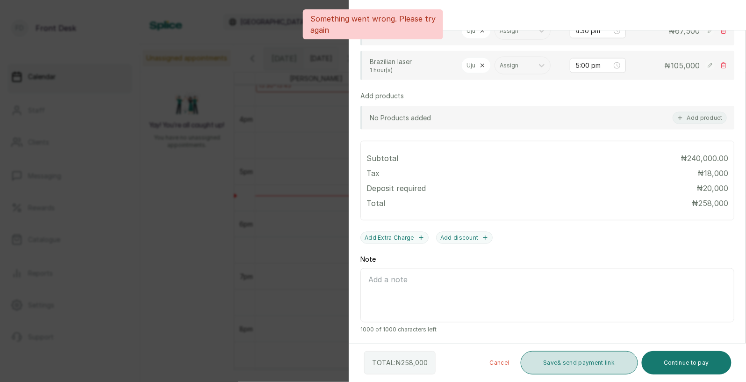
click at [564, 365] on button "Save & send payment link" at bounding box center [579, 362] width 117 height 23
click at [556, 362] on button "Save & send payment link" at bounding box center [579, 362] width 117 height 23
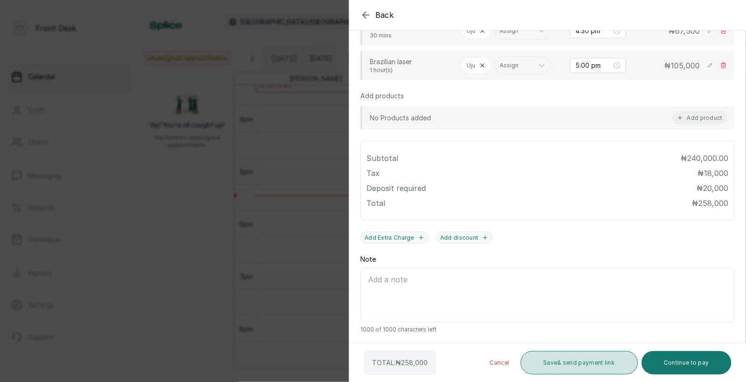
click at [555, 361] on button "Save & send payment link" at bounding box center [579, 362] width 117 height 23
click at [585, 358] on button "Save & send payment link" at bounding box center [579, 362] width 117 height 23
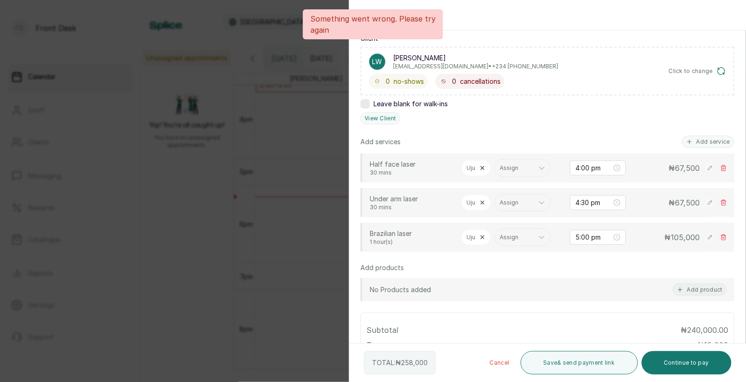
scroll to position [0, 0]
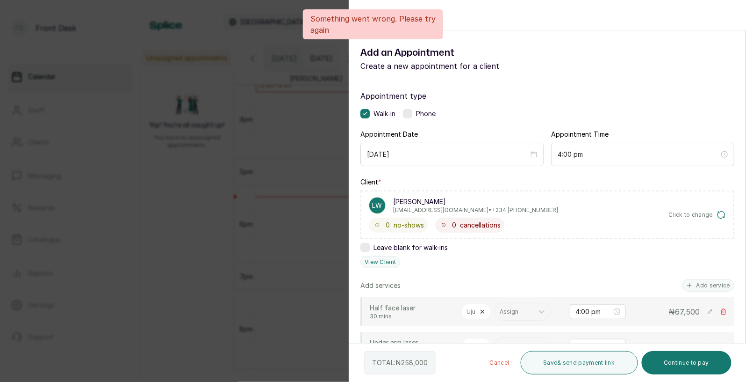
click at [285, 210] on div "Back Add Appointment Add an Appointment Create a new appointment for a client A…" at bounding box center [373, 191] width 746 height 382
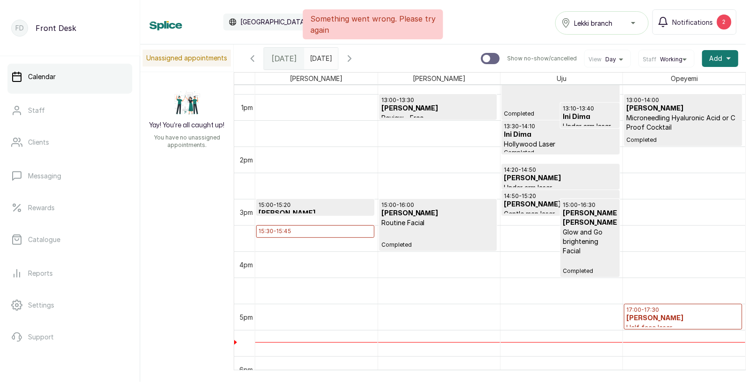
scroll to position [688, 0]
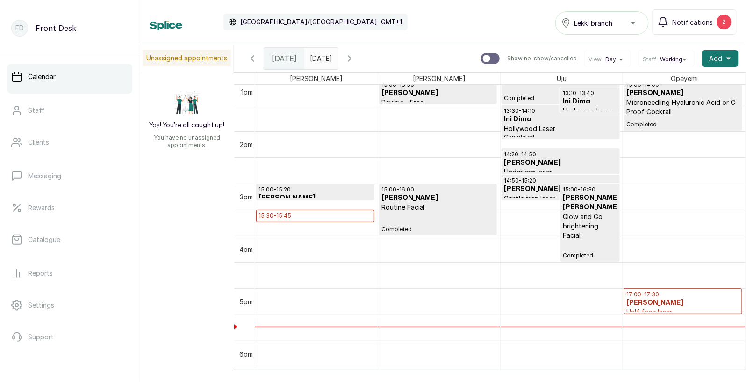
click at [351, 56] on icon "button" at bounding box center [349, 59] width 3 height 6
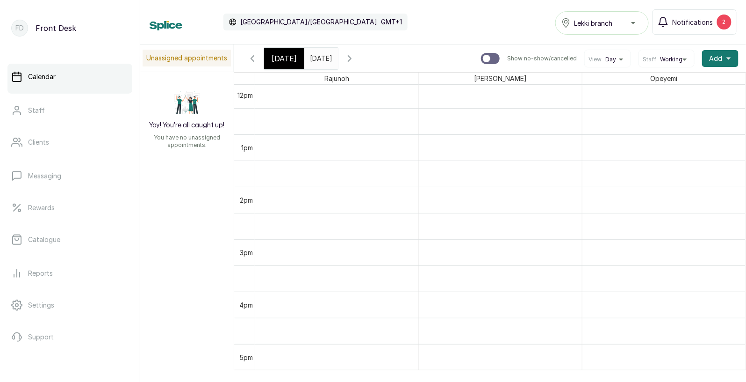
scroll to position [0, 0]
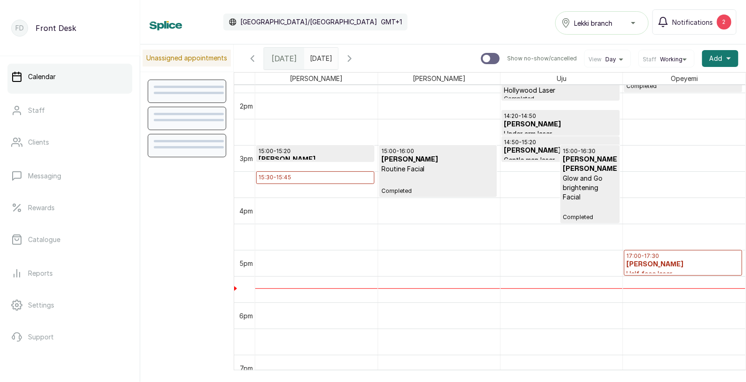
click at [355, 58] on icon "button" at bounding box center [349, 58] width 11 height 11
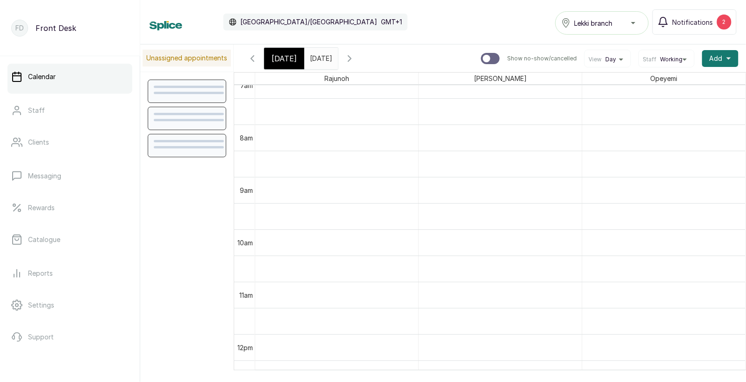
scroll to position [382, 0]
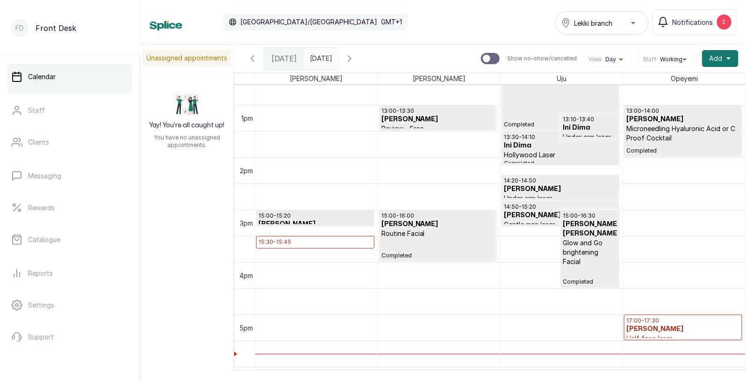
scroll to position [666, 0]
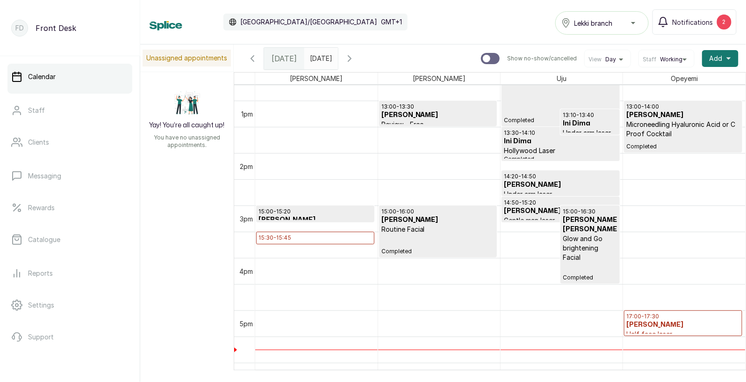
click at [351, 56] on icon "button" at bounding box center [349, 59] width 3 height 6
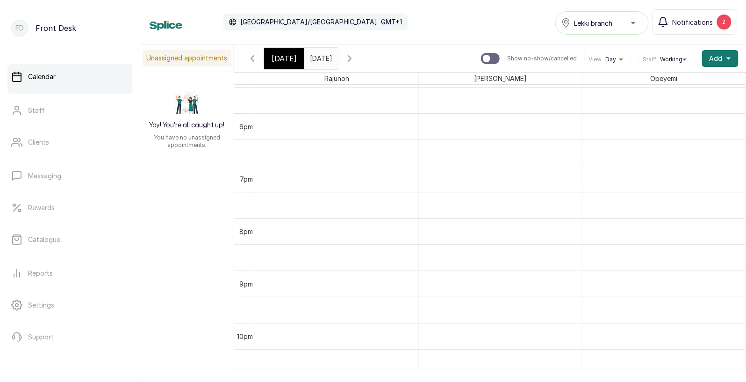
scroll to position [0, 0]
click at [355, 56] on icon "button" at bounding box center [349, 58] width 11 height 11
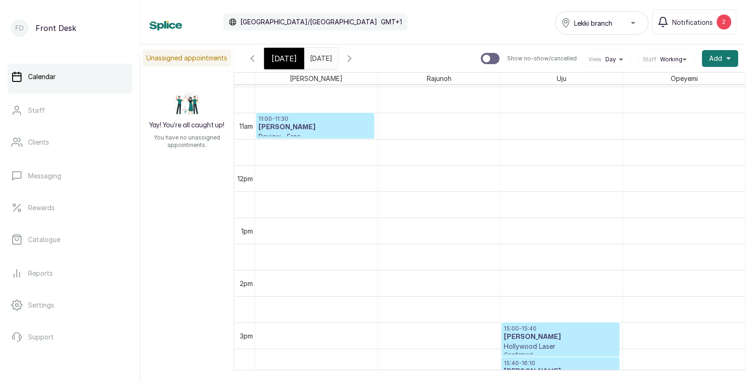
scroll to position [593, 0]
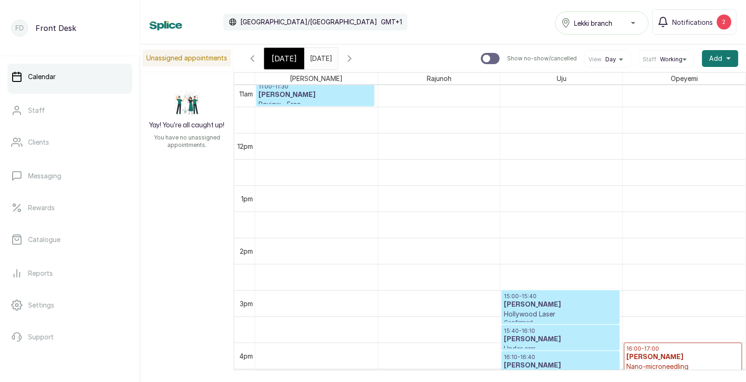
click at [253, 57] on icon "button" at bounding box center [252, 59] width 3 height 6
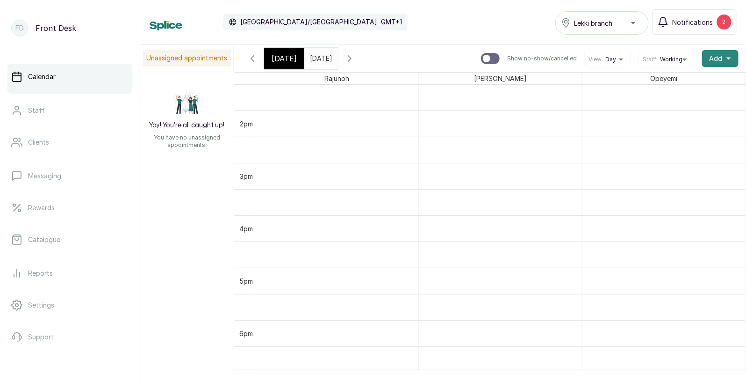
click at [724, 58] on button "Add +" at bounding box center [720, 58] width 36 height 17
click at [671, 84] on span "Add Appointment" at bounding box center [687, 83] width 90 height 11
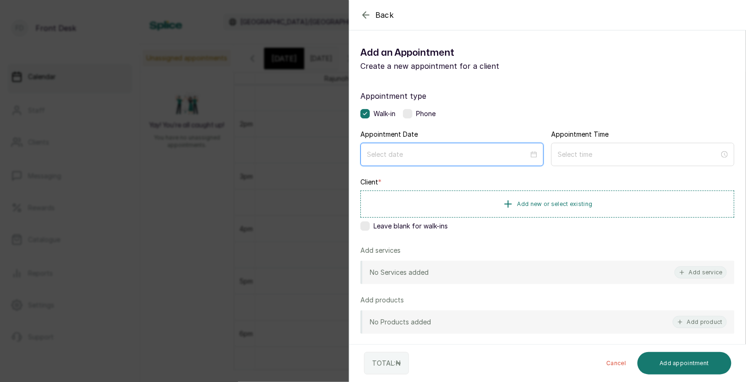
click at [441, 152] on input at bounding box center [448, 154] width 162 height 10
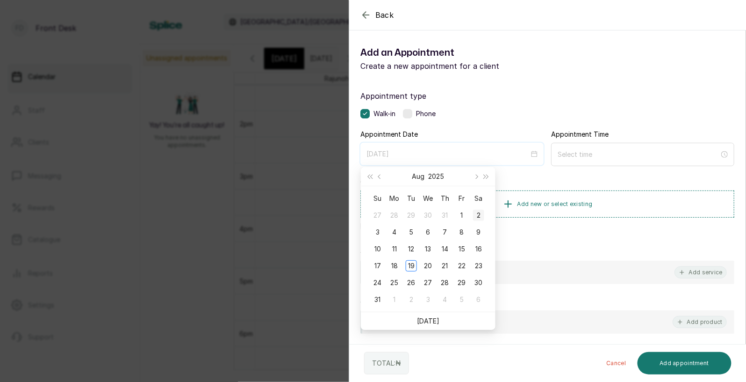
type input "[DATE]"
click at [476, 172] on button "Next month (PageDown)" at bounding box center [476, 176] width 10 height 19
type input "[DATE]"
click at [409, 245] on div "16" at bounding box center [411, 248] width 11 height 11
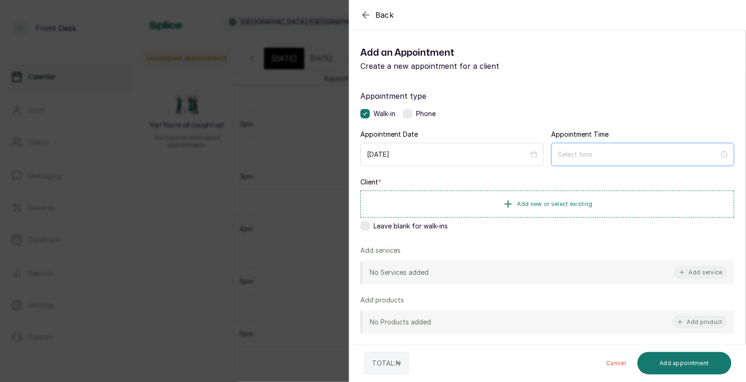
click at [590, 160] on div at bounding box center [642, 154] width 183 height 23
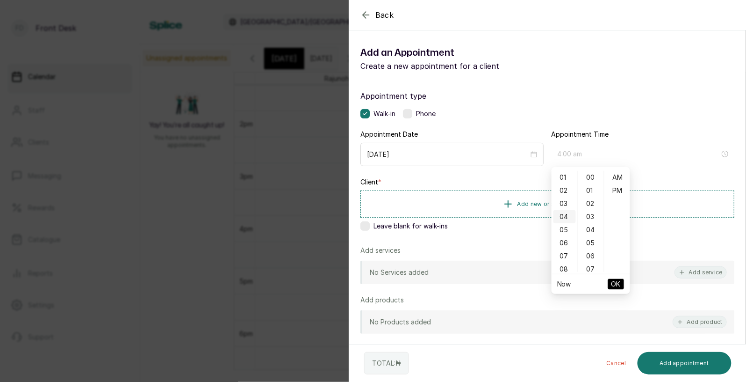
click at [562, 217] on div "04" at bounding box center [565, 216] width 22 height 13
type input "4:00 pm"
click at [617, 195] on div "PM" at bounding box center [618, 190] width 22 height 13
click at [618, 279] on span "OK" at bounding box center [616, 284] width 9 height 18
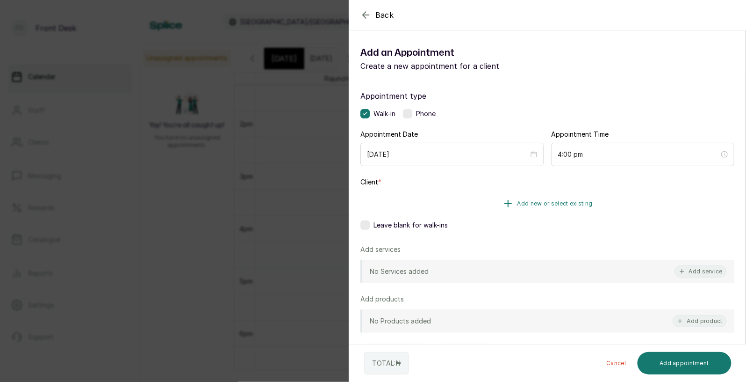
click at [568, 200] on span "Add new or select existing" at bounding box center [555, 203] width 75 height 7
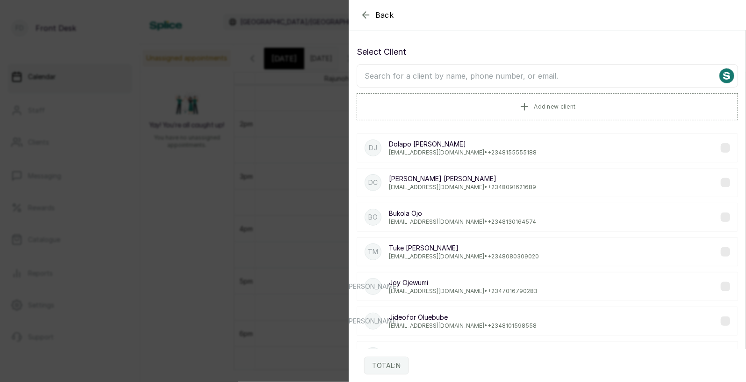
click at [520, 75] on input "text" at bounding box center [548, 75] width 382 height 23
type input "lauret"
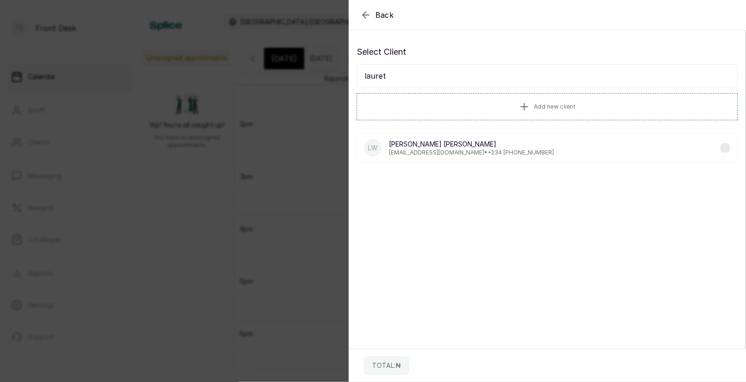
click at [436, 144] on p "[PERSON_NAME]" at bounding box center [471, 143] width 165 height 9
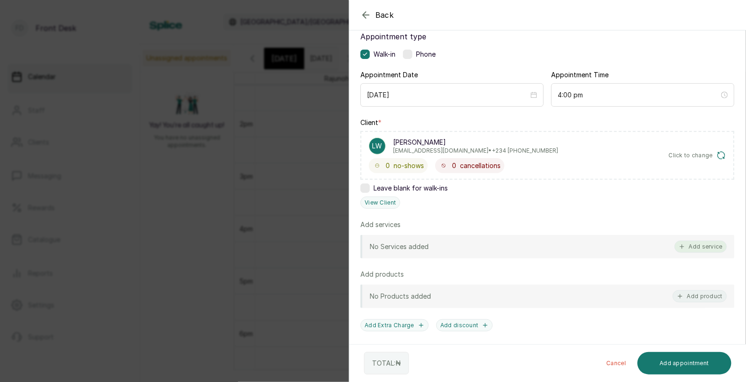
click at [703, 243] on button "Add service" at bounding box center [701, 246] width 52 height 12
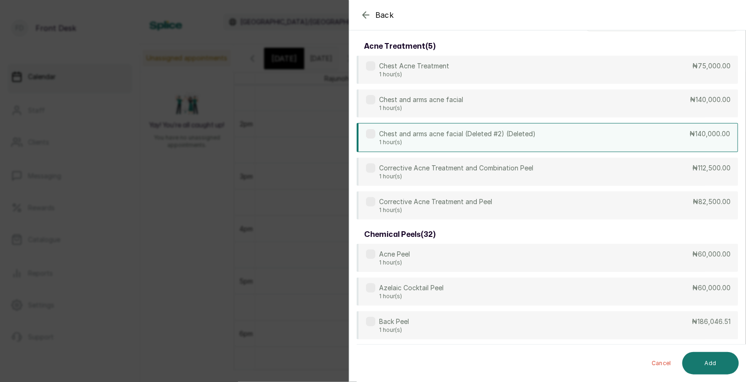
scroll to position [0, 0]
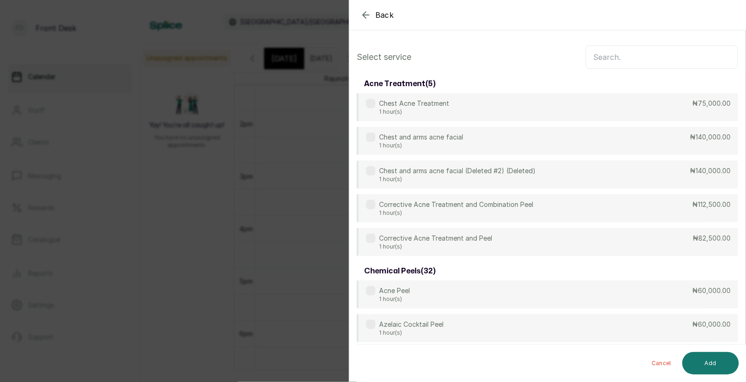
click at [609, 59] on input "text" at bounding box center [662, 56] width 152 height 23
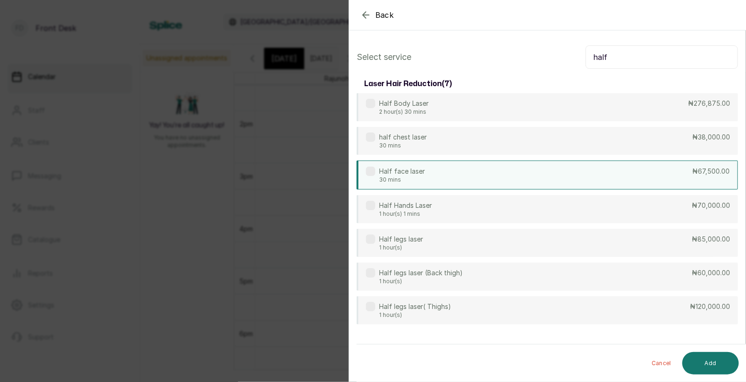
type input "half"
click at [422, 172] on p "Half face laser" at bounding box center [402, 171] width 46 height 9
click at [710, 360] on button "Add" at bounding box center [711, 363] width 57 height 22
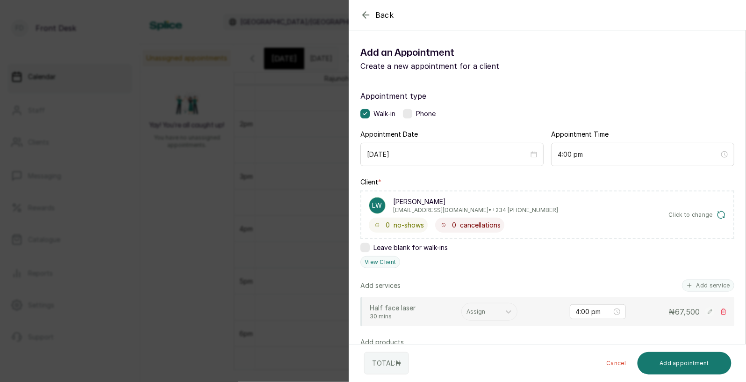
scroll to position [179, 0]
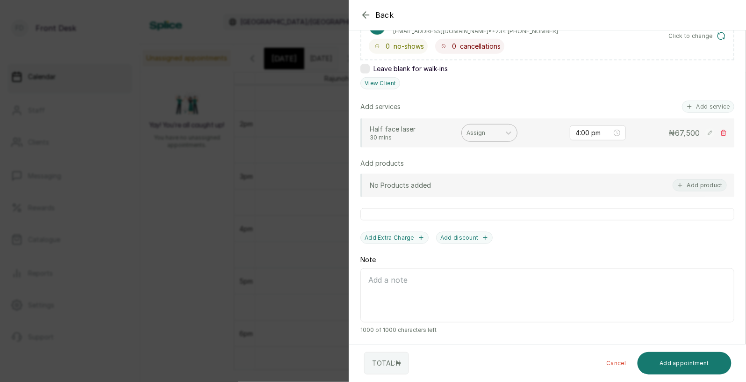
click at [482, 133] on div at bounding box center [481, 133] width 29 height 8
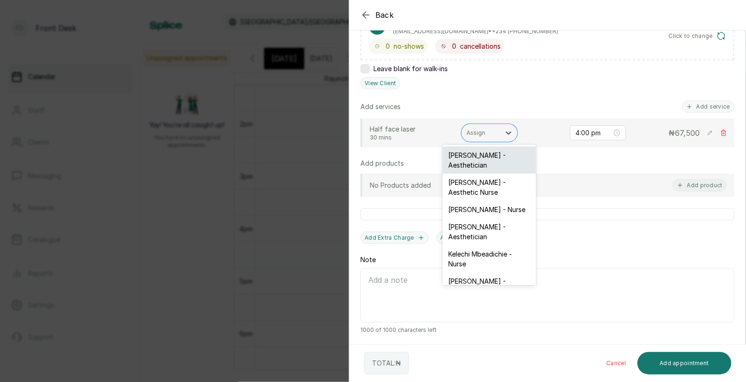
click at [481, 161] on div "[PERSON_NAME] - Aesthetician" at bounding box center [490, 159] width 94 height 27
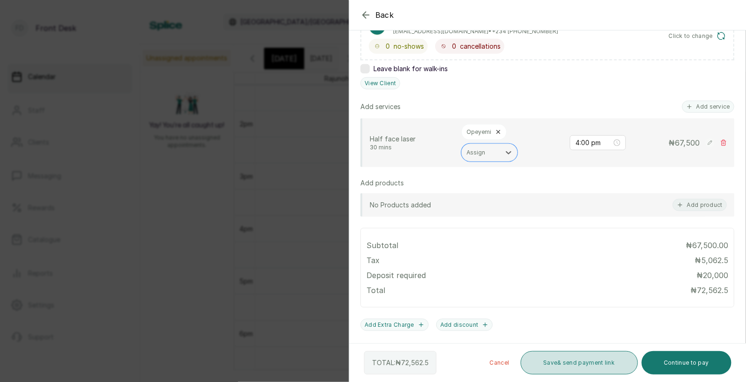
click at [588, 362] on button "Save & send payment link" at bounding box center [579, 362] width 117 height 23
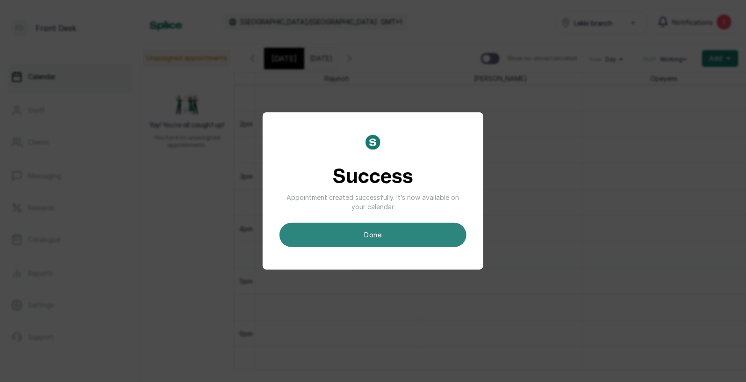
click at [411, 238] on button "done" at bounding box center [373, 235] width 187 height 24
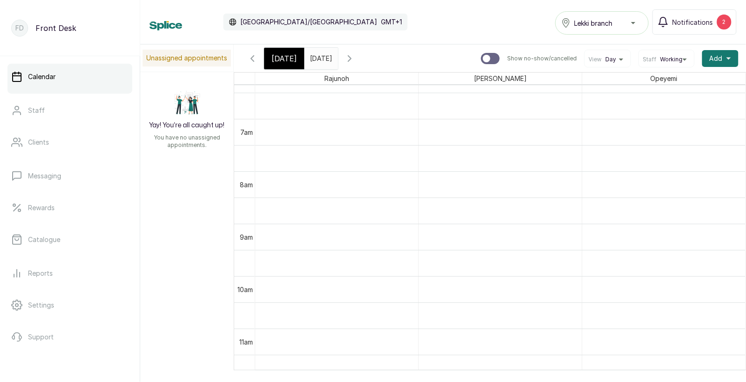
scroll to position [488, 0]
click at [320, 57] on input "text" at bounding box center [312, 56] width 15 height 16
type input "dd/MM/yyyy"
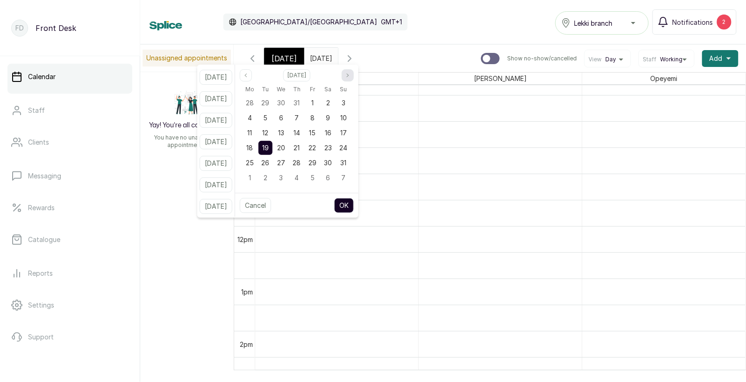
click at [351, 76] on icon "page next" at bounding box center [348, 75] width 6 height 6
click at [269, 131] on span "16" at bounding box center [265, 133] width 7 height 8
click at [354, 203] on button "OK" at bounding box center [344, 205] width 20 height 15
type input "[DATE]"
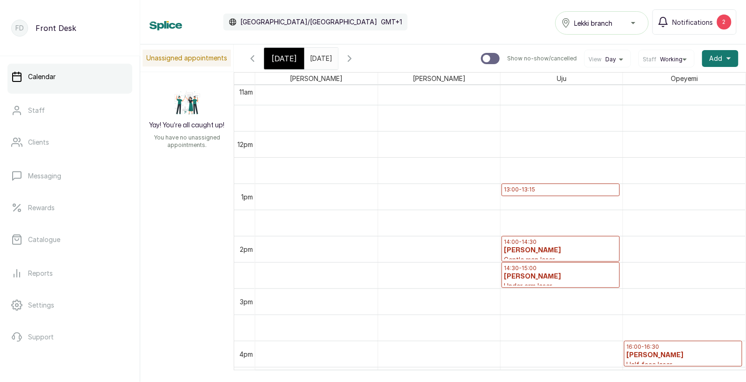
scroll to position [589, 0]
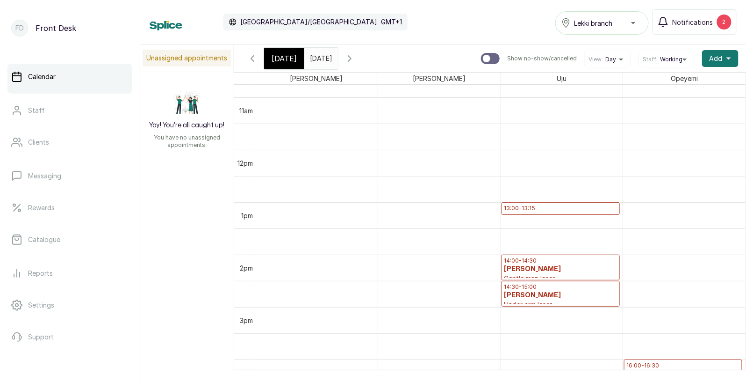
click at [276, 57] on span "[DATE]" at bounding box center [284, 58] width 25 height 11
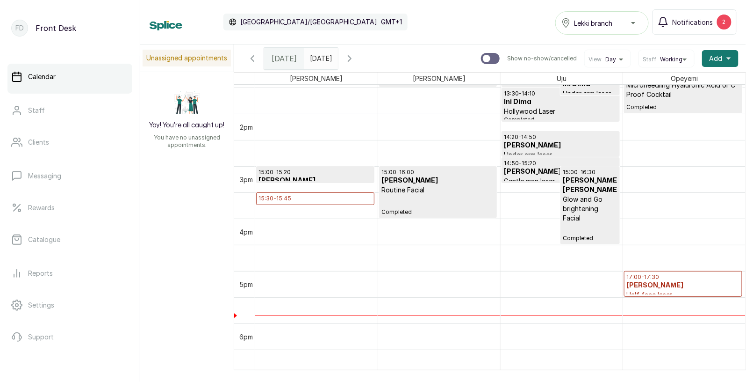
click at [309, 202] on h3 "[PERSON_NAME]" at bounding box center [316, 206] width 114 height 9
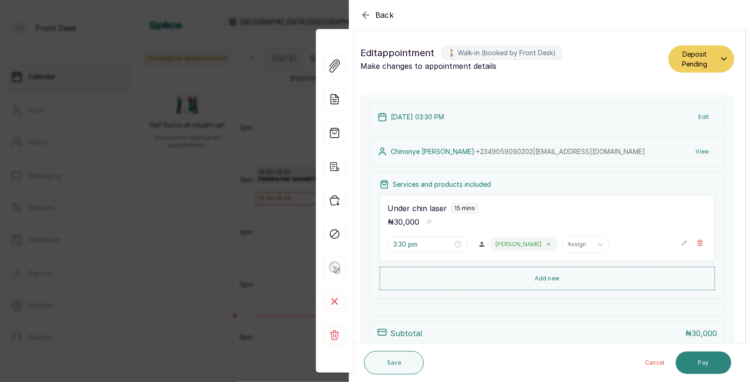
click at [705, 362] on button "Pay" at bounding box center [704, 362] width 56 height 22
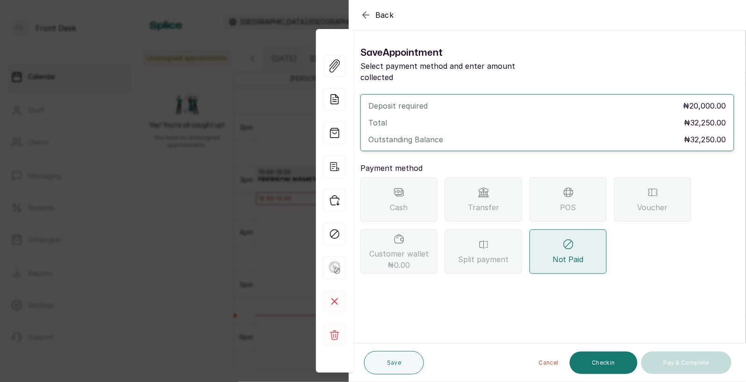
click at [472, 183] on div "Transfer" at bounding box center [483, 199] width 77 height 44
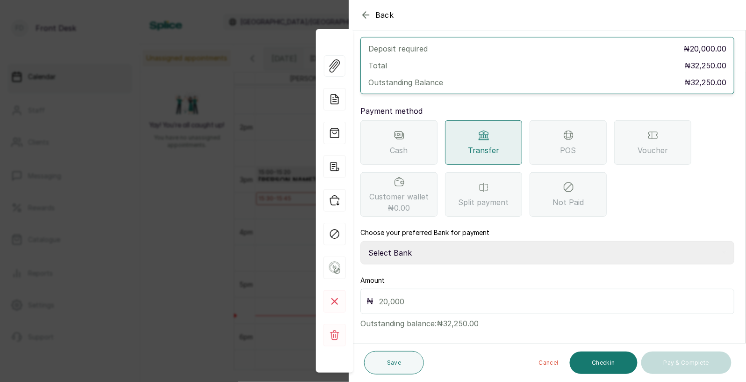
click at [417, 244] on select "Select Bank [PERSON_NAME] Fairmoney Microfinance Bank SKN ANALYTICS MED AESTH. …" at bounding box center [548, 252] width 374 height 23
select select "43272bc0-21c6-4b19-b9fb-c2093b8603c2"
click at [396, 295] on input "text" at bounding box center [553, 301] width 349 height 13
type input "20,000"
click at [393, 362] on button "Save" at bounding box center [394, 362] width 60 height 23
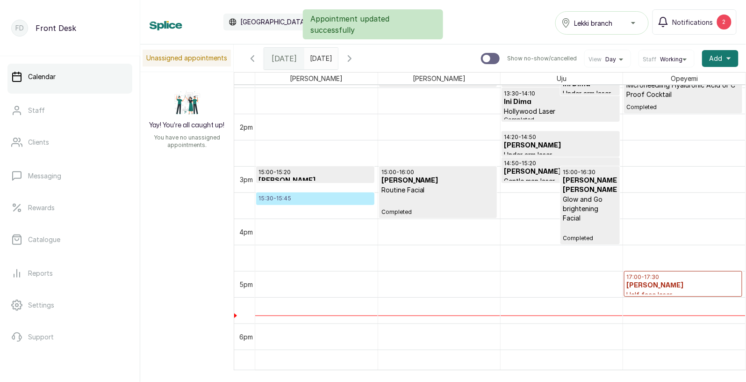
click at [301, 199] on p "15:30 - 15:45" at bounding box center [316, 198] width 114 height 7
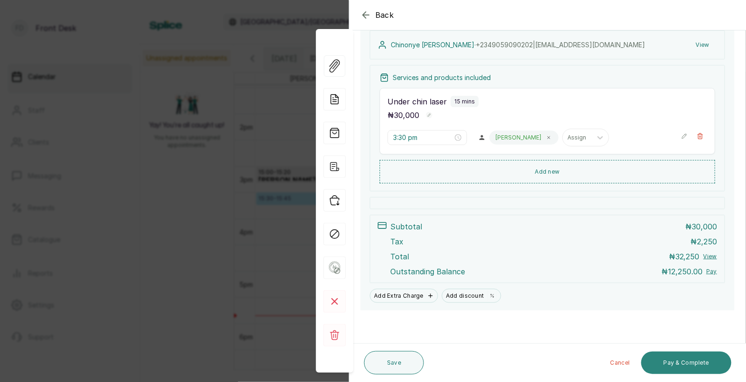
click at [687, 364] on button "Pay & Complete" at bounding box center [687, 362] width 90 height 22
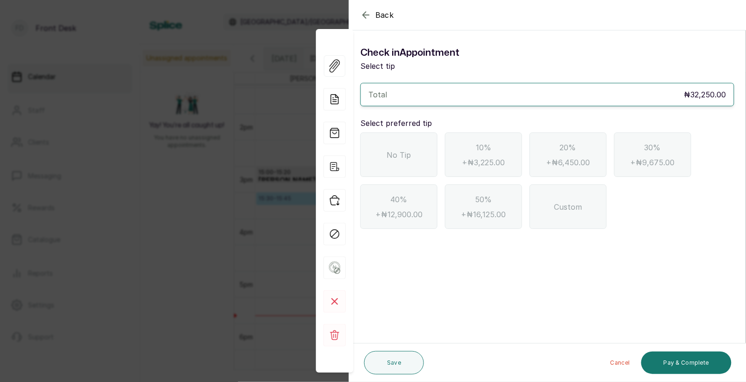
click at [397, 149] on span "No Tip" at bounding box center [399, 154] width 24 height 11
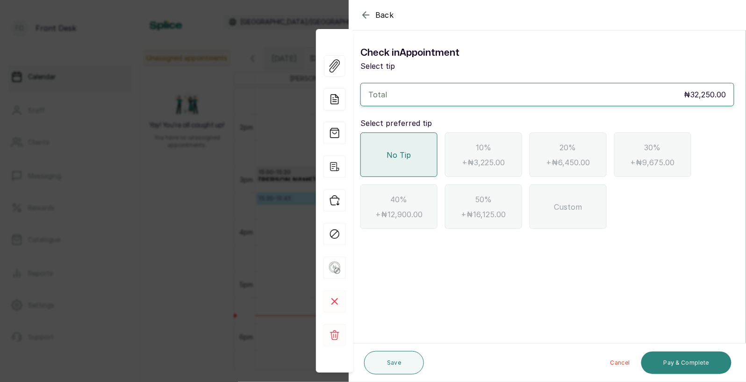
click at [688, 361] on button "Pay & Complete" at bounding box center [687, 362] width 90 height 22
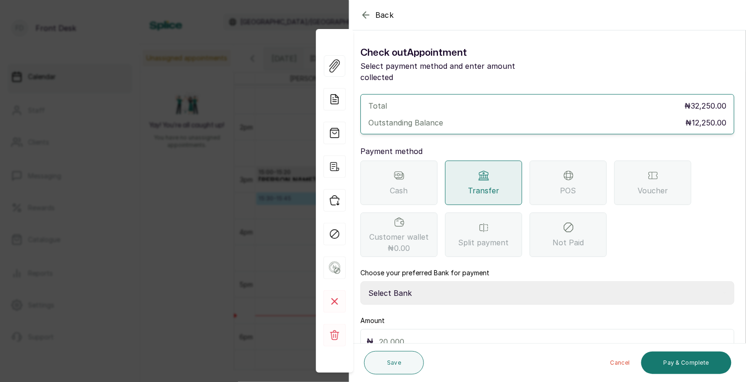
scroll to position [40, 0]
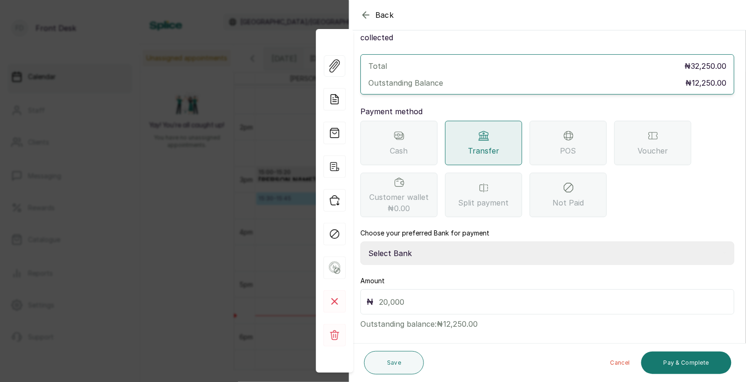
click at [426, 246] on select "Select Bank [PERSON_NAME] Fairmoney Microfinance Bank SKN ANALYTICS MED AESTH. …" at bounding box center [548, 252] width 374 height 23
select select "43272bc0-21c6-4b19-b9fb-c2093b8603c2"
click at [407, 295] on input "text" at bounding box center [553, 301] width 349 height 13
type input "2"
type input "12,250"
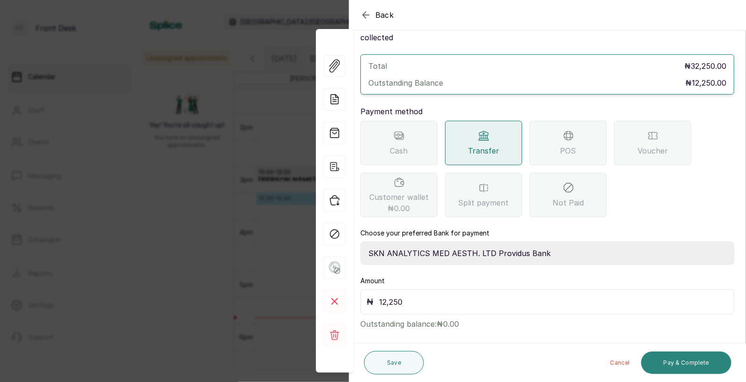
click at [680, 362] on button "Pay & Complete" at bounding box center [687, 362] width 90 height 22
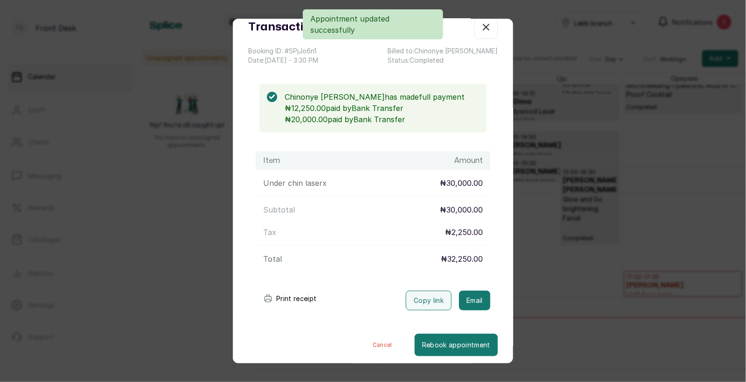
scroll to position [34, 0]
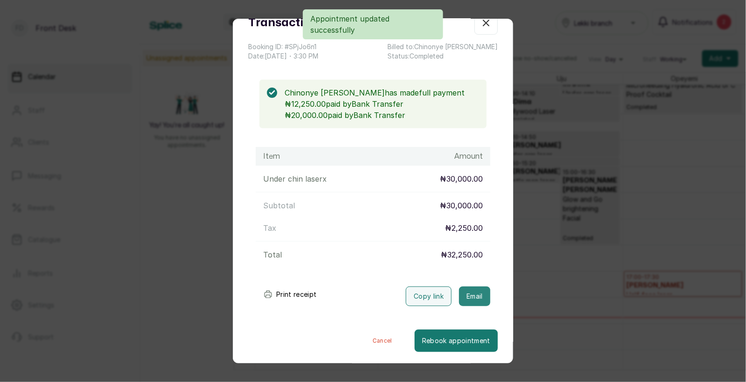
click at [473, 294] on button "Email" at bounding box center [474, 296] width 31 height 20
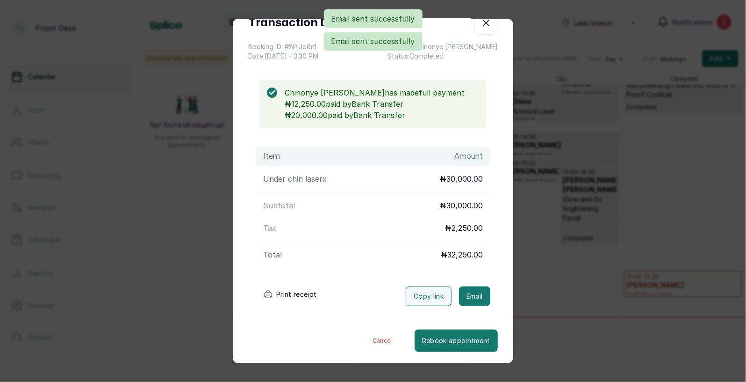
click at [594, 290] on div "Transaction Details Booking ID: # SPjJo6n1 Date: [DATE] ・ 3:30 PM Billed to: [P…" at bounding box center [373, 191] width 746 height 382
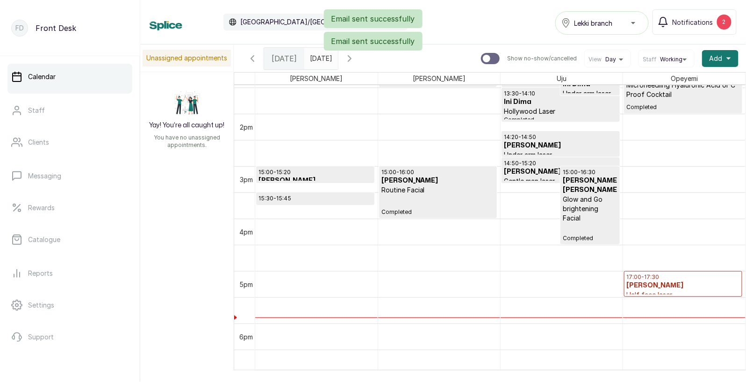
click at [664, 281] on h3 "[PERSON_NAME]" at bounding box center [684, 285] width 114 height 9
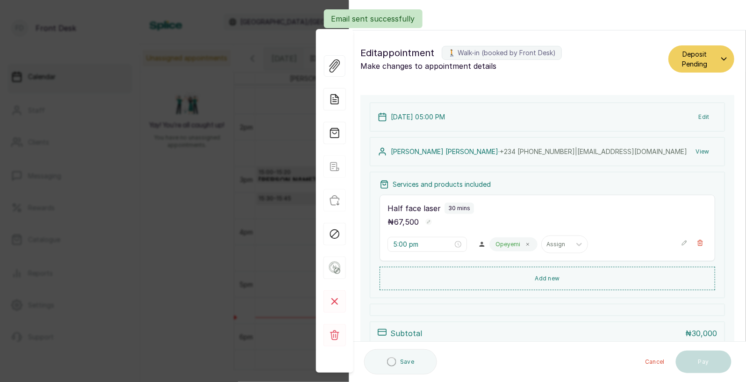
scroll to position [108, 0]
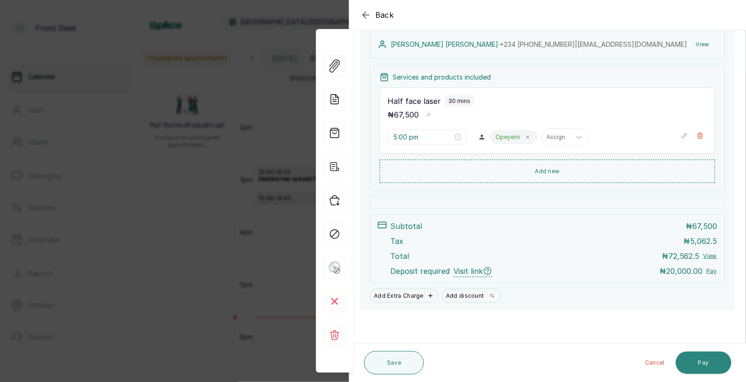
click at [702, 358] on button "Pay" at bounding box center [704, 362] width 56 height 22
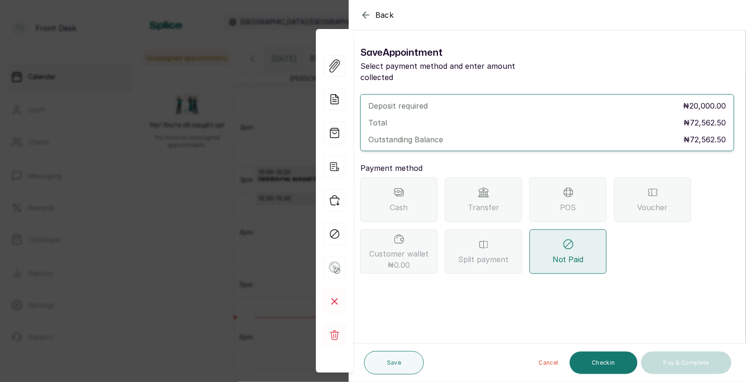
scroll to position [0, 0]
click at [365, 12] on icon "button" at bounding box center [366, 14] width 11 height 11
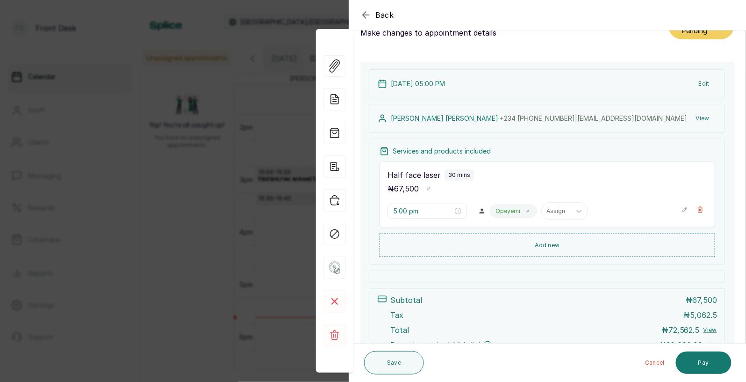
scroll to position [35, 0]
click at [196, 222] on div "Back Appointment Details Edit appointment 🚶 Walk-in (booked by Front Desk) Make…" at bounding box center [373, 191] width 746 height 382
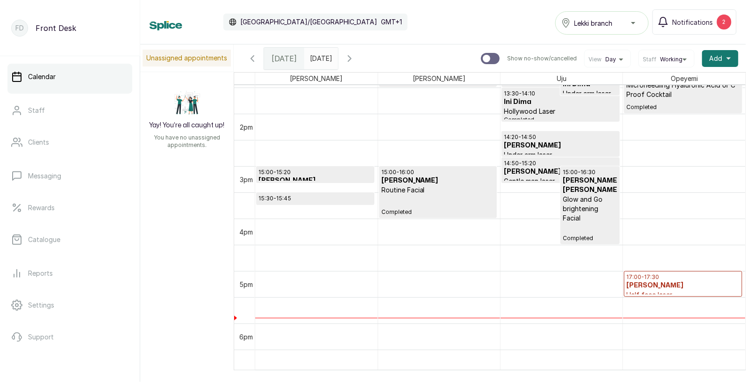
click at [661, 281] on h3 "[PERSON_NAME]" at bounding box center [684, 285] width 114 height 9
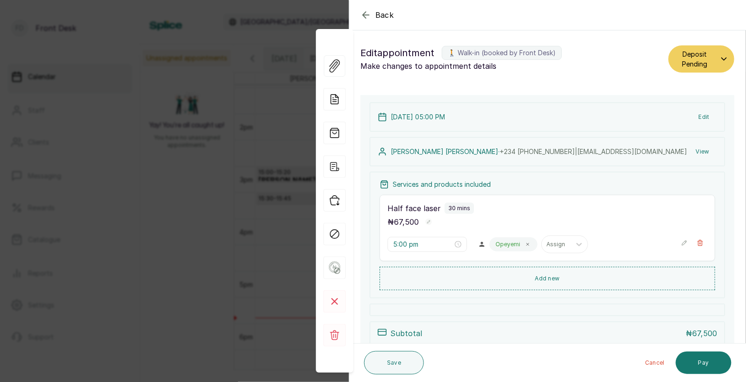
scroll to position [108, 0]
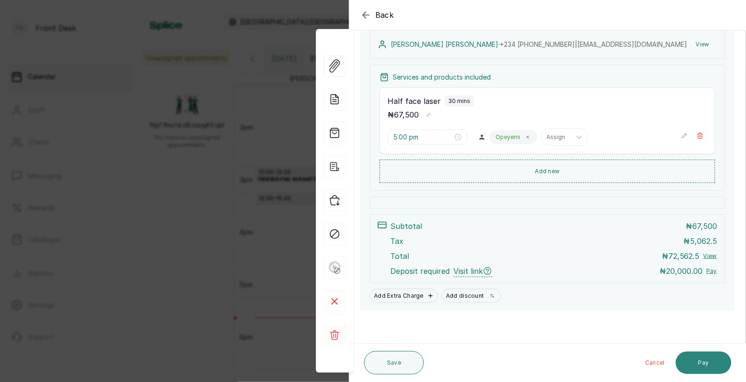
click at [705, 361] on button "Pay" at bounding box center [704, 362] width 56 height 22
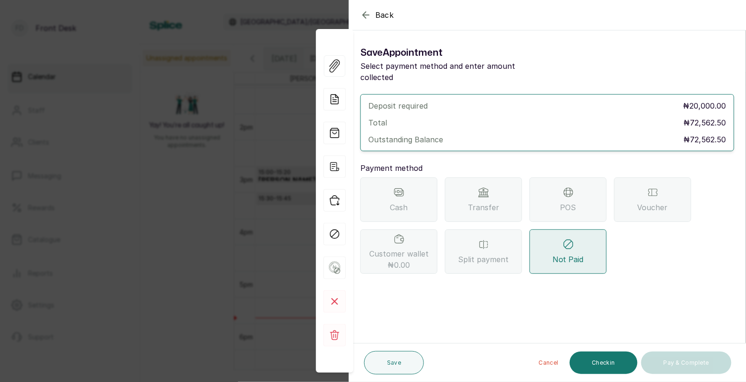
scroll to position [0, 0]
click at [478, 183] on div "Transfer" at bounding box center [483, 199] width 77 height 44
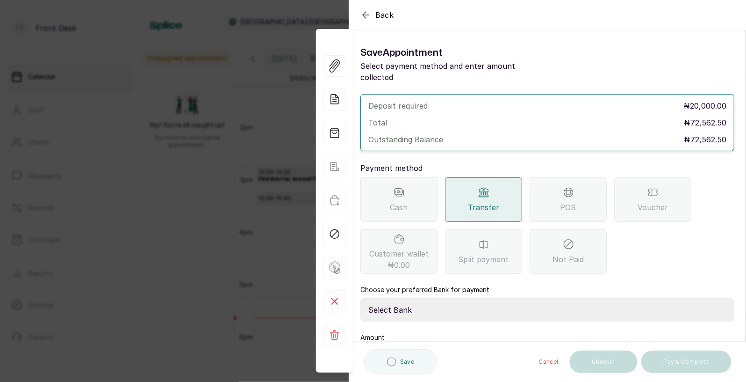
scroll to position [57, 0]
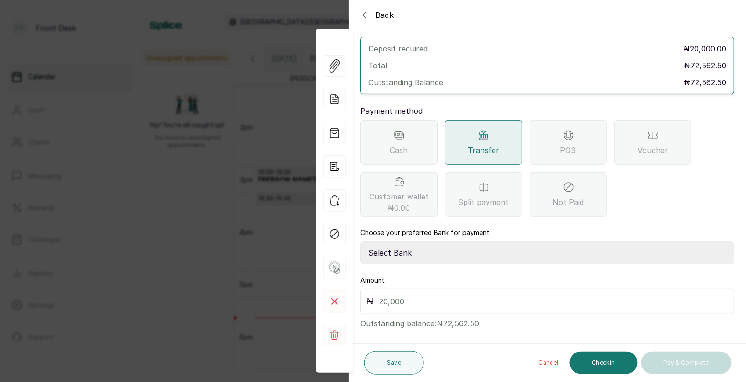
click at [420, 241] on select "Select Bank [PERSON_NAME] Fairmoney Microfinance Bank SKN ANALYTICS MED AESTH. …" at bounding box center [548, 252] width 374 height 23
select select "43272bc0-21c6-4b19-b9fb-c2093b8603c2"
click at [414, 295] on input "text" at bounding box center [553, 301] width 349 height 13
type input "20,000"
click at [402, 362] on button "Save" at bounding box center [394, 362] width 60 height 23
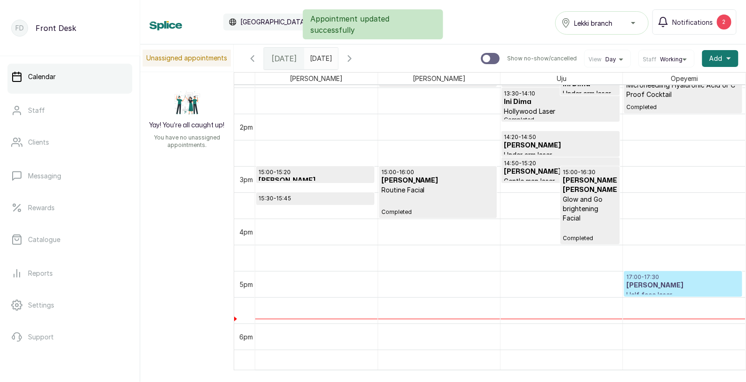
click at [677, 281] on h3 "[PERSON_NAME]" at bounding box center [684, 285] width 114 height 9
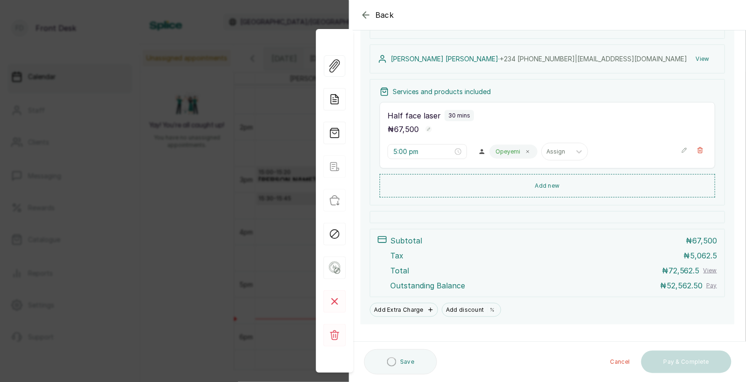
scroll to position [143, 0]
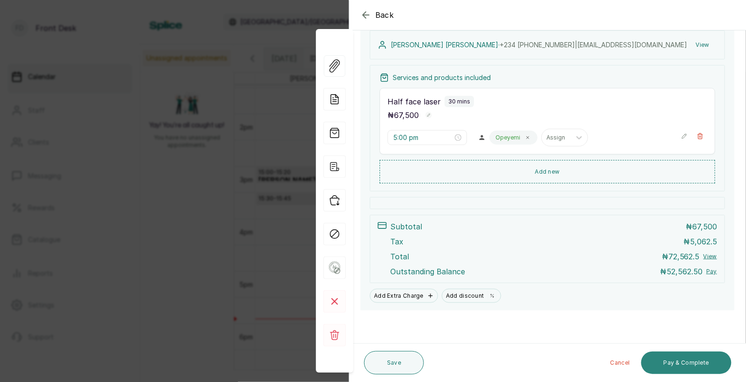
click at [687, 359] on button "Pay & Complete" at bounding box center [687, 362] width 90 height 22
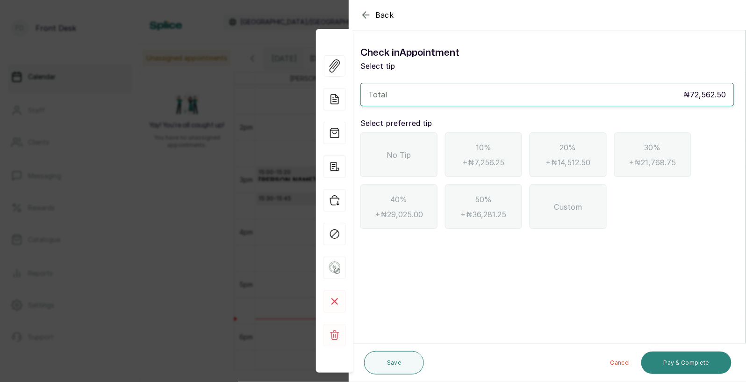
scroll to position [0, 0]
click at [365, 10] on icon "button" at bounding box center [366, 14] width 11 height 11
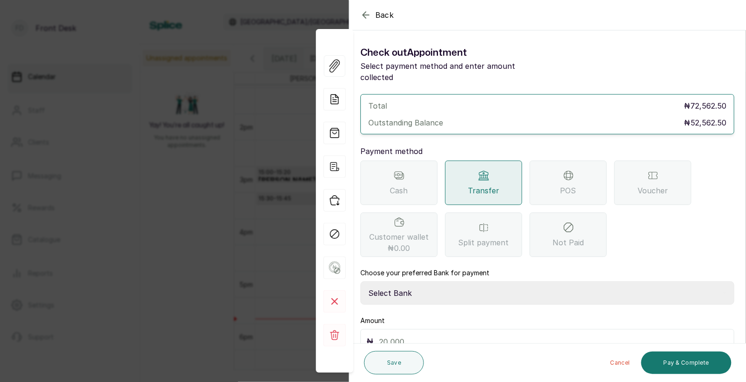
click at [363, 14] on icon "button" at bounding box center [366, 14] width 11 height 11
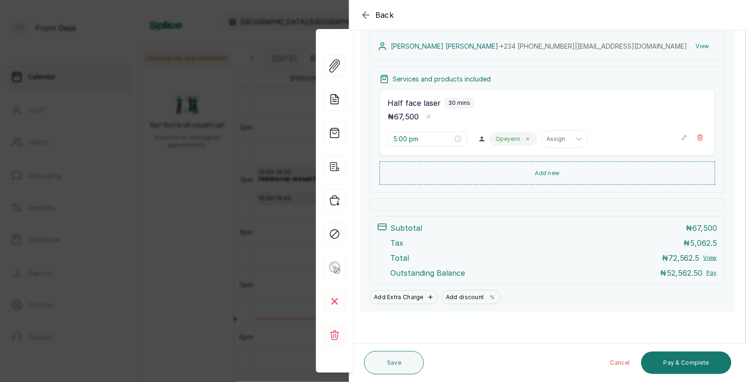
scroll to position [143, 0]
click at [687, 363] on button "Pay & Complete" at bounding box center [687, 362] width 90 height 22
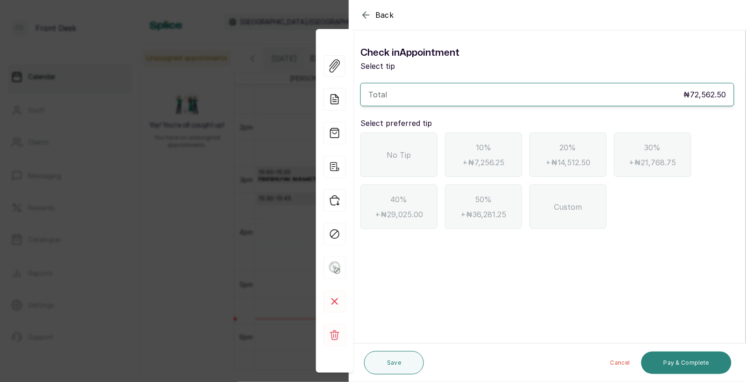
scroll to position [0, 0]
click at [364, 10] on icon "button" at bounding box center [366, 14] width 11 height 11
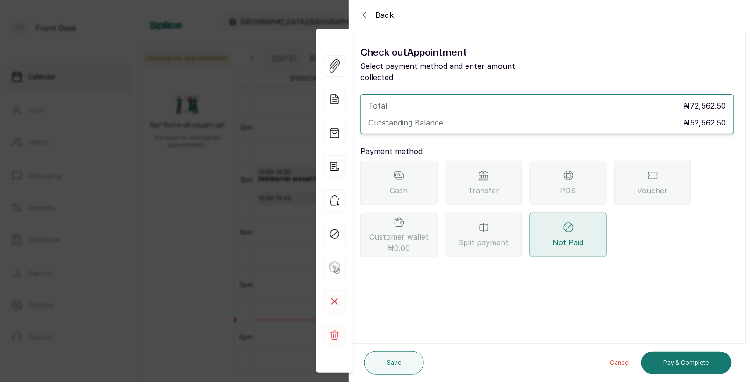
click at [366, 10] on icon "button" at bounding box center [366, 14] width 11 height 11
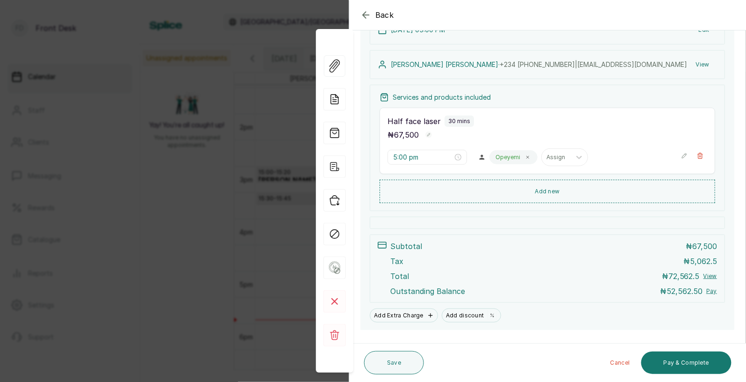
scroll to position [143, 0]
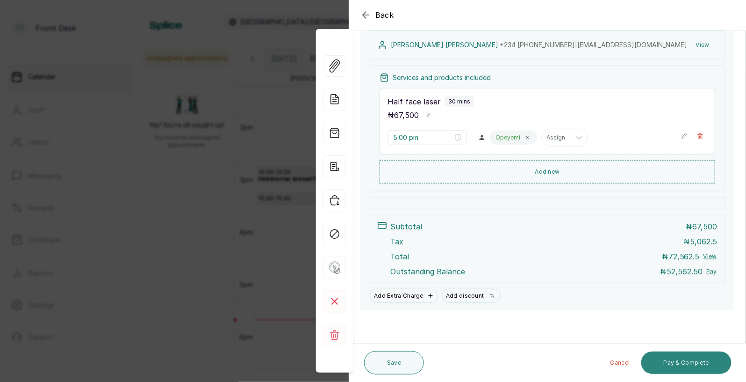
click at [681, 363] on button "Pay & Complete" at bounding box center [687, 362] width 90 height 22
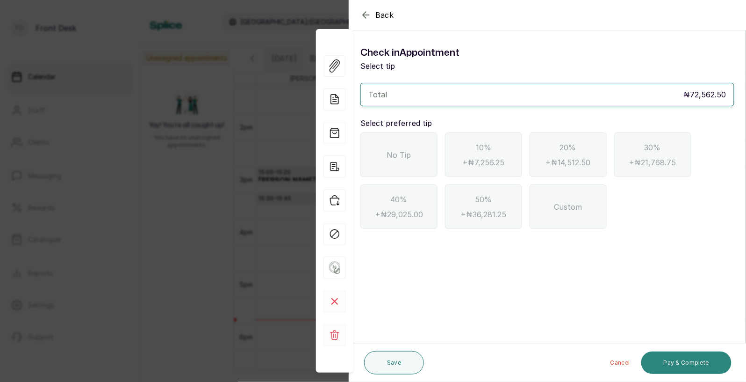
scroll to position [0, 0]
click at [363, 14] on icon "button" at bounding box center [366, 14] width 11 height 11
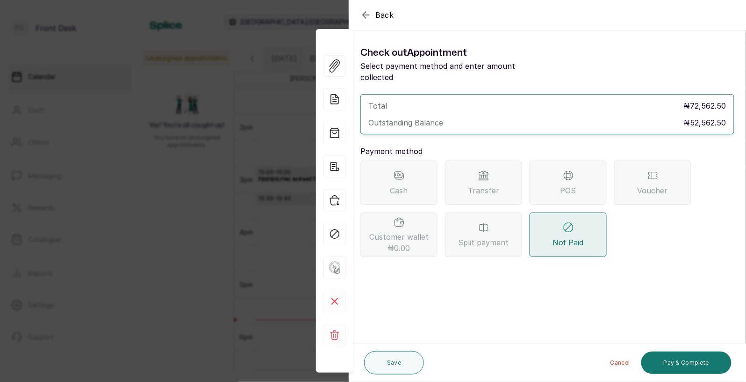
click at [486, 170] on div "Transfer" at bounding box center [483, 182] width 77 height 44
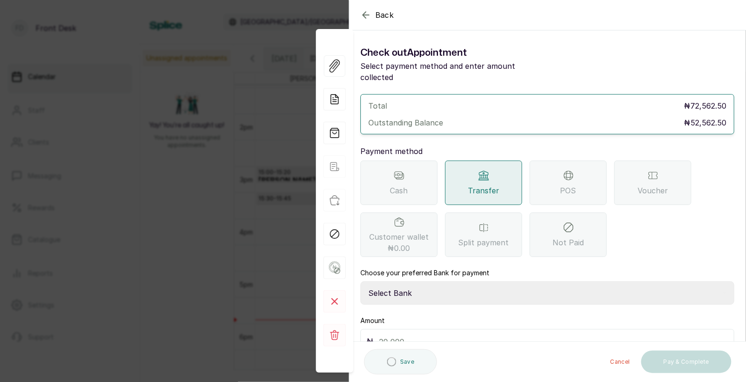
scroll to position [40, 0]
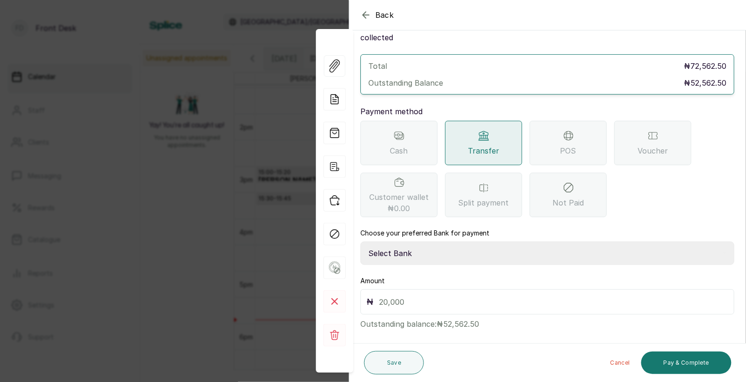
click at [406, 241] on select "Select Bank [PERSON_NAME] Fairmoney Microfinance Bank SKN ANALYTICS MED AESTH. …" at bounding box center [548, 252] width 374 height 23
select select "43272bc0-21c6-4b19-b9fb-c2093b8603c2"
click at [389, 295] on input "text" at bounding box center [553, 301] width 349 height 13
type input "52,562.5"
click at [693, 360] on button "Pay & Complete" at bounding box center [687, 362] width 90 height 22
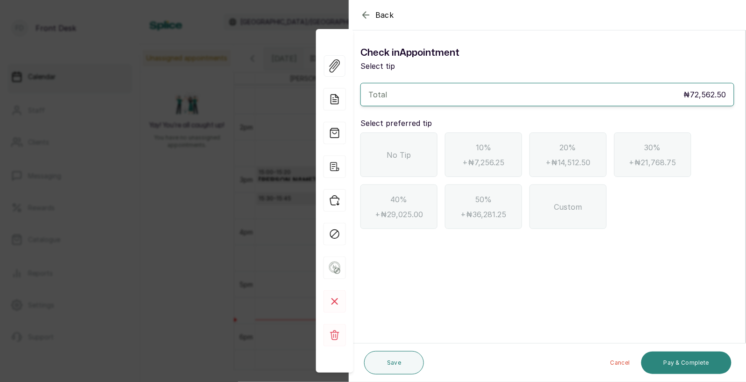
scroll to position [0, 0]
click at [366, 13] on icon "button" at bounding box center [366, 14] width 11 height 11
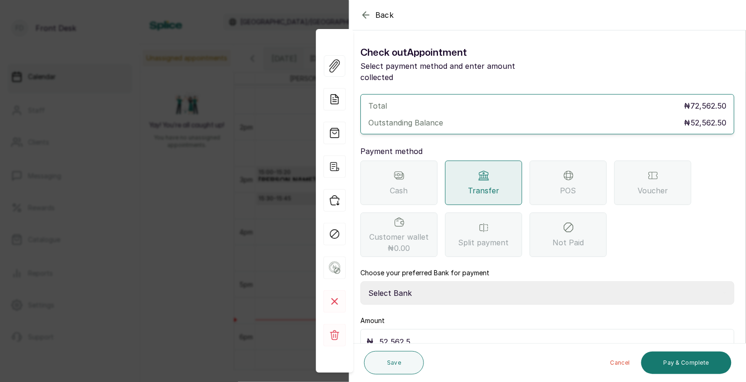
click at [366, 14] on icon "button" at bounding box center [366, 14] width 11 height 11
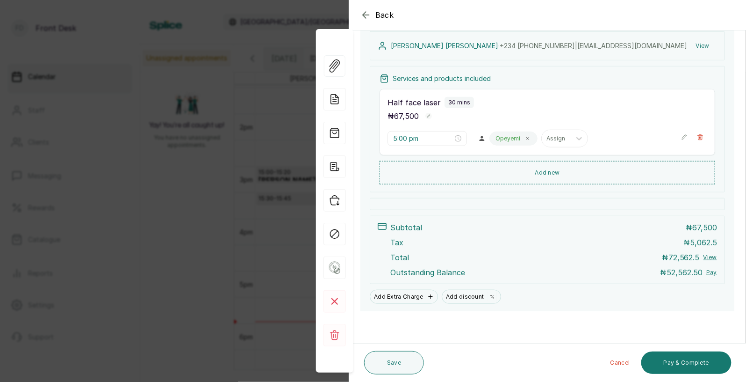
scroll to position [143, 0]
click at [689, 362] on button "Pay & Complete" at bounding box center [687, 362] width 90 height 22
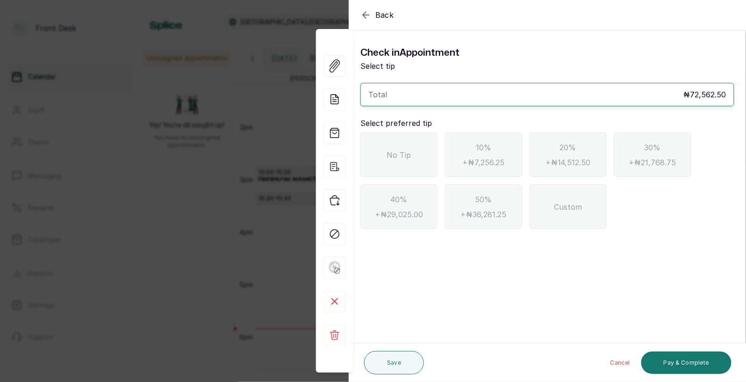
click at [366, 13] on icon "button" at bounding box center [366, 14] width 11 height 11
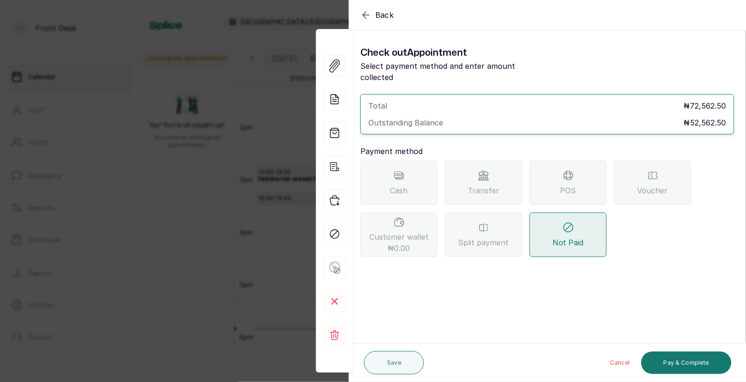
click at [491, 185] on span "Transfer" at bounding box center [483, 190] width 31 height 11
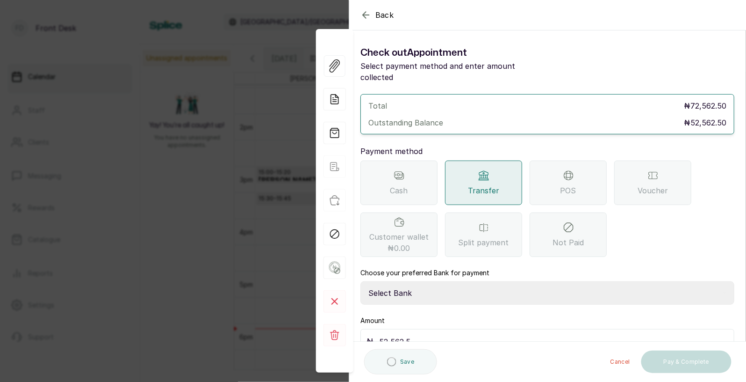
scroll to position [40, 0]
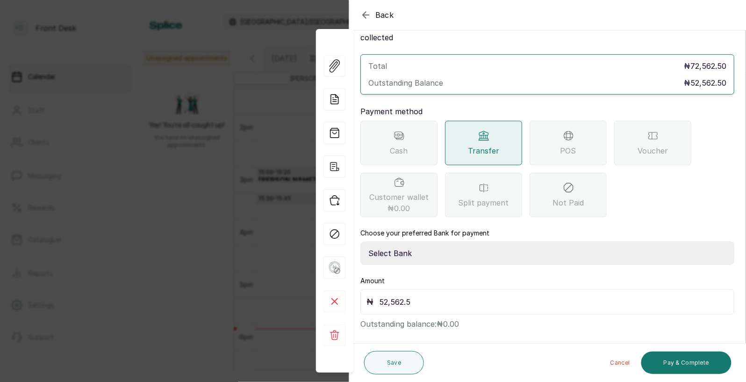
click at [578, 138] on div "POS" at bounding box center [568, 143] width 77 height 44
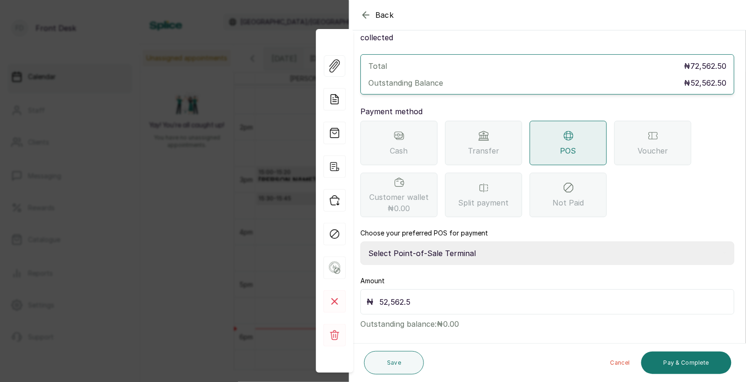
click at [454, 241] on select "Select Point-of-Sale Terminal SKN ANALYTICS MED AESTHETIC LIMITED Fairmoney Mic…" at bounding box center [548, 252] width 374 height 23
select select "43129536-bd7e-4b6d-8e8c-ab2c46322d67"
click at [684, 363] on button "Pay & Complete" at bounding box center [687, 362] width 90 height 22
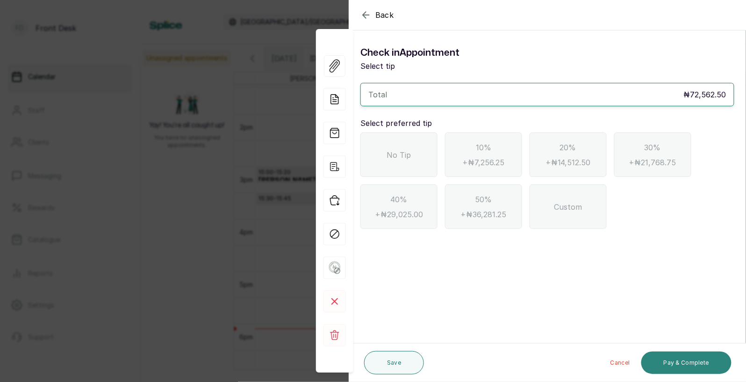
scroll to position [0, 0]
click at [389, 154] on span "No Tip" at bounding box center [399, 154] width 24 height 11
click at [699, 356] on button "Pay & Complete" at bounding box center [687, 362] width 90 height 22
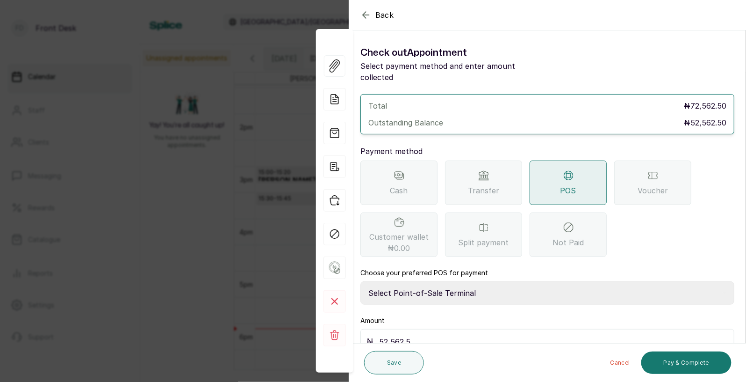
scroll to position [40, 0]
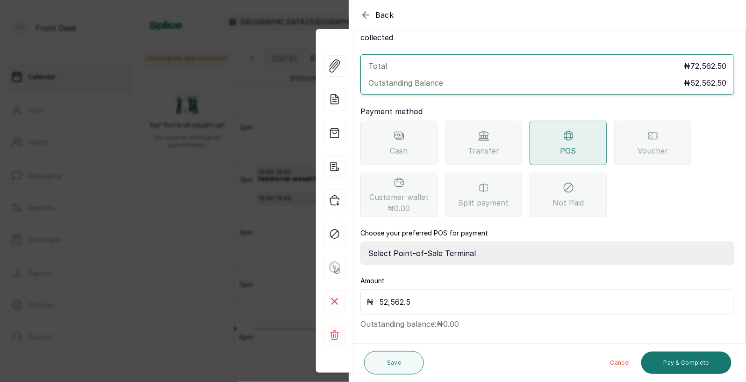
click at [464, 242] on select "Select Point-of-Sale Terminal SKN ANALYTICS MED AESTHETIC LIMITED Fairmoney Mic…" at bounding box center [548, 252] width 374 height 23
select select "43129536-bd7e-4b6d-8e8c-ab2c46322d67"
click at [688, 362] on button "Pay & Complete" at bounding box center [687, 362] width 90 height 22
